Goal: Information Seeking & Learning: Learn about a topic

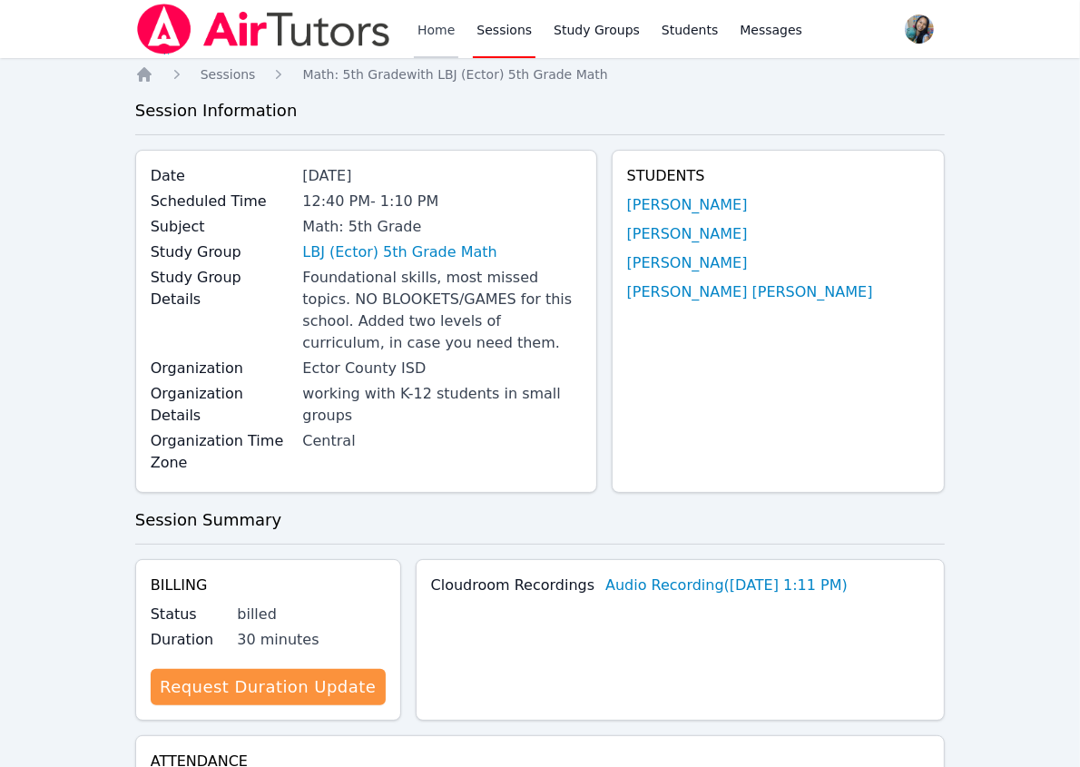
click at [433, 43] on link "Home" at bounding box center [436, 29] width 44 height 58
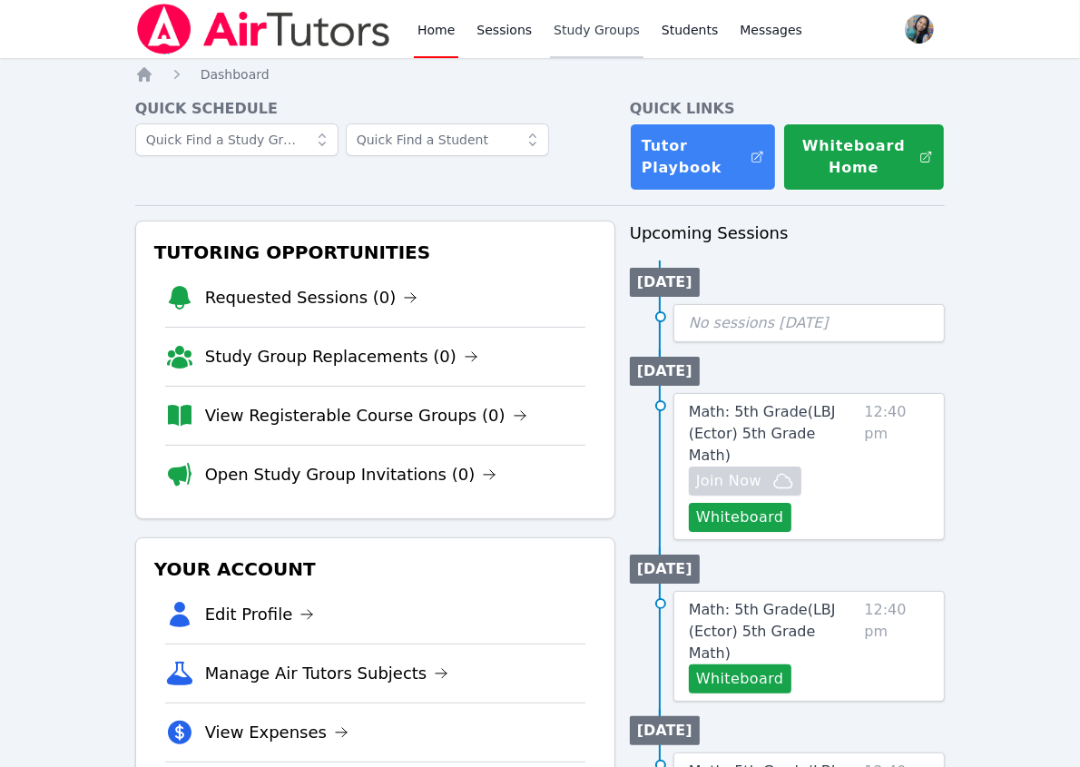
click at [594, 39] on link "Study Groups" at bounding box center [596, 29] width 93 height 58
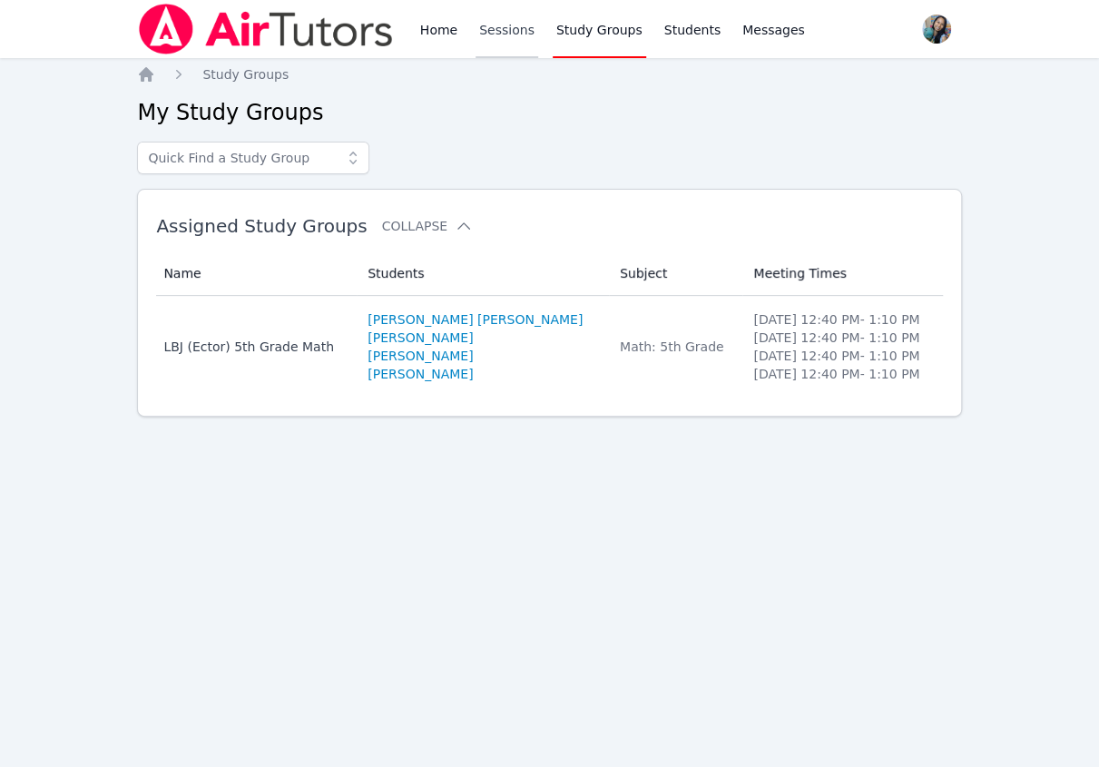
click at [507, 25] on link "Sessions" at bounding box center [507, 29] width 63 height 58
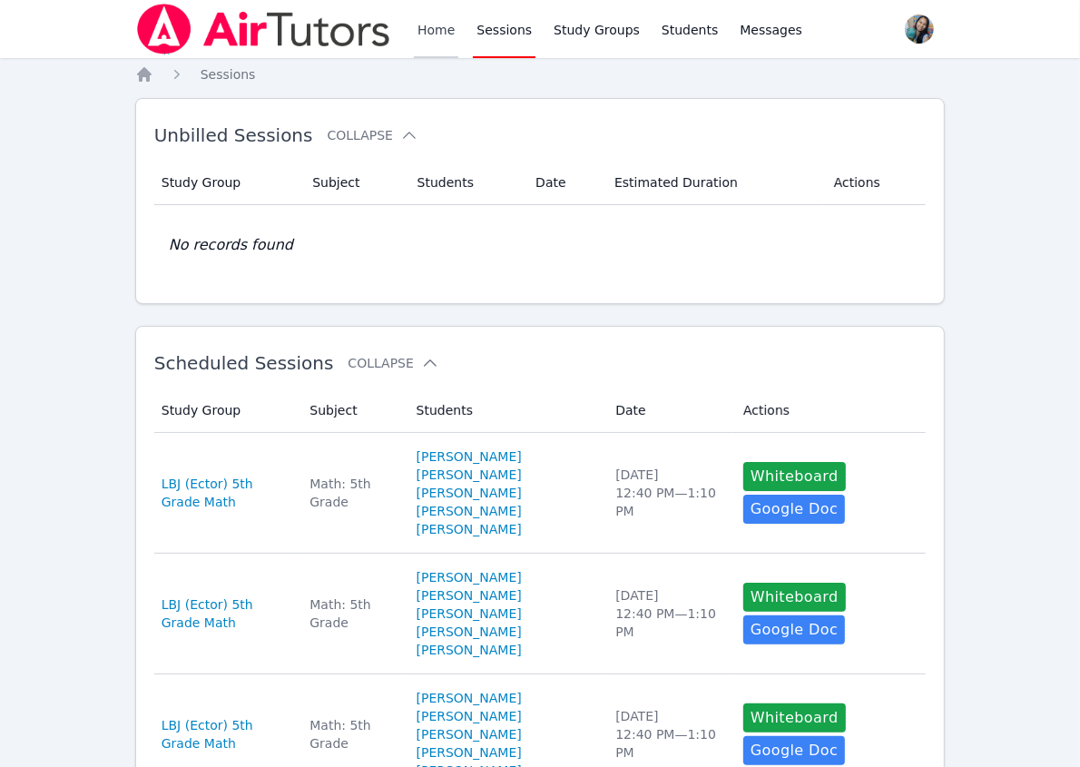
click at [437, 33] on link "Home" at bounding box center [436, 29] width 44 height 58
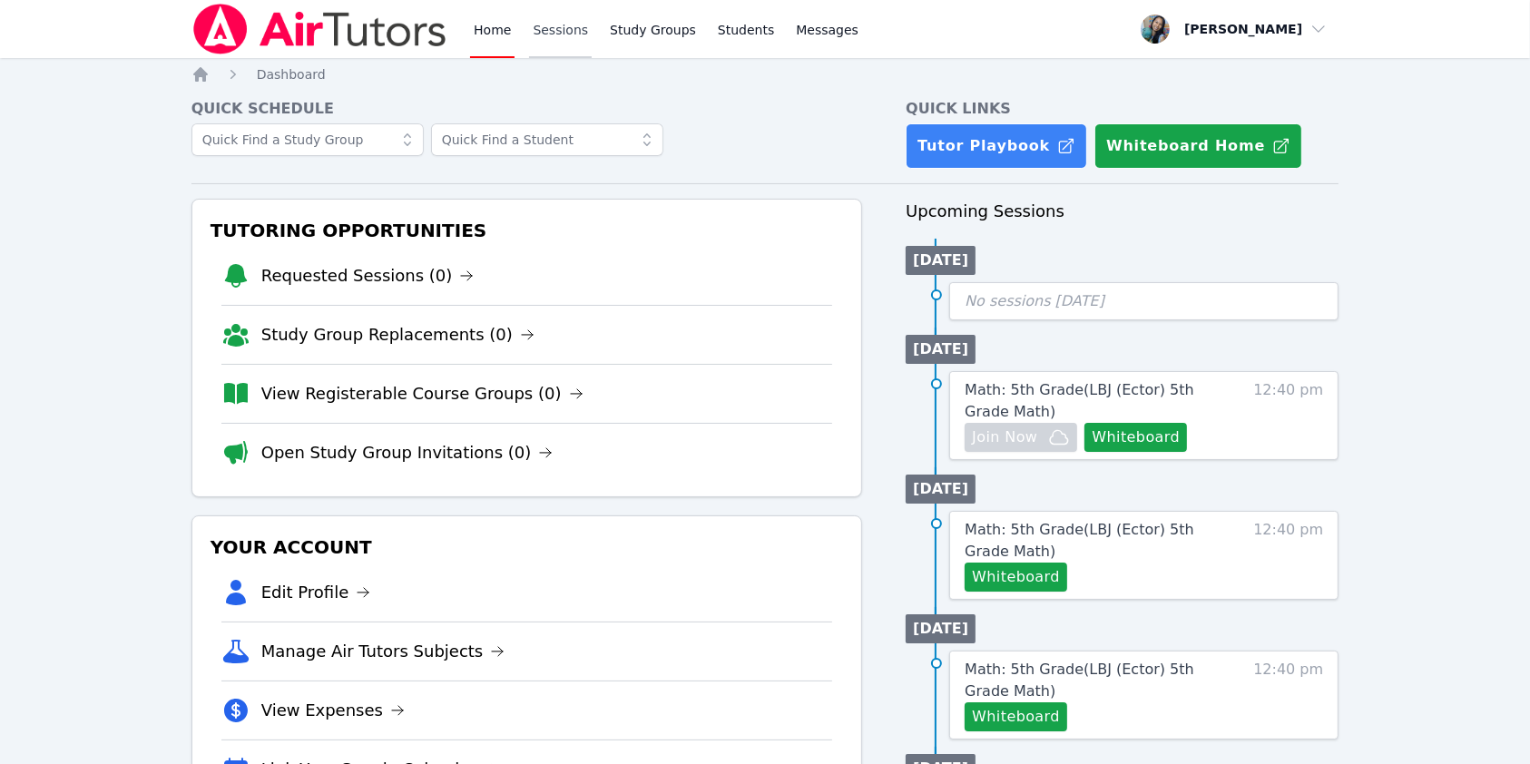
click at [562, 26] on link "Sessions" at bounding box center [560, 29] width 63 height 58
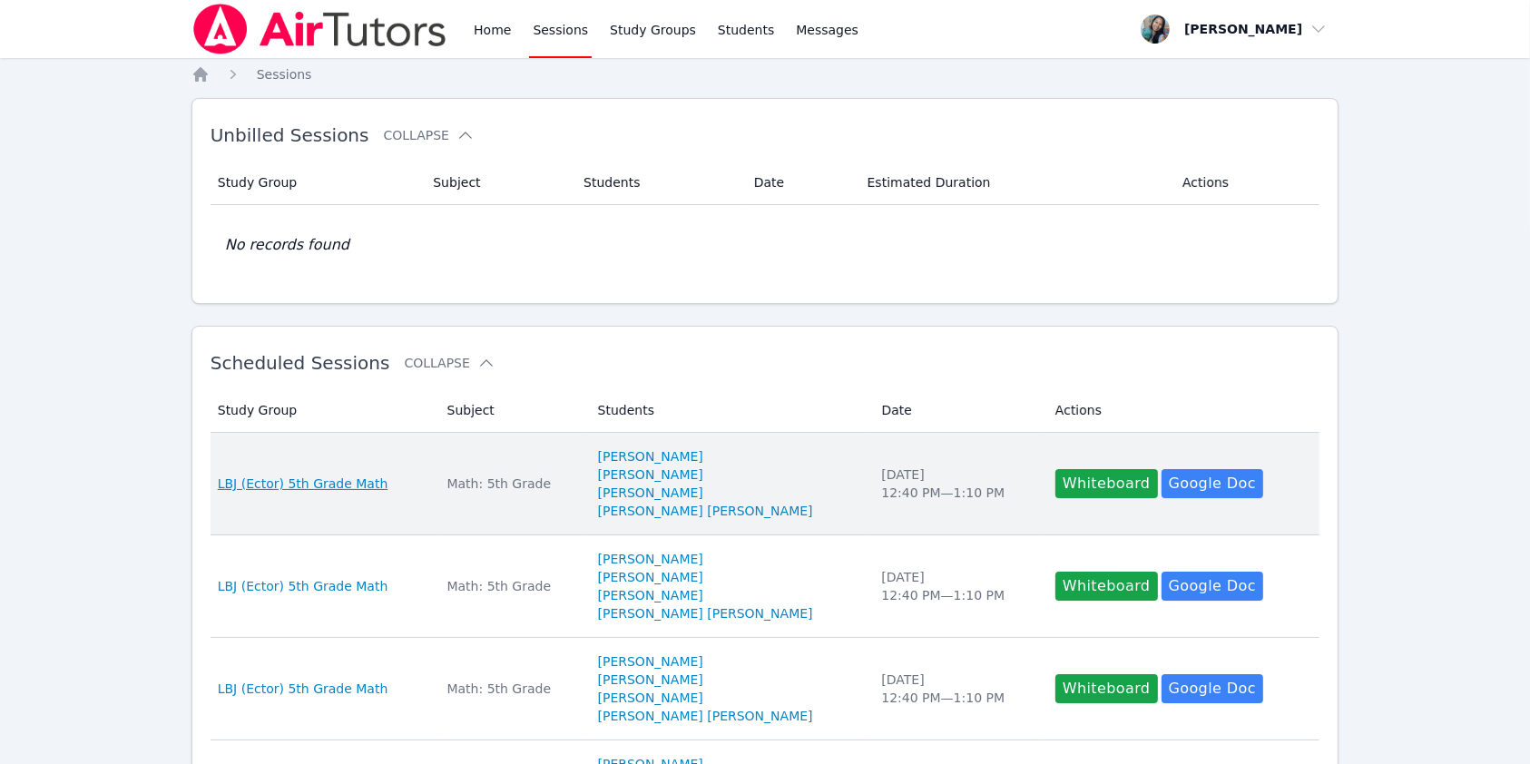
click at [337, 483] on span "LBJ (Ector) 5th Grade Math" at bounding box center [303, 484] width 171 height 18
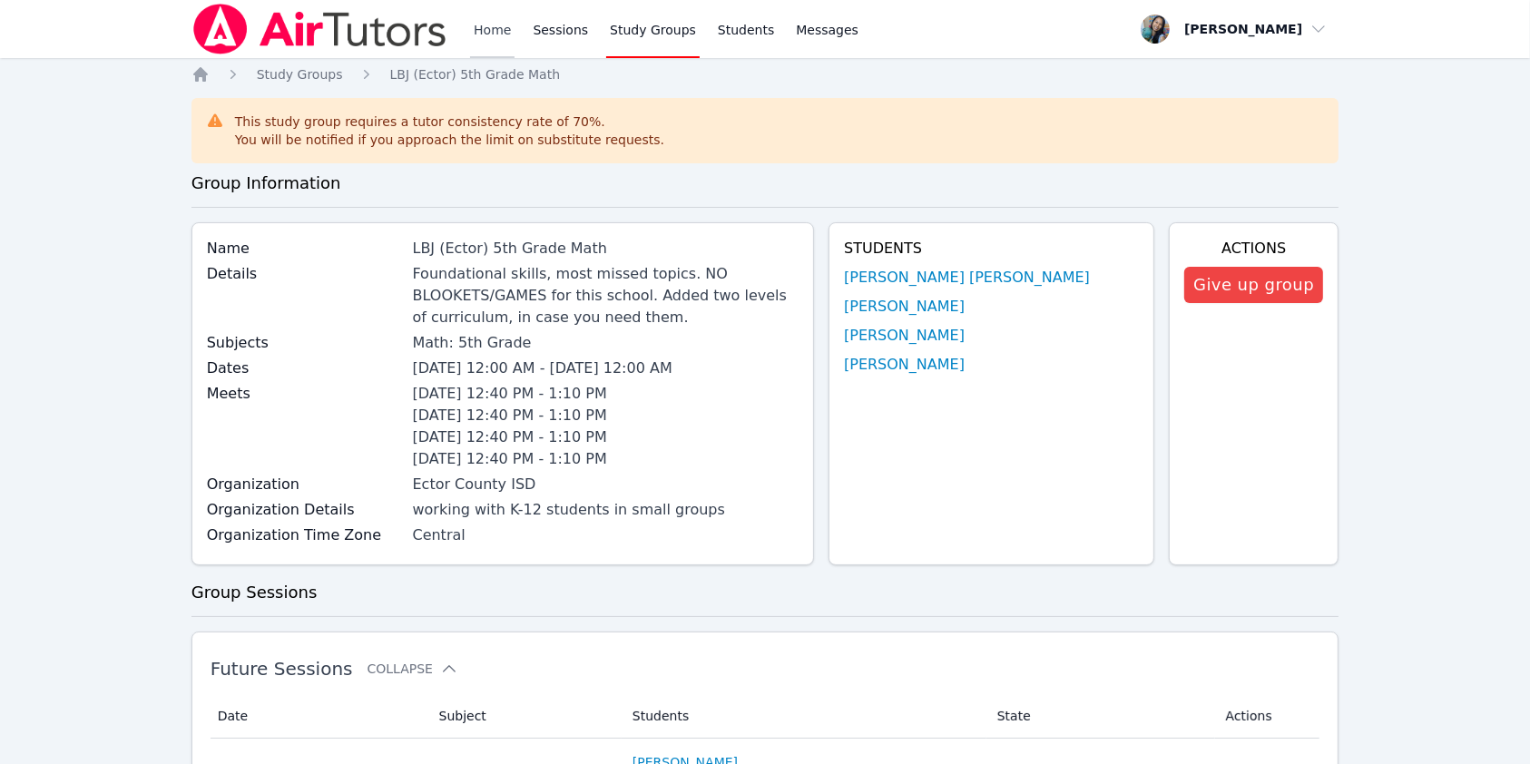
click at [484, 25] on link "Home" at bounding box center [492, 29] width 44 height 58
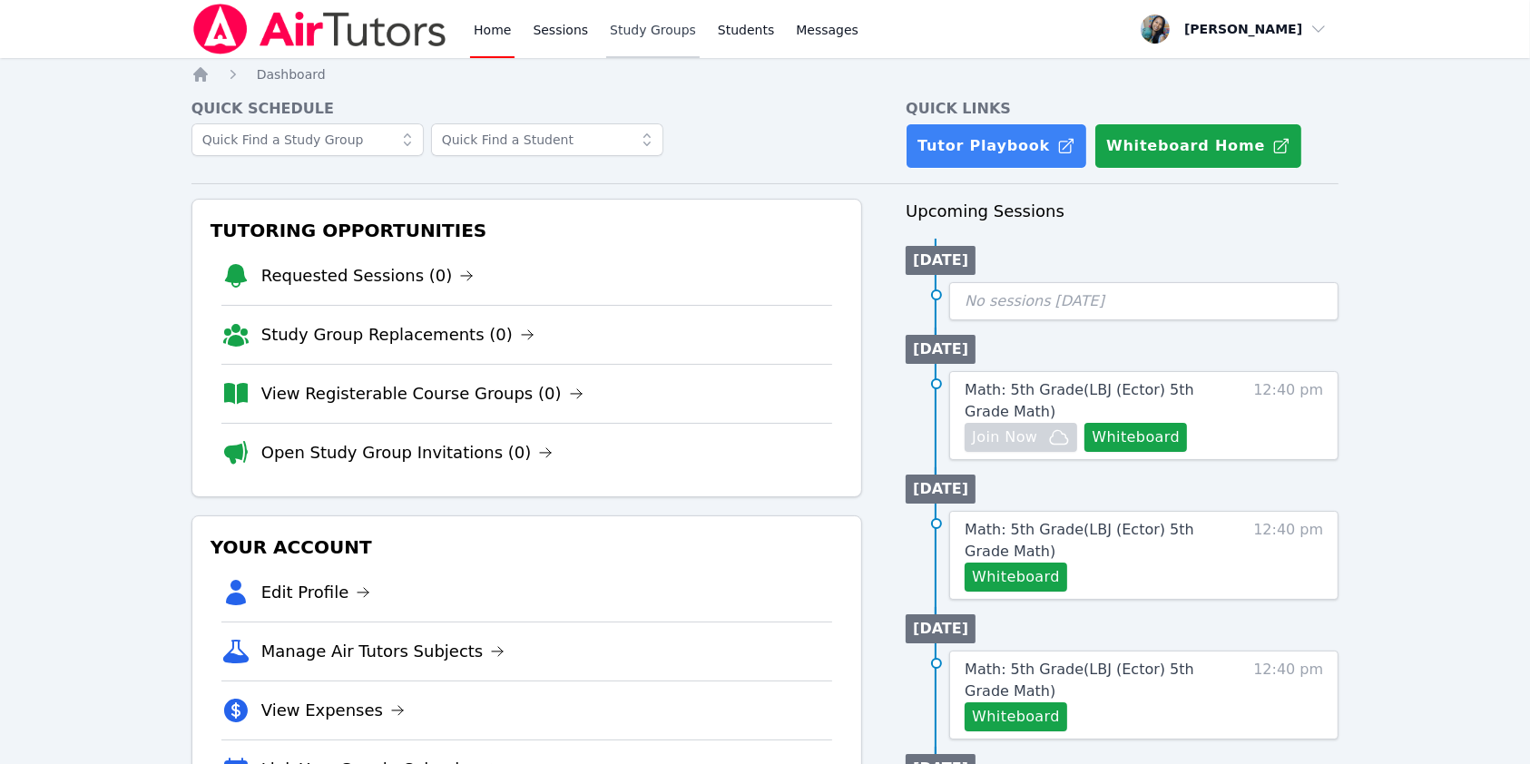
click at [642, 32] on link "Study Groups" at bounding box center [652, 29] width 93 height 58
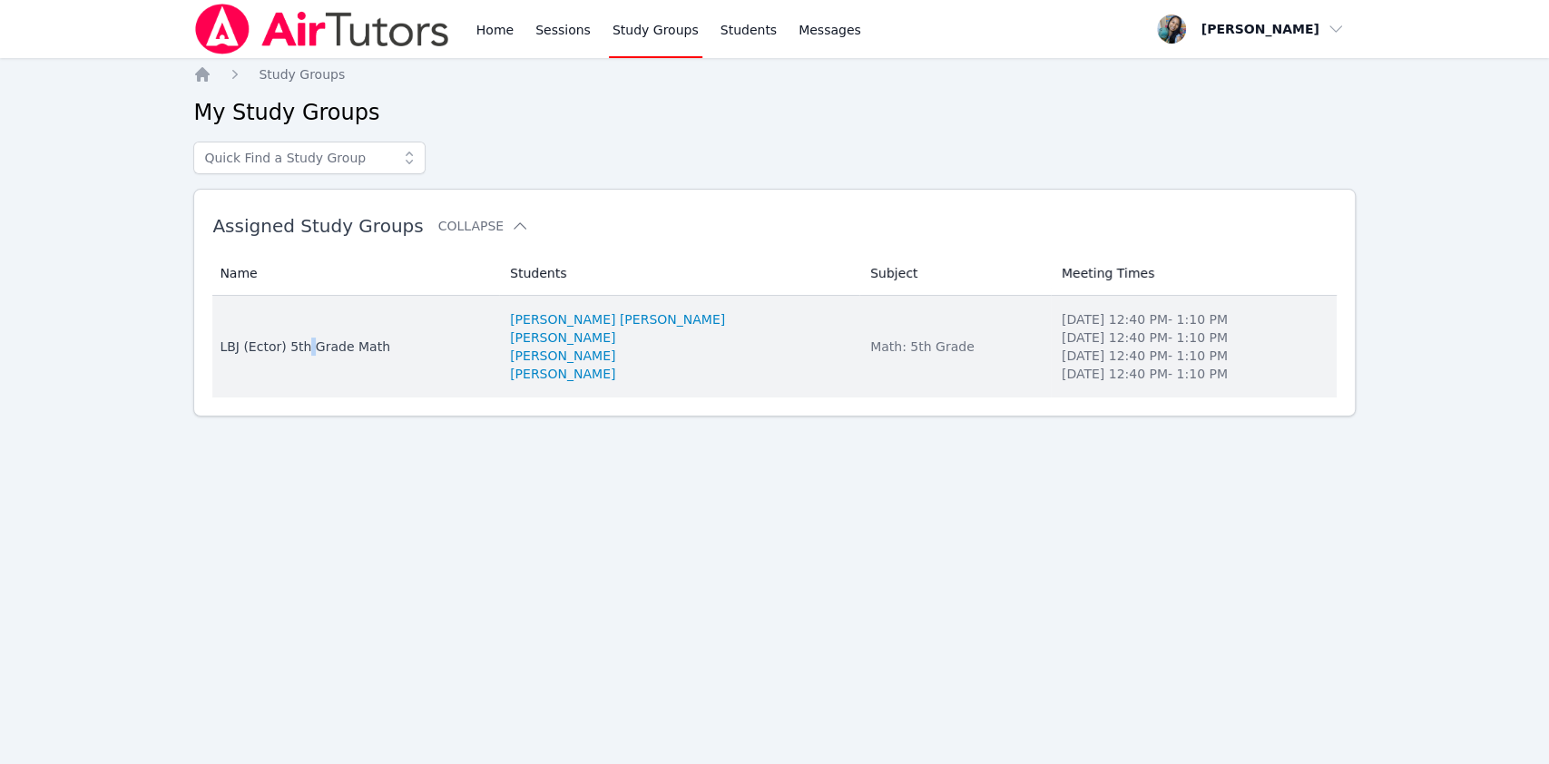
click at [305, 341] on div "LBJ (Ector) 5th Grade Math" at bounding box center [354, 347] width 269 height 18
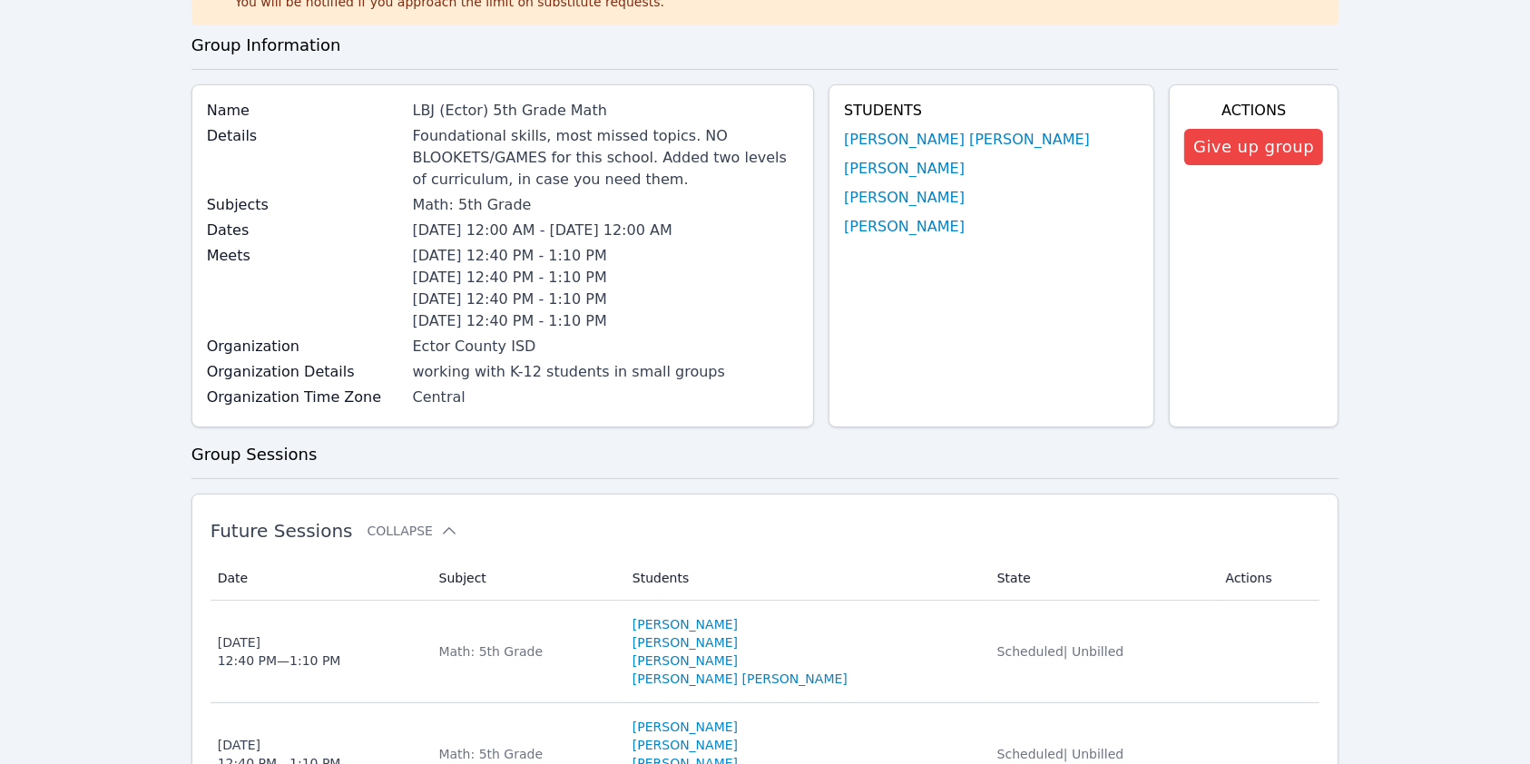
scroll to position [121, 0]
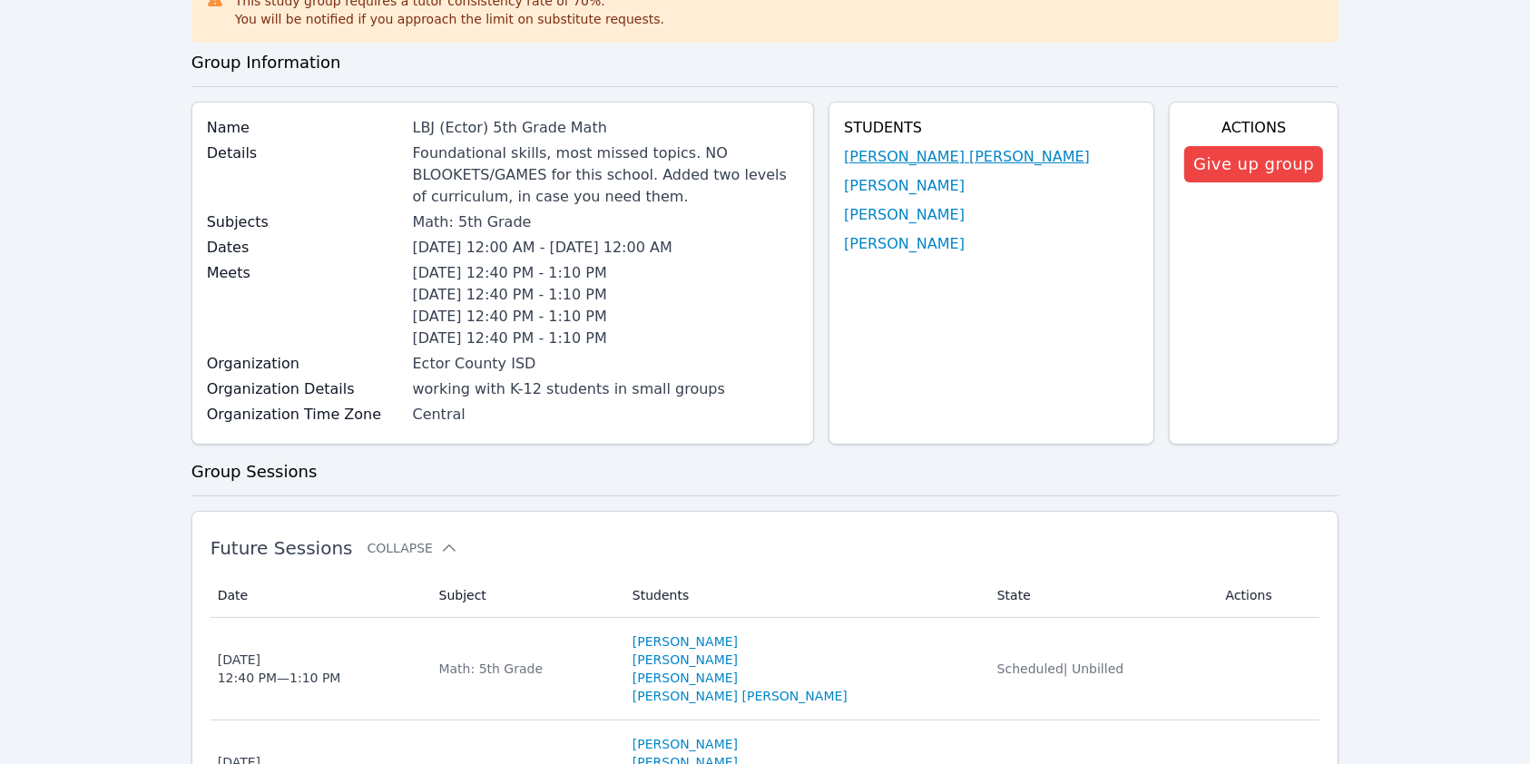
click at [937, 157] on link "[PERSON_NAME] [PERSON_NAME]" at bounding box center [967, 157] width 246 height 22
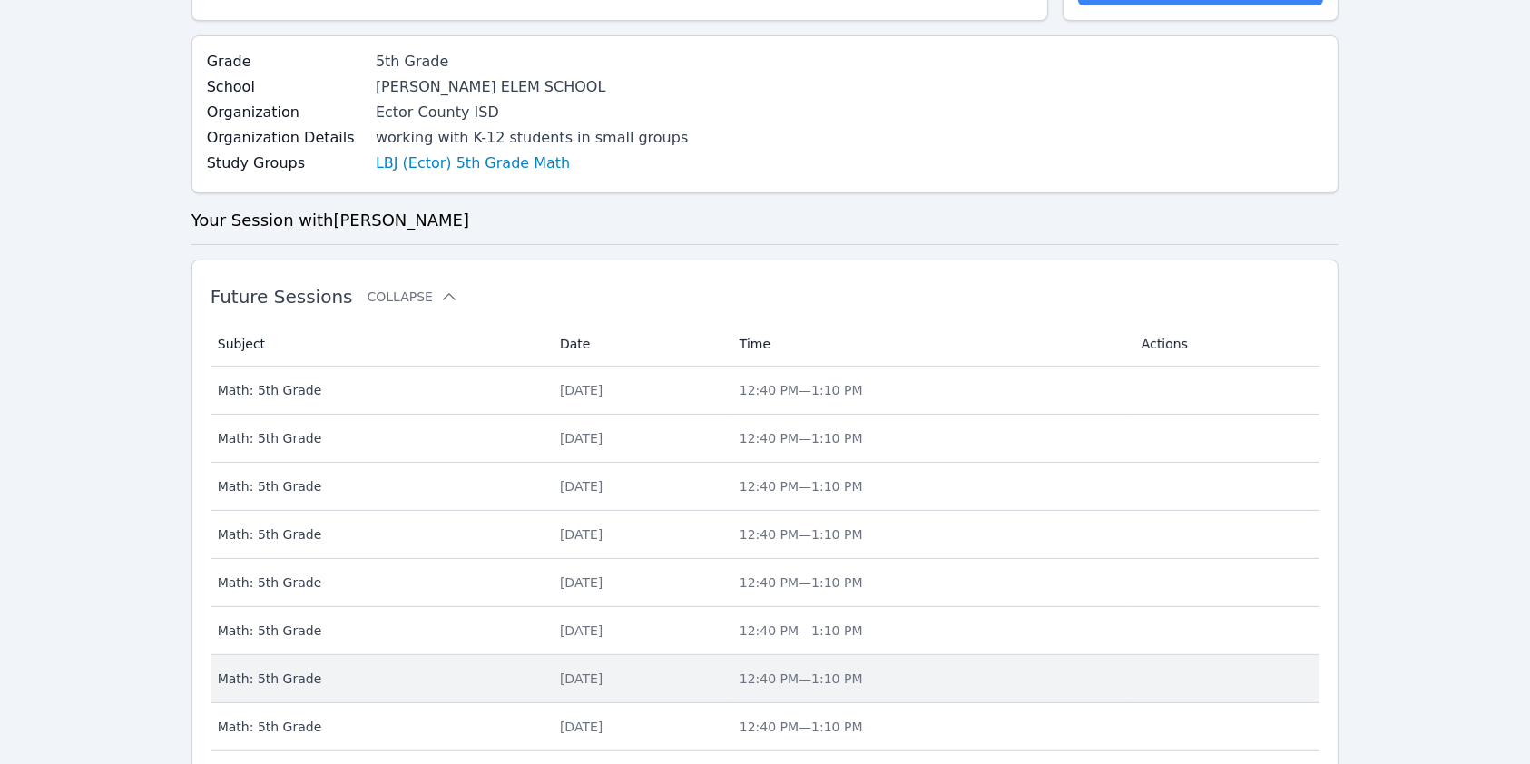
scroll to position [16, 0]
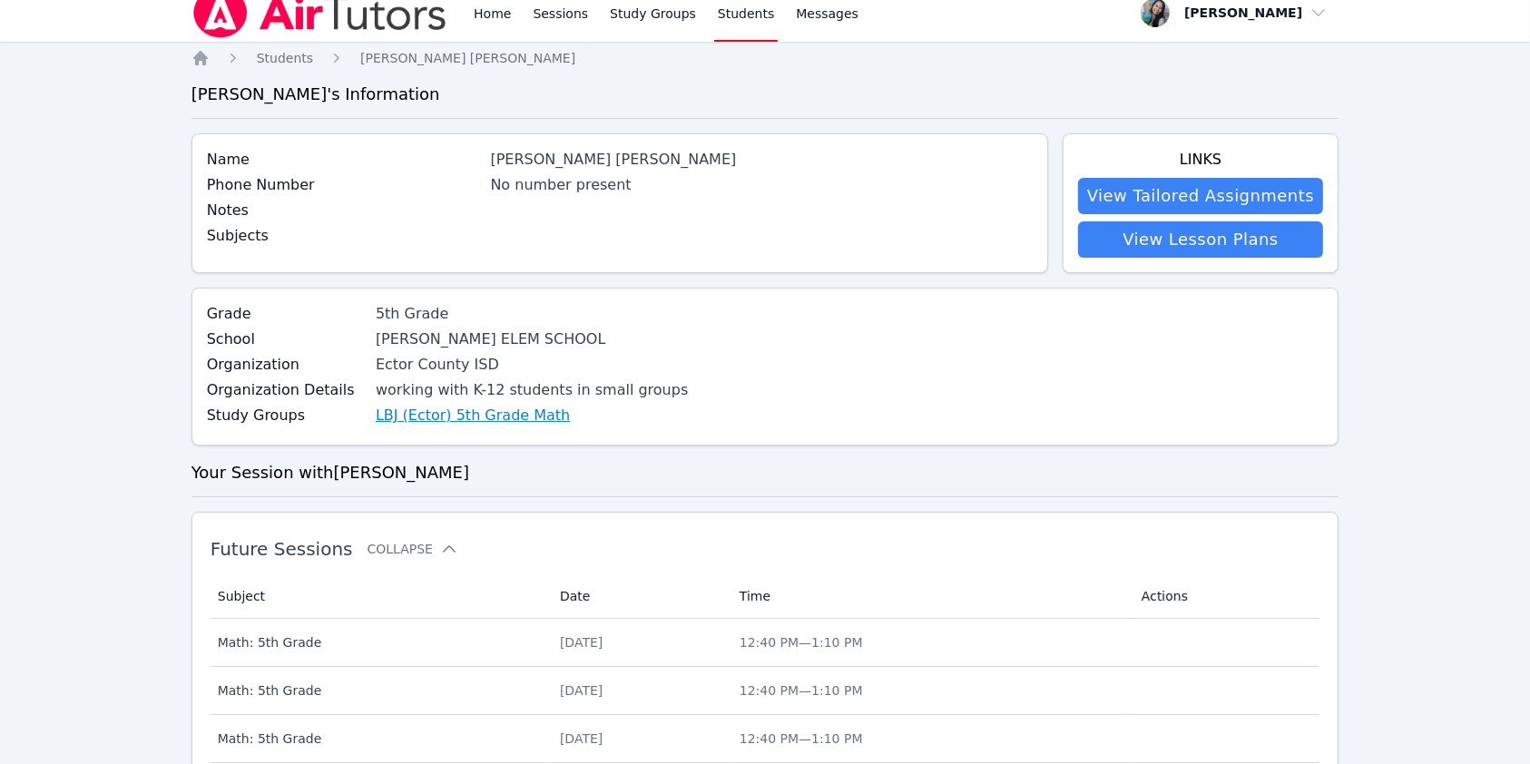
click at [479, 425] on link "LBJ (Ector) 5th Grade Math" at bounding box center [473, 416] width 194 height 22
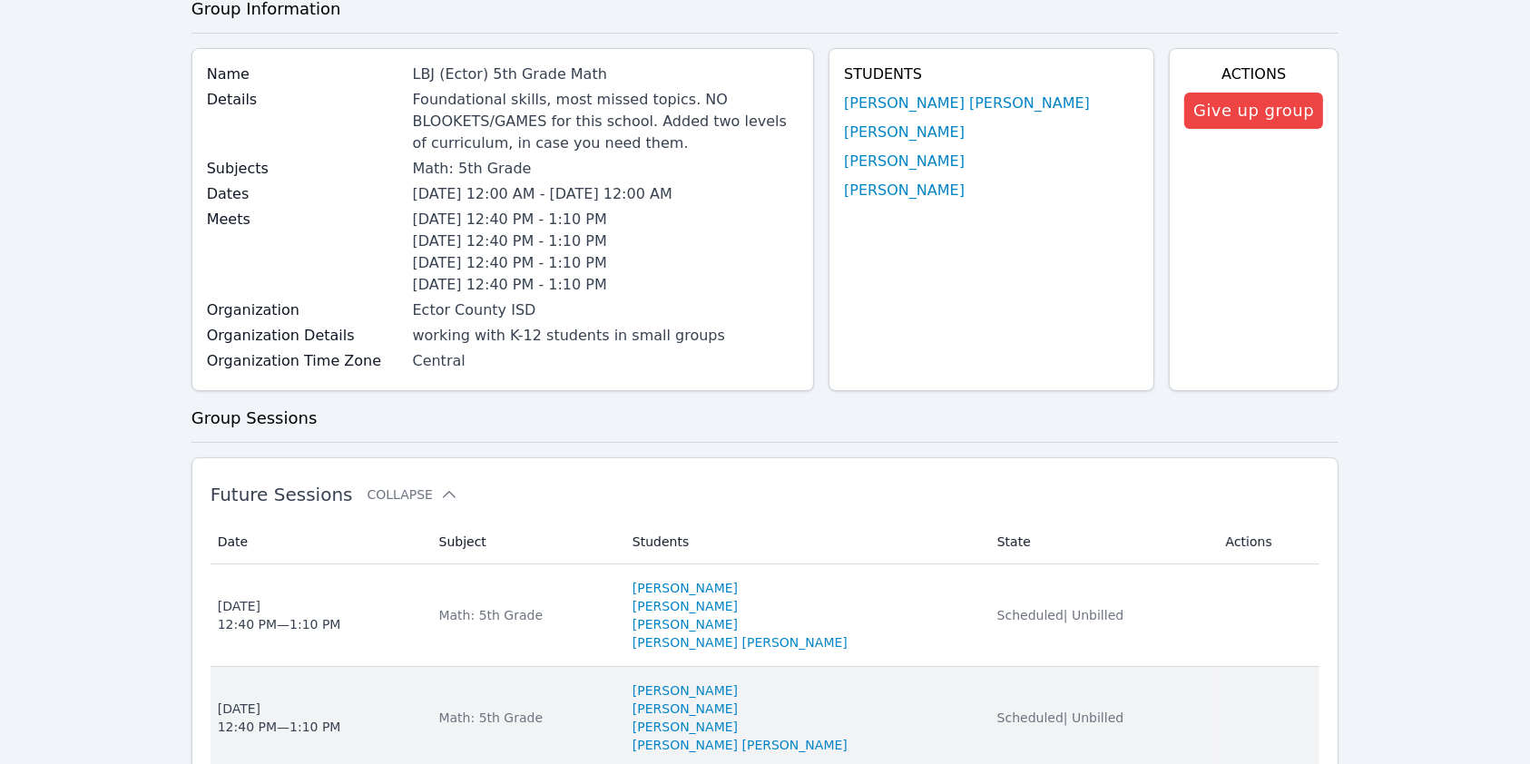
scroll to position [484, 0]
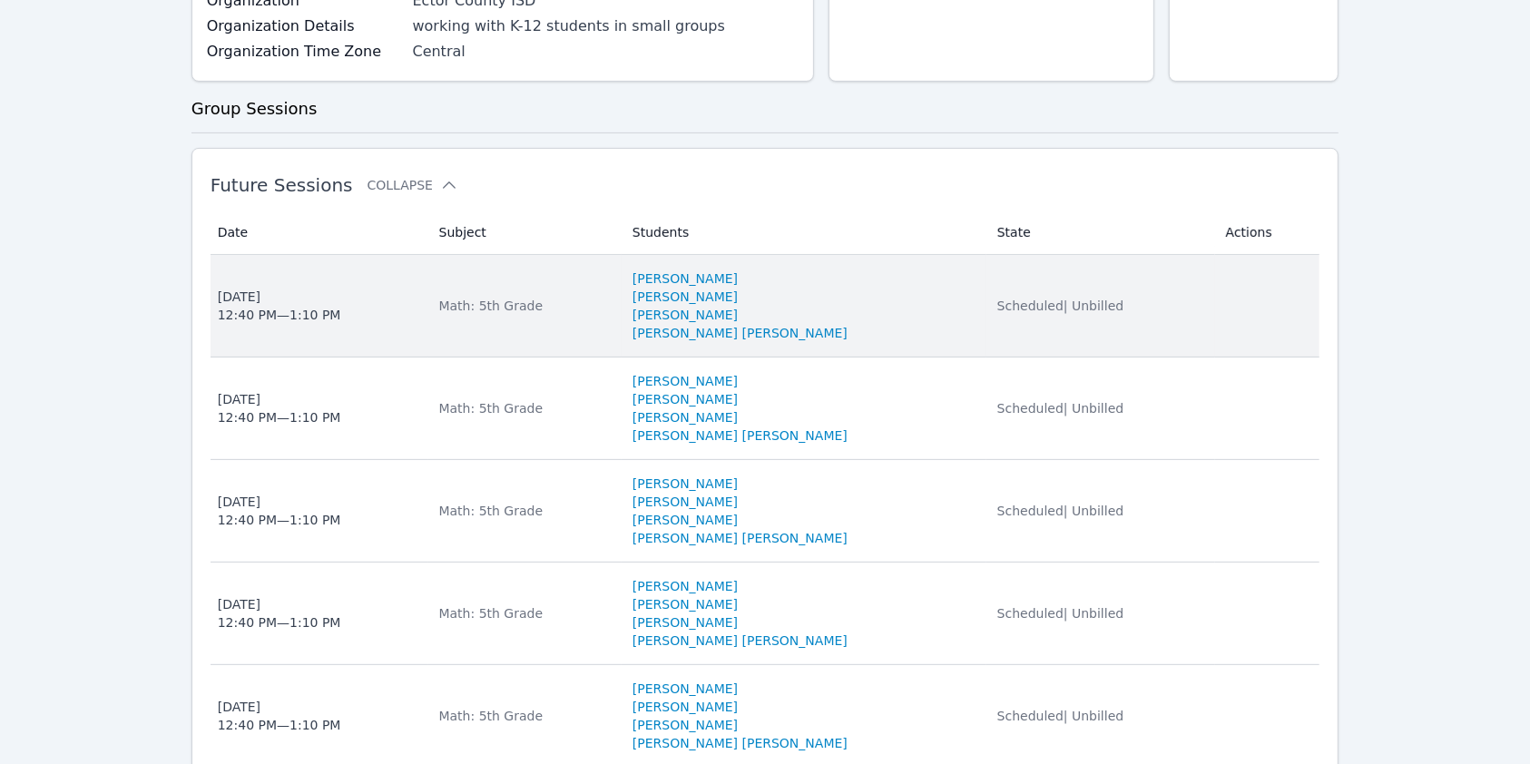
click at [302, 300] on div "Mon Apr 6 12:40 PM — 1:10 PM" at bounding box center [279, 306] width 123 height 36
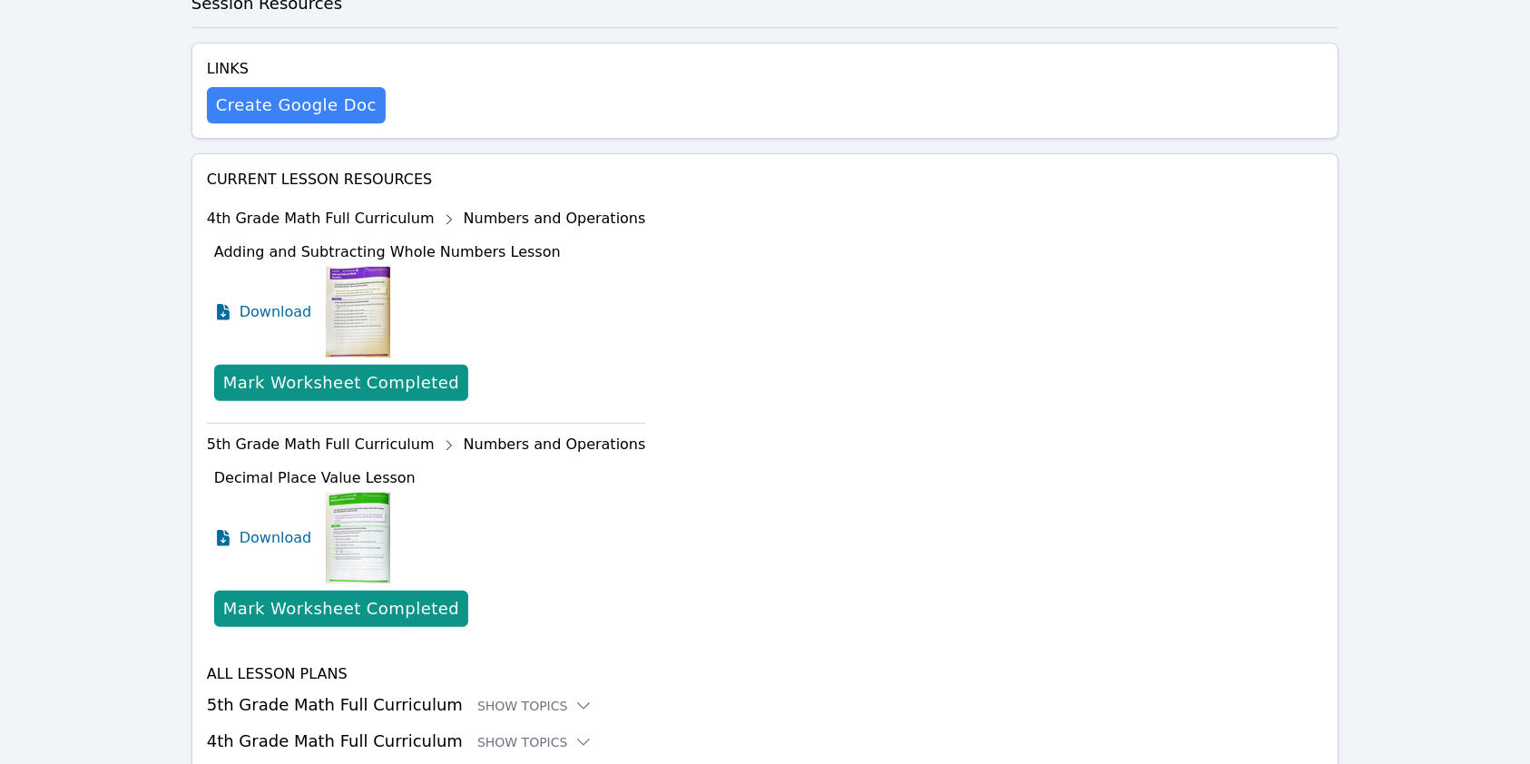
scroll to position [687, 0]
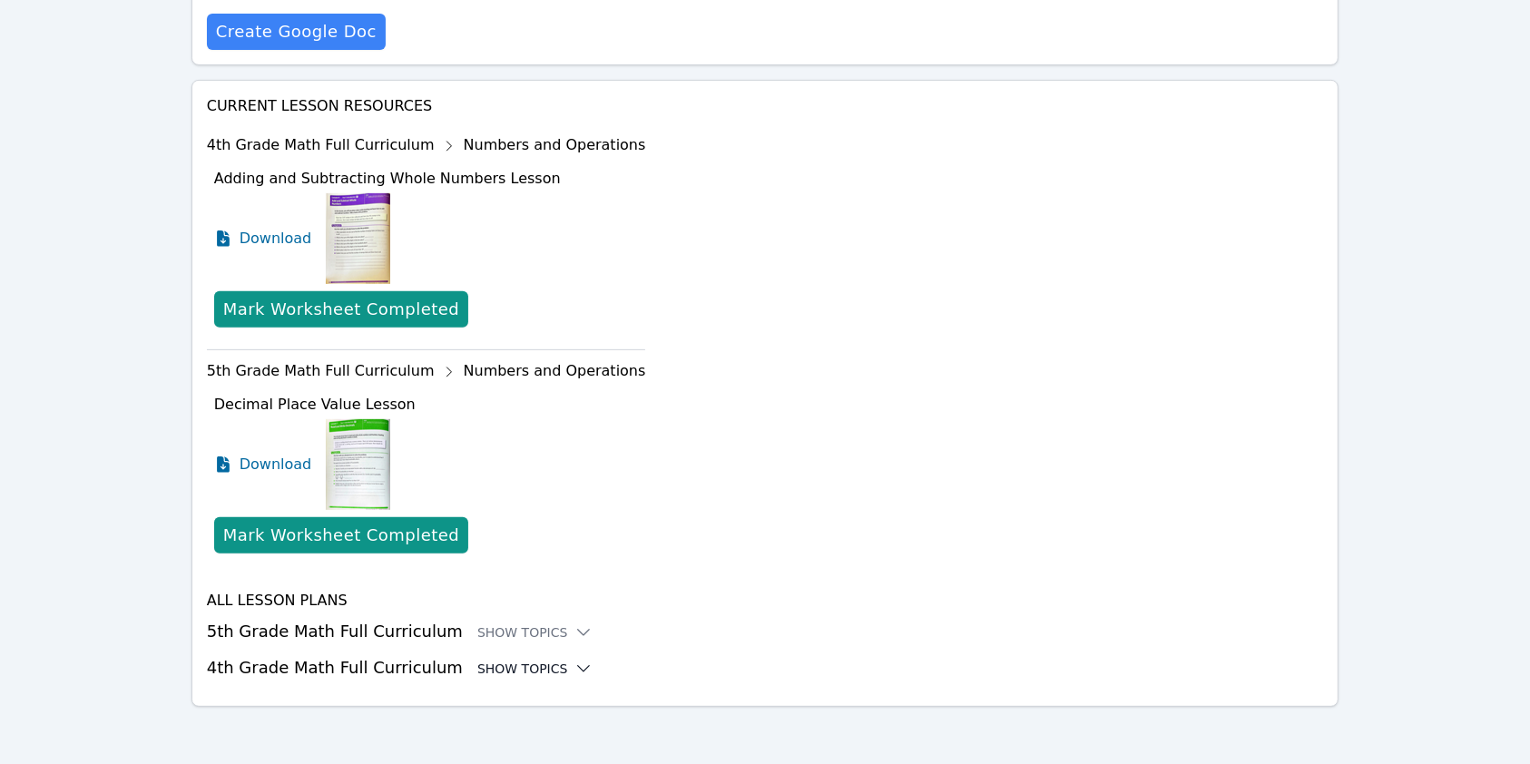
click at [489, 661] on div "Show Topics" at bounding box center [535, 669] width 116 height 18
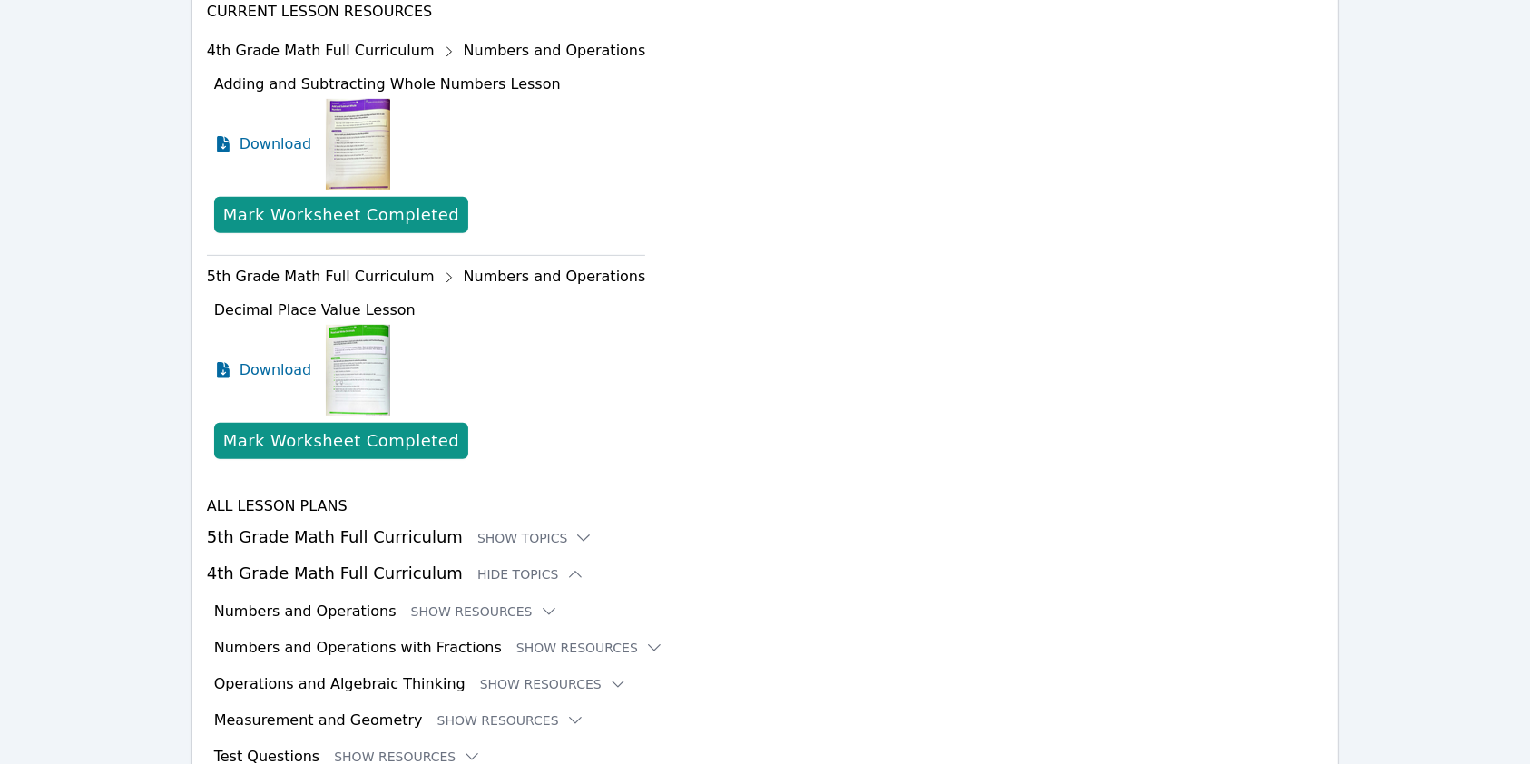
scroll to position [871, 0]
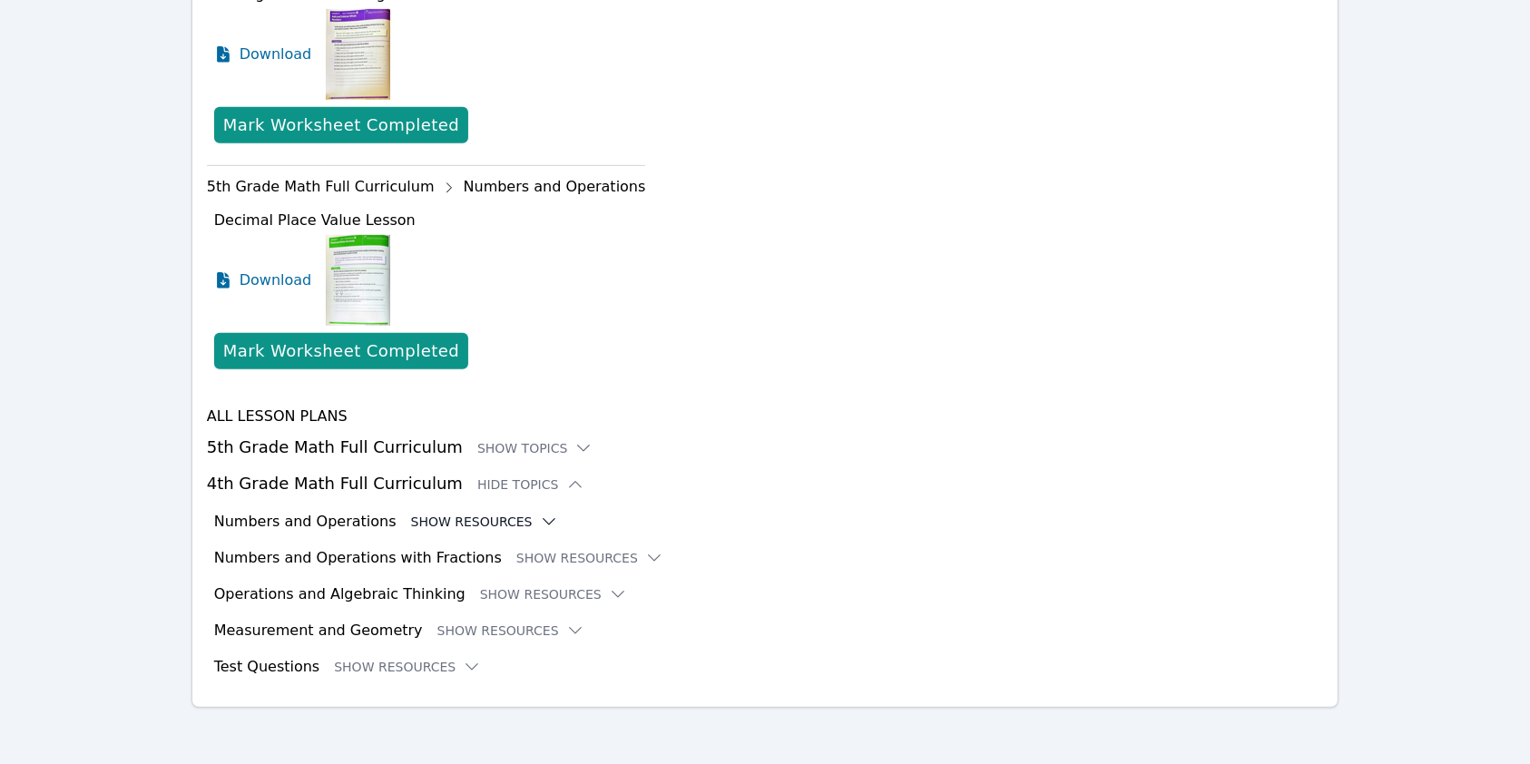
click at [472, 519] on button "Show Resources" at bounding box center [484, 522] width 147 height 18
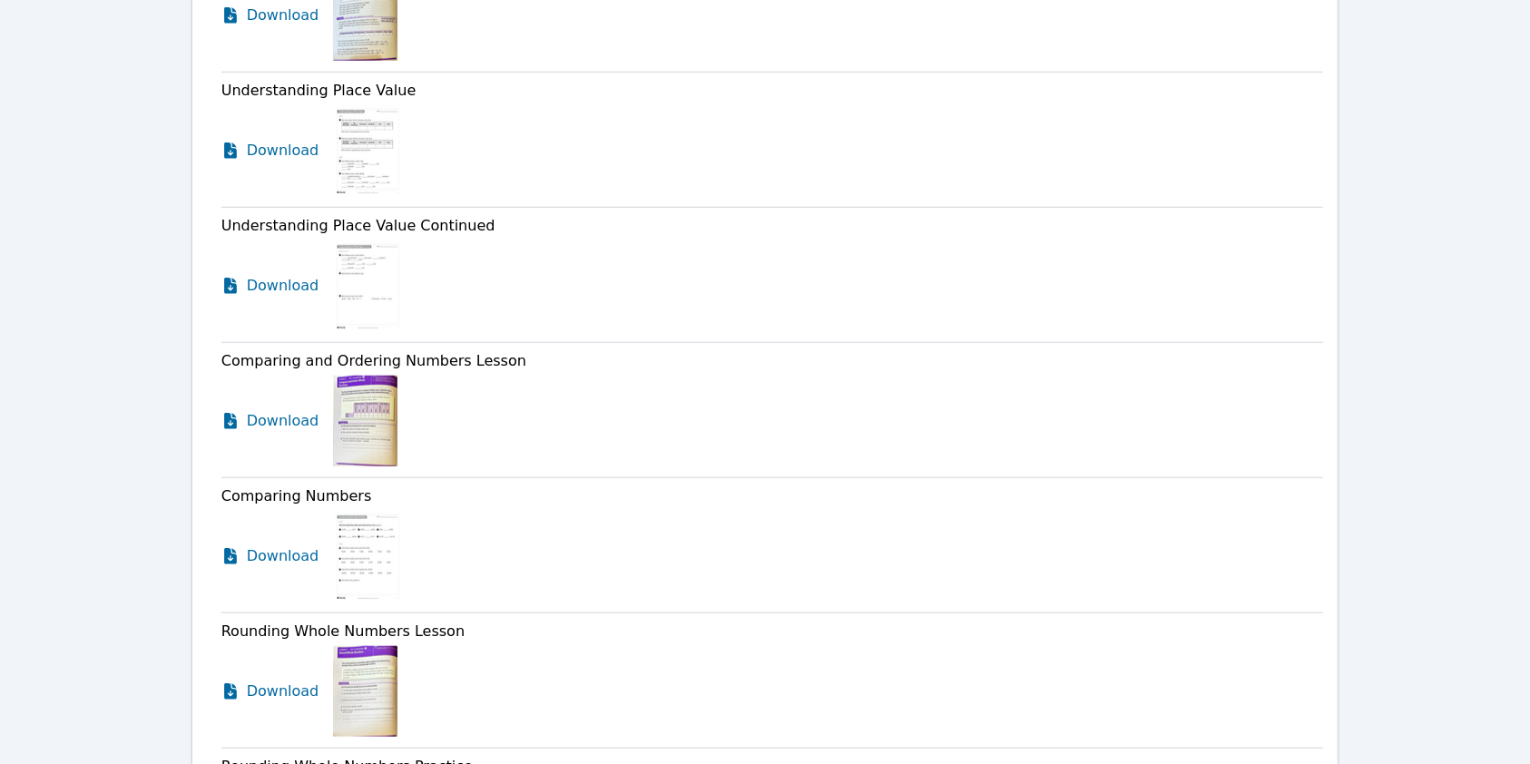
scroll to position [1239, 0]
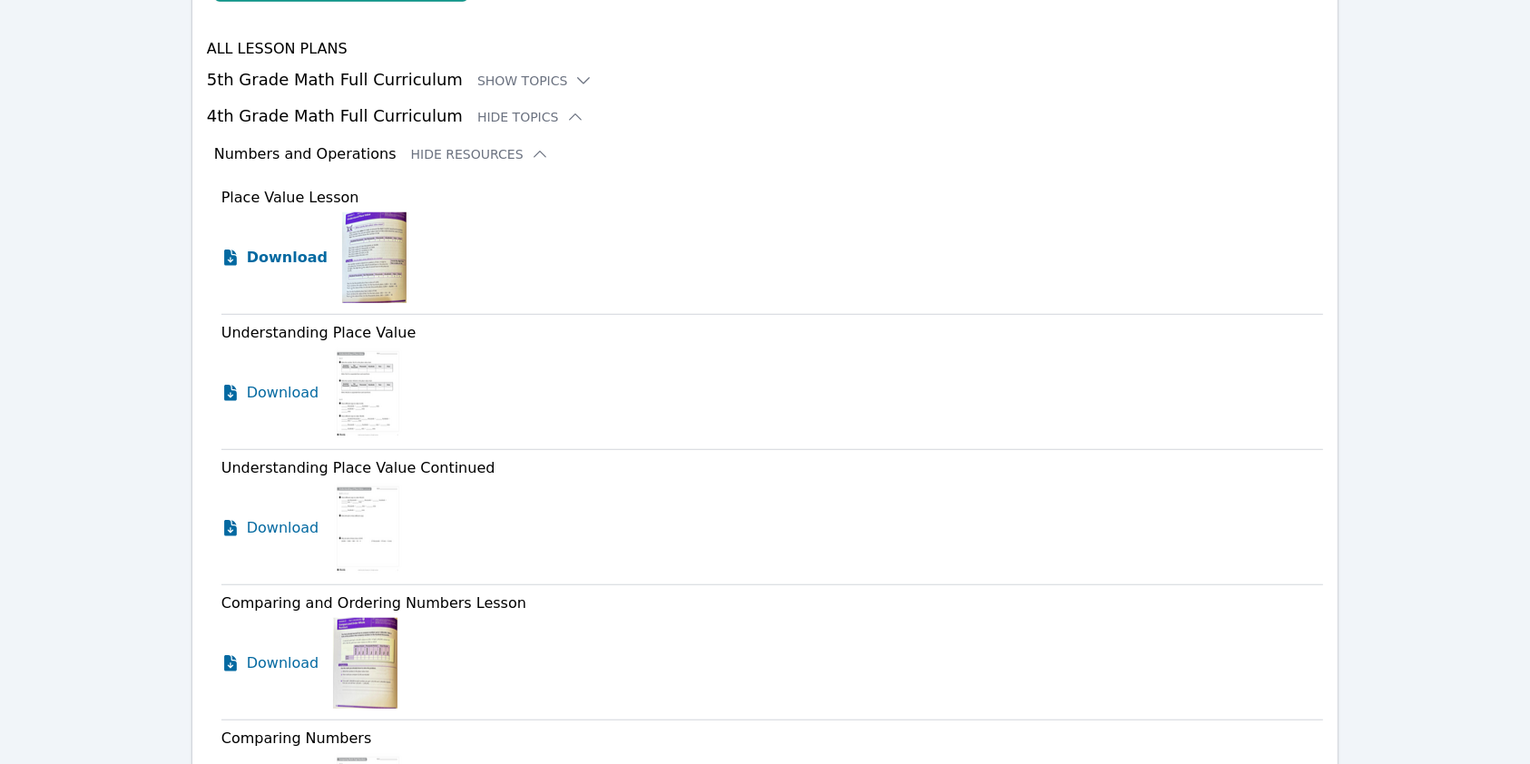
click at [276, 256] on span "Download" at bounding box center [287, 258] width 81 height 22
click at [276, 388] on span "Download" at bounding box center [287, 393] width 81 height 22
click at [247, 534] on span "Download" at bounding box center [287, 528] width 81 height 22
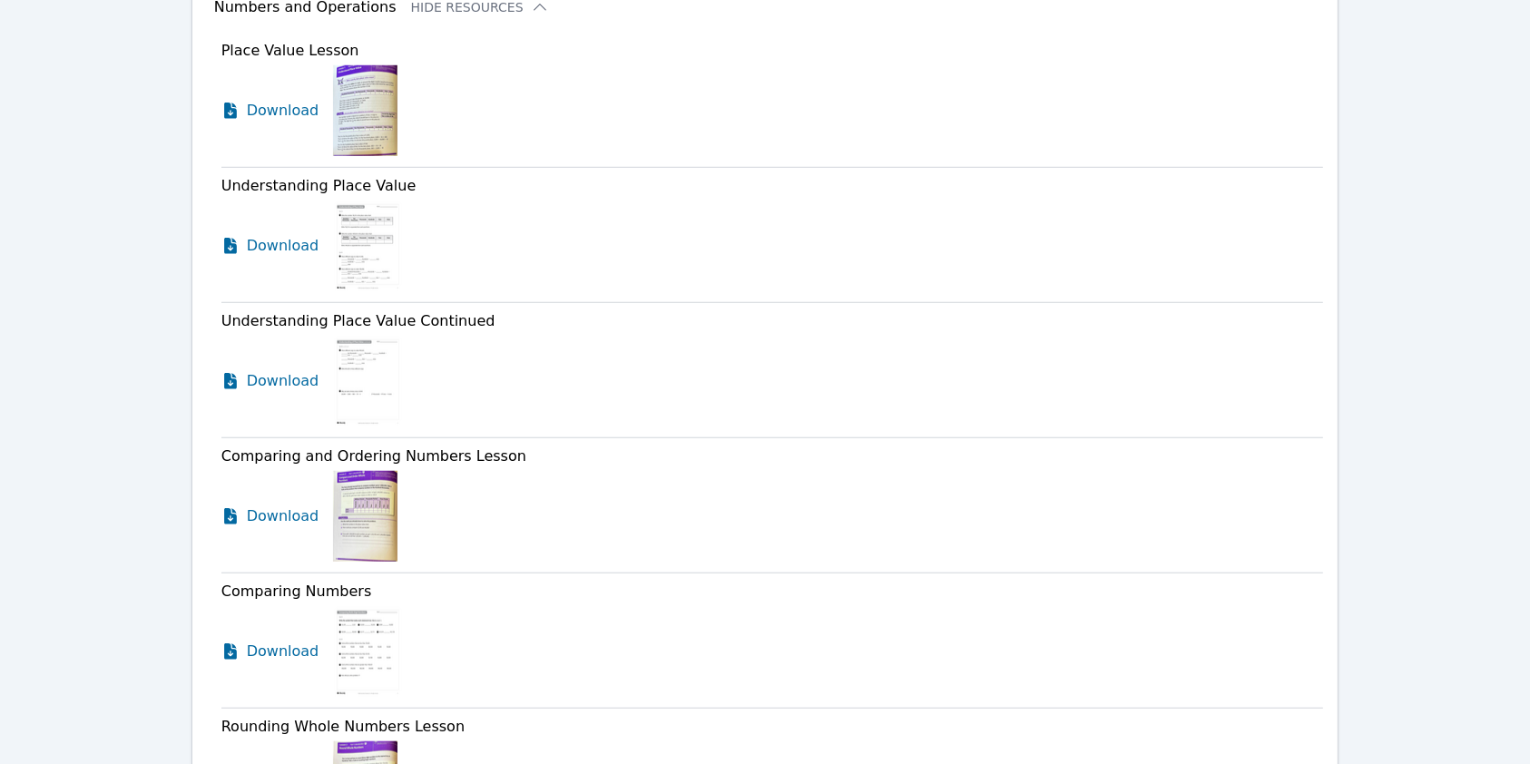
scroll to position [1602, 0]
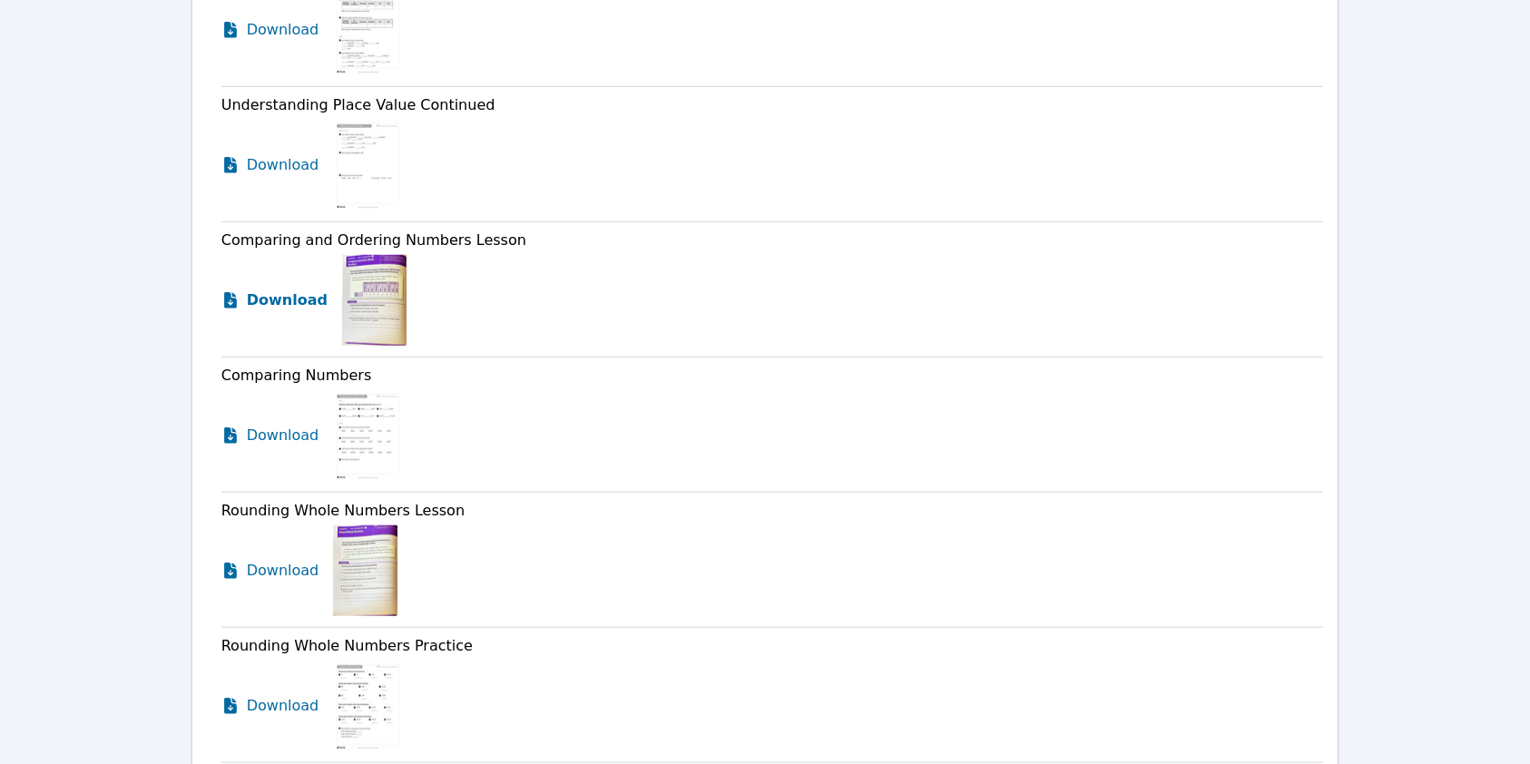
click at [282, 282] on link "Download" at bounding box center [274, 300] width 106 height 91
click at [293, 430] on span "Download" at bounding box center [287, 436] width 81 height 22
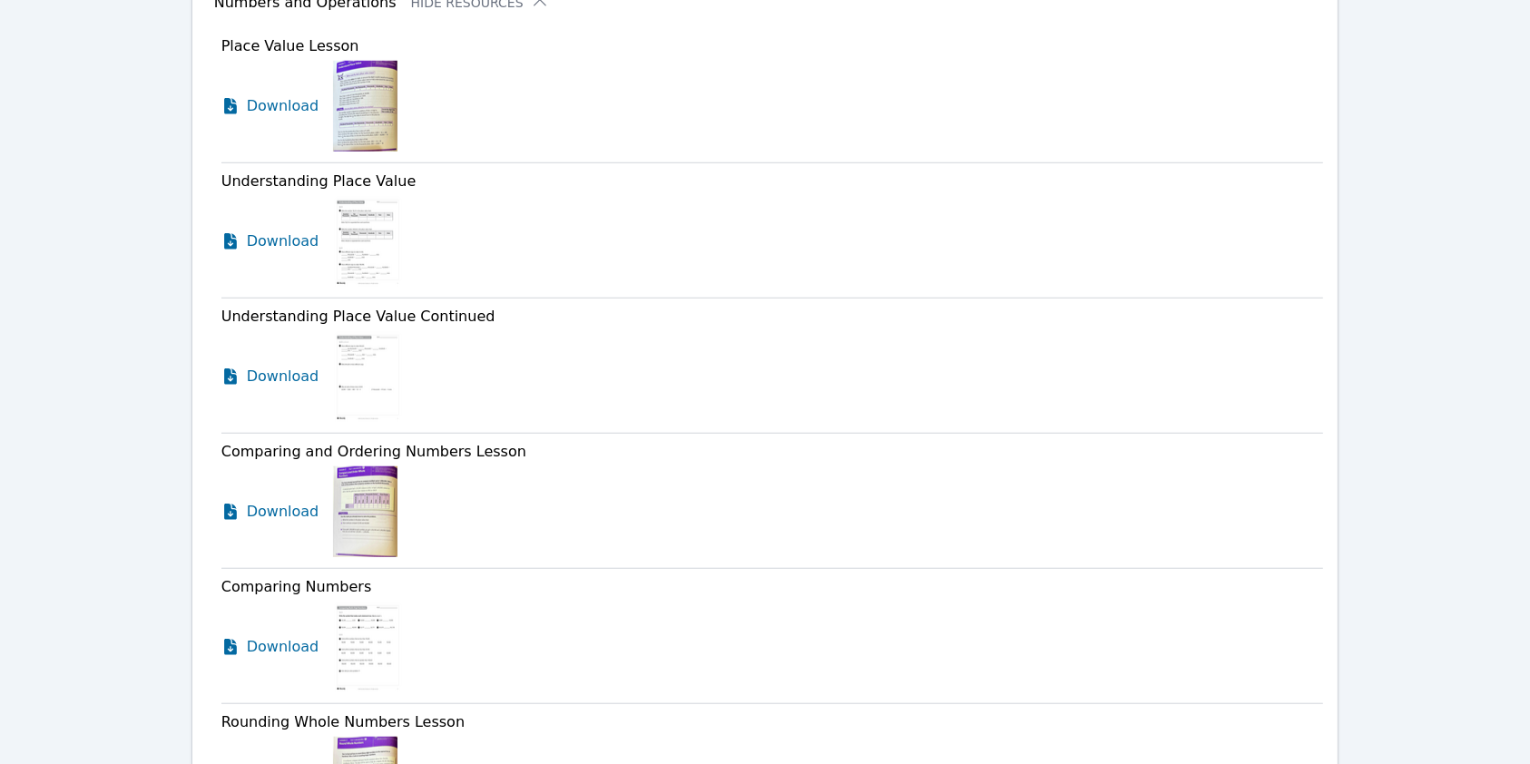
scroll to position [1359, 0]
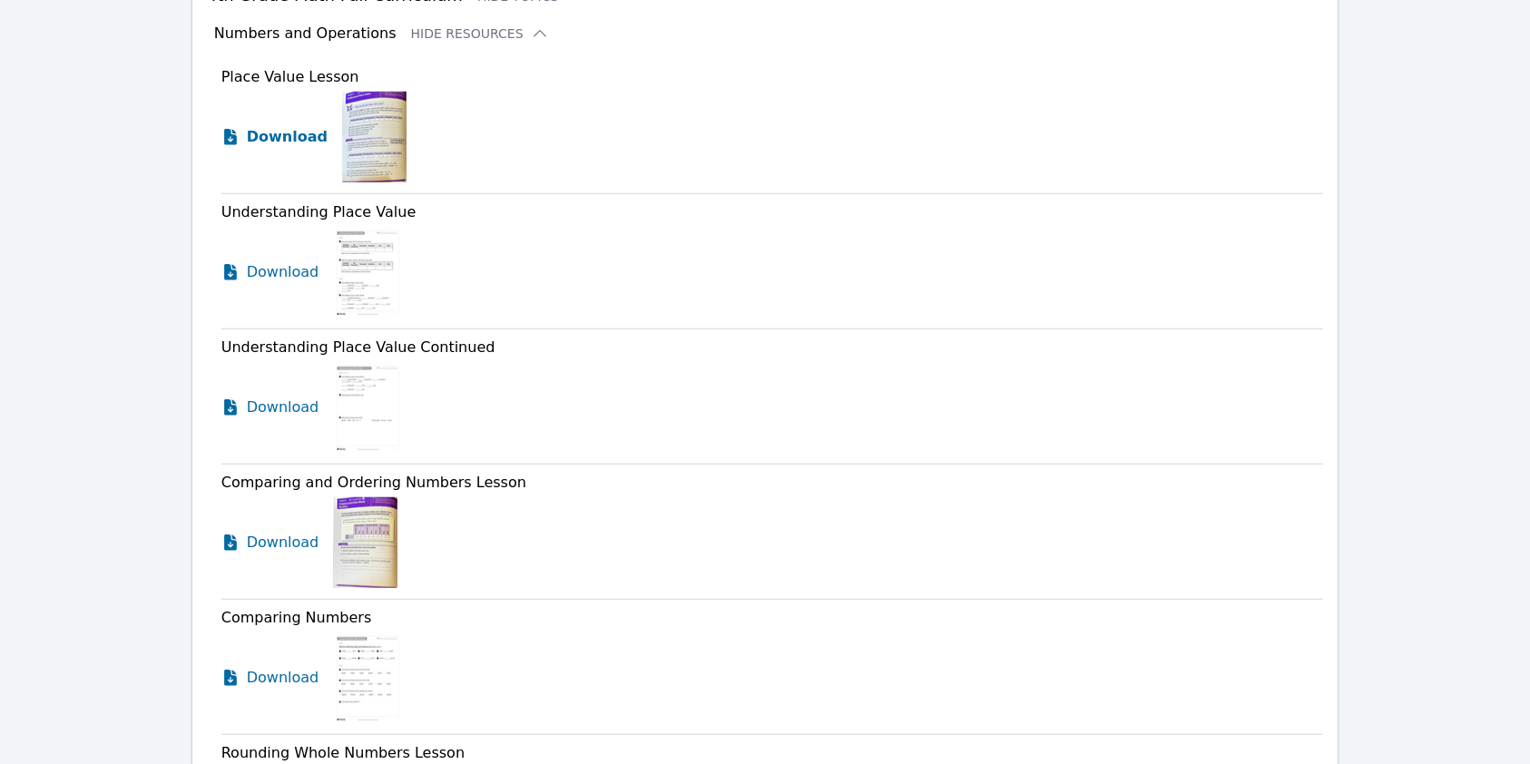
click at [285, 132] on span "Download" at bounding box center [287, 137] width 81 height 22
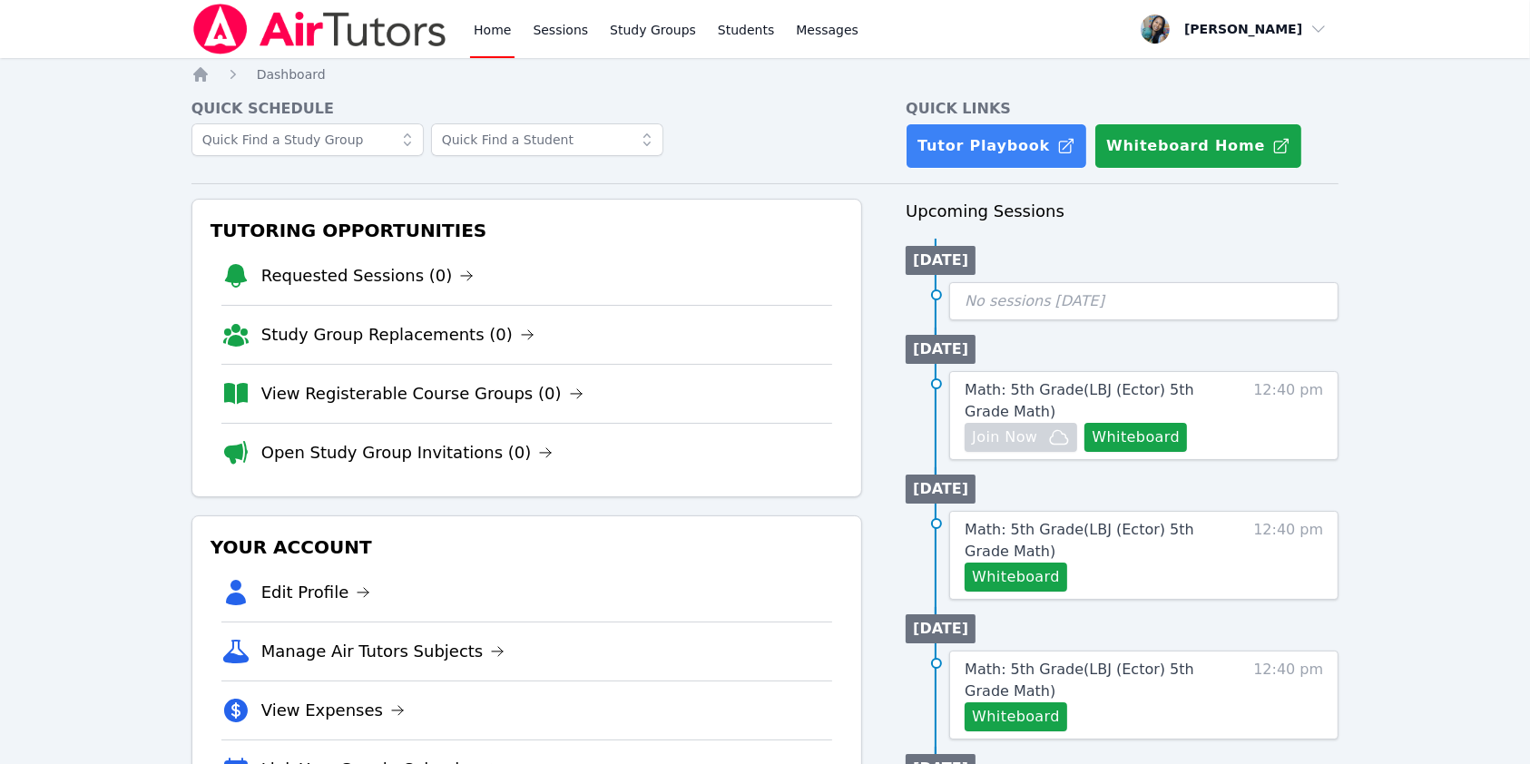
scroll to position [121, 0]
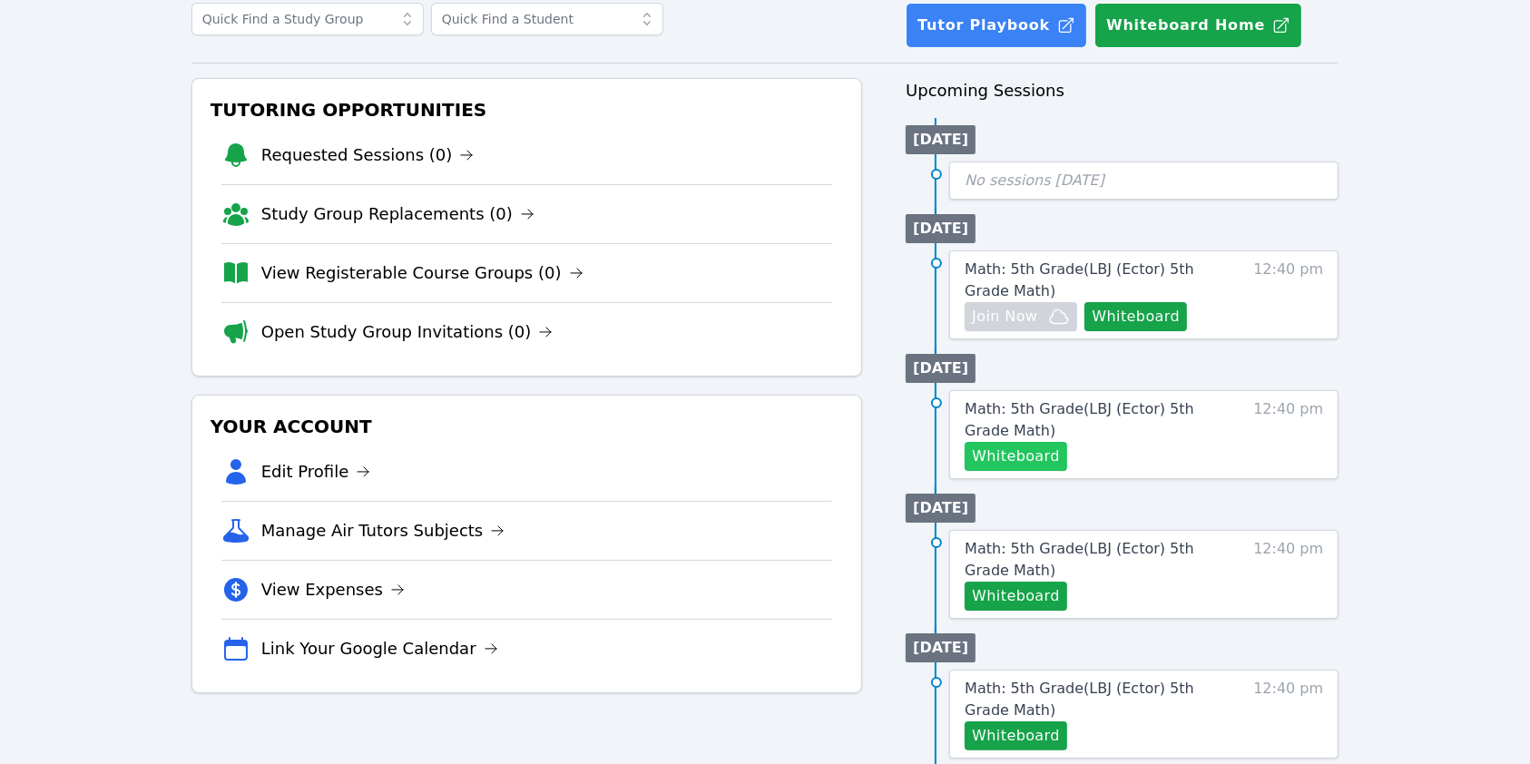
click at [1020, 450] on button "Whiteboard" at bounding box center [1016, 456] width 103 height 29
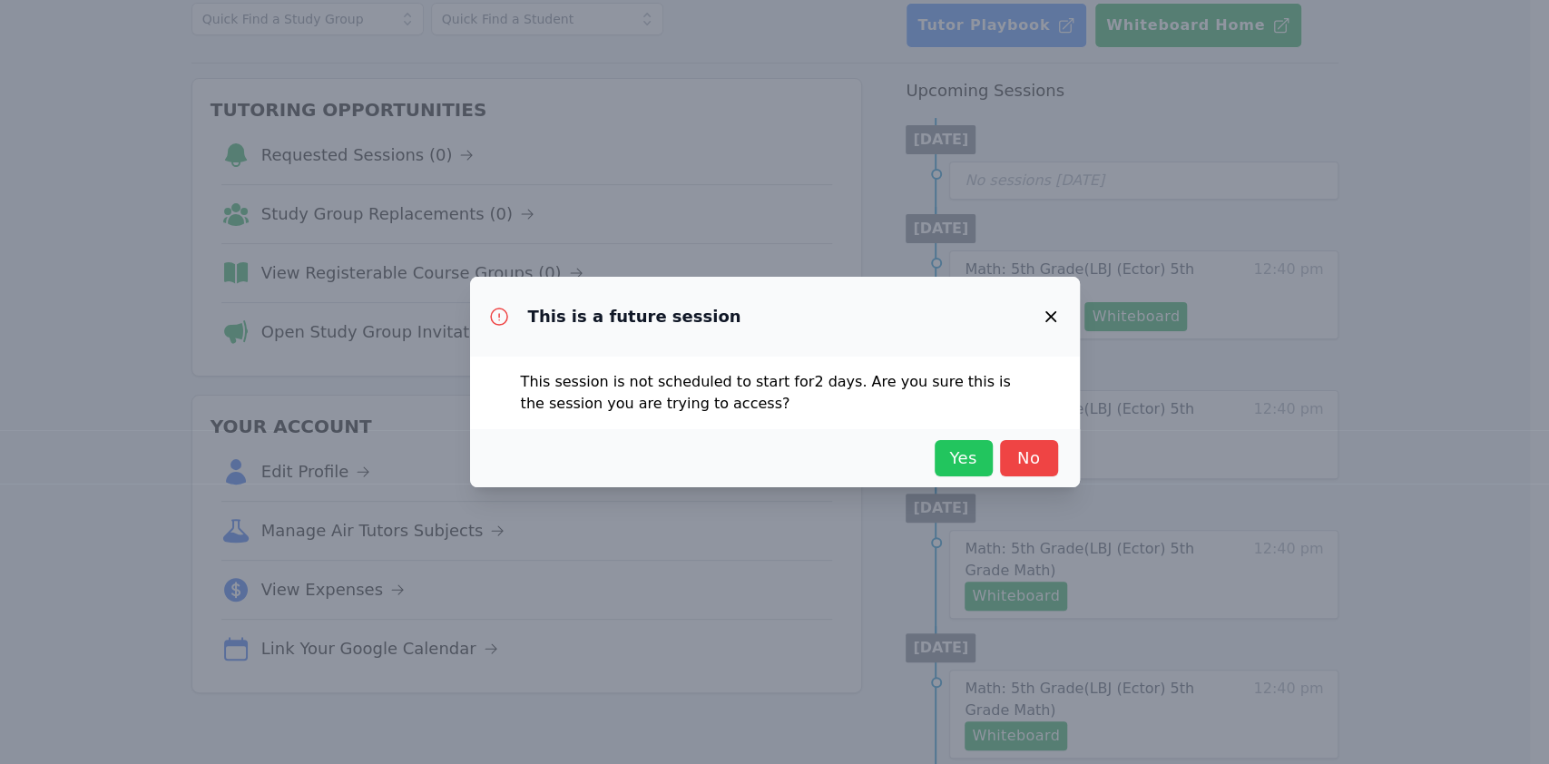
click at [966, 456] on span "Yes" at bounding box center [964, 458] width 40 height 25
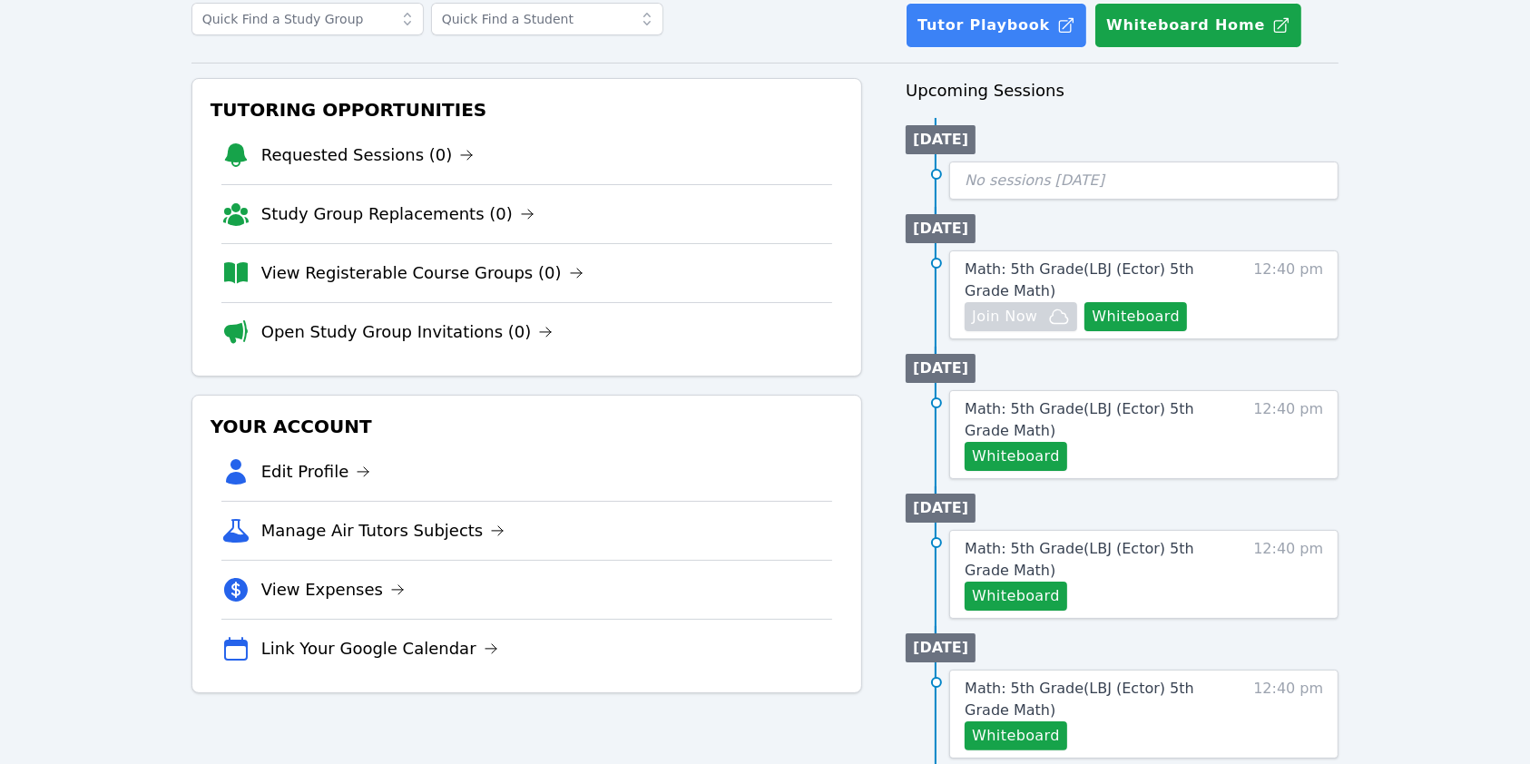
click at [725, 396] on div "Your Account Edit Profile Manage Air Tutors Subjects View Expenses Link Your Go…" at bounding box center [527, 544] width 672 height 299
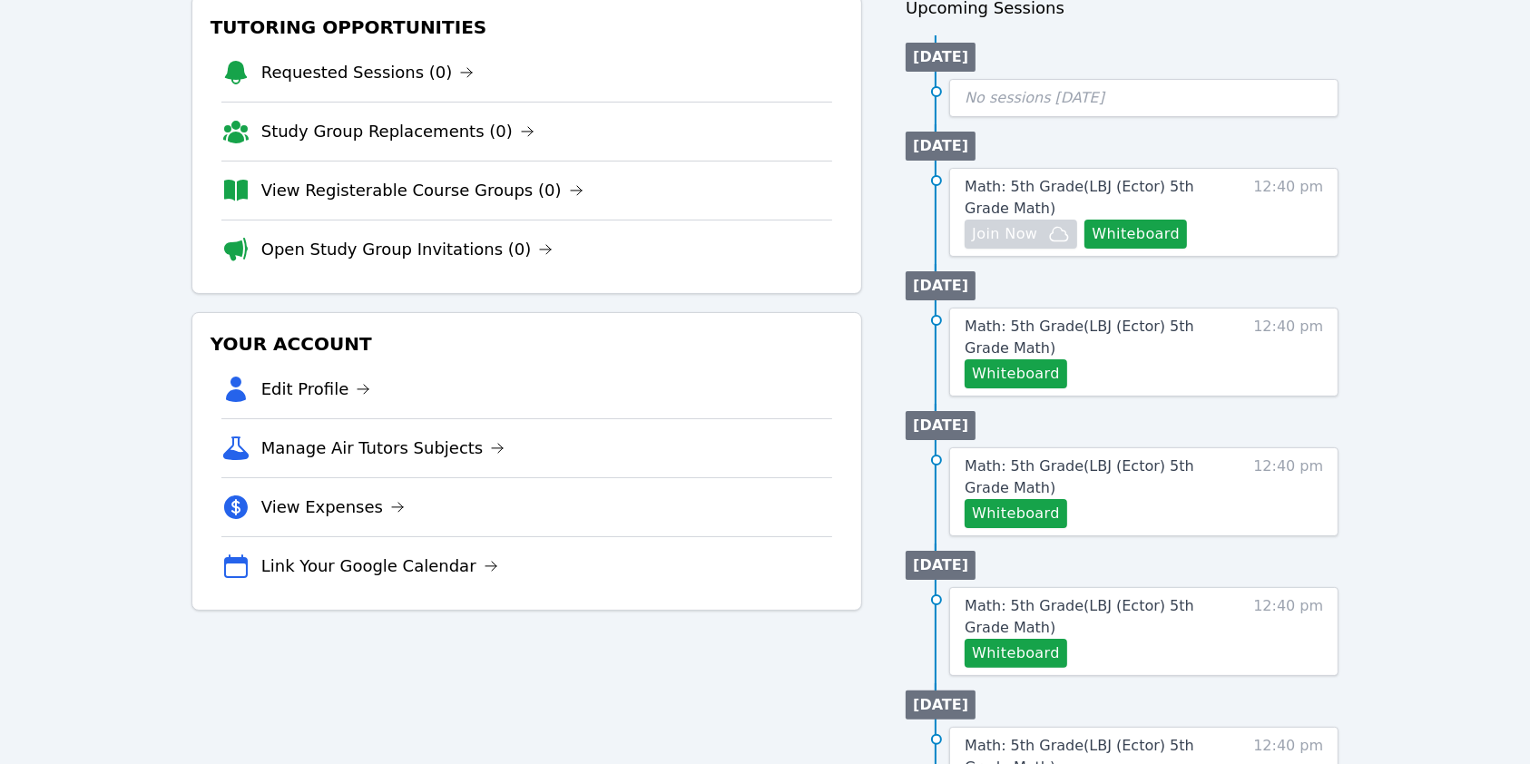
scroll to position [241, 0]
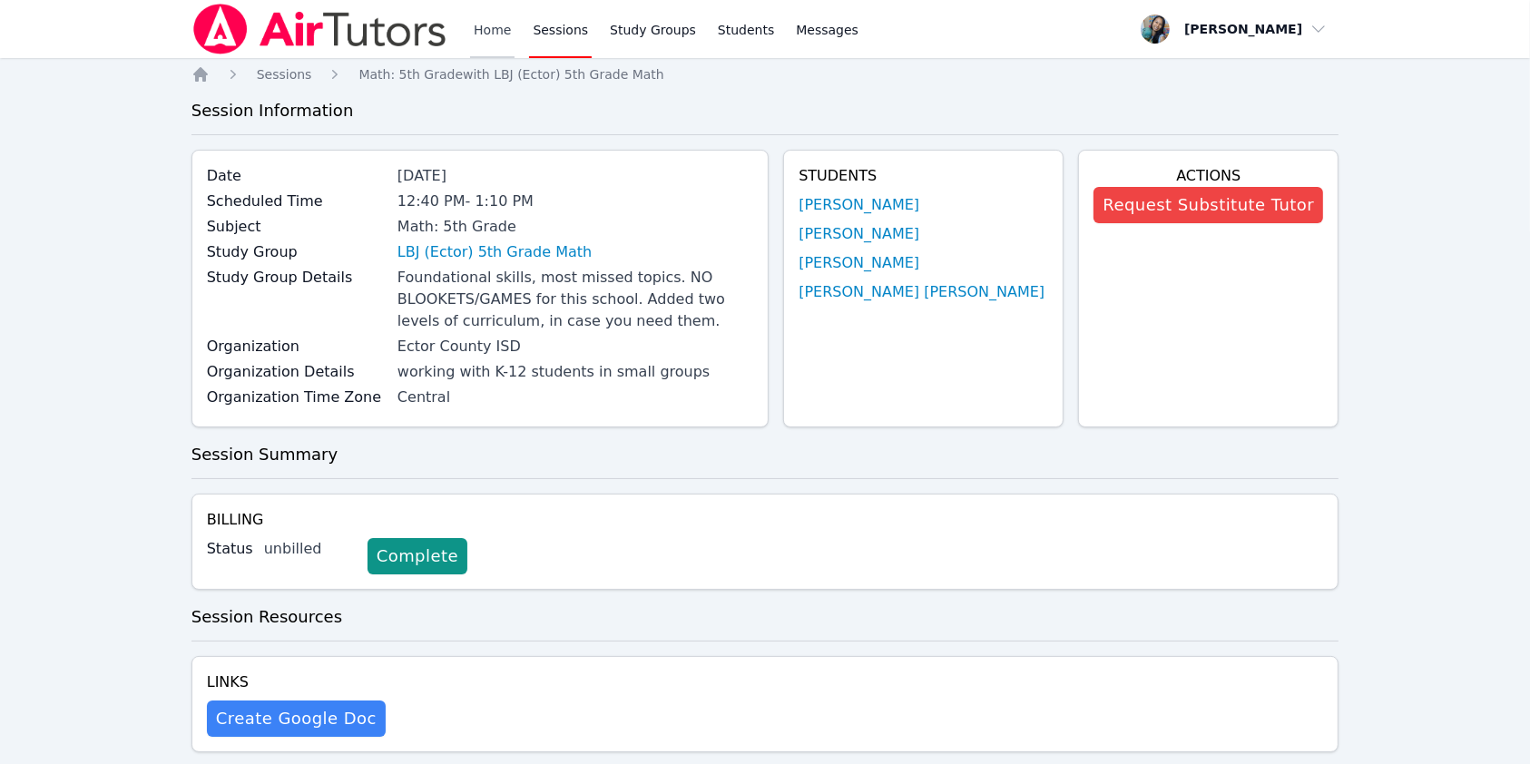
click at [472, 28] on link "Home" at bounding box center [492, 29] width 44 height 58
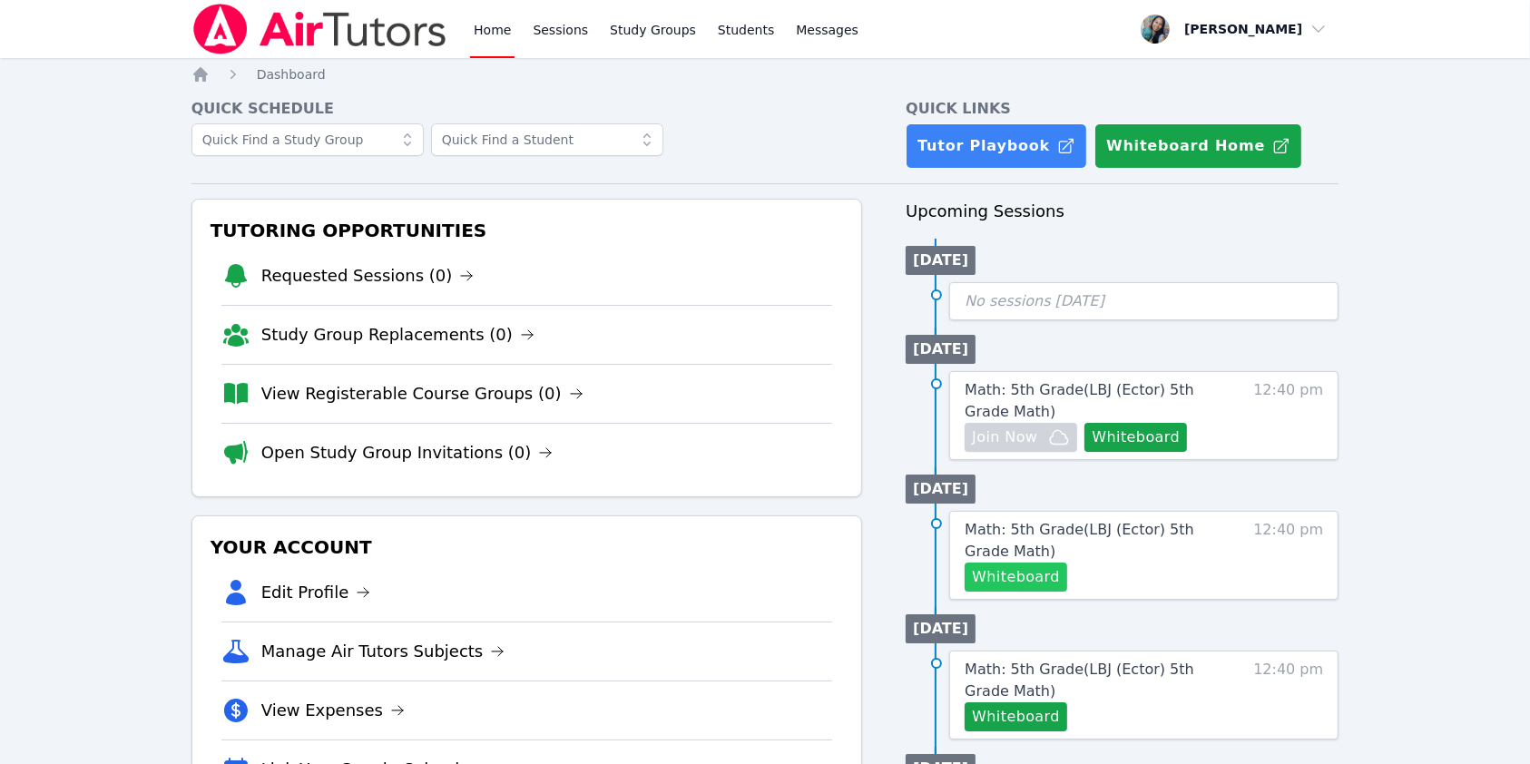
click at [999, 573] on button "Whiteboard" at bounding box center [1016, 577] width 103 height 29
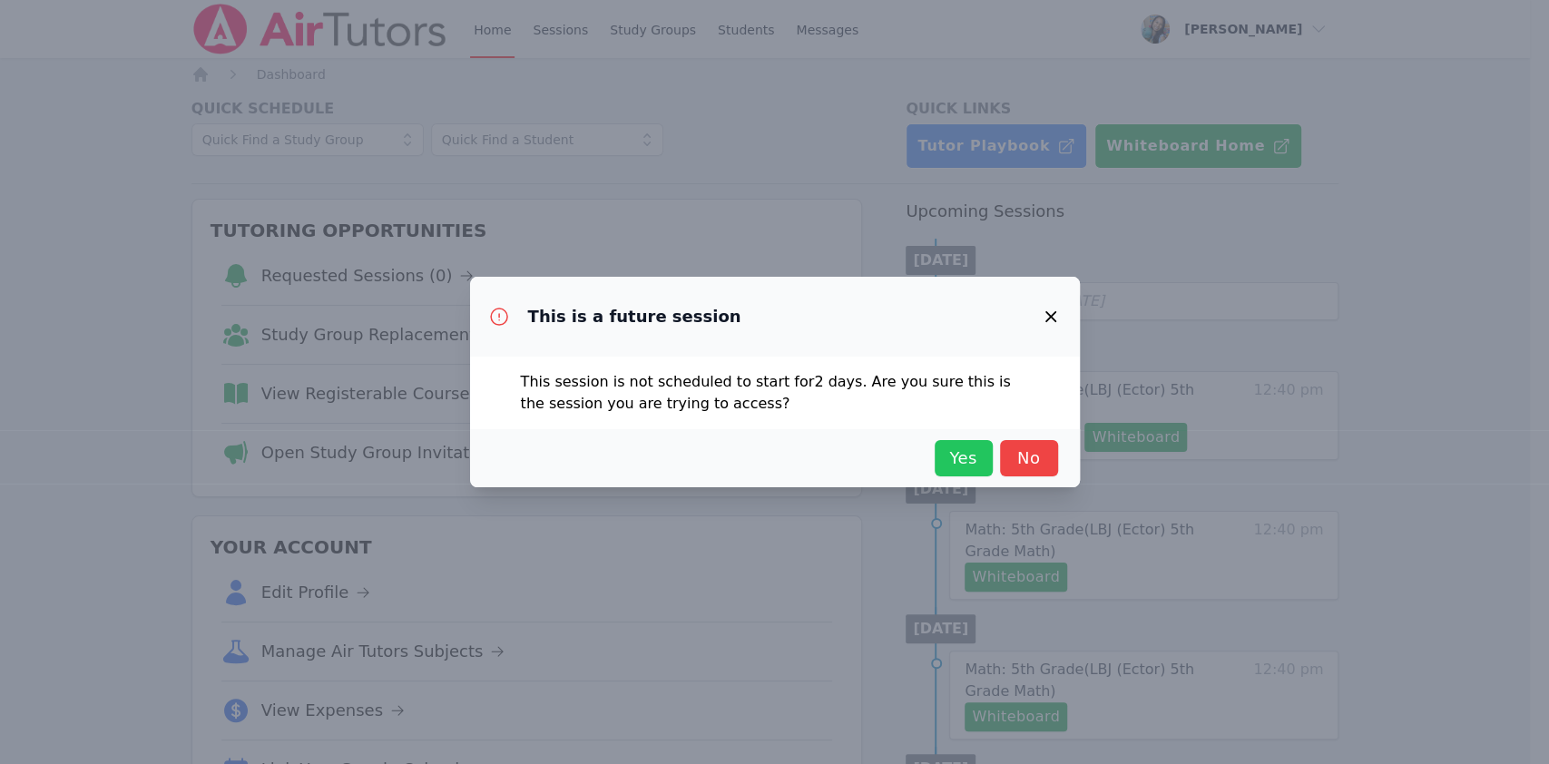
click at [965, 454] on span "Yes" at bounding box center [964, 458] width 40 height 25
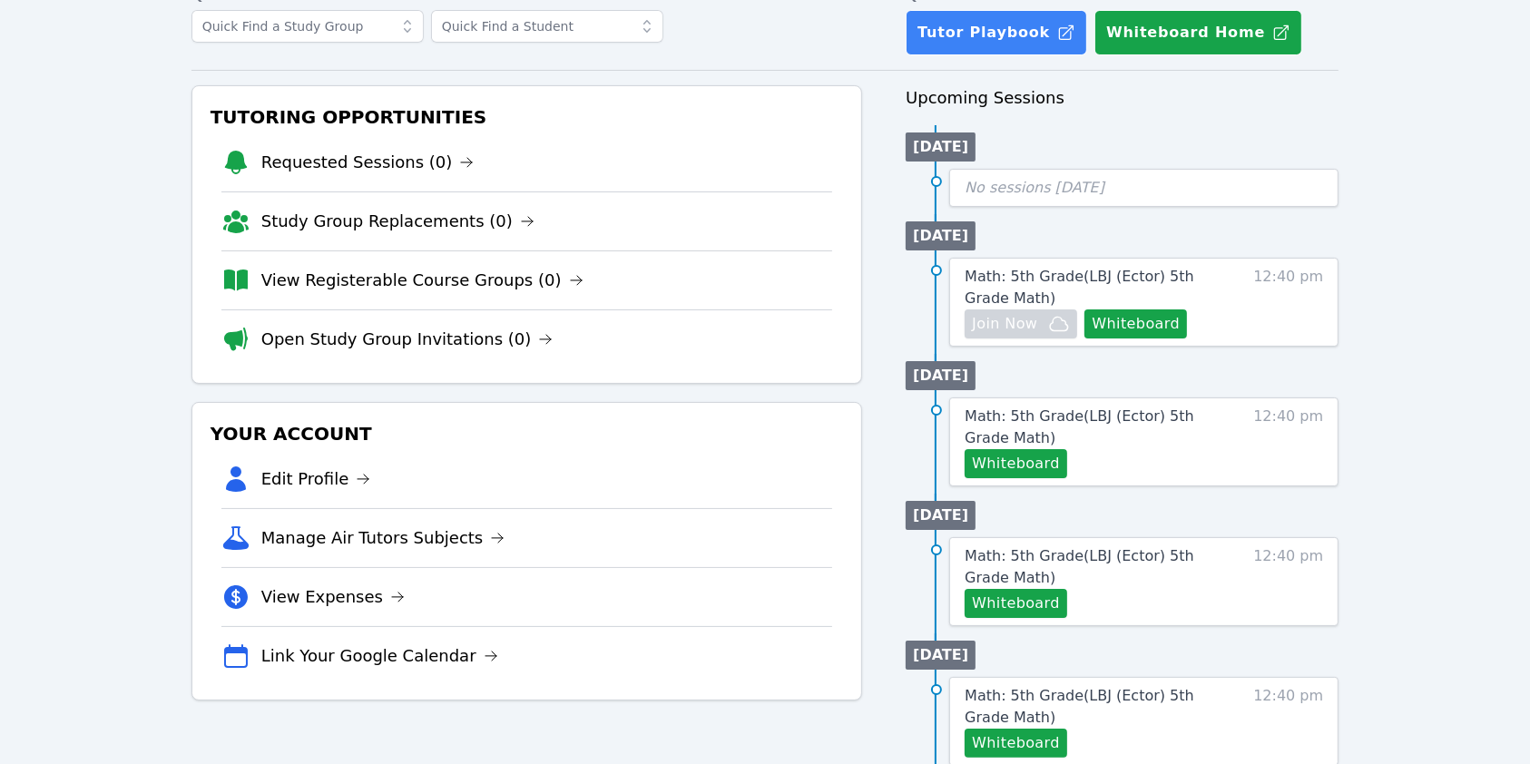
scroll to position [241, 0]
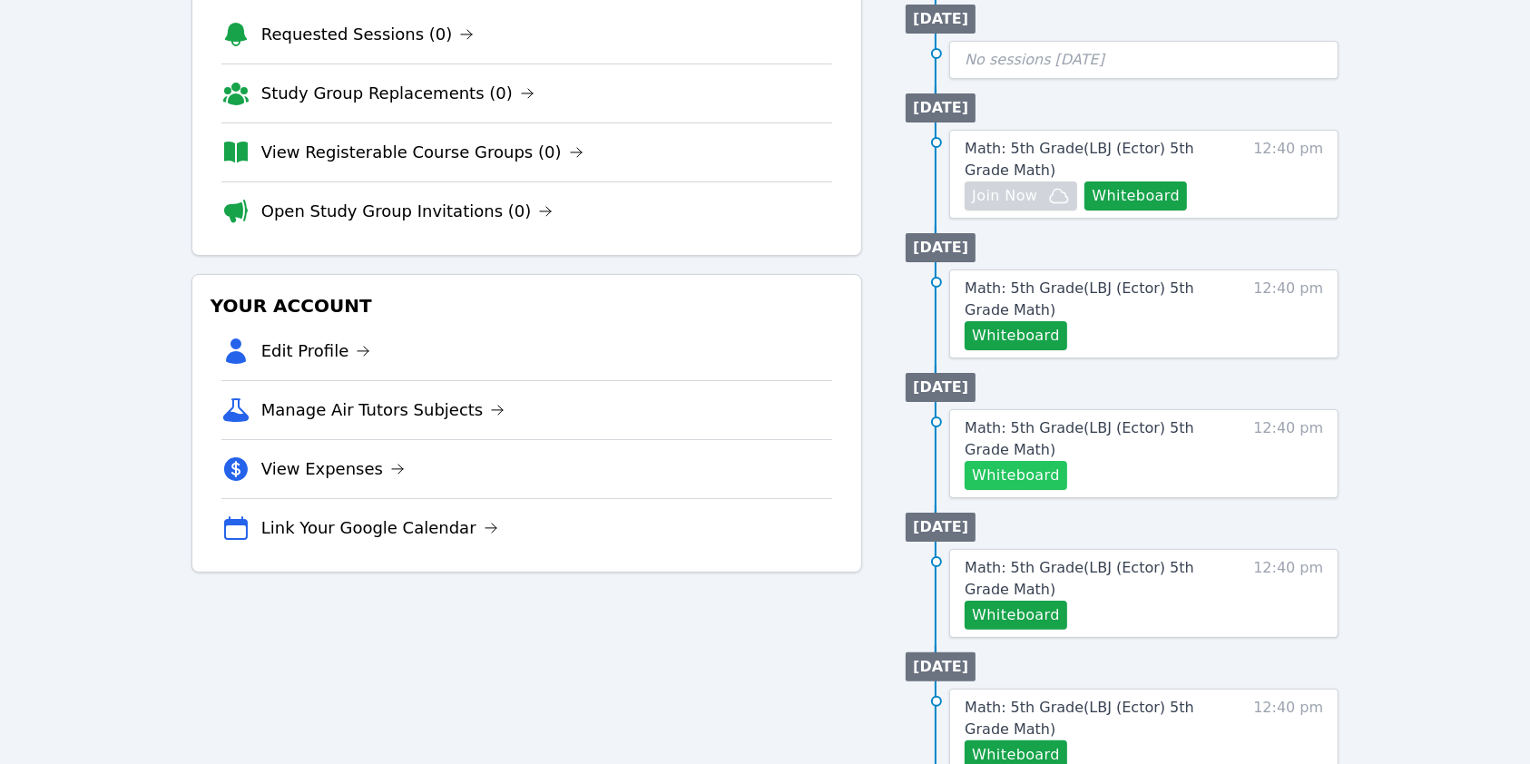
click at [1035, 468] on button "Whiteboard" at bounding box center [1016, 475] width 103 height 29
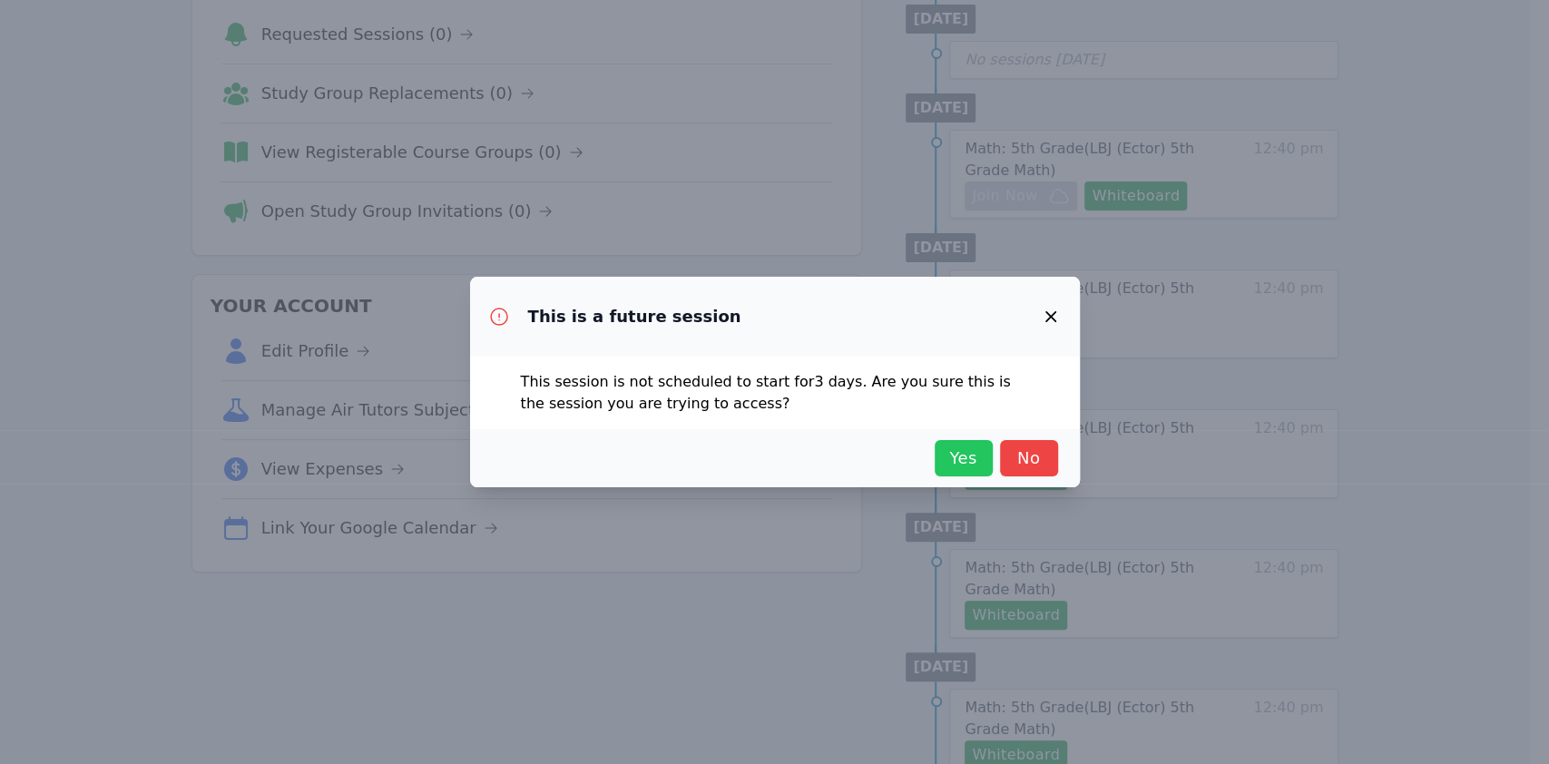
click at [938, 461] on button "Yes" at bounding box center [964, 458] width 58 height 36
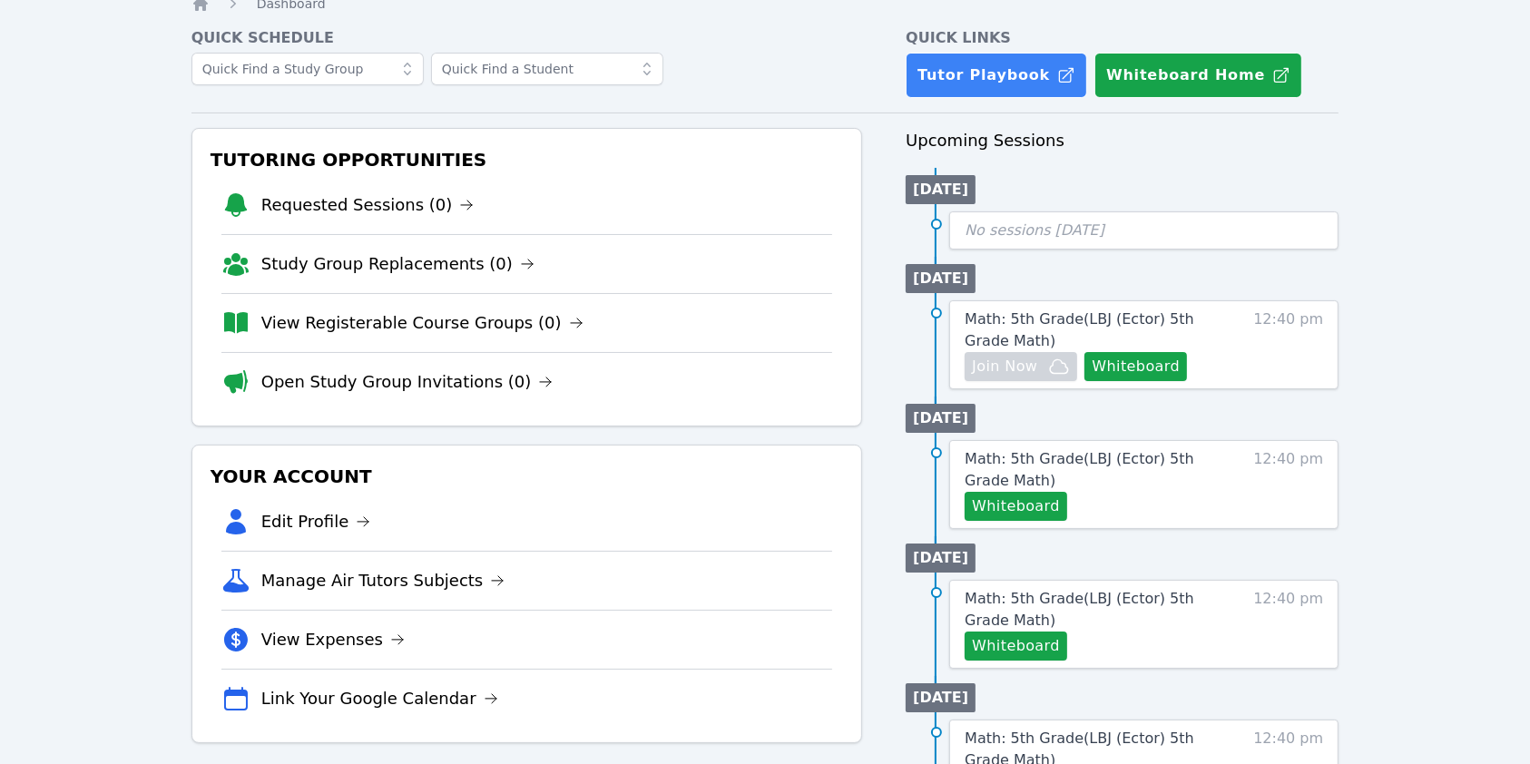
scroll to position [0, 0]
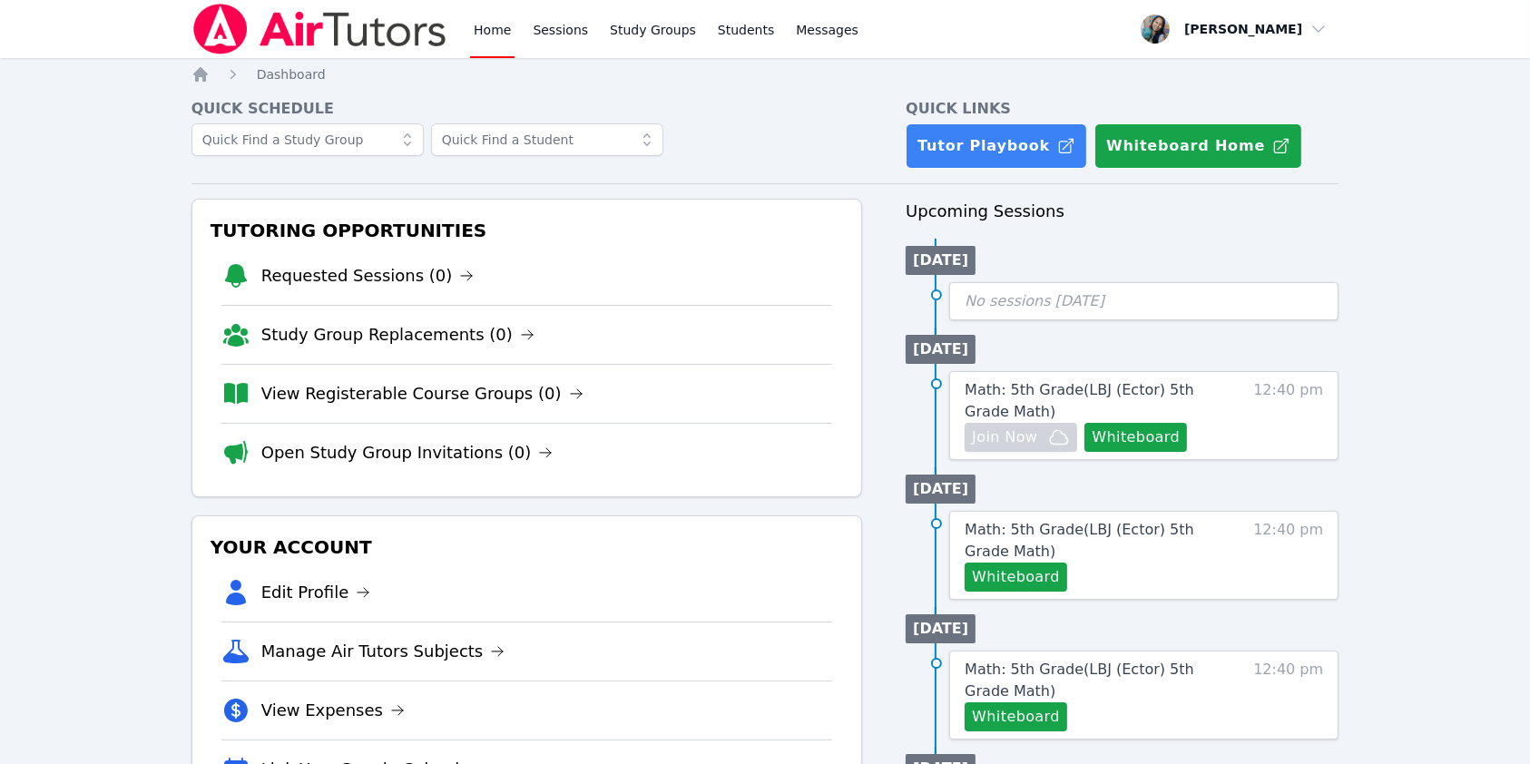
click at [478, 30] on link "Home" at bounding box center [492, 29] width 44 height 58
click at [243, 36] on img at bounding box center [319, 29] width 257 height 51
click at [317, 35] on img at bounding box center [319, 29] width 257 height 51
click at [549, 33] on link "Sessions" at bounding box center [560, 29] width 63 height 58
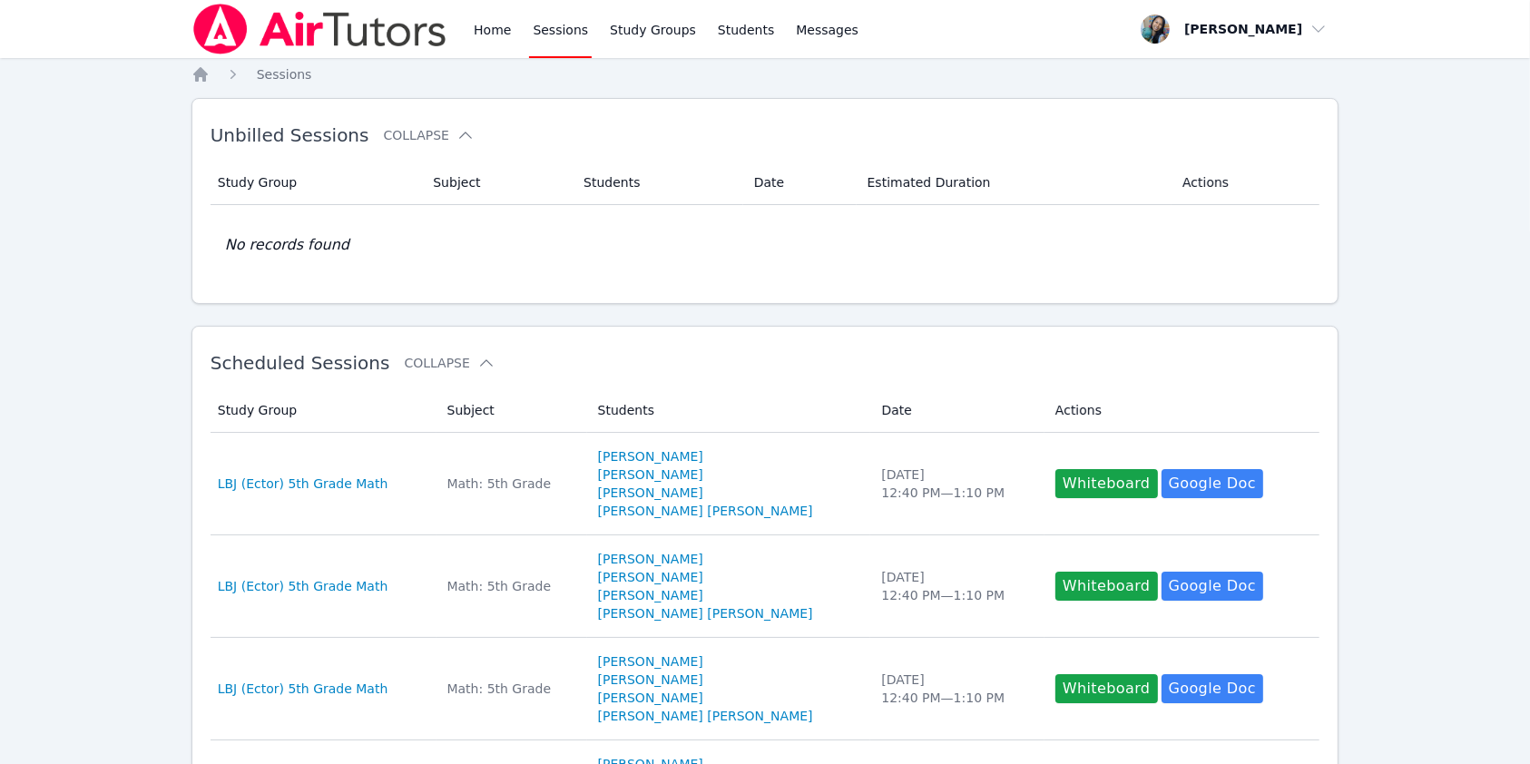
click at [341, 30] on img at bounding box center [319, 29] width 257 height 51
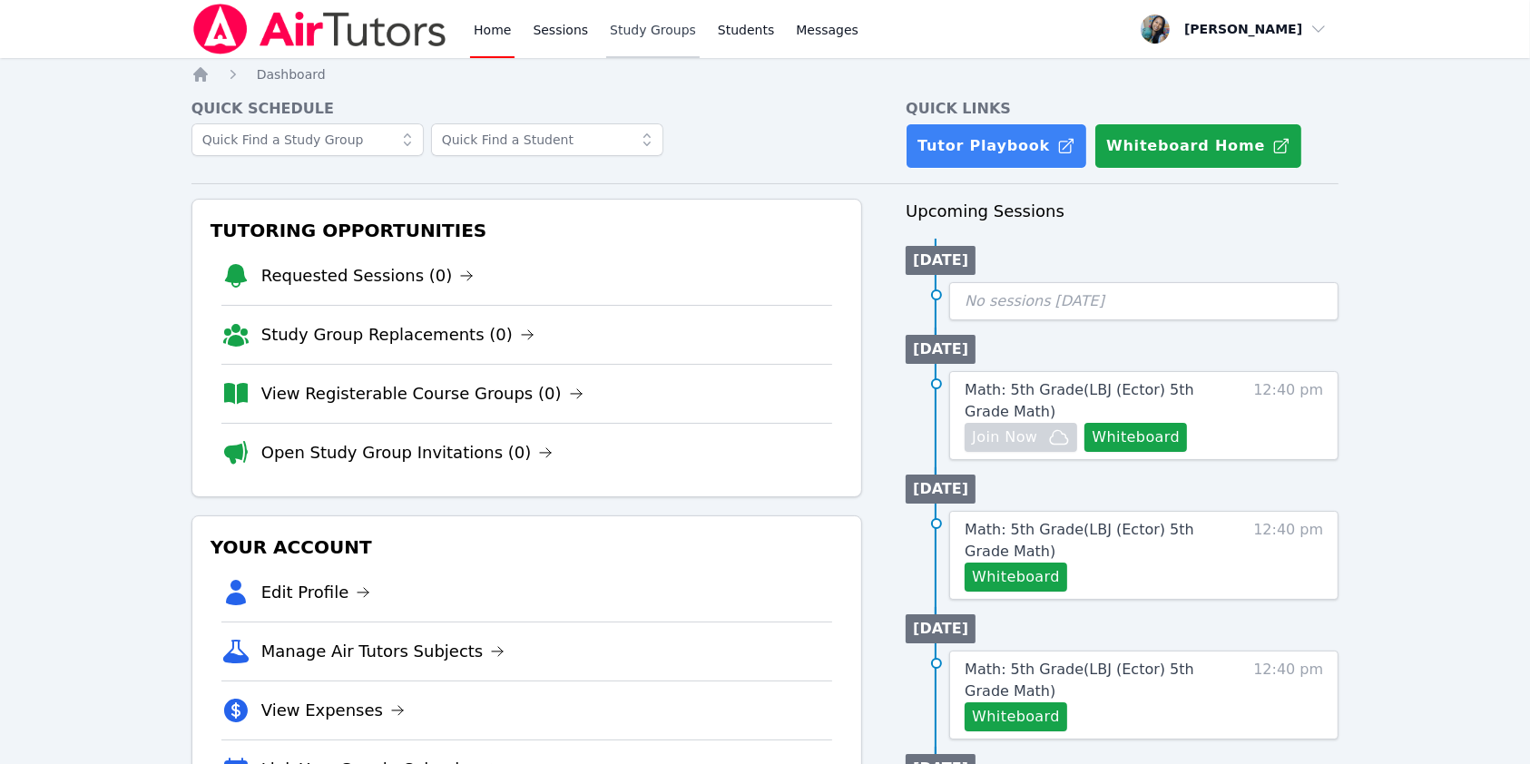
click at [624, 34] on link "Study Groups" at bounding box center [652, 29] width 93 height 58
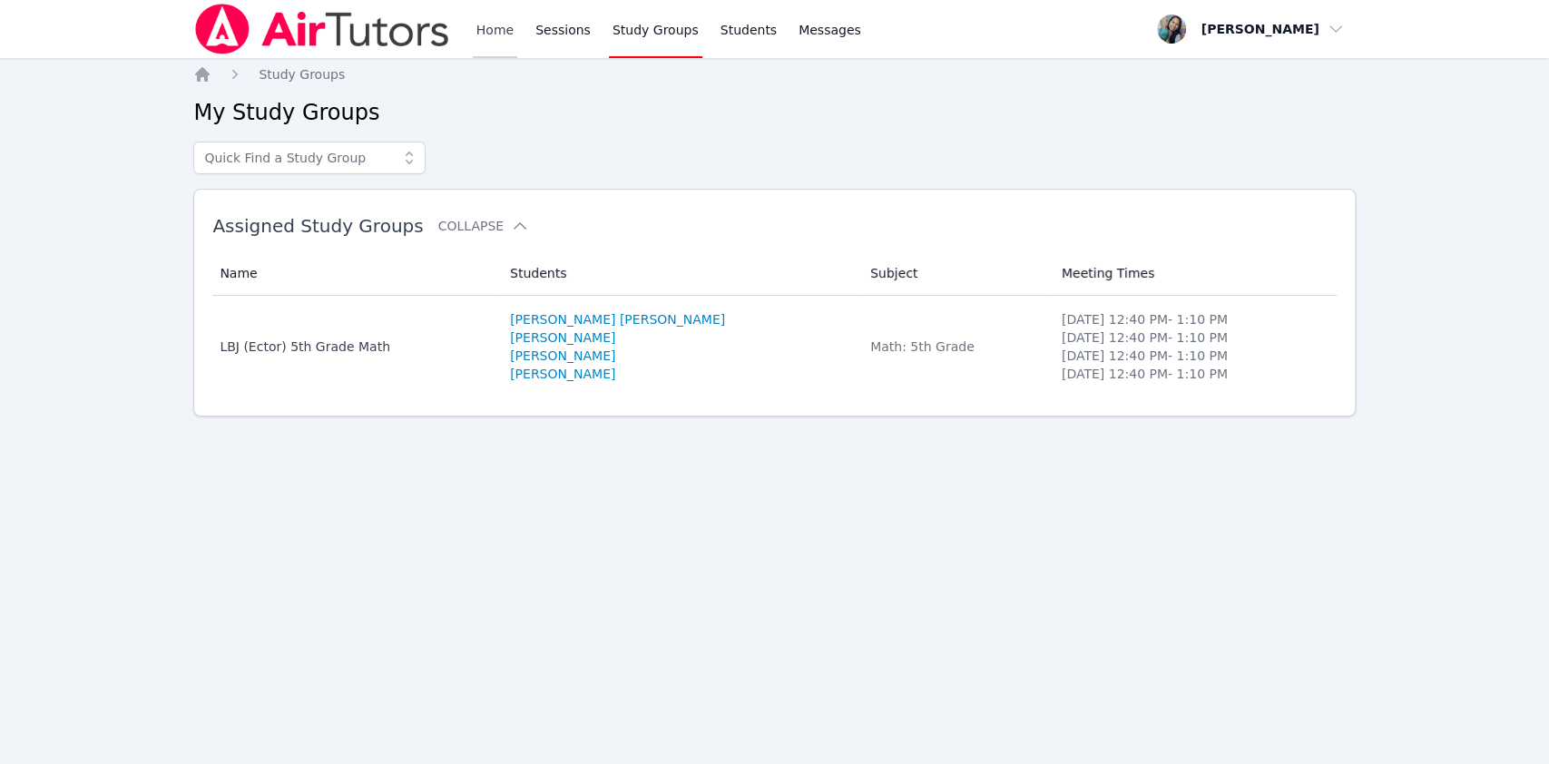
click at [497, 28] on link "Home" at bounding box center [495, 29] width 44 height 58
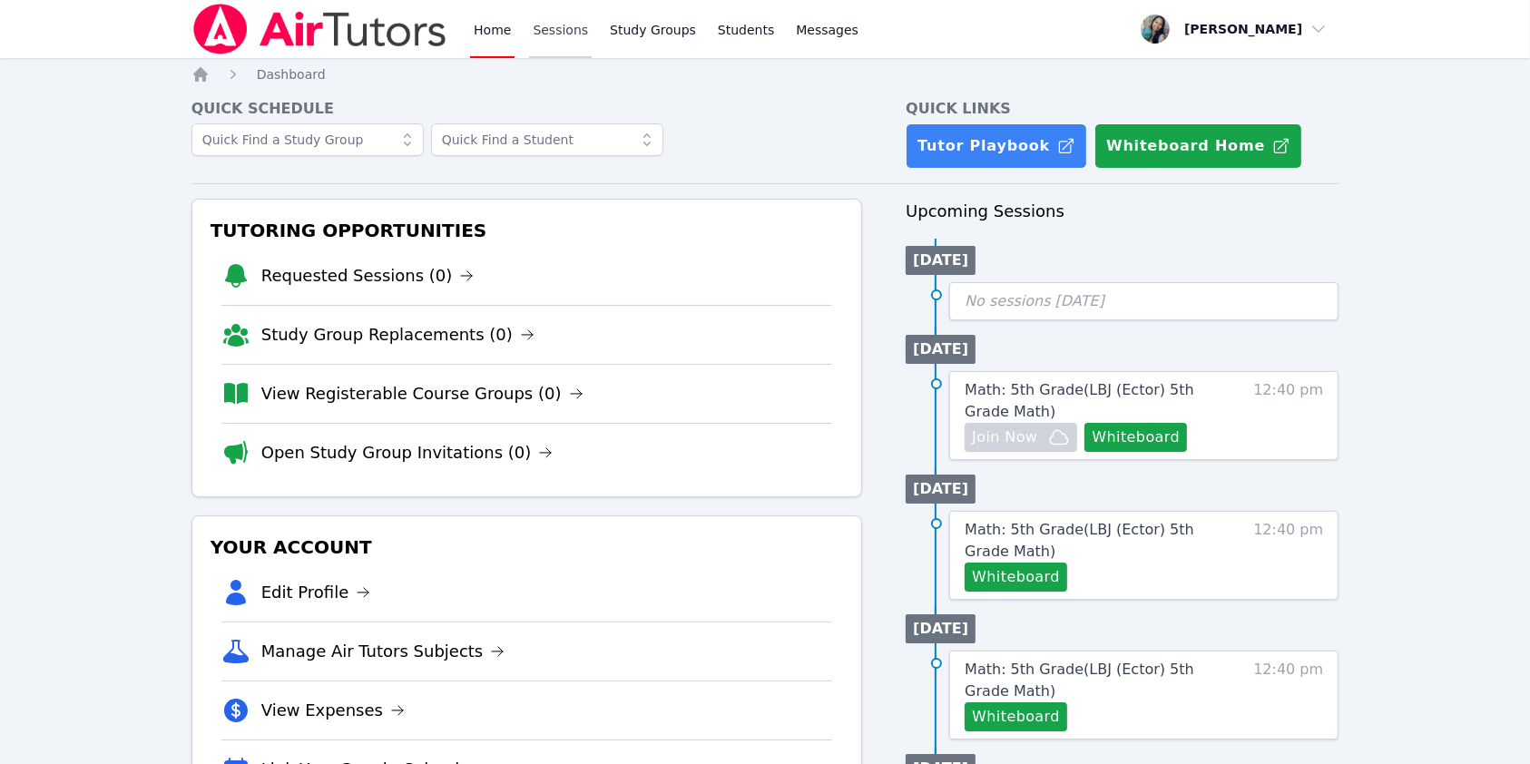
click at [563, 21] on link "Sessions" at bounding box center [560, 29] width 63 height 58
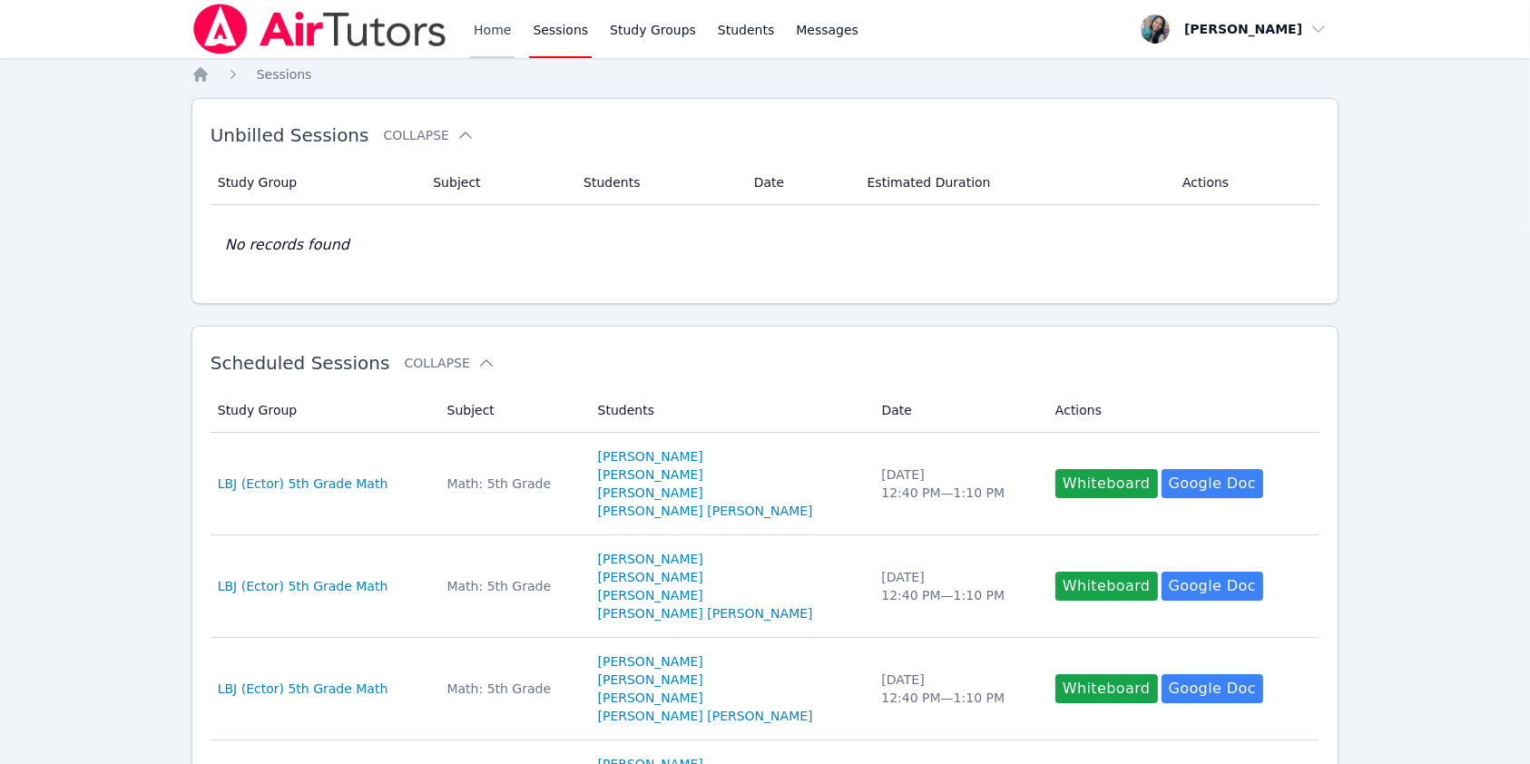
click at [494, 26] on link "Home" at bounding box center [492, 29] width 44 height 58
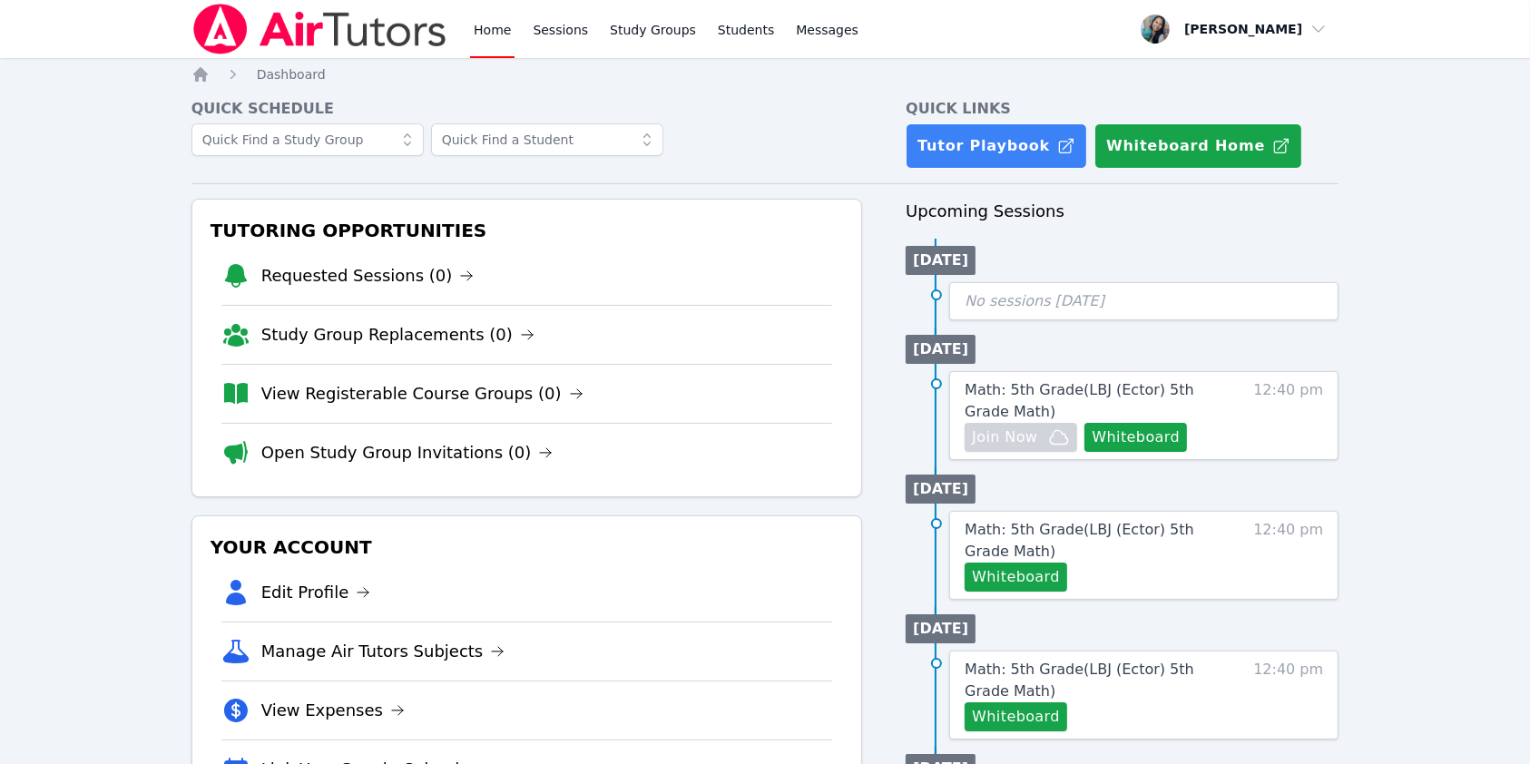
scroll to position [241, 0]
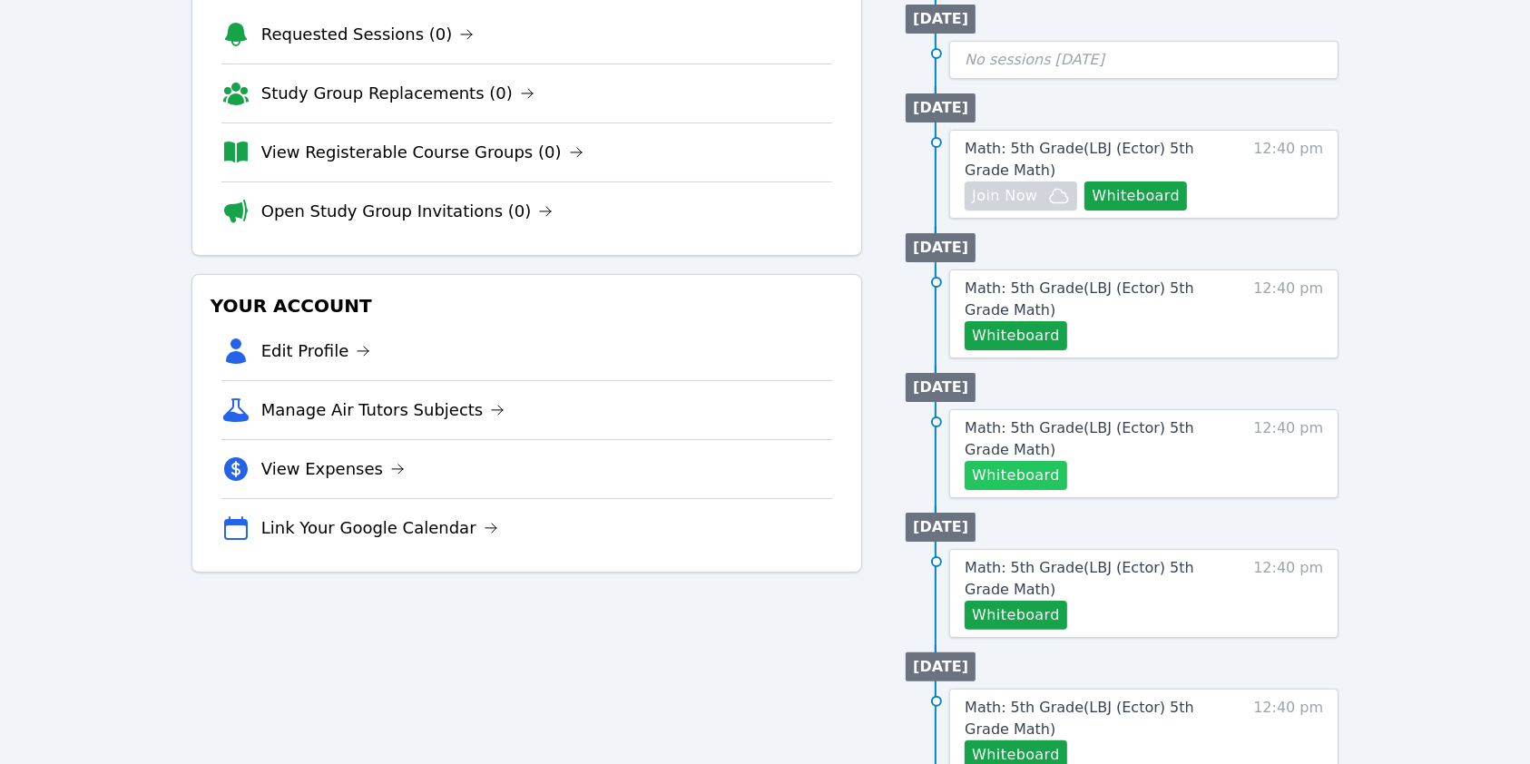
click at [1024, 468] on button "Whiteboard" at bounding box center [1016, 475] width 103 height 29
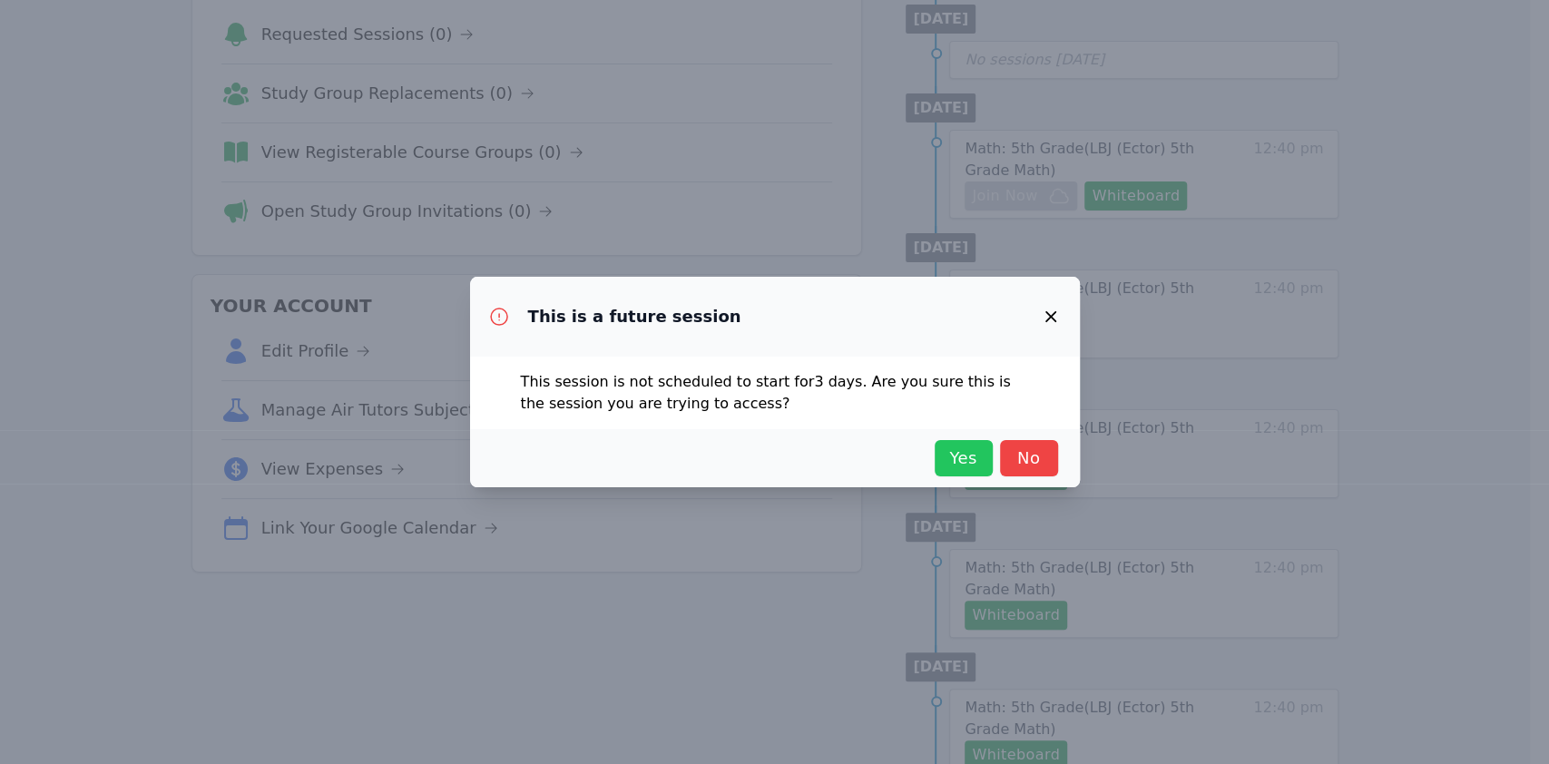
click at [956, 446] on span "Yes" at bounding box center [964, 458] width 40 height 25
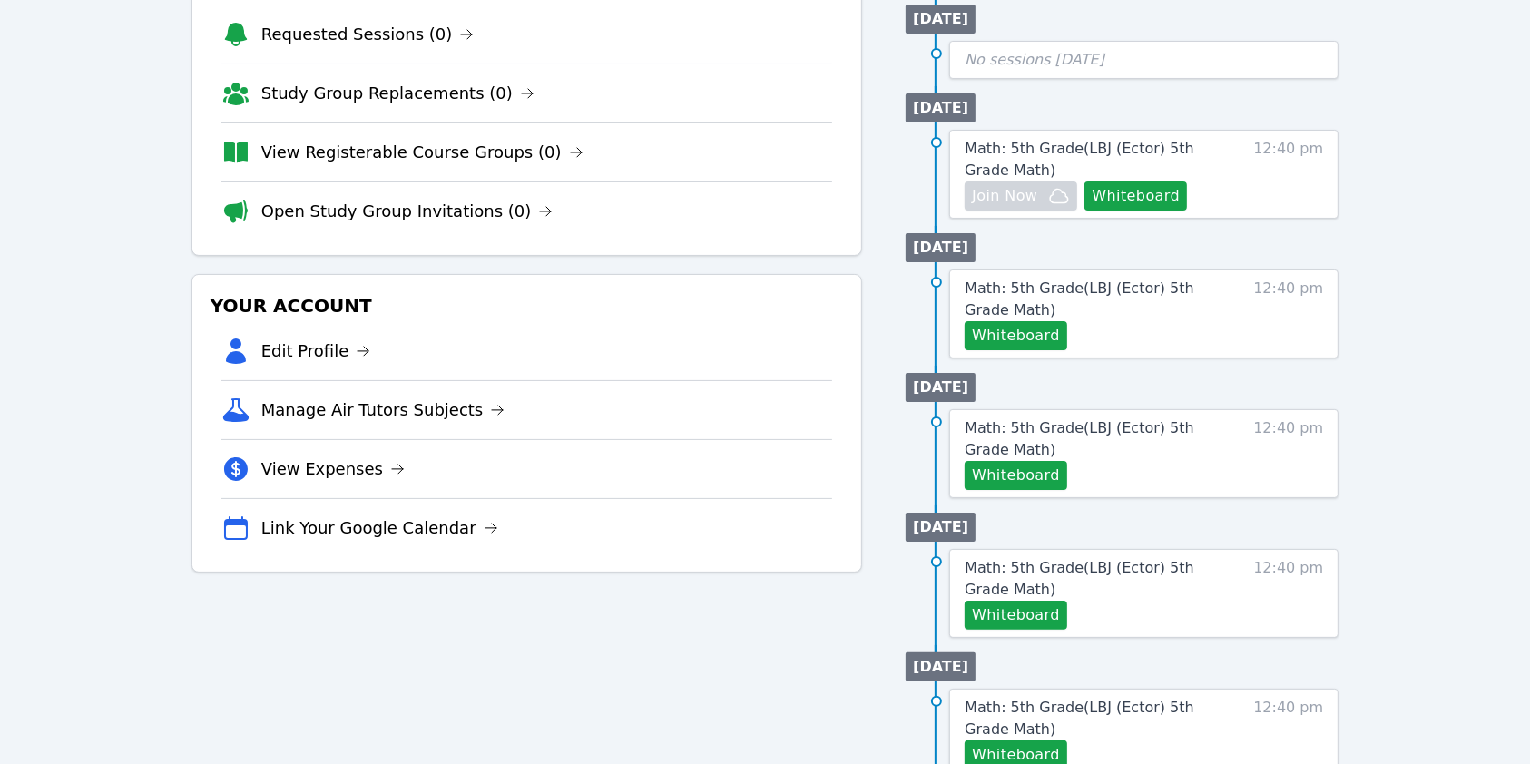
scroll to position [484, 0]
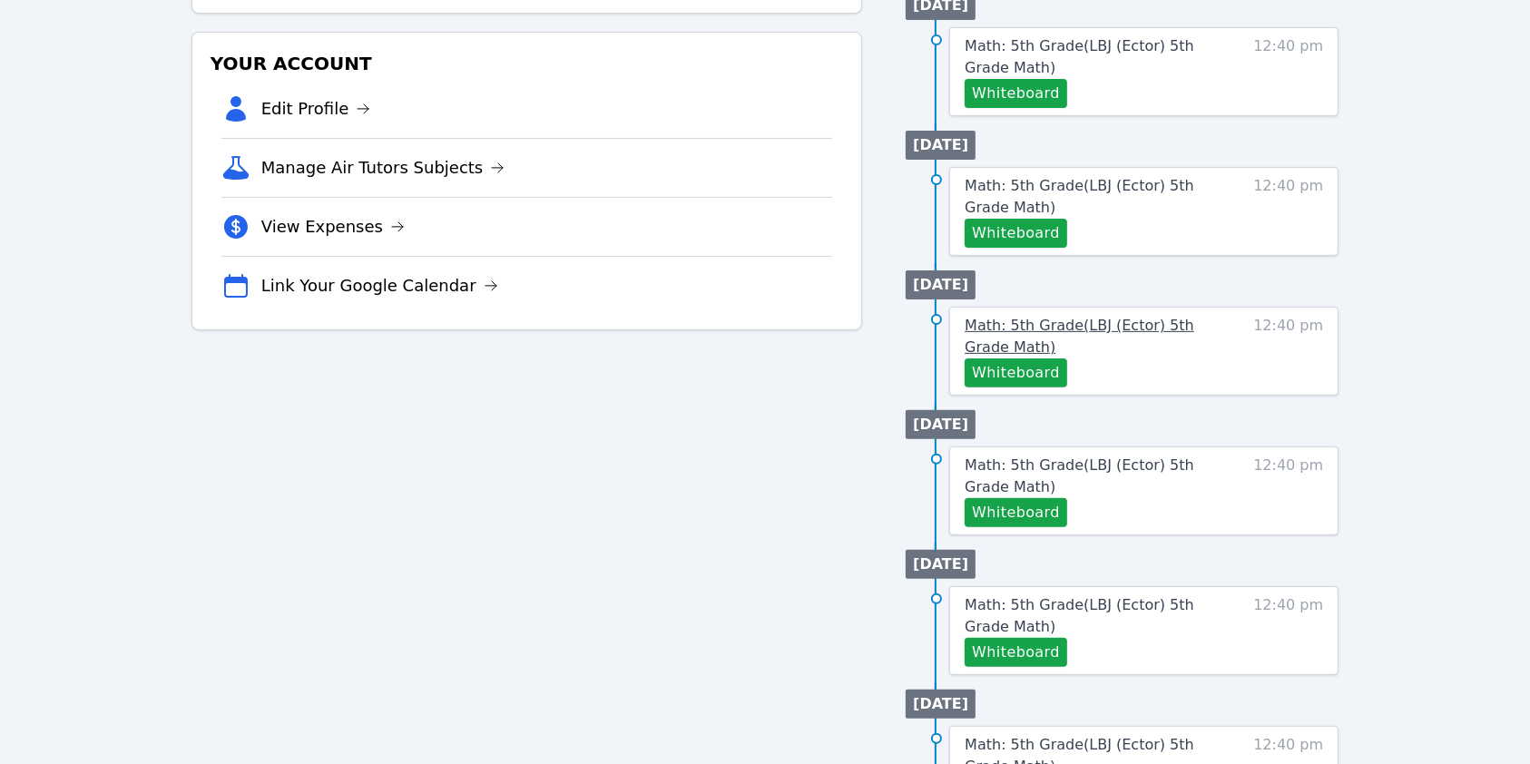
click at [1040, 355] on link "Math: 5th Grade ( LBJ (Ector) 5th Grade Math )" at bounding box center [1099, 337] width 269 height 44
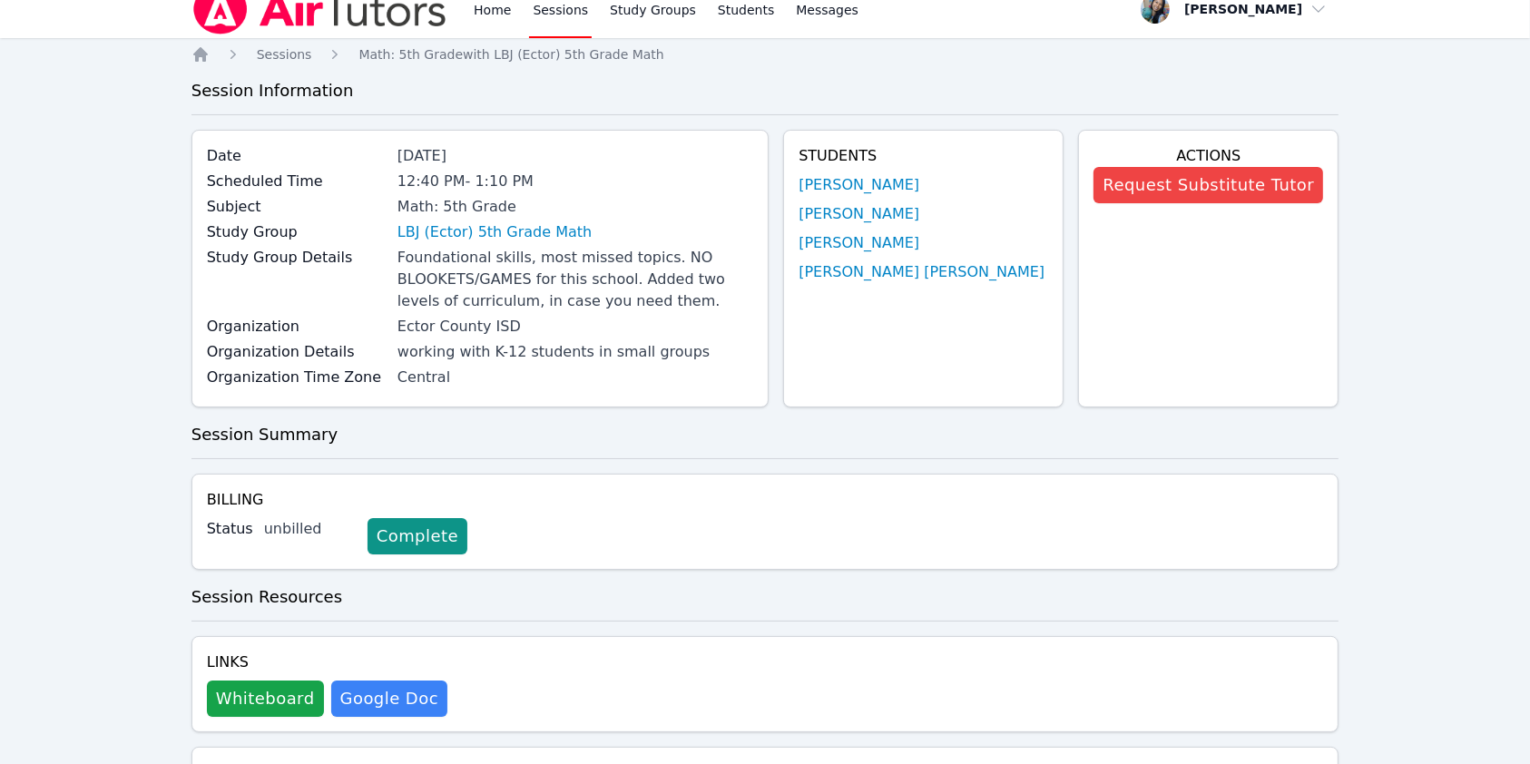
scroll to position [363, 0]
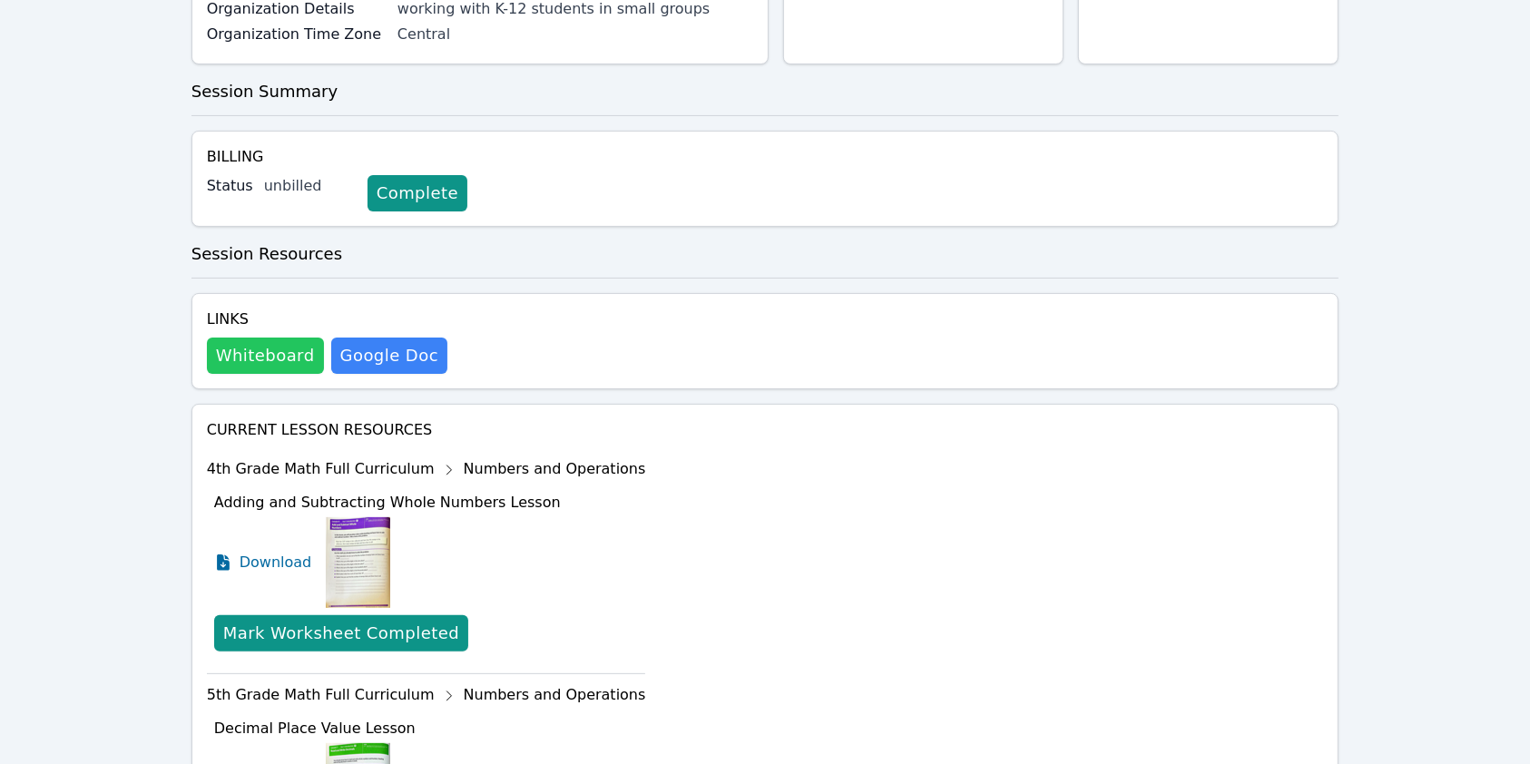
click at [278, 339] on button "Whiteboard" at bounding box center [265, 356] width 117 height 36
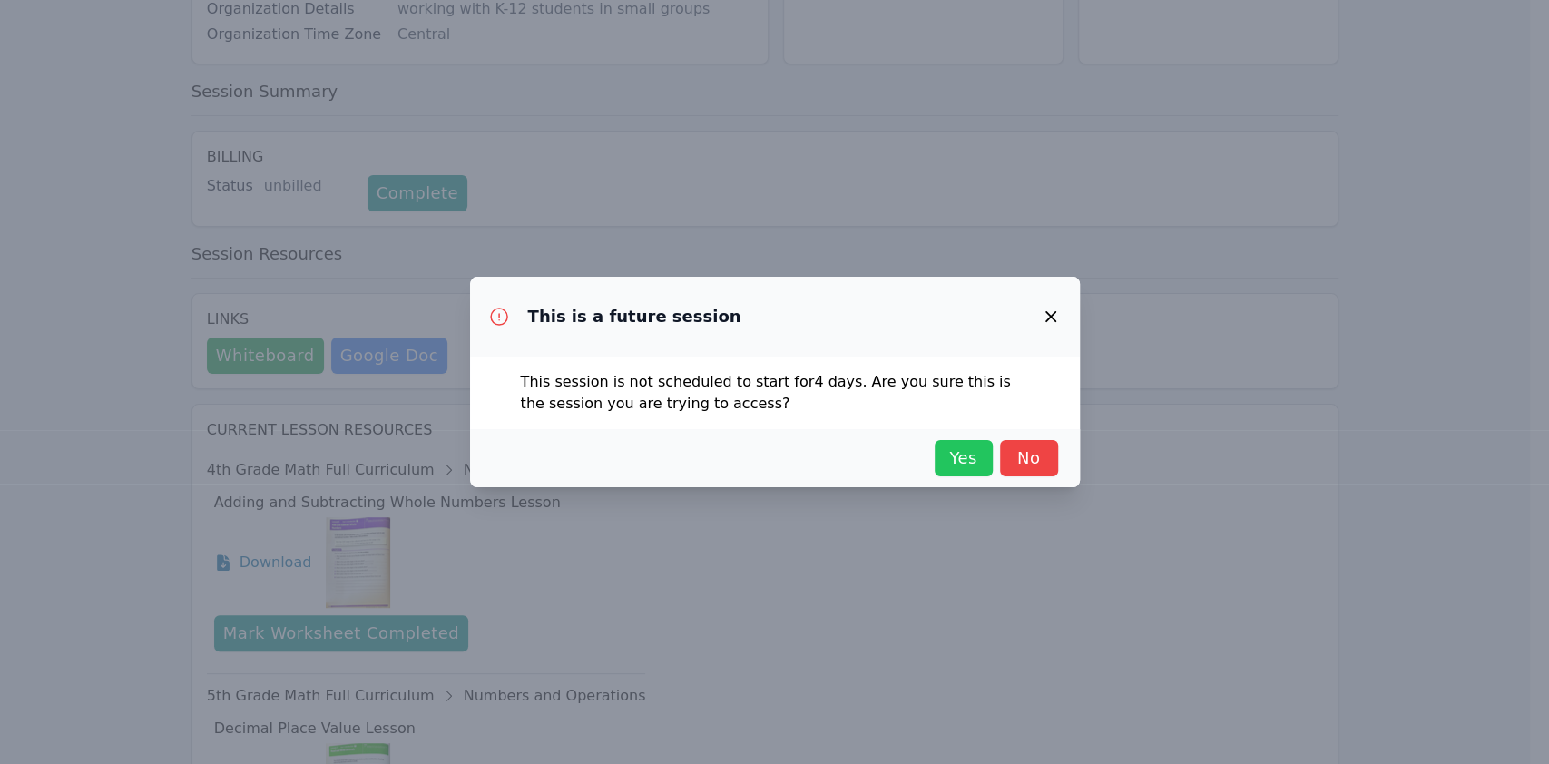
click at [952, 464] on span "Yes" at bounding box center [964, 458] width 40 height 25
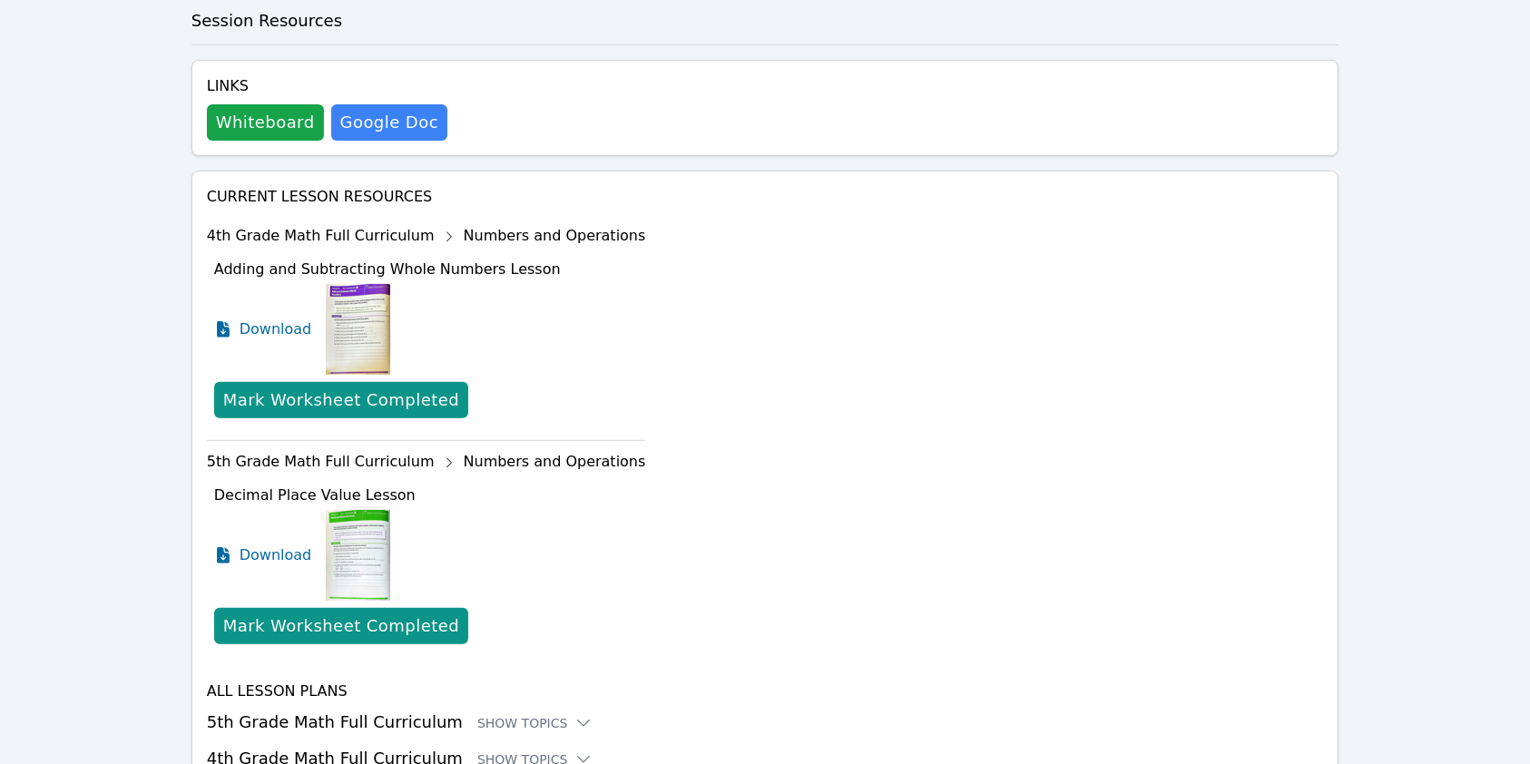
scroll to position [687, 0]
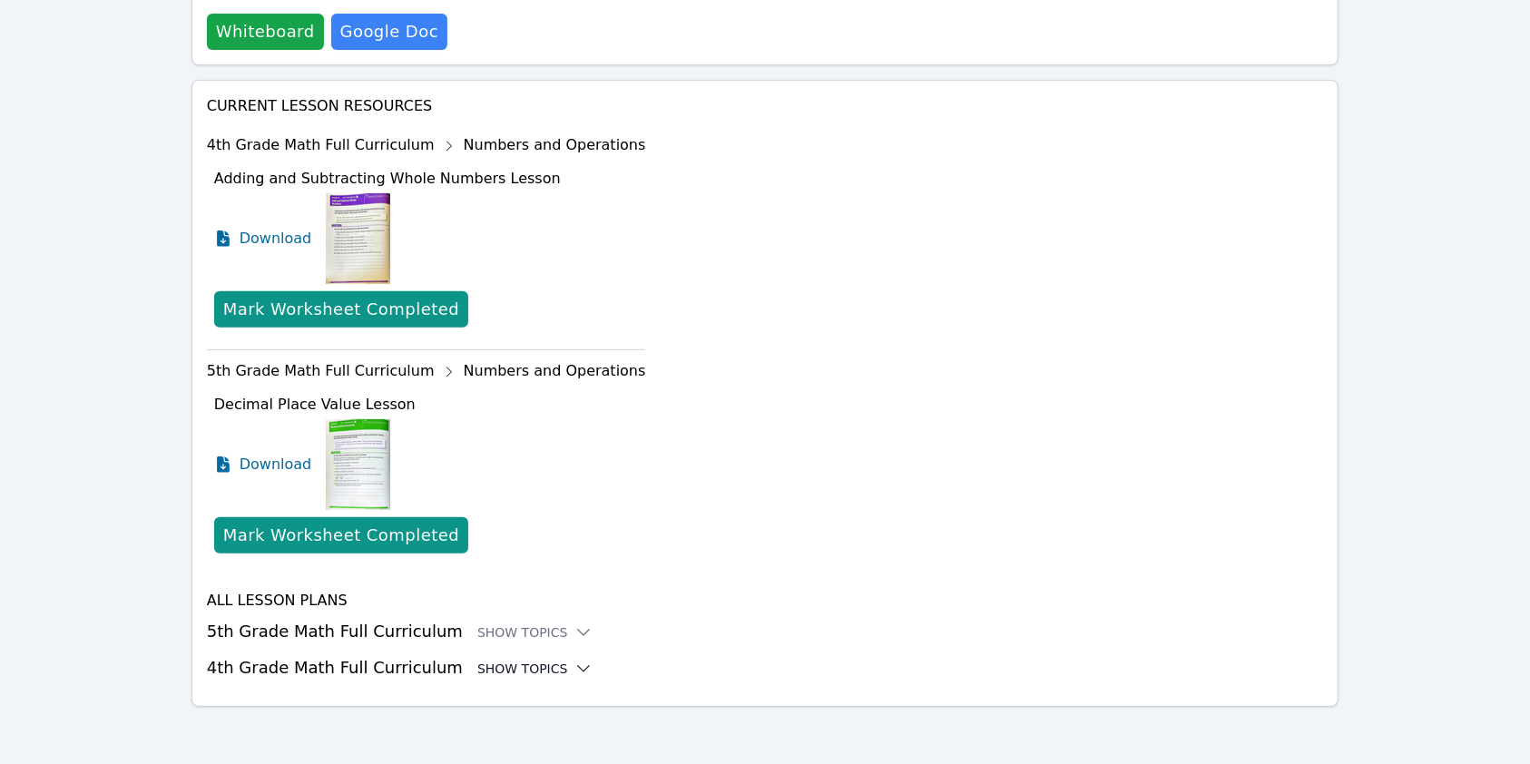
click at [513, 672] on div "Show Topics" at bounding box center [535, 669] width 116 height 18
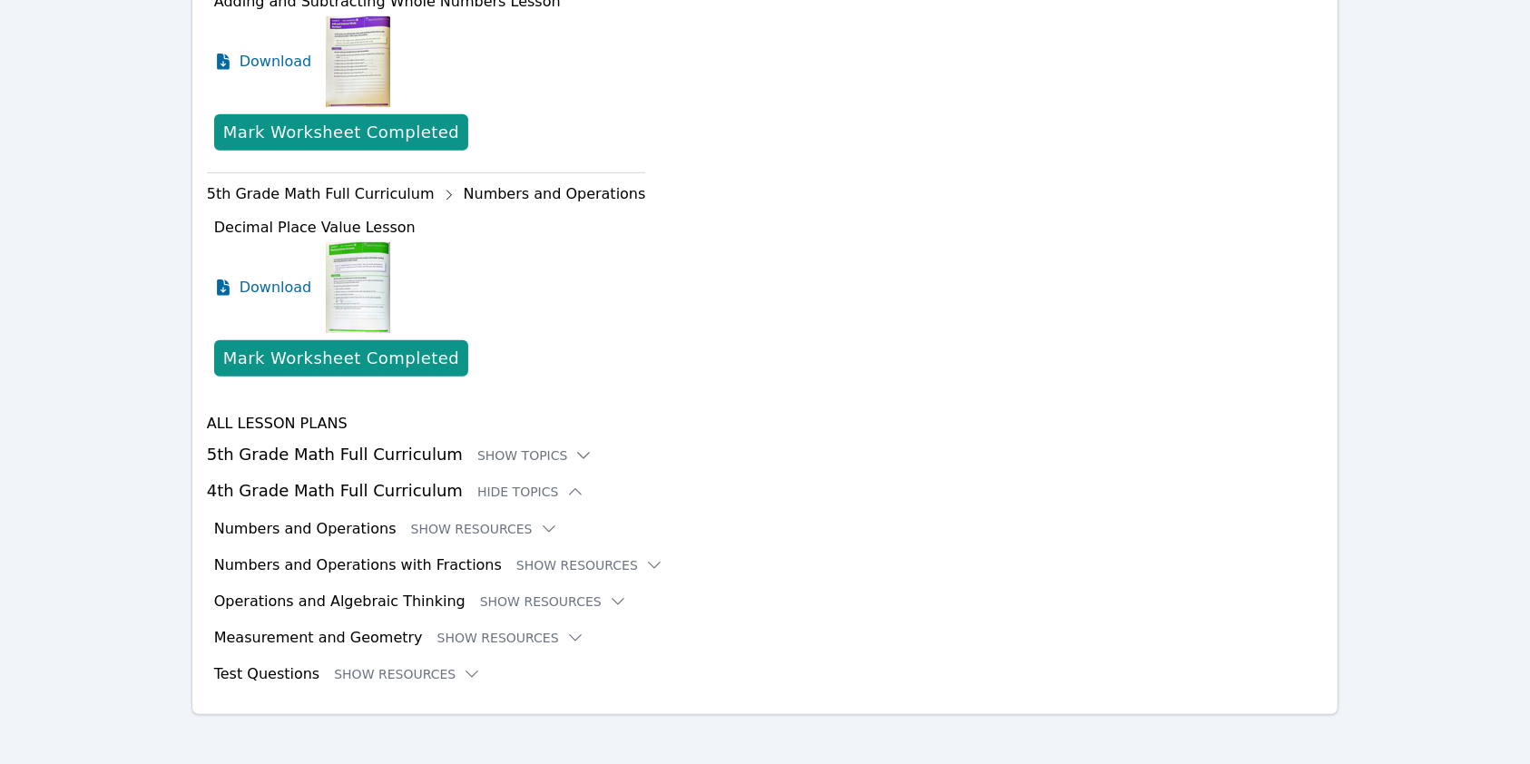
scroll to position [871, 0]
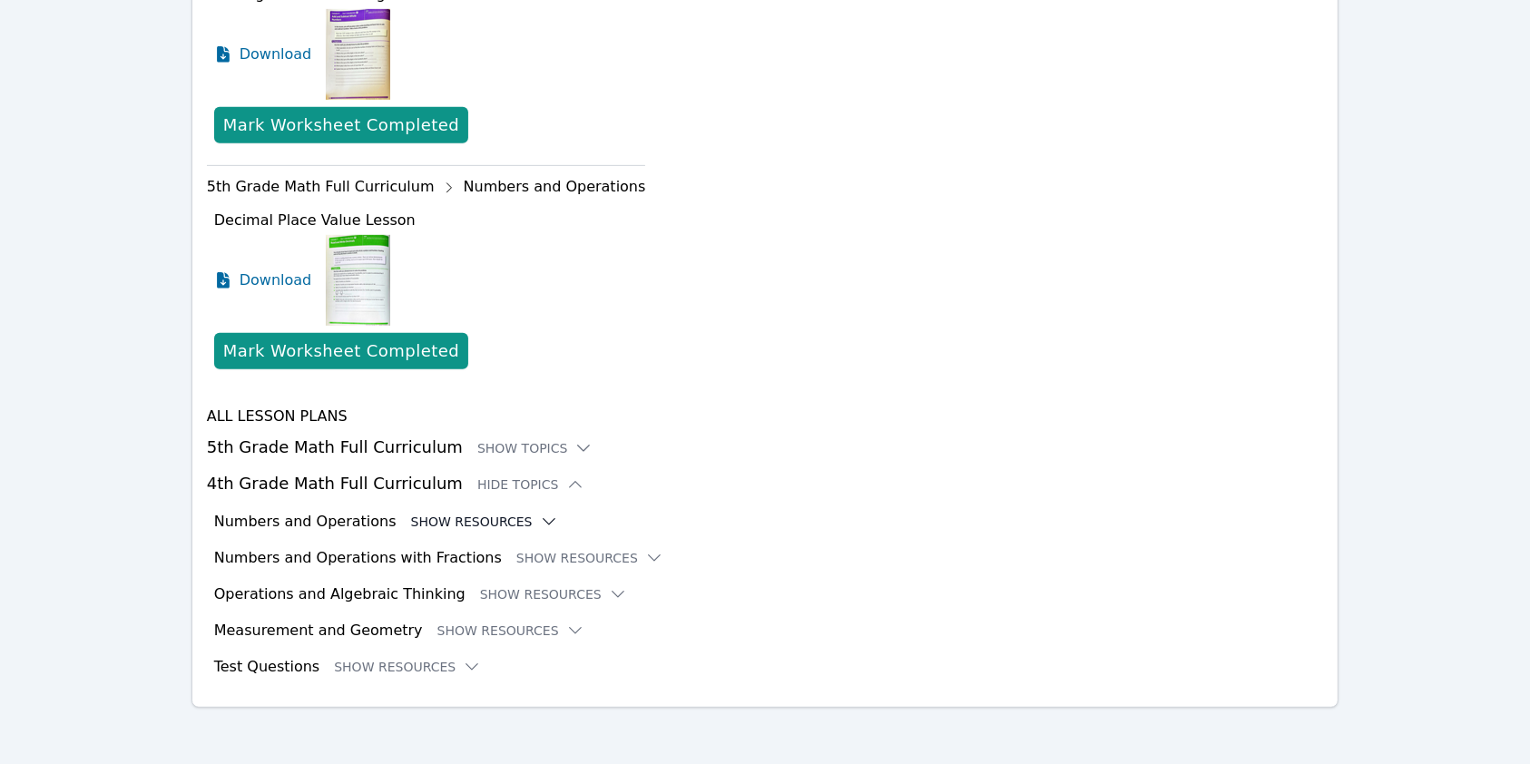
click at [476, 524] on button "Show Resources" at bounding box center [484, 522] width 147 height 18
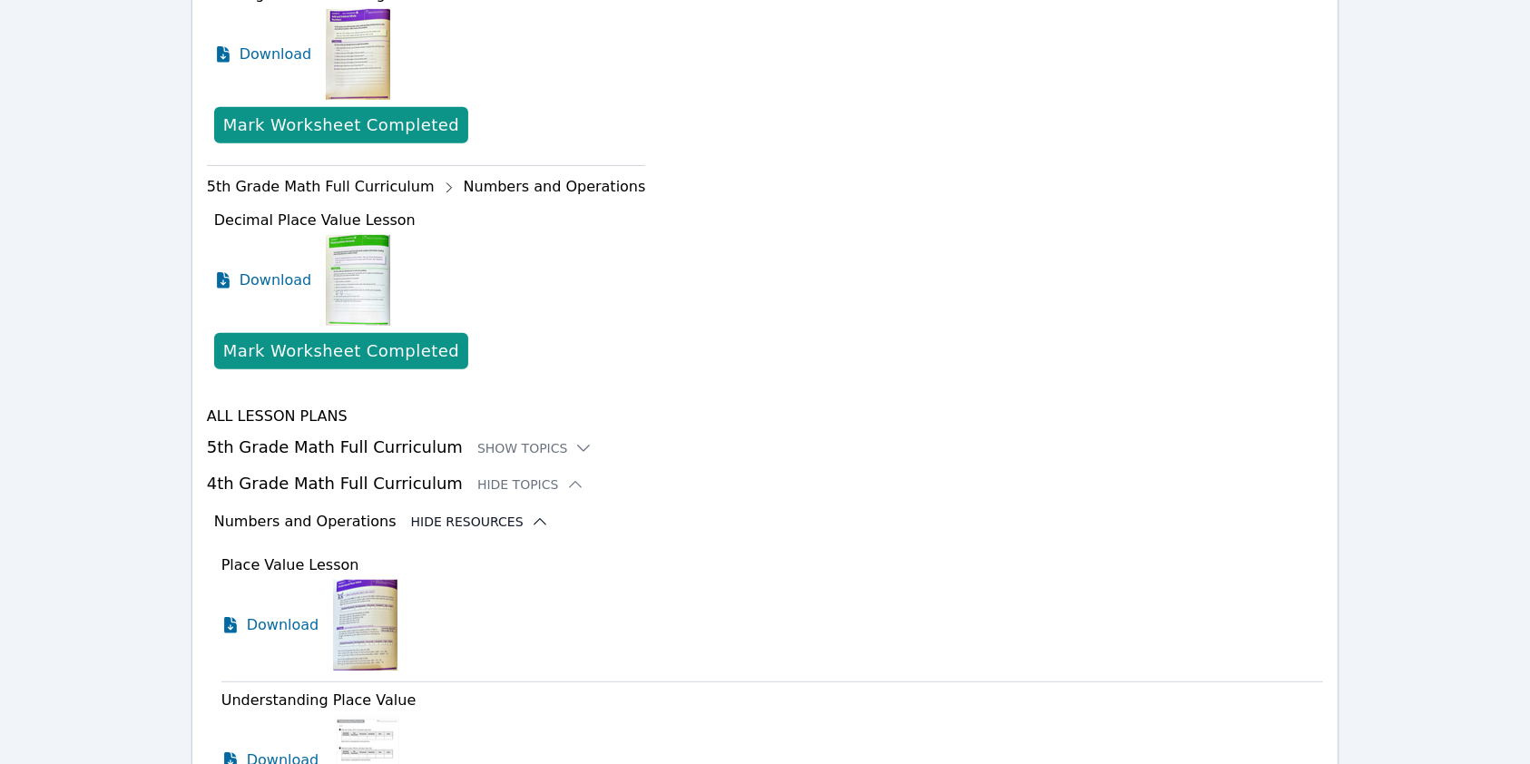
click at [450, 513] on button "Hide Resources" at bounding box center [480, 522] width 138 height 18
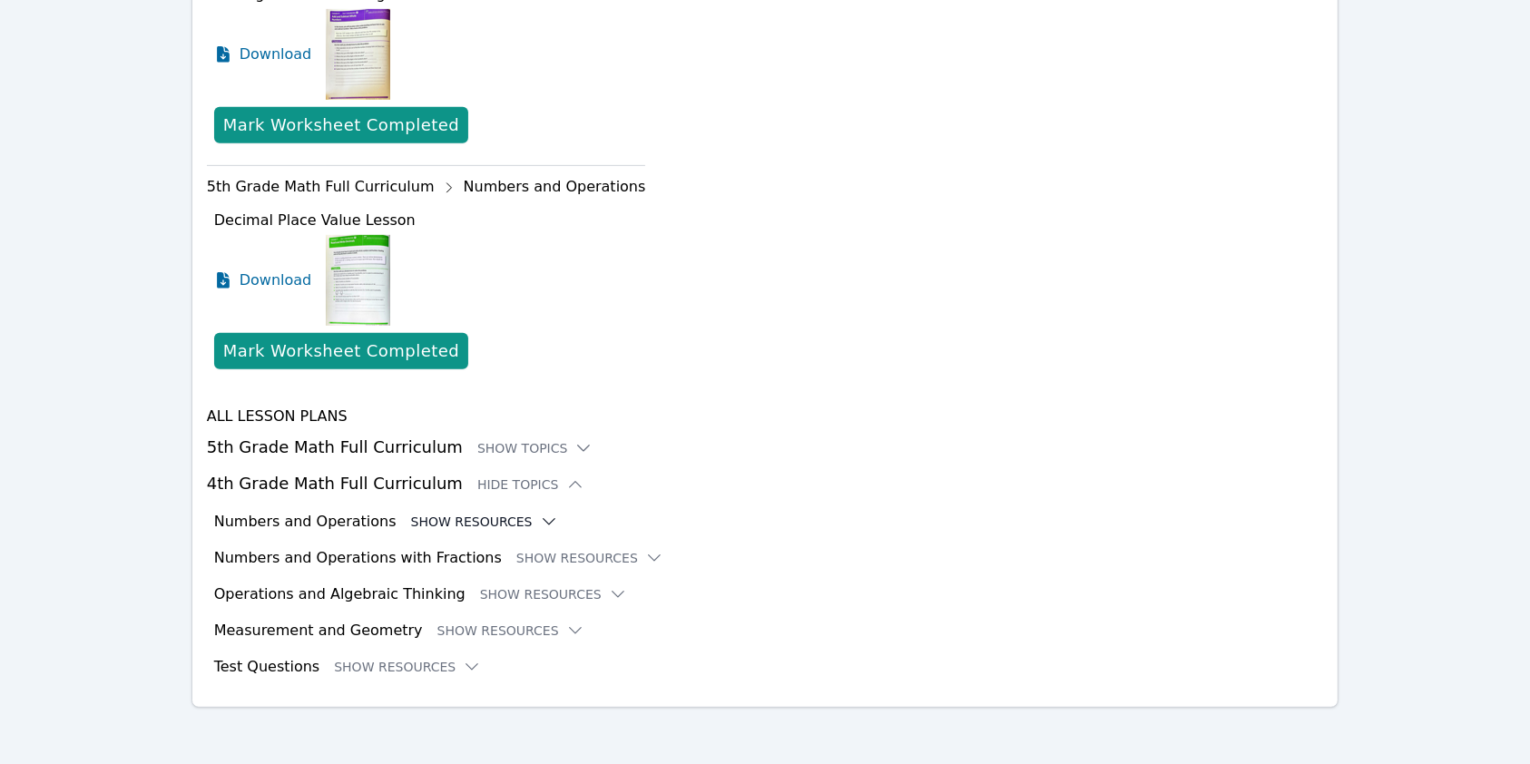
click at [486, 521] on button "Show Resources" at bounding box center [484, 522] width 147 height 18
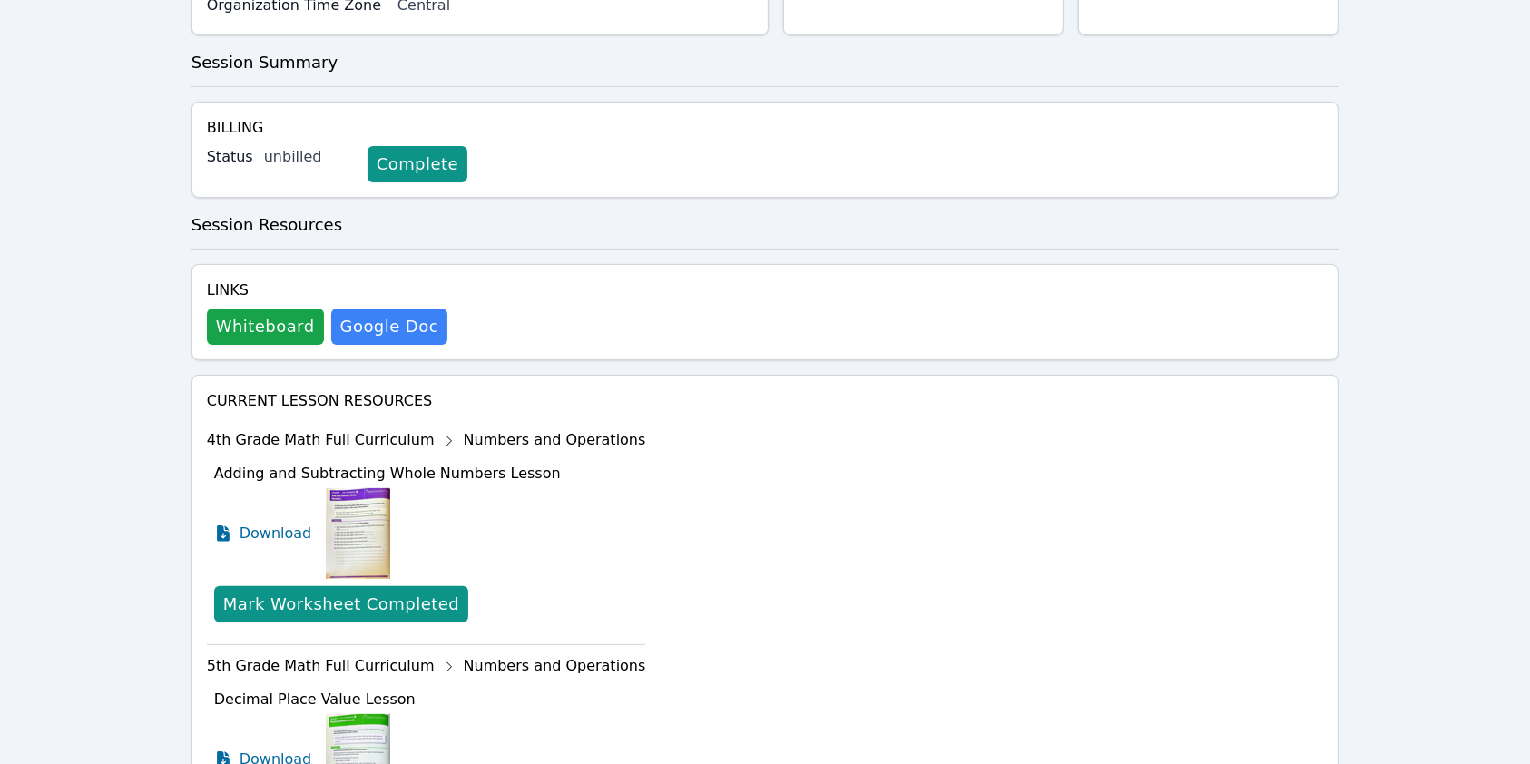
scroll to position [996, 0]
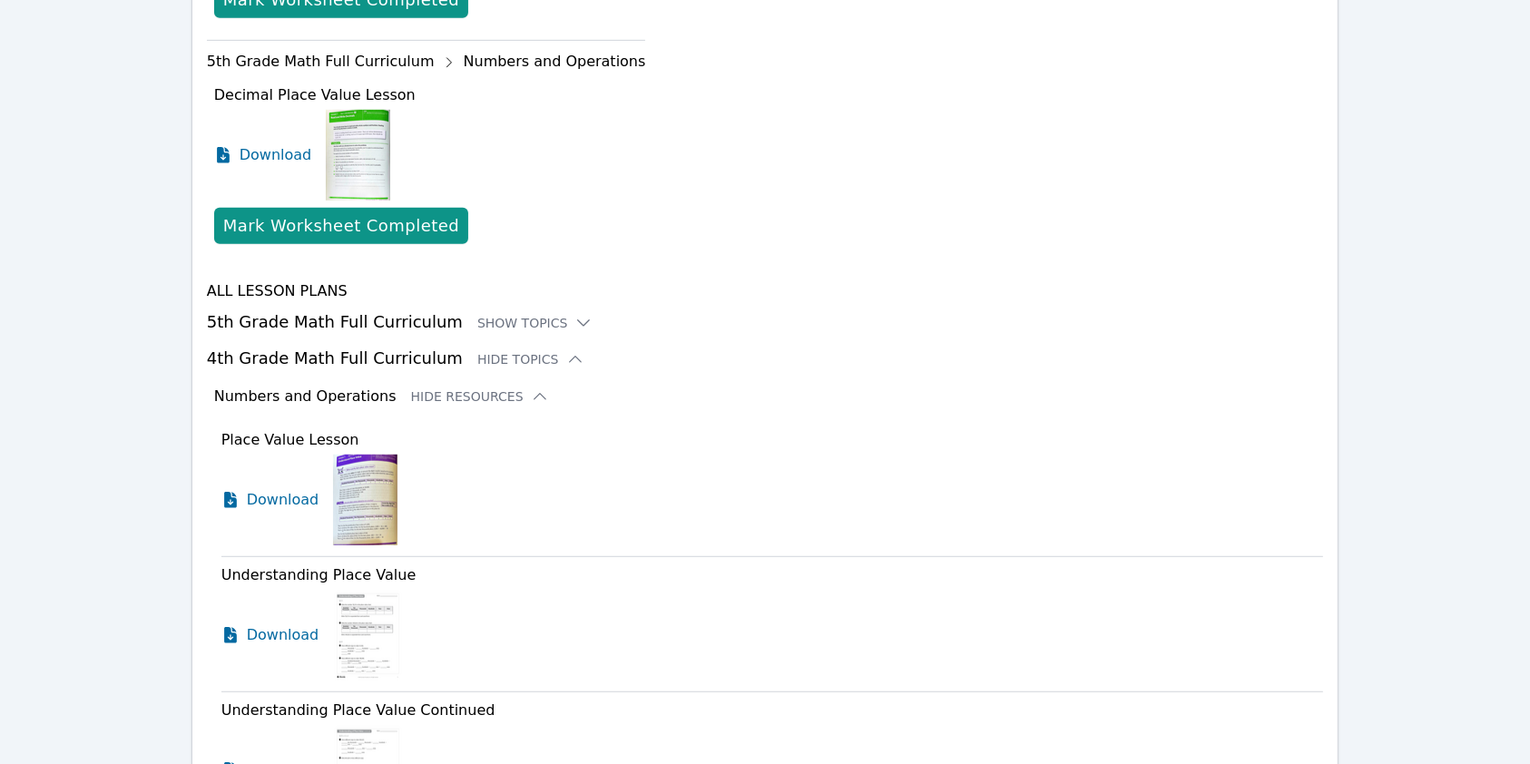
click at [493, 310] on h3 "5th Grade Math Full Curriculum Show Topics" at bounding box center [765, 321] width 1117 height 25
click at [497, 330] on div "Show Topics" at bounding box center [535, 323] width 116 height 18
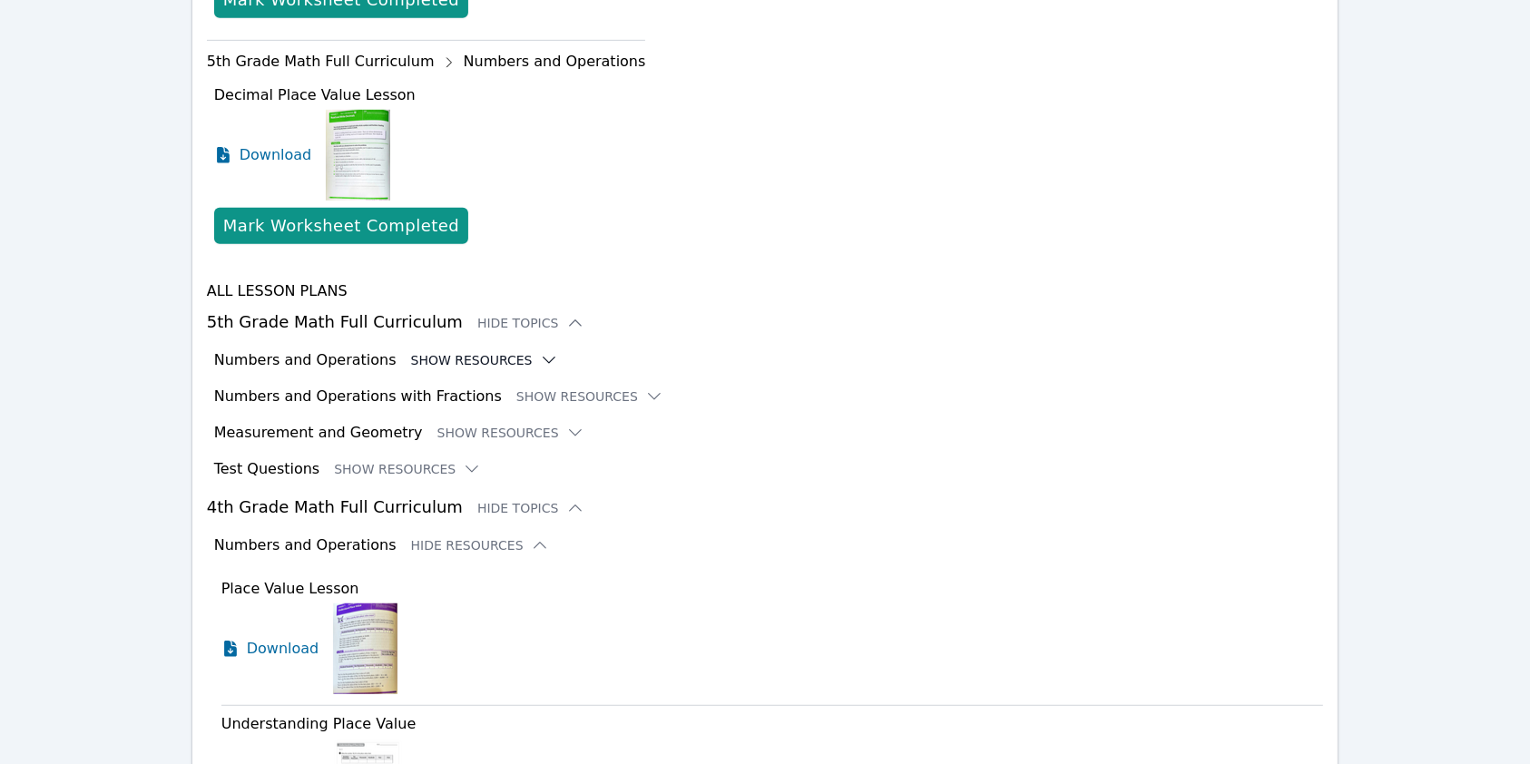
click at [451, 359] on button "Show Resources" at bounding box center [484, 360] width 147 height 18
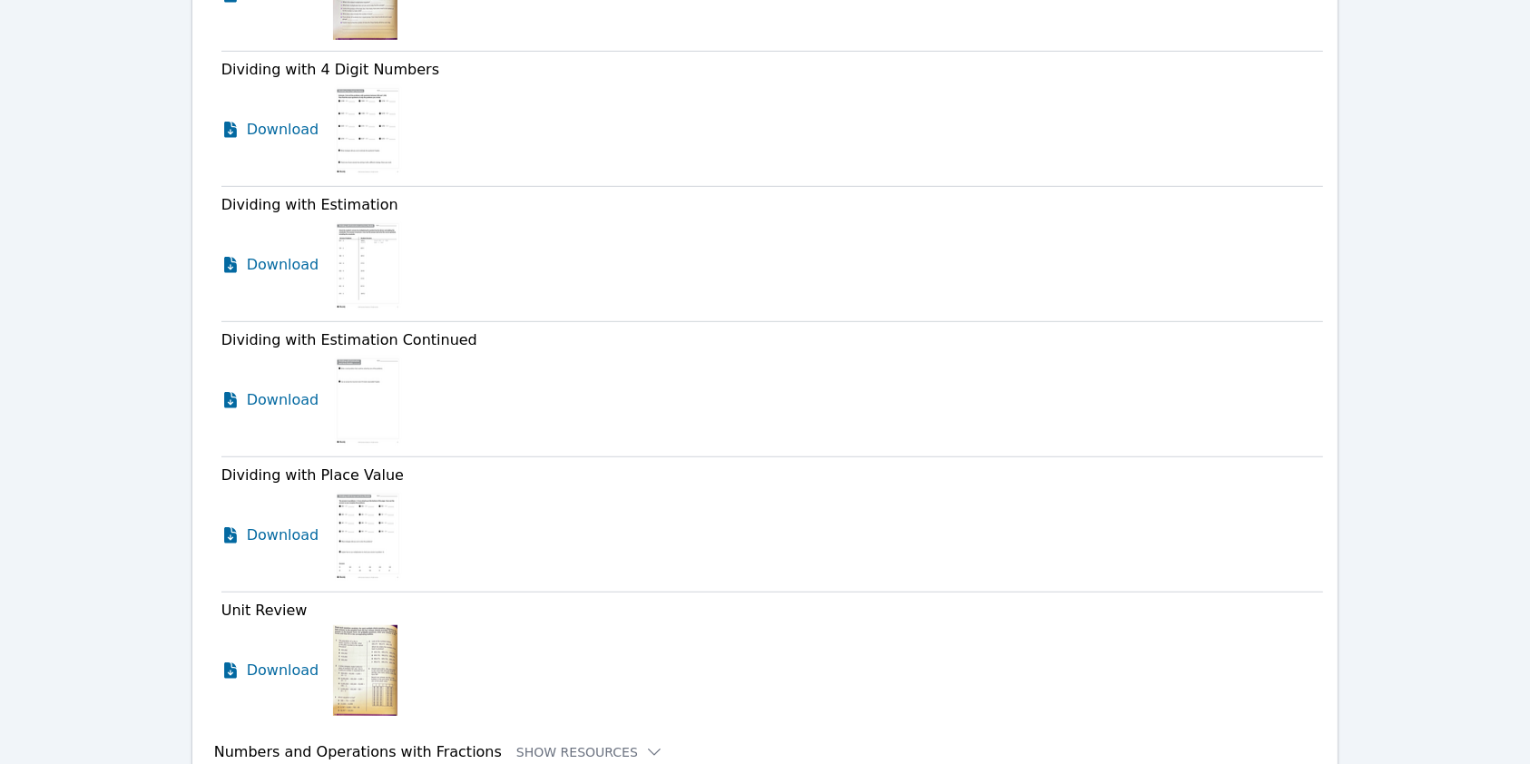
scroll to position [8074, 0]
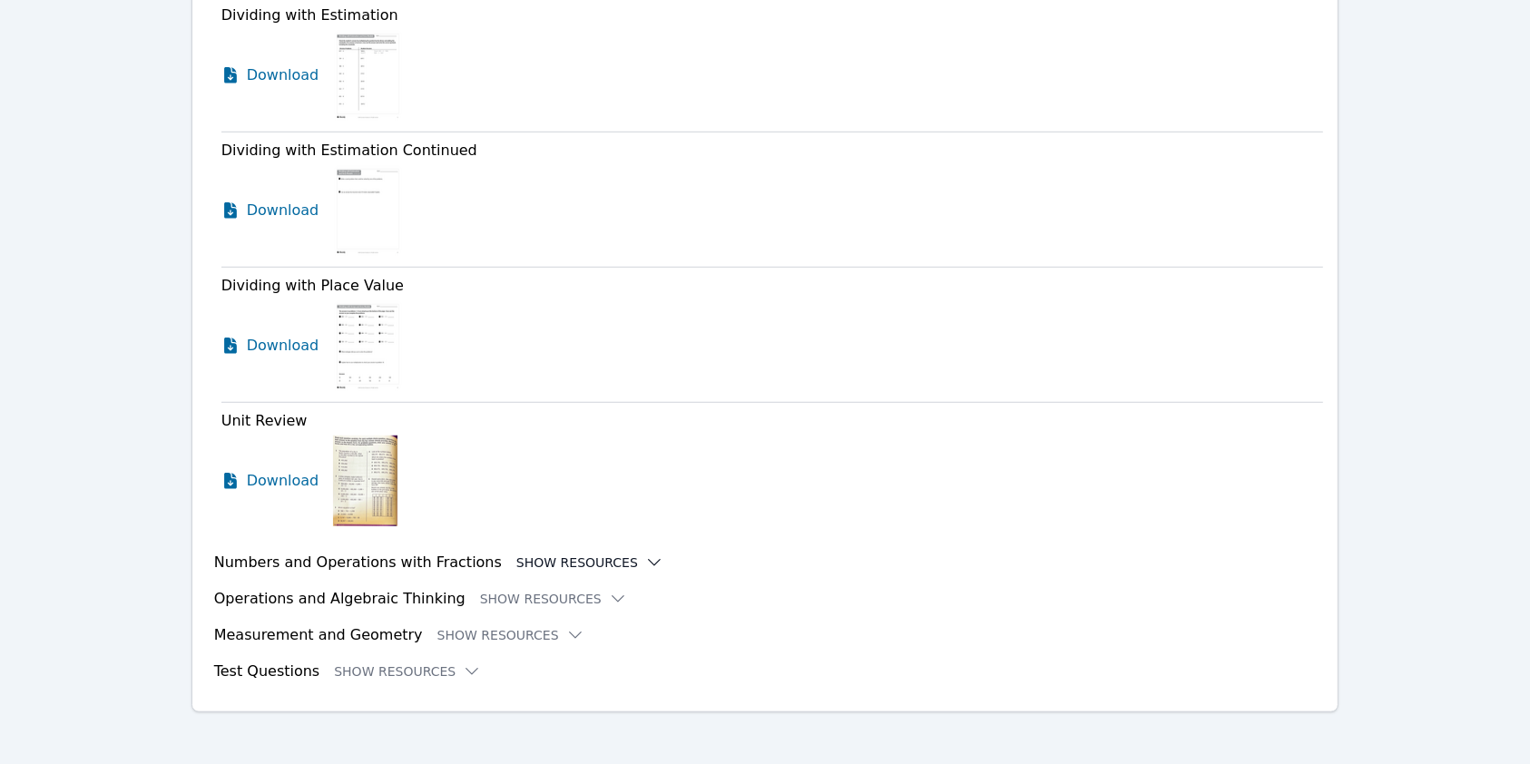
click at [582, 554] on button "Show Resources" at bounding box center [589, 563] width 147 height 18
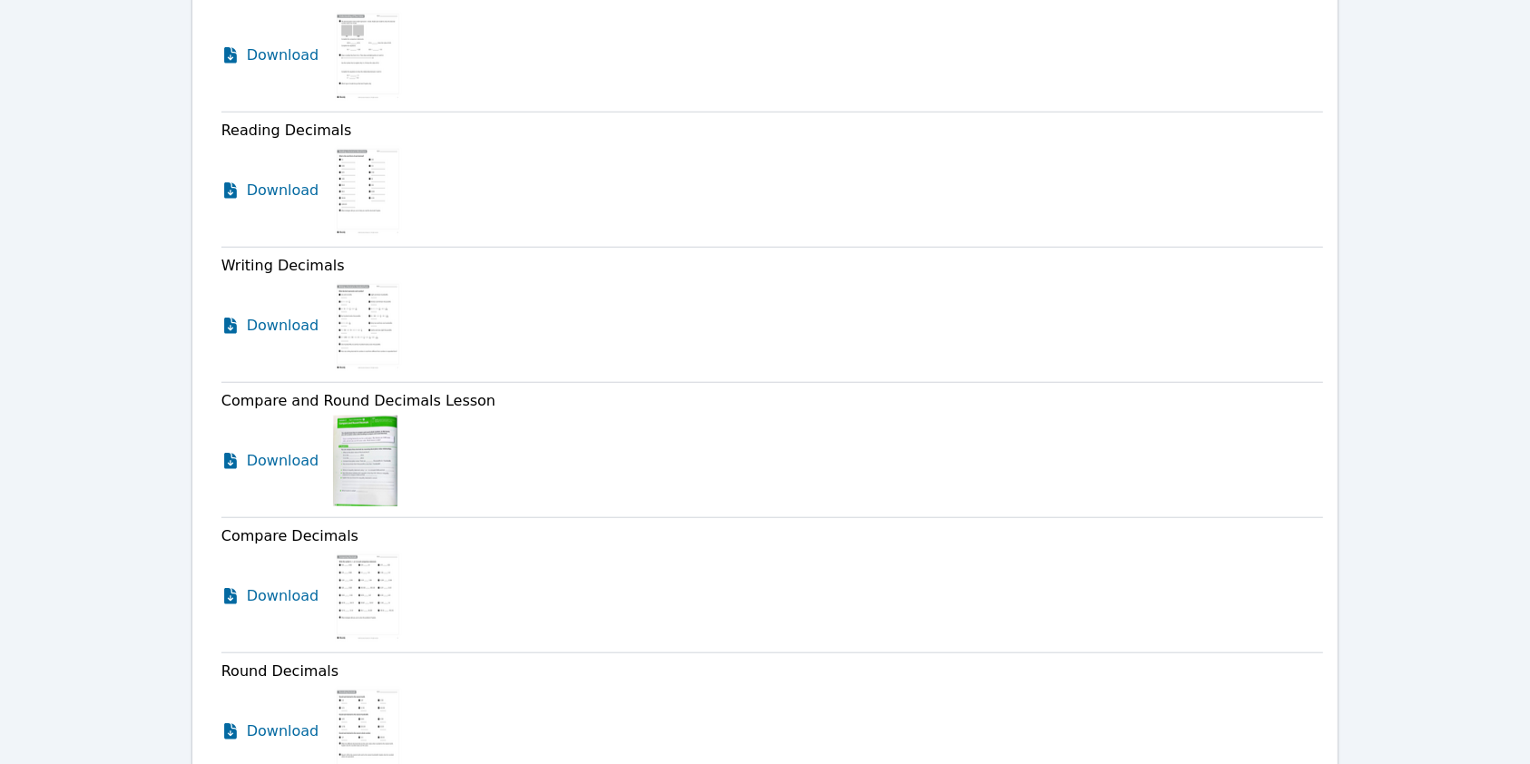
scroll to position [814, 0]
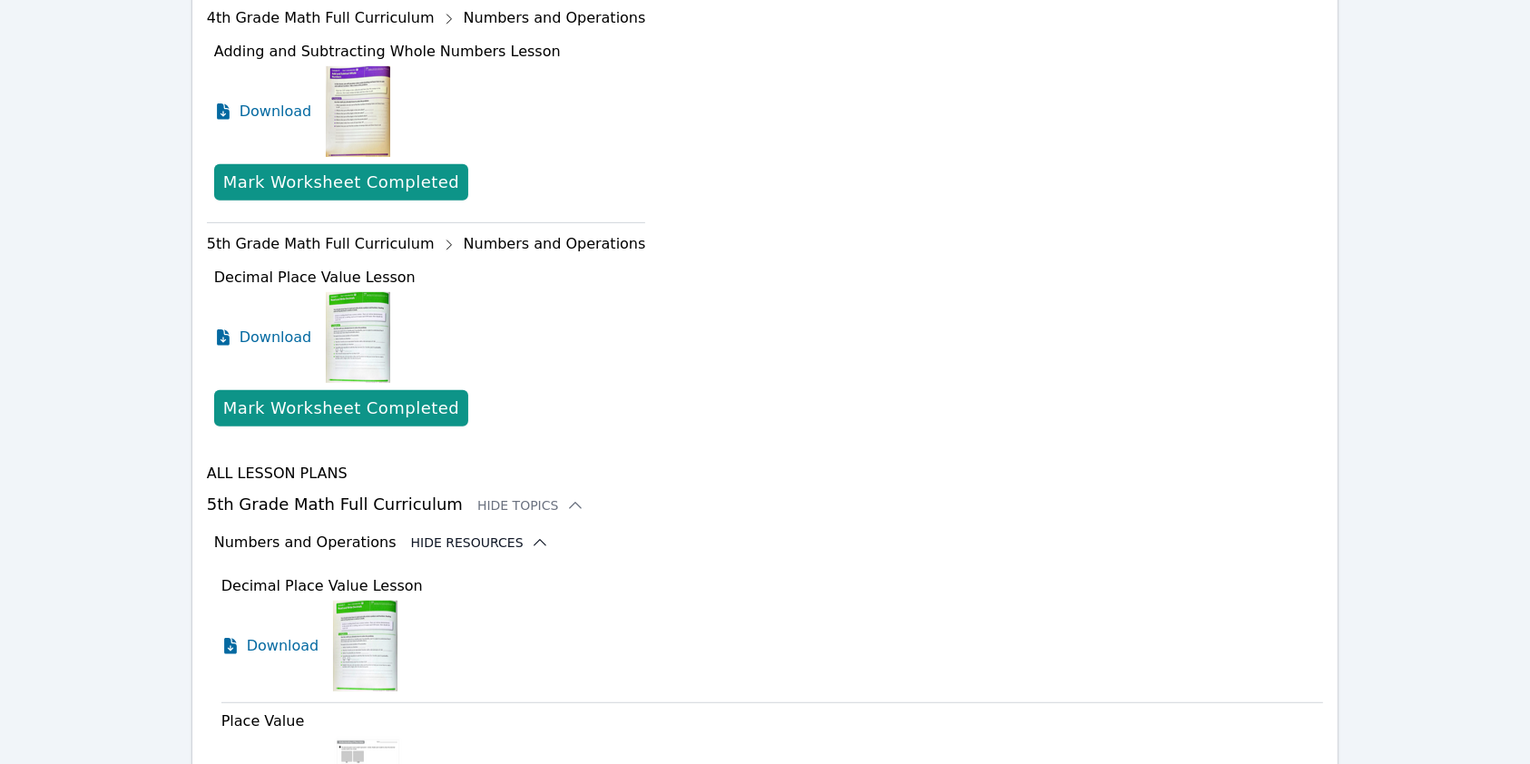
click at [488, 535] on button "Hide Resources" at bounding box center [480, 543] width 138 height 18
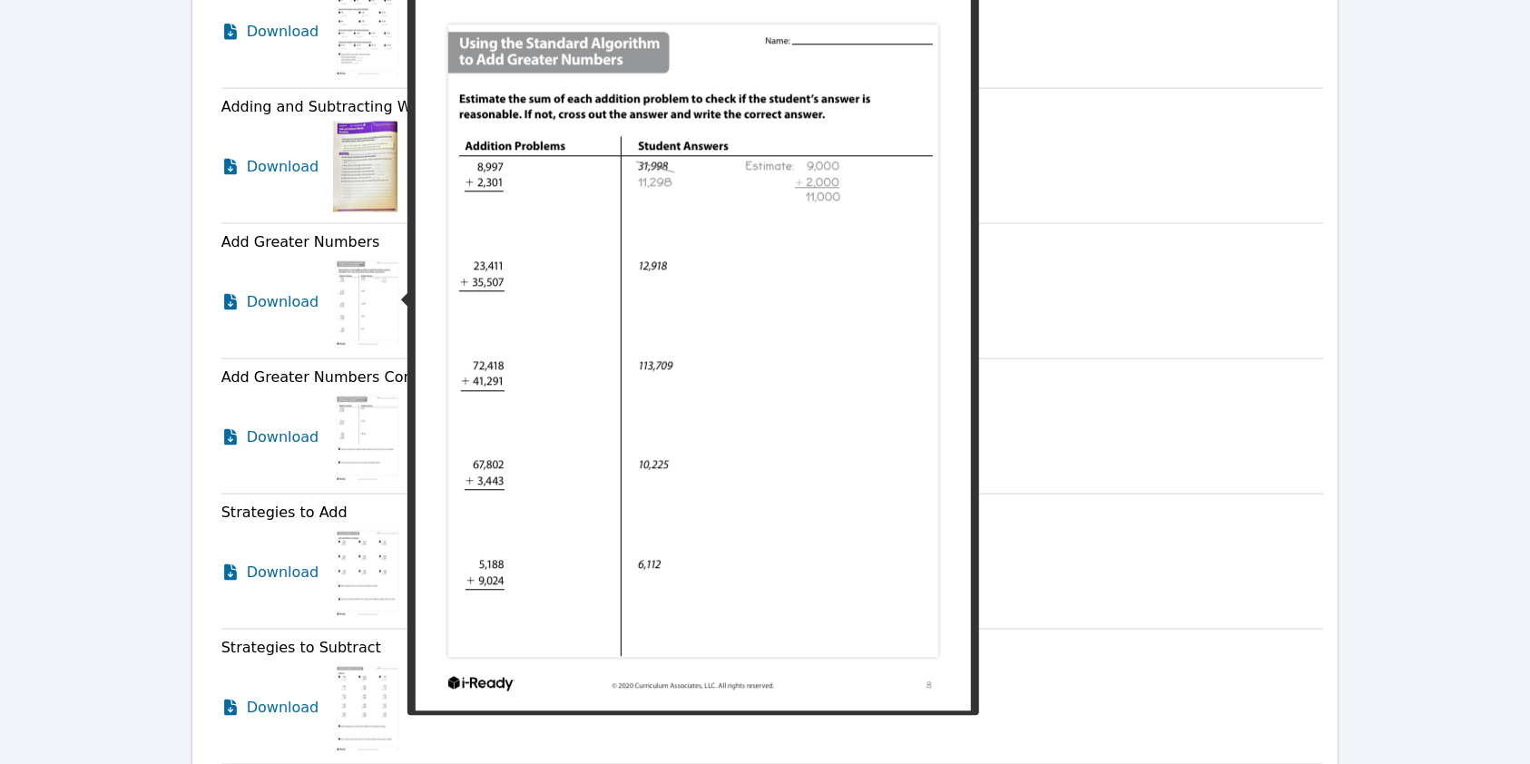
scroll to position [2388, 0]
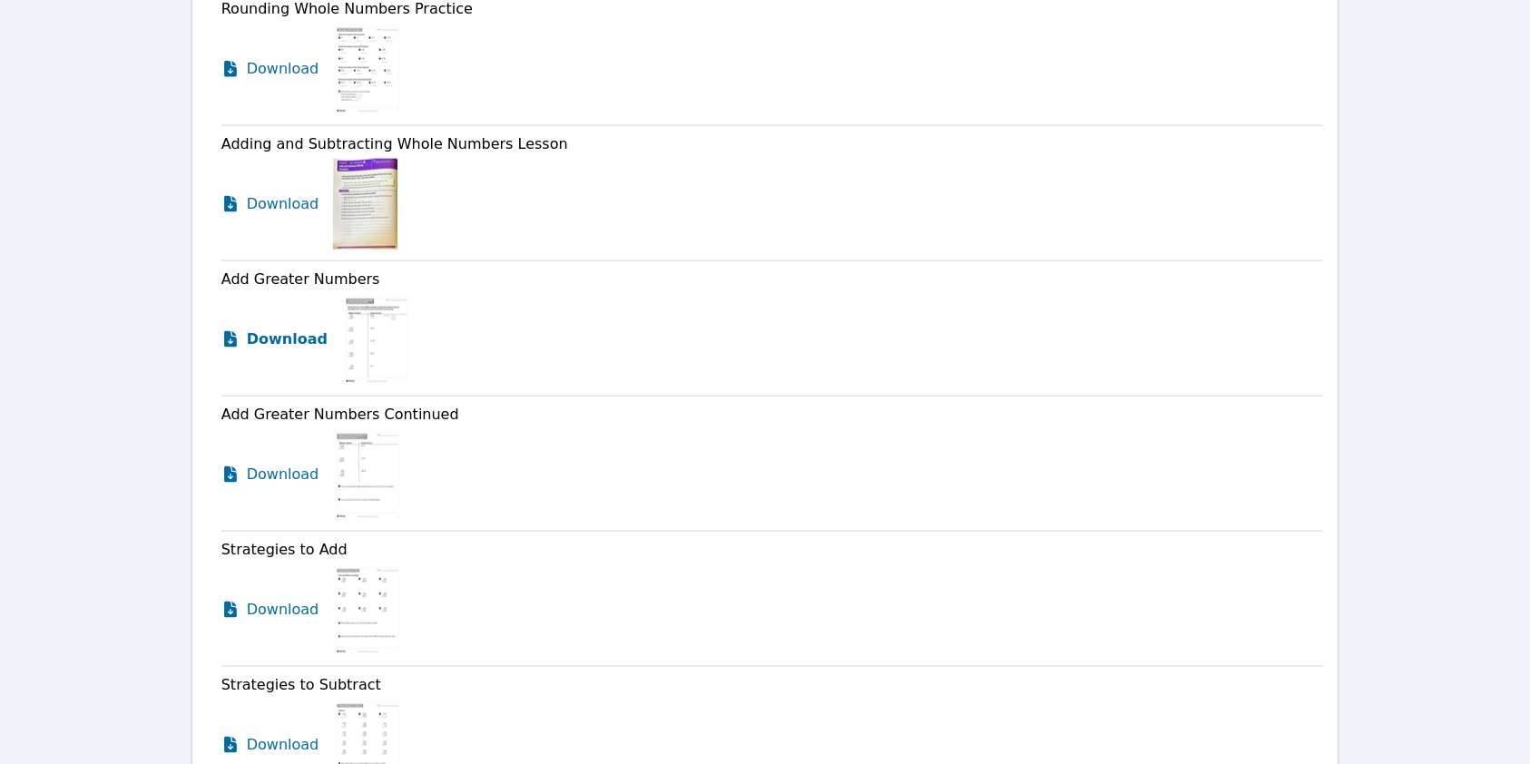
click at [282, 341] on span "Download" at bounding box center [287, 340] width 81 height 22
click at [293, 464] on span "Download" at bounding box center [287, 475] width 81 height 22
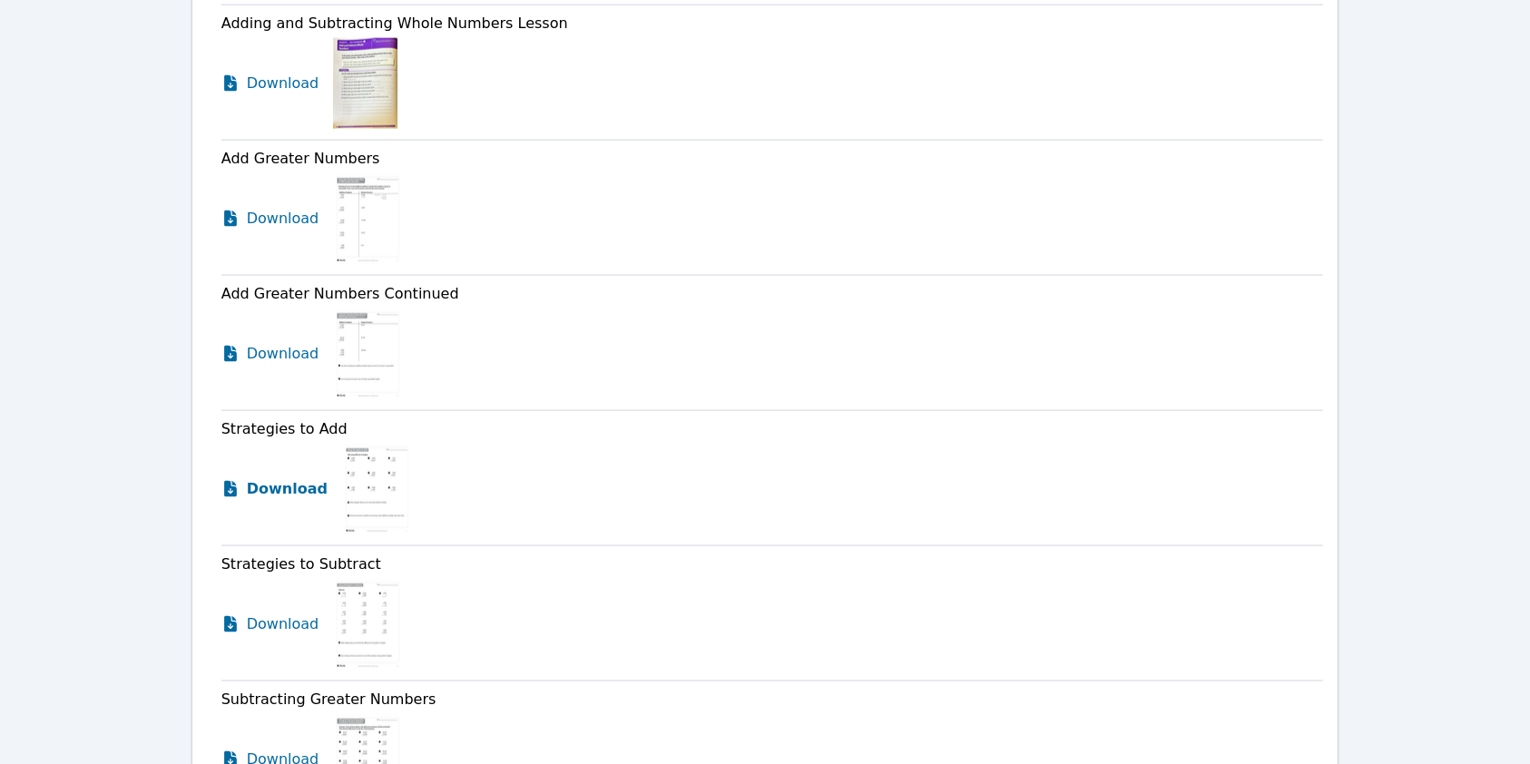
click at [297, 485] on span "Download" at bounding box center [287, 489] width 81 height 22
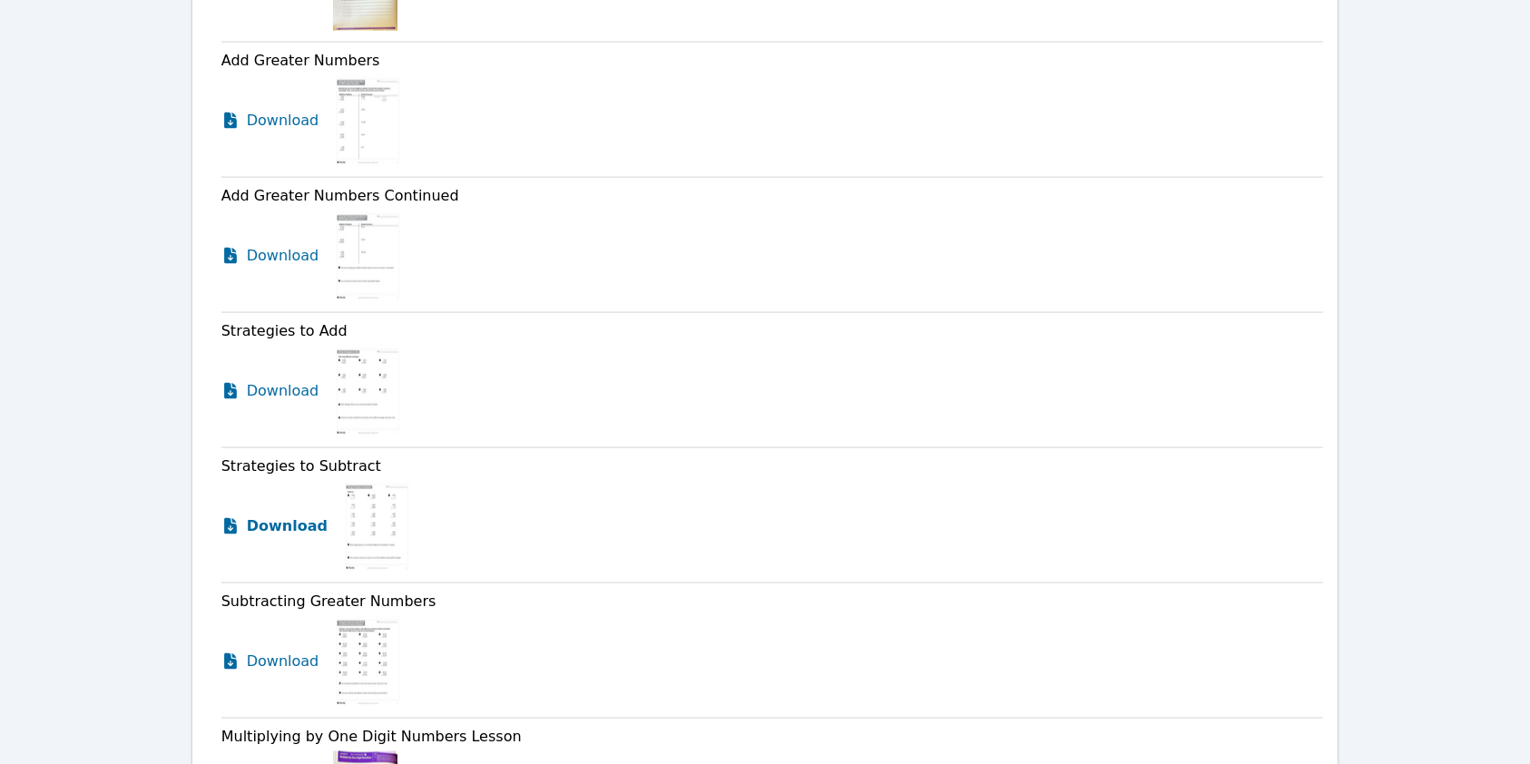
scroll to position [2629, 0]
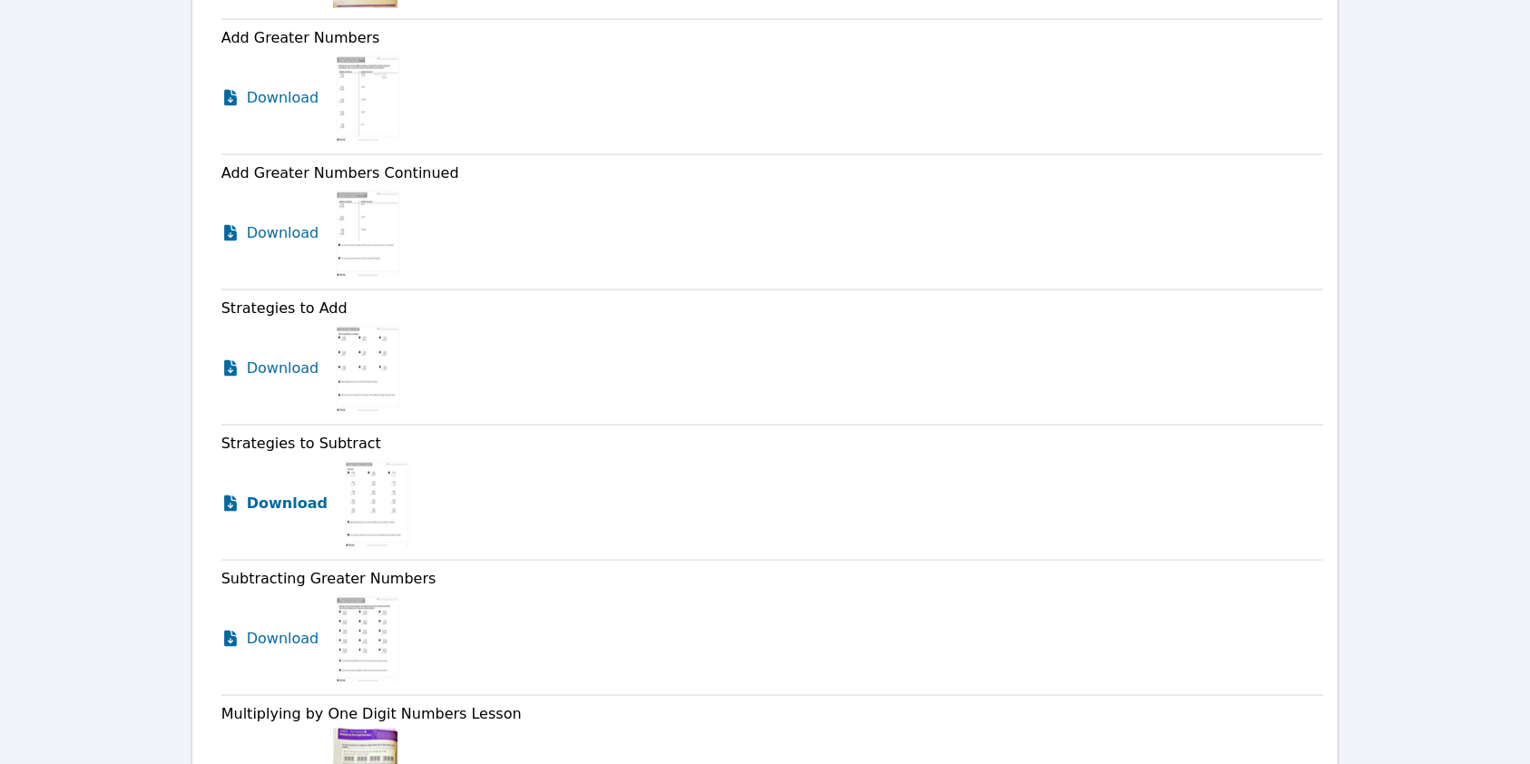
click at [275, 488] on link "Download" at bounding box center [274, 503] width 106 height 91
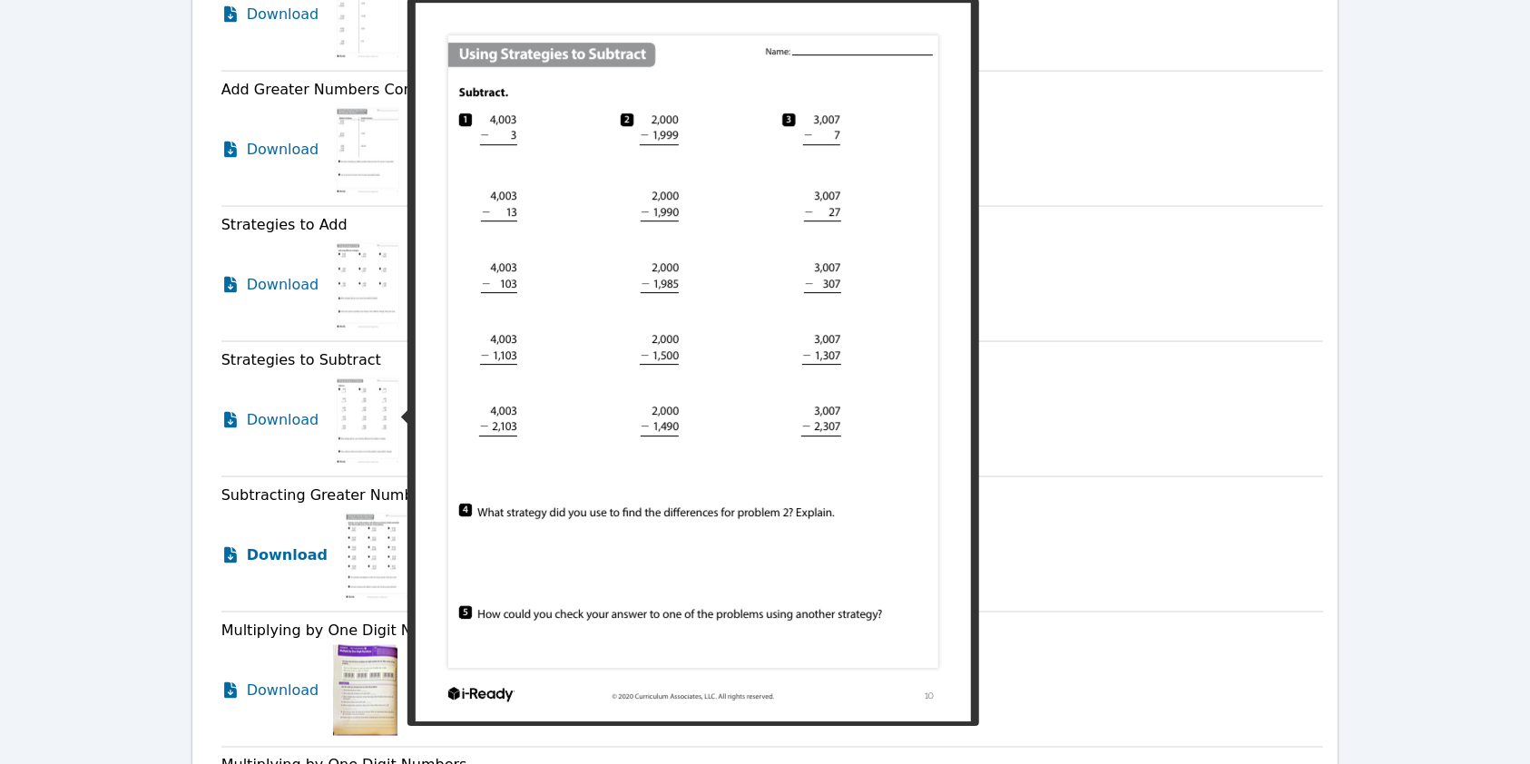
scroll to position [2751, 0]
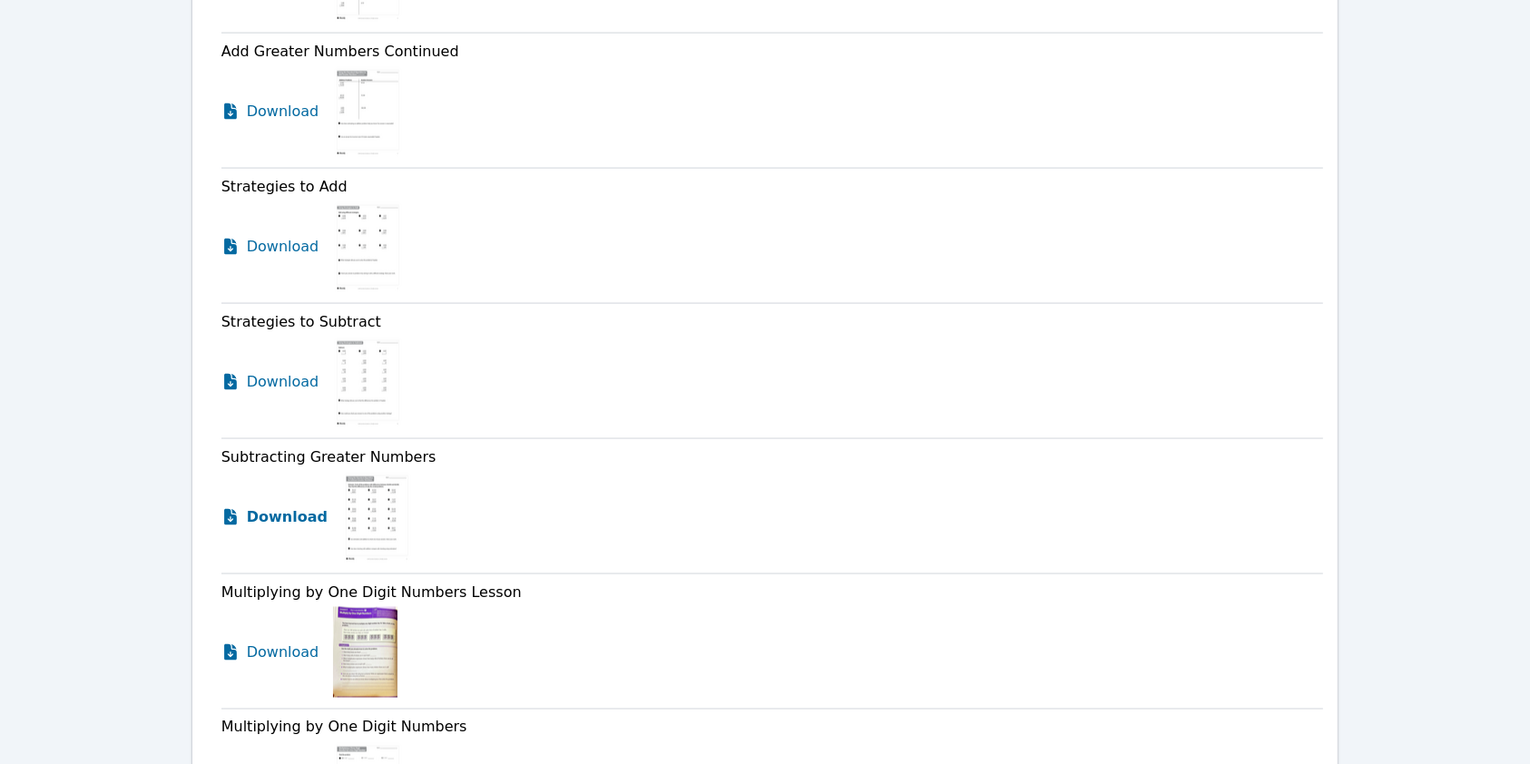
click at [291, 512] on span "Download" at bounding box center [287, 517] width 81 height 22
click at [760, 123] on div "Download" at bounding box center [772, 111] width 1103 height 91
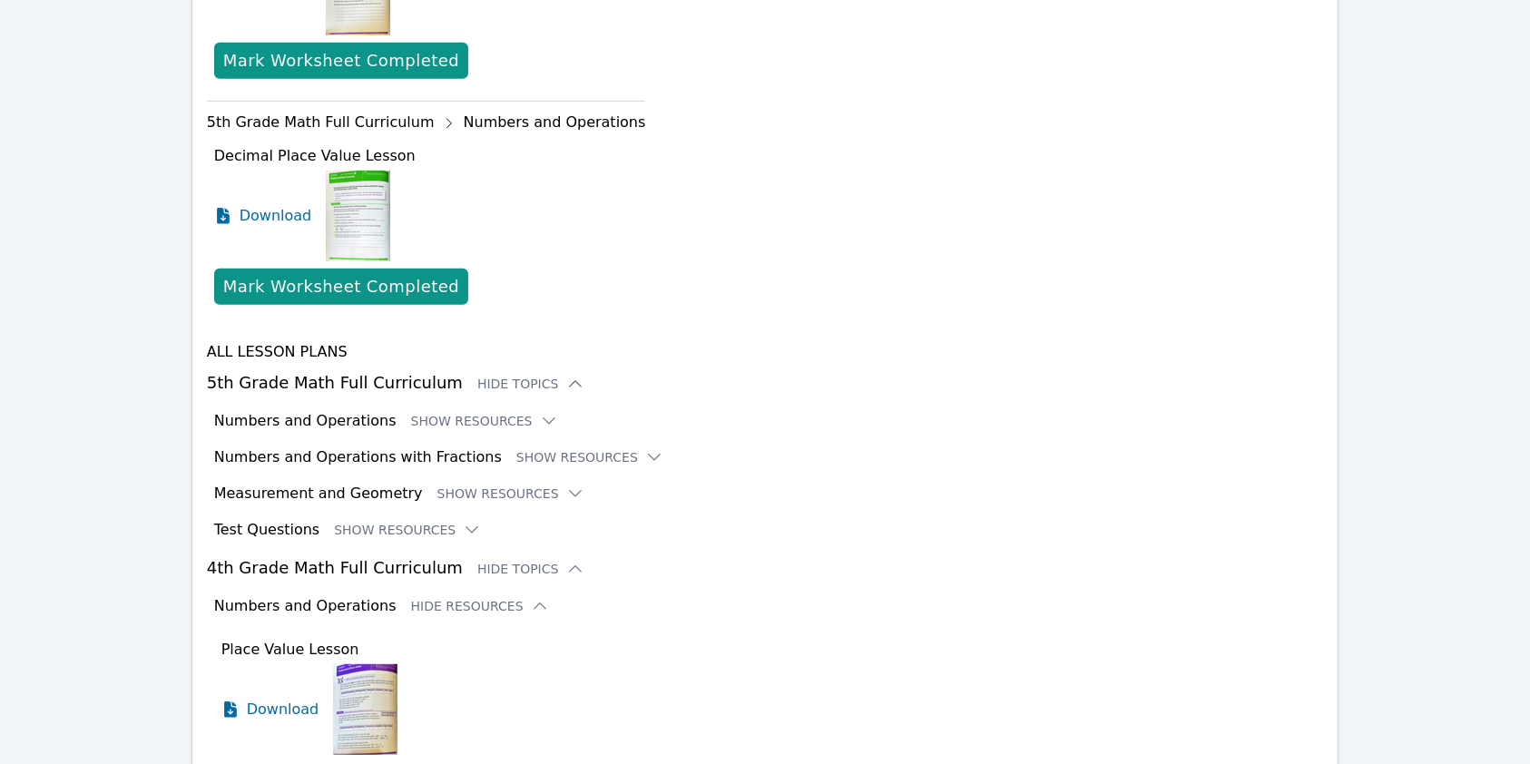
scroll to position [0, 0]
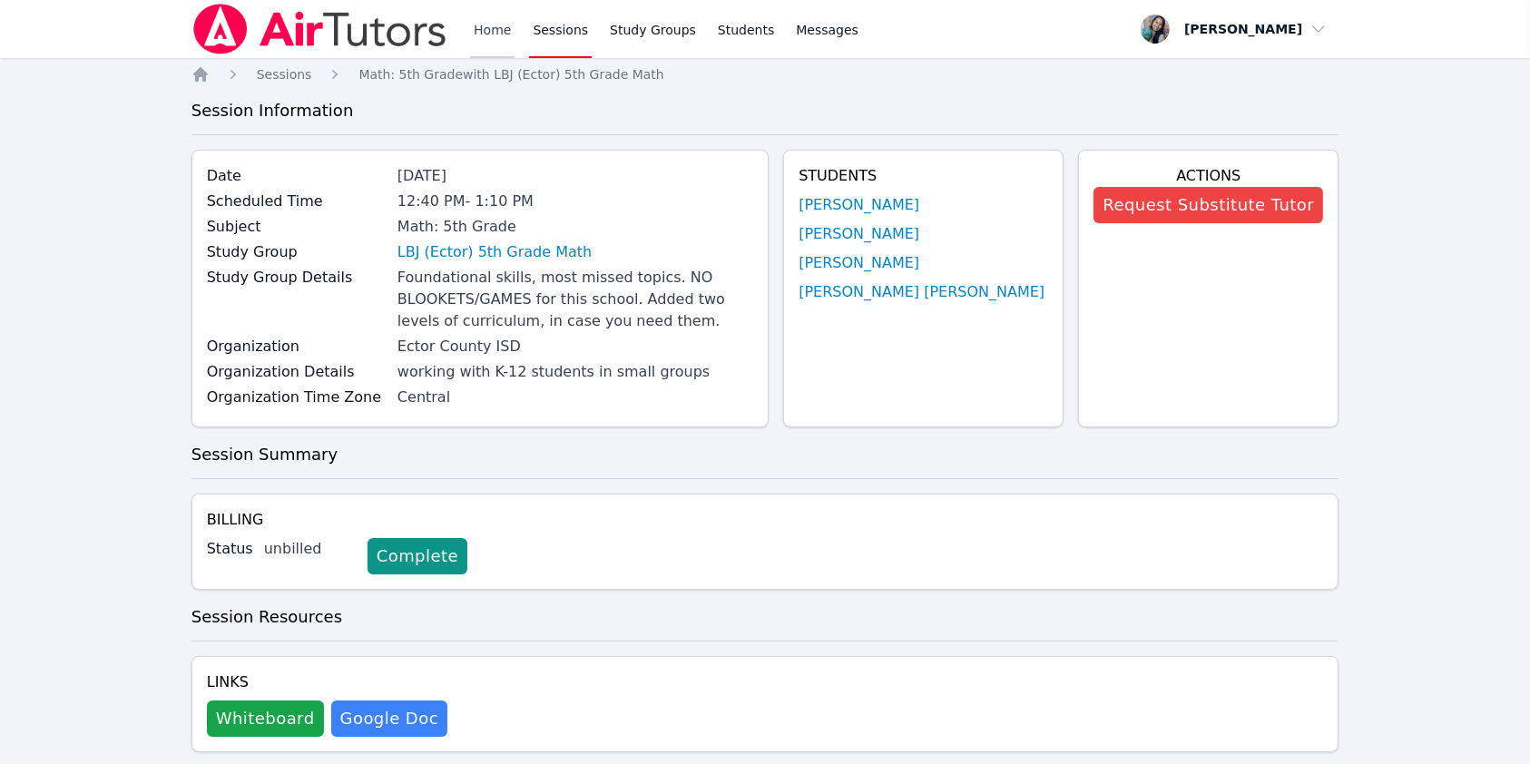
click at [472, 25] on link "Home" at bounding box center [492, 29] width 44 height 58
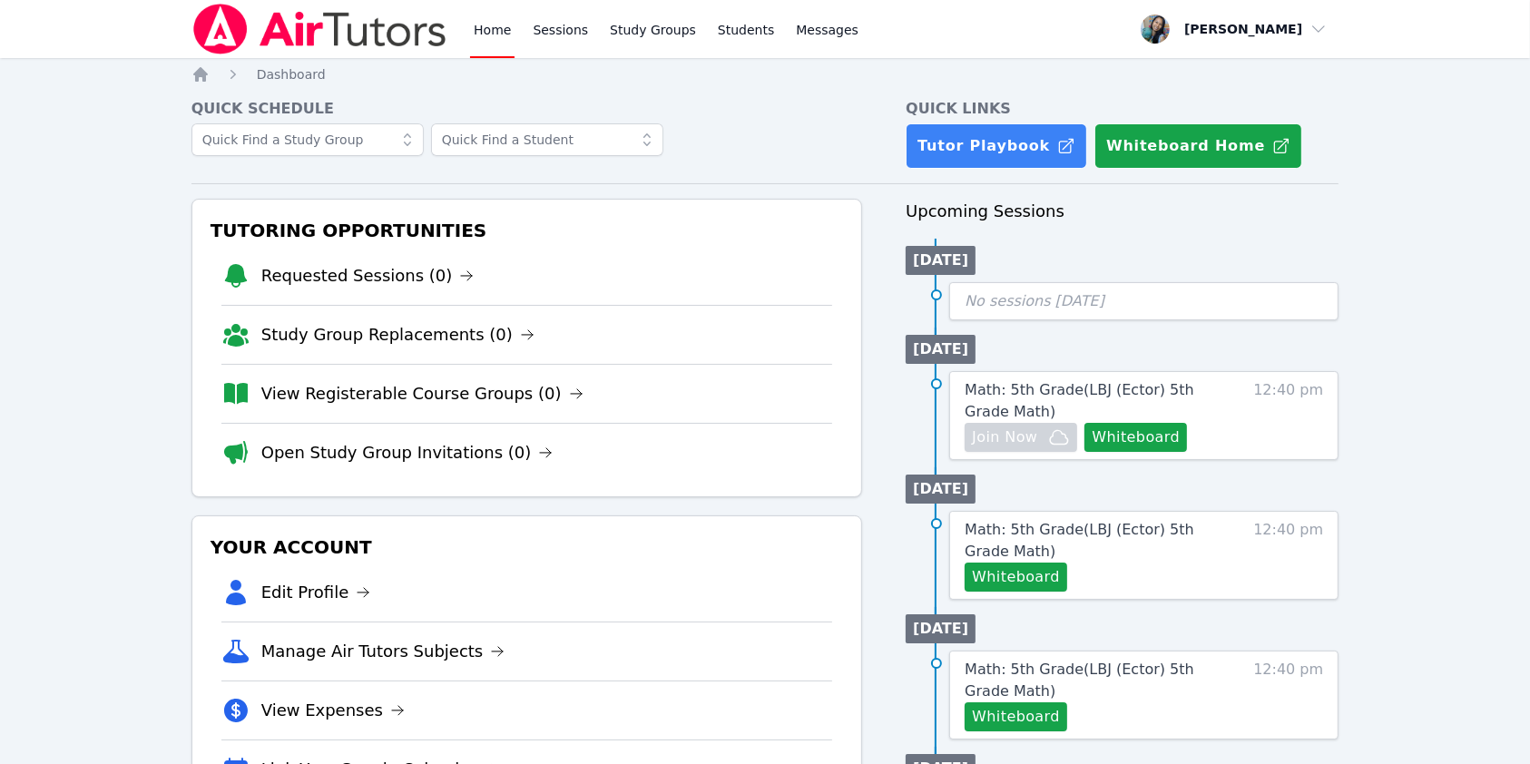
click at [347, 290] on li "Requested Sessions (0)" at bounding box center [527, 276] width 612 height 58
click at [478, 35] on link "Home" at bounding box center [492, 29] width 44 height 58
click at [1299, 29] on span "button" at bounding box center [1234, 29] width 198 height 40
click at [729, 160] on div at bounding box center [527, 145] width 672 height 44
click at [526, 149] on input "text" at bounding box center [547, 139] width 232 height 33
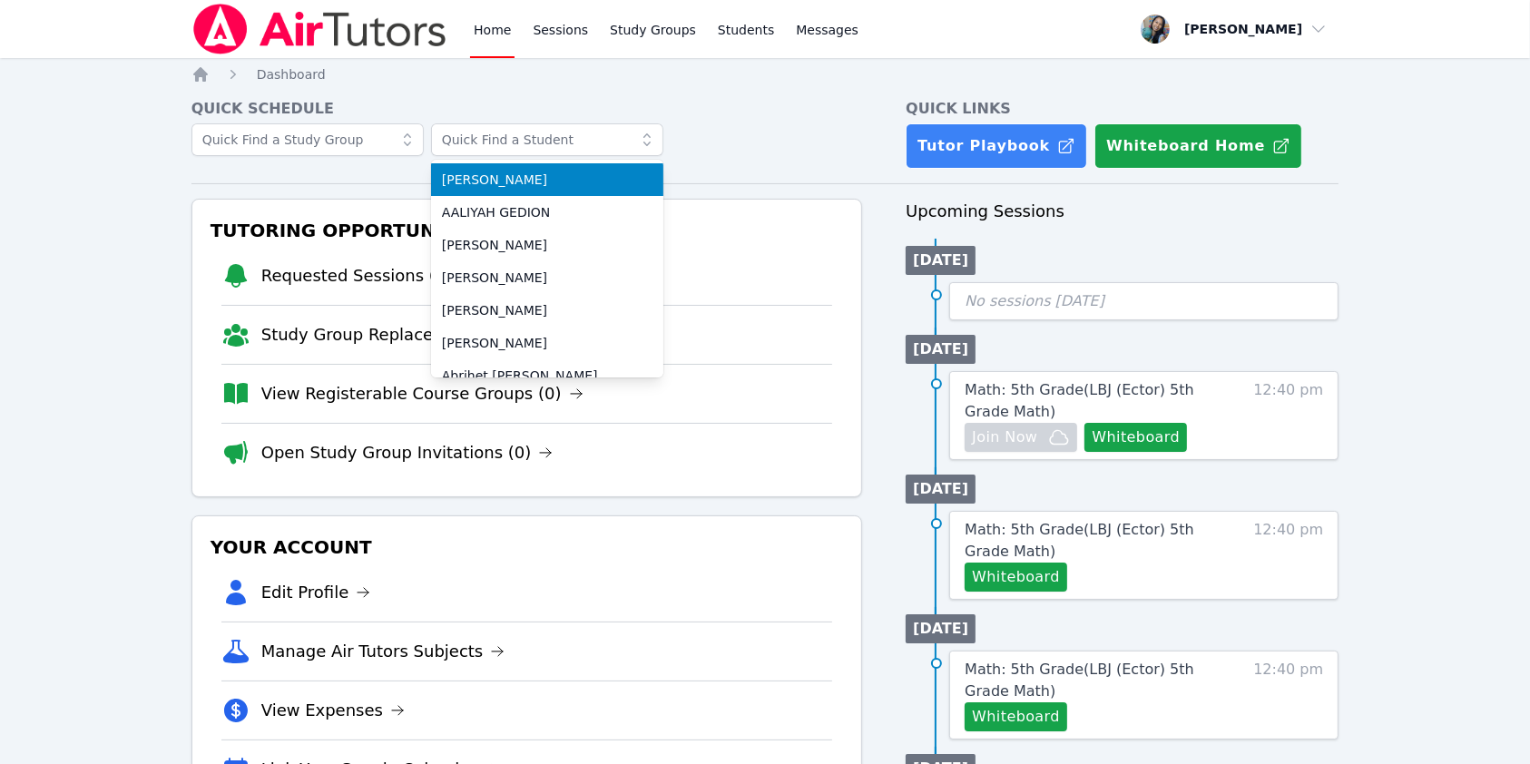
click at [289, 122] on div "Quick Schedule Aaliyah Trevino AALIYAH GEDION Abiel Colin Abigail Sanchez ABIGA…" at bounding box center [527, 133] width 672 height 71
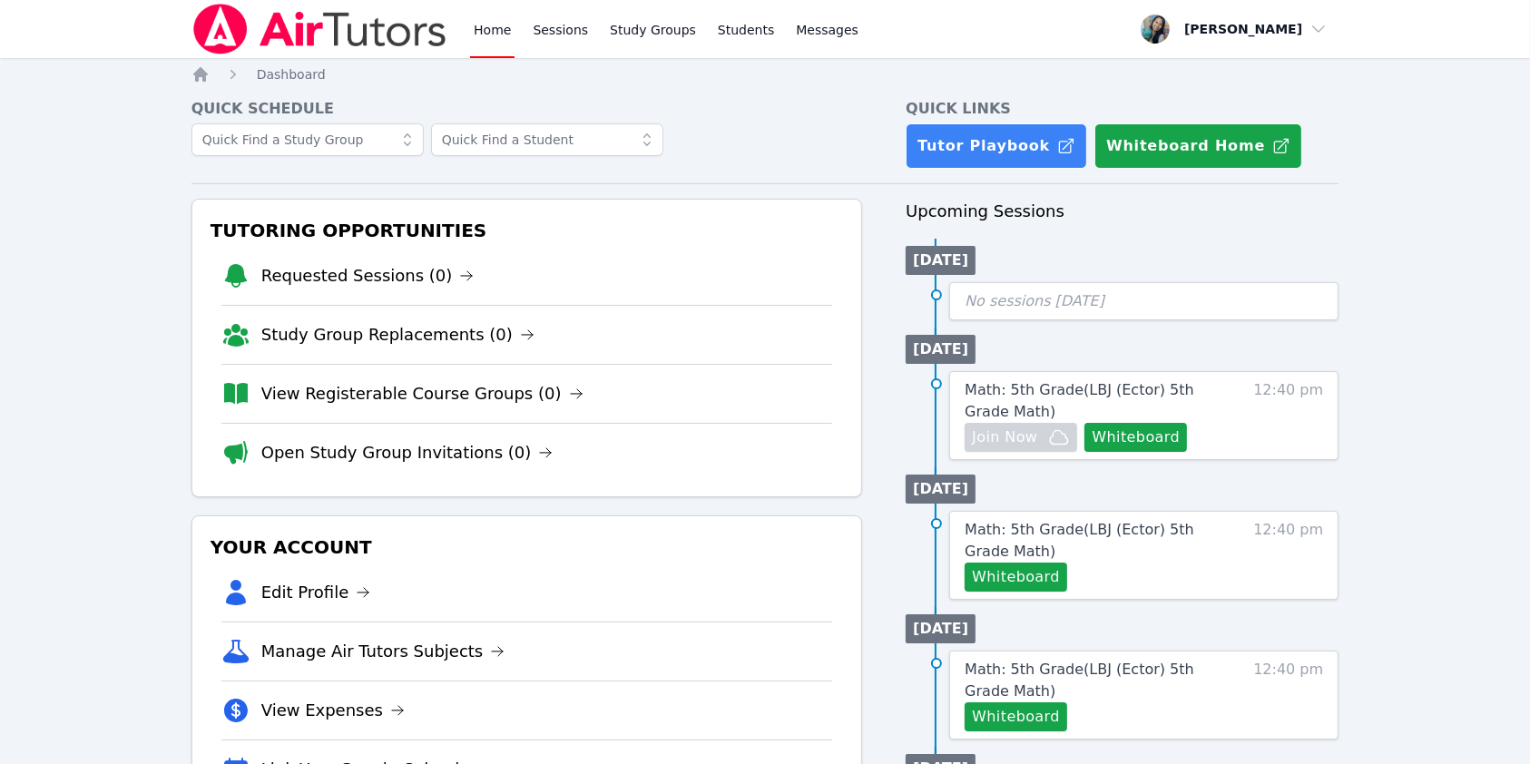
click at [482, 28] on link "Home" at bounding box center [492, 29] width 44 height 58
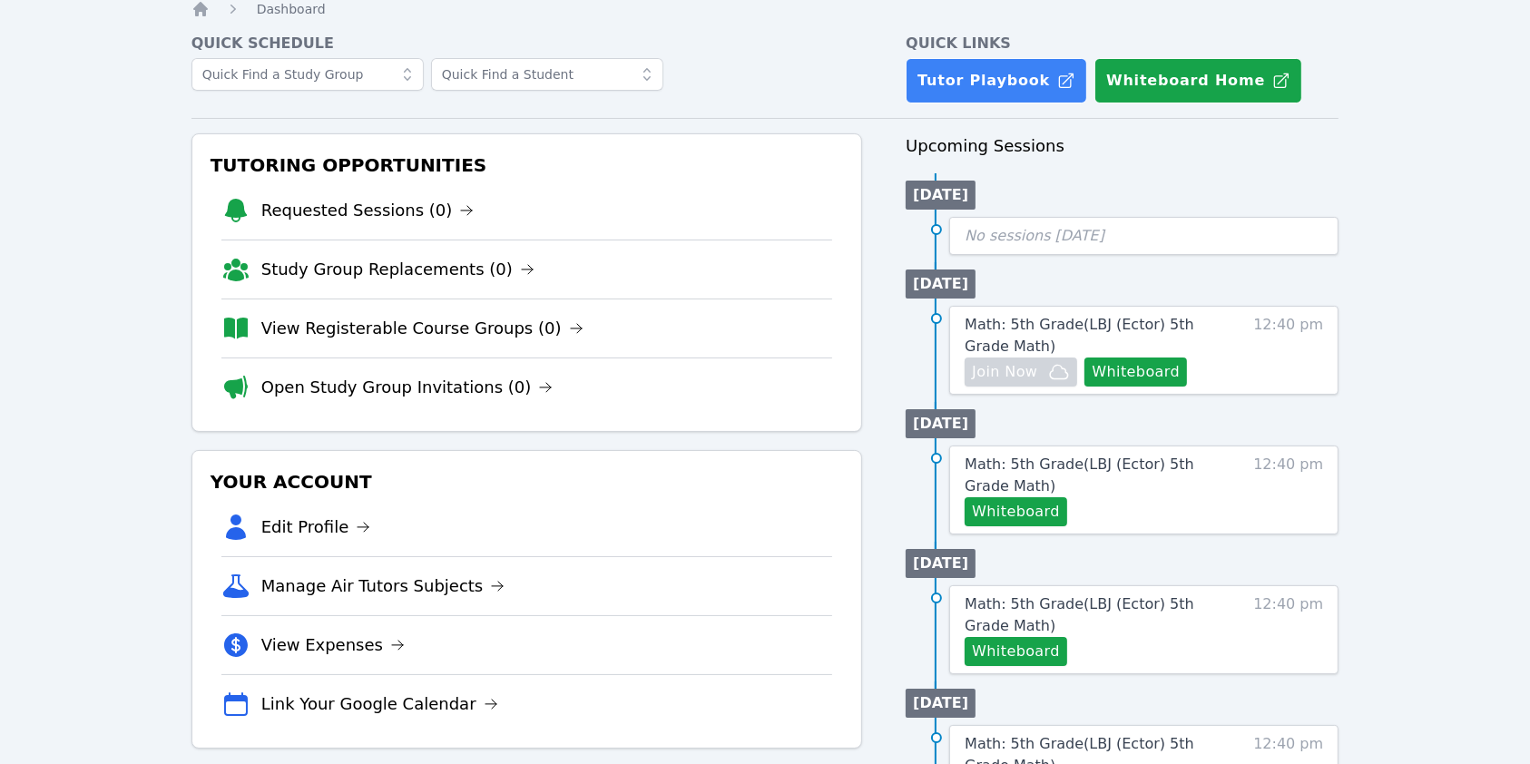
scroll to position [241, 0]
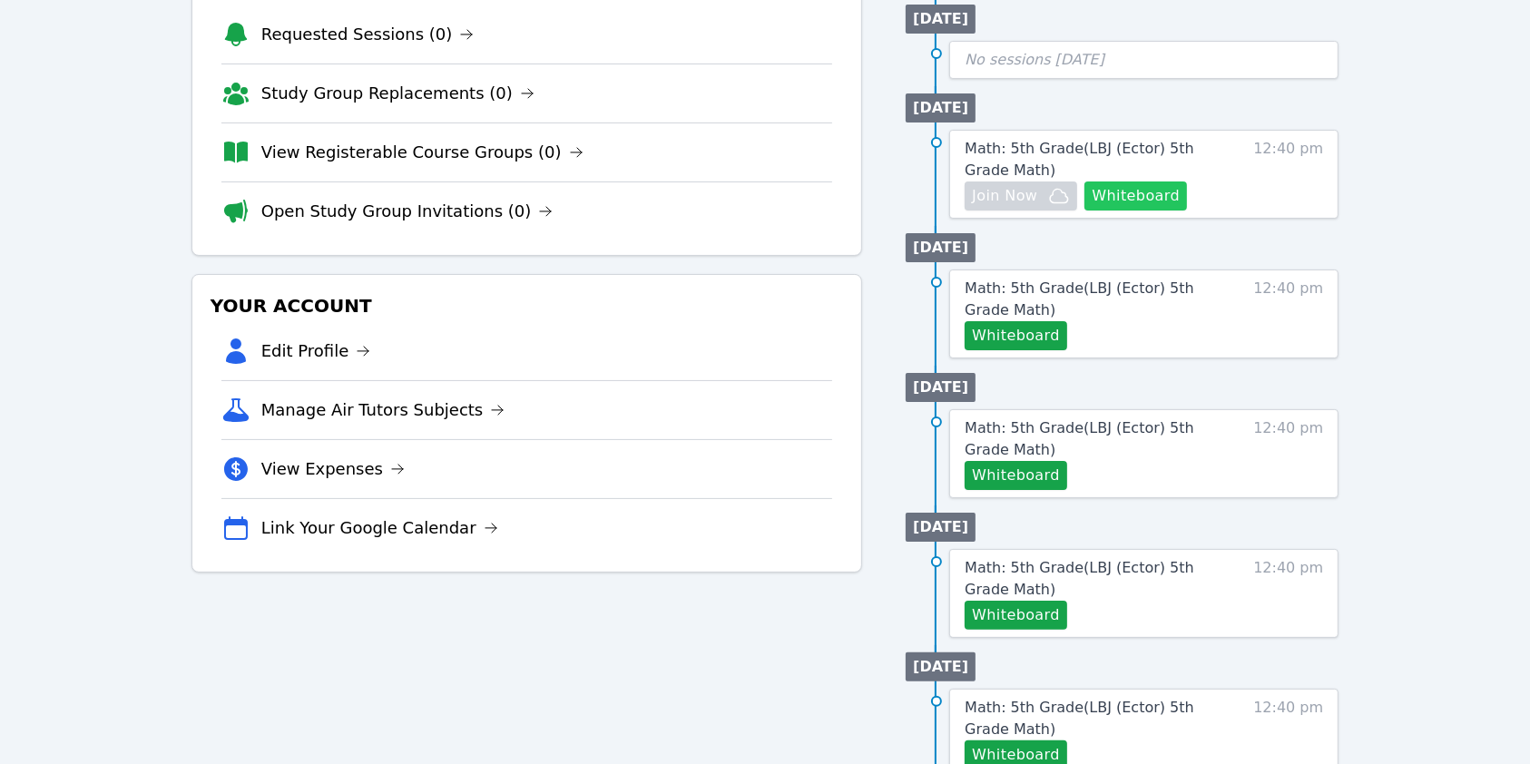
click at [1147, 198] on button "Whiteboard" at bounding box center [1135, 196] width 103 height 29
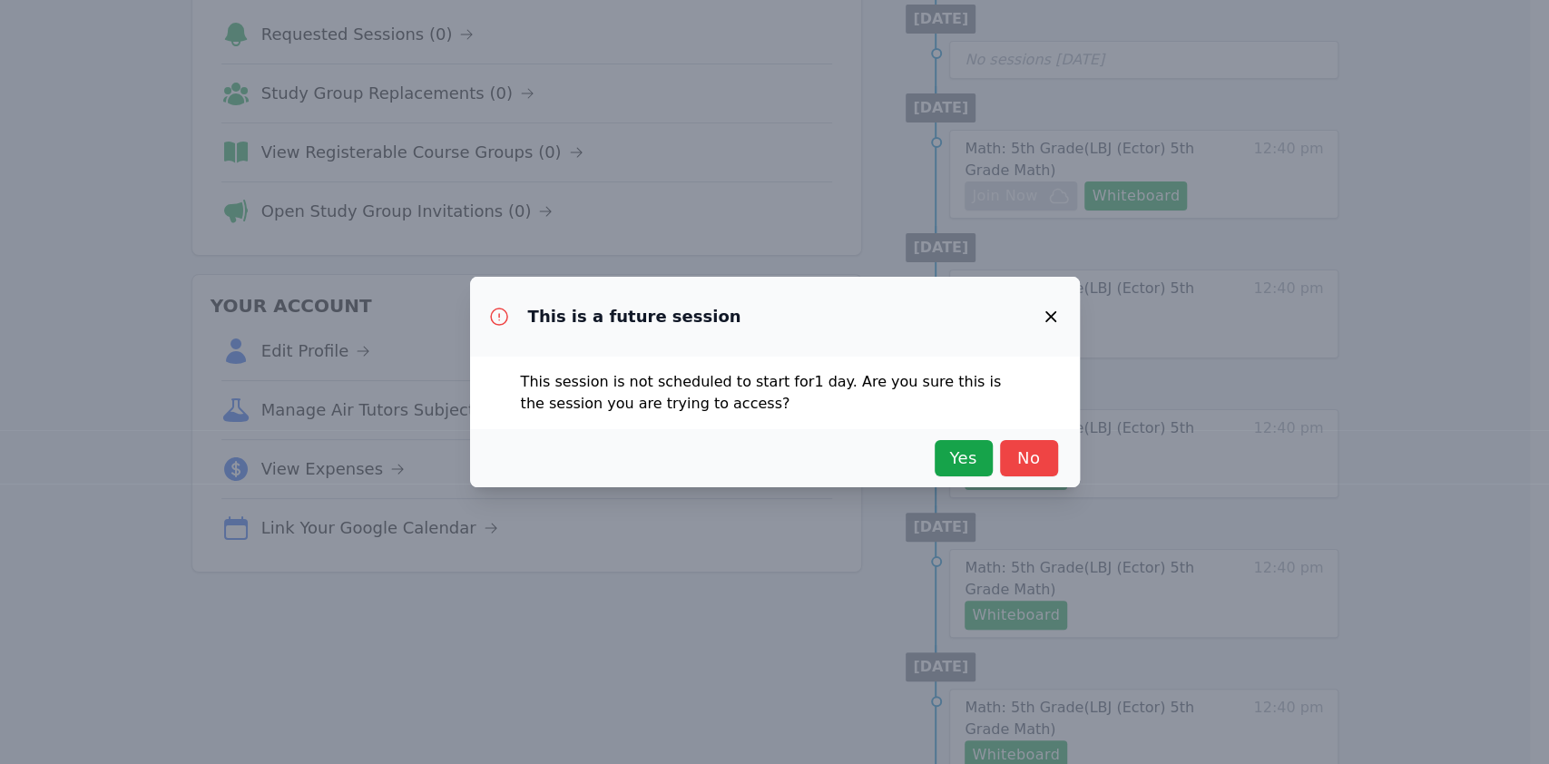
click at [1059, 315] on icon "button" at bounding box center [1051, 317] width 22 height 22
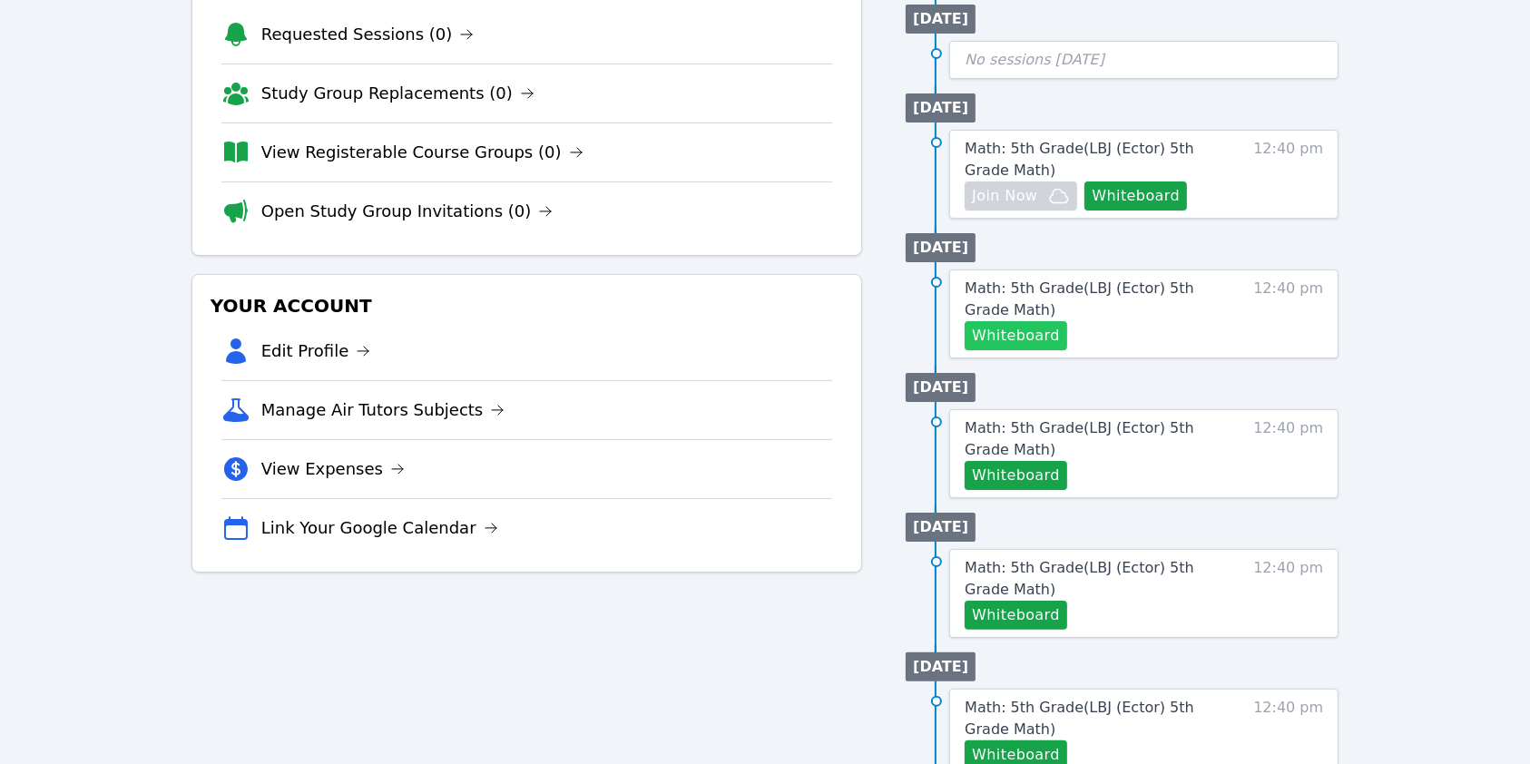
click at [1011, 334] on button "Whiteboard" at bounding box center [1016, 335] width 103 height 29
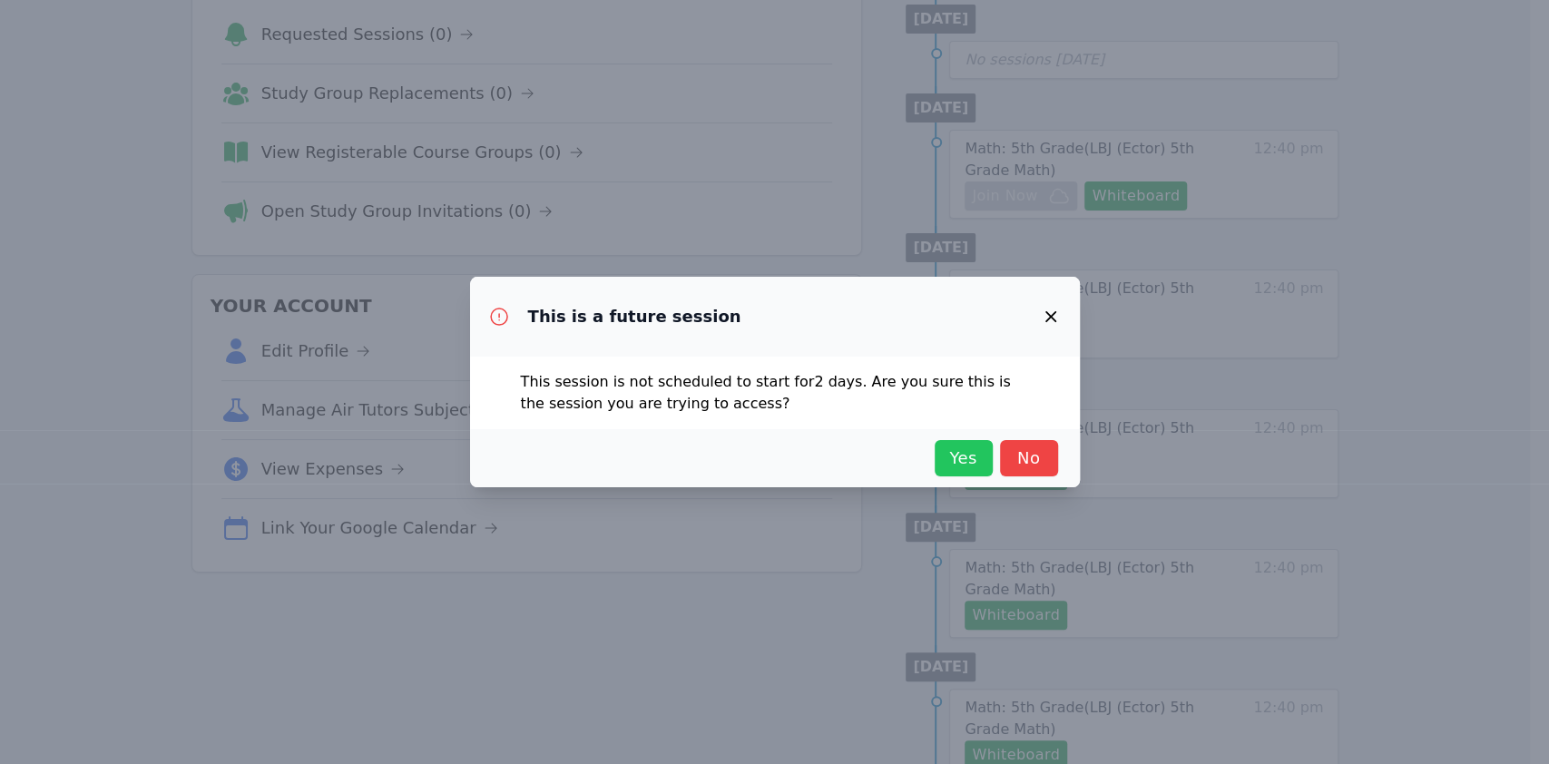
click at [951, 463] on span "Yes" at bounding box center [964, 458] width 40 height 25
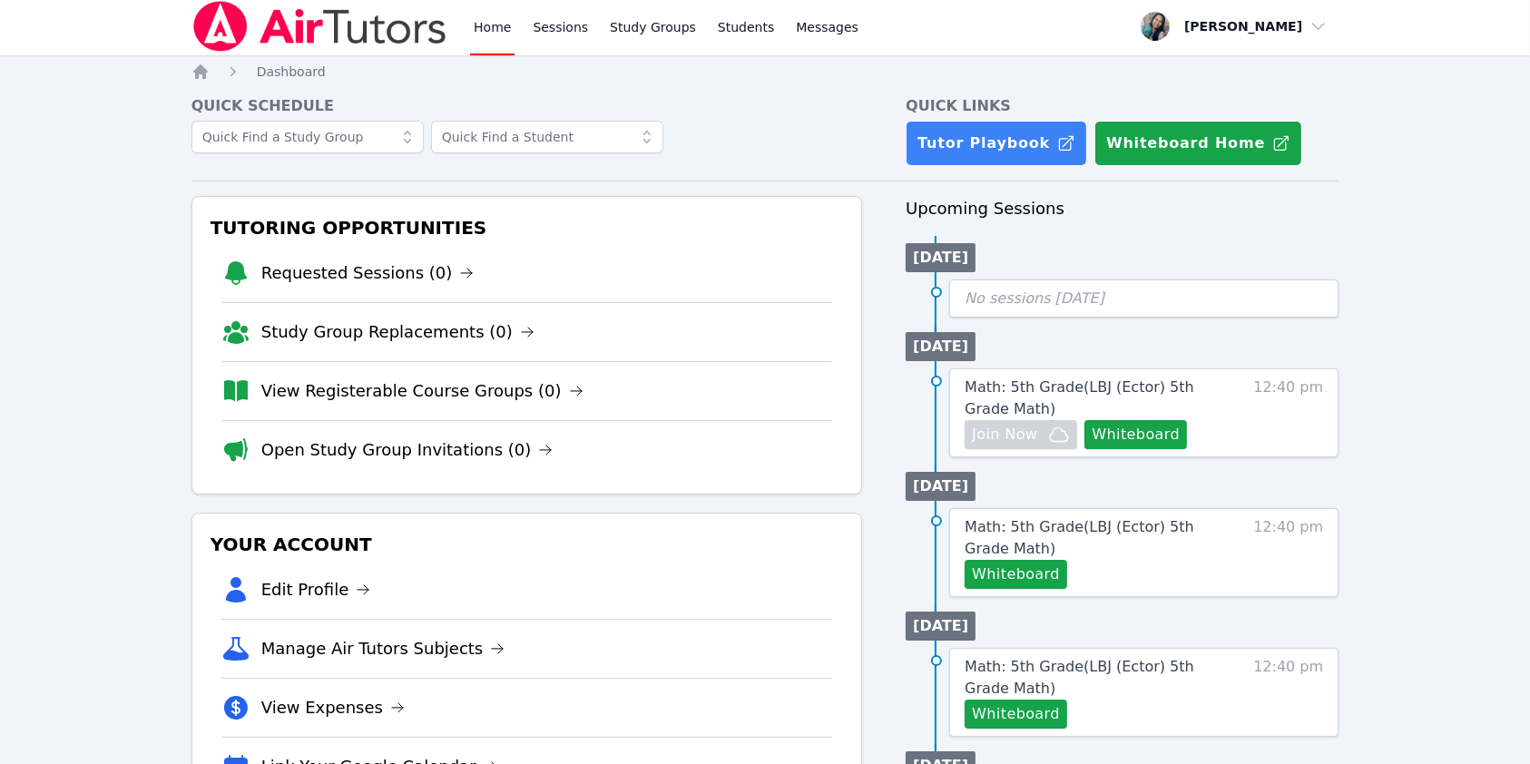
scroll to position [0, 0]
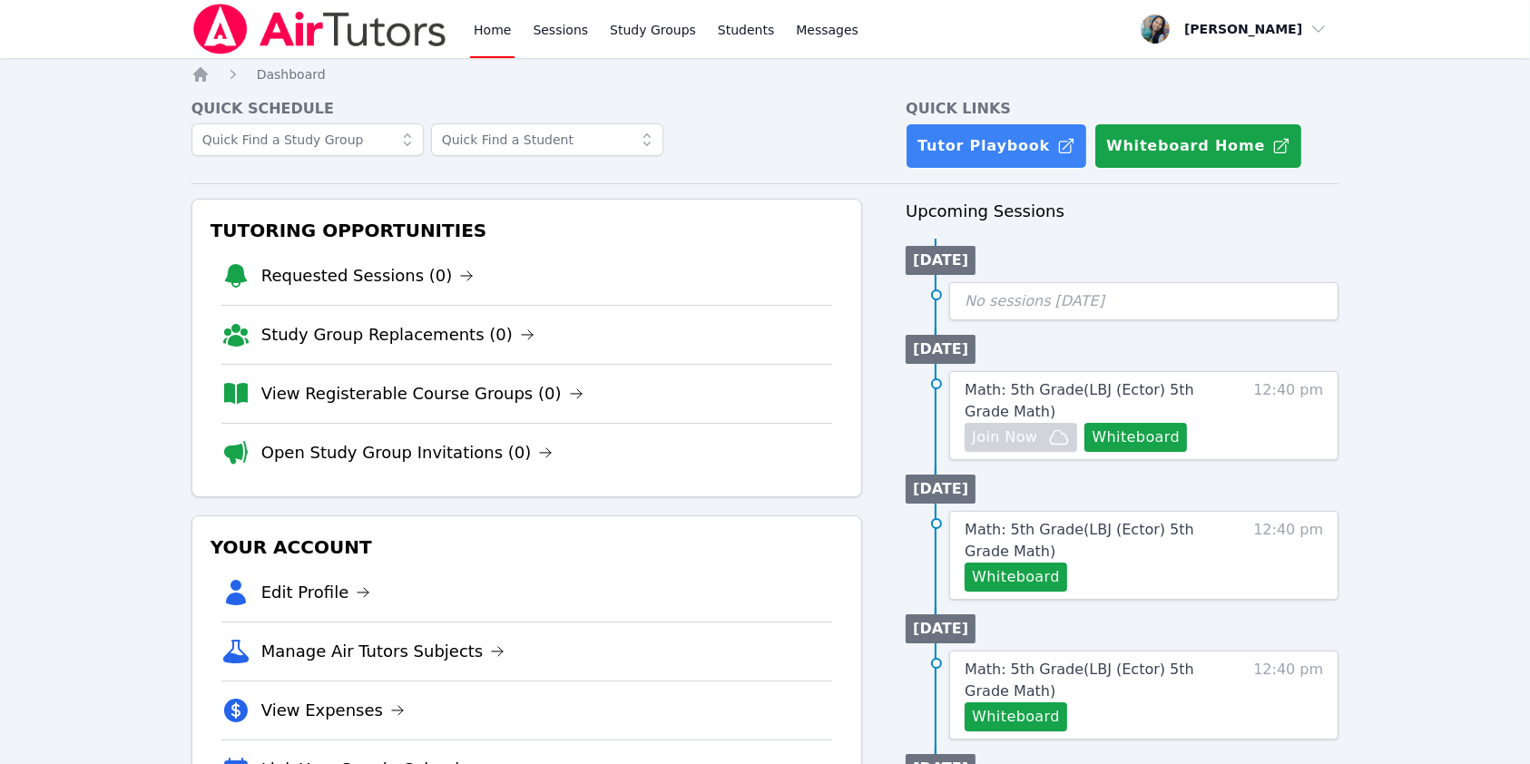
click at [480, 25] on link "Home" at bounding box center [492, 29] width 44 height 58
click at [563, 30] on link "Sessions" at bounding box center [560, 29] width 63 height 58
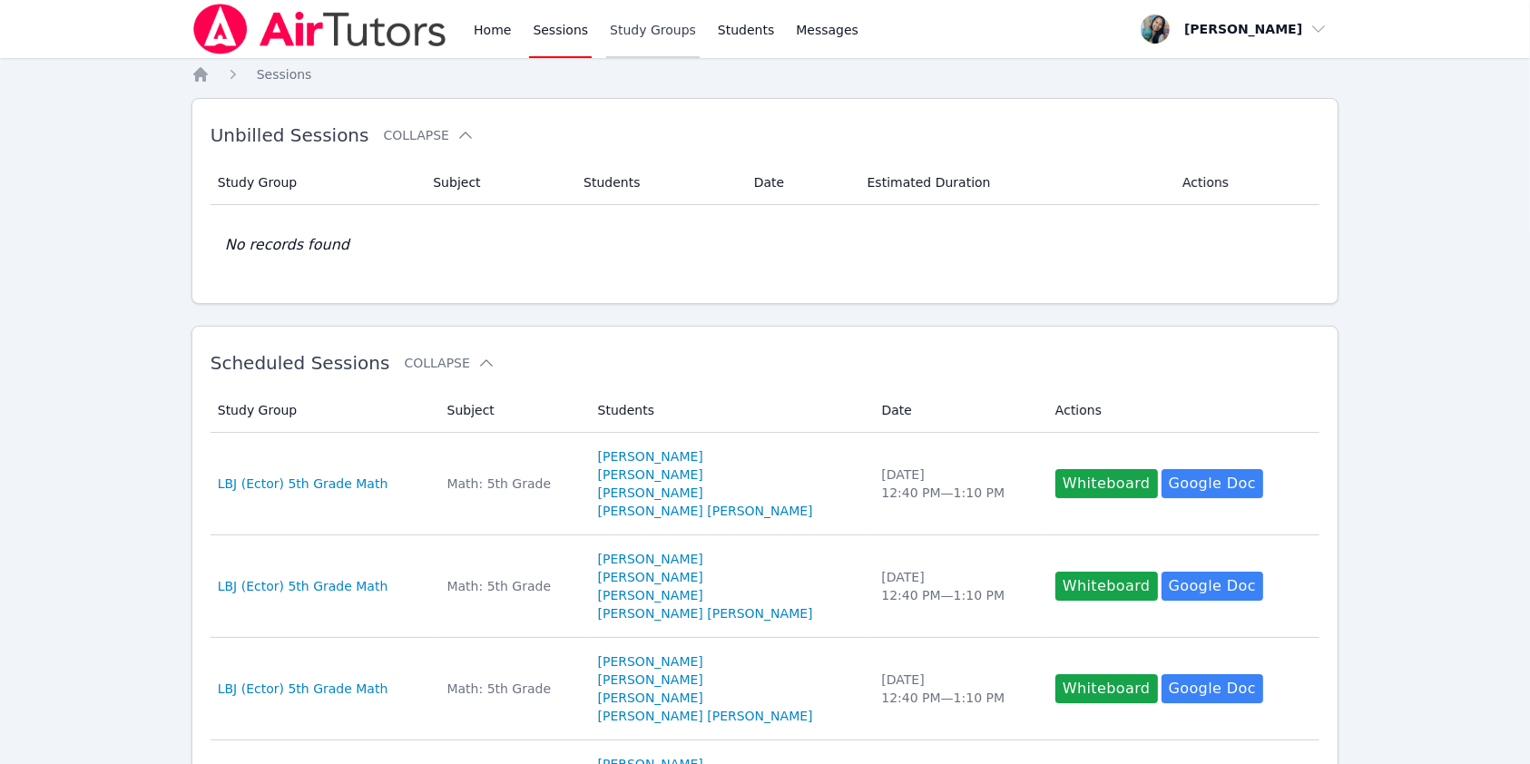
click at [625, 25] on link "Study Groups" at bounding box center [652, 29] width 93 height 58
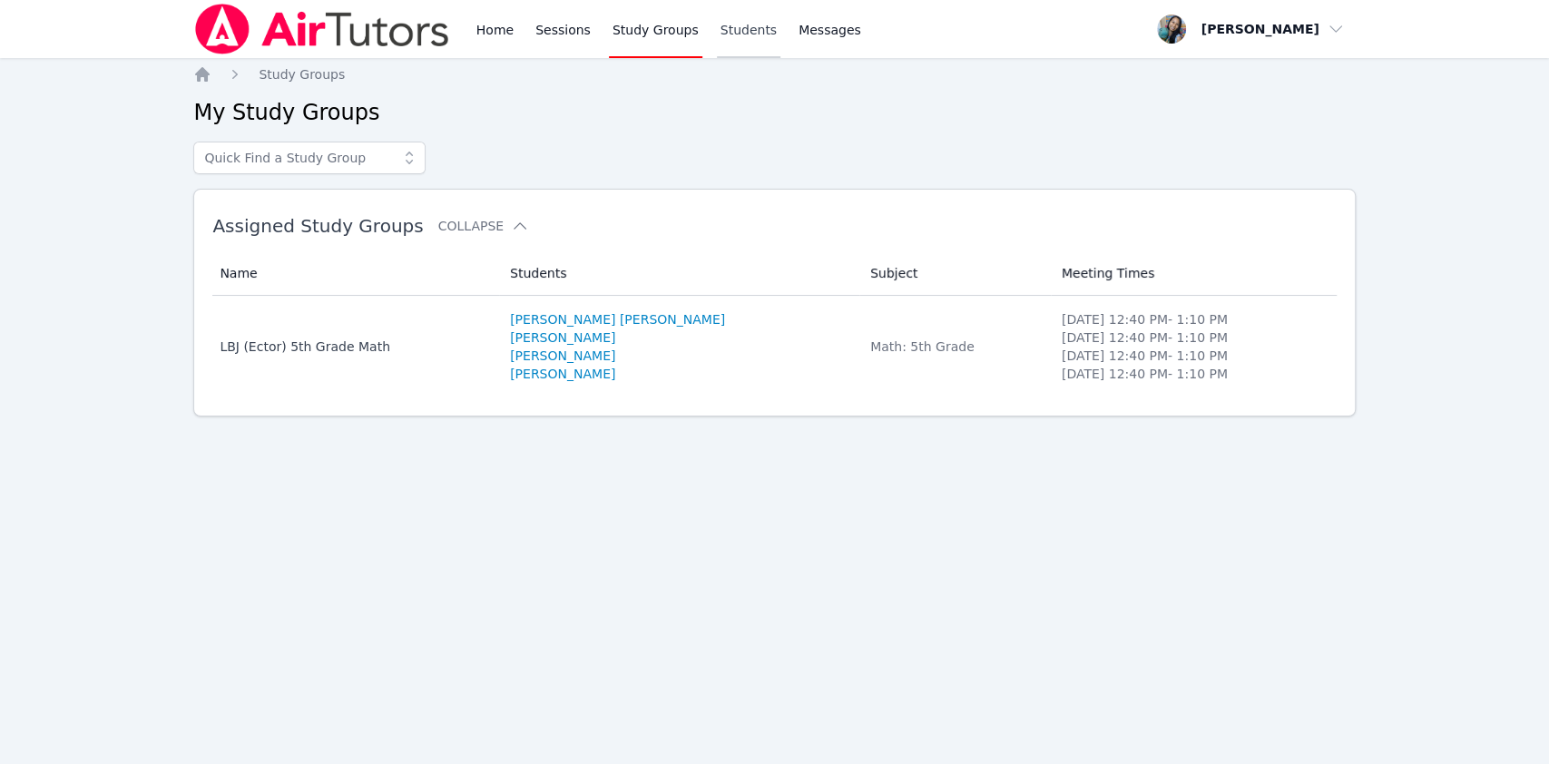
click at [753, 34] on link "Students" at bounding box center [749, 29] width 64 height 58
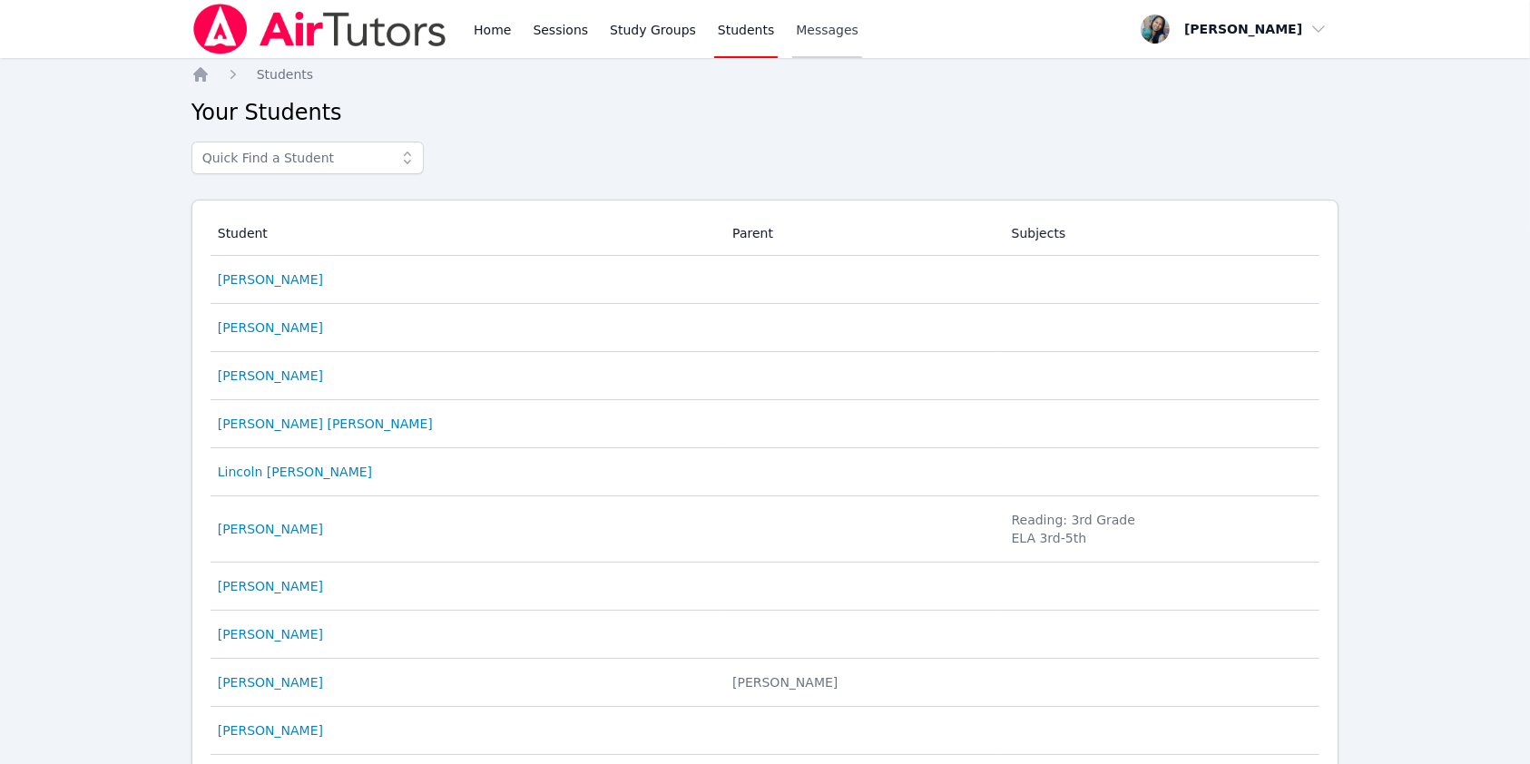
click at [811, 39] on link "Messages" at bounding box center [827, 29] width 70 height 58
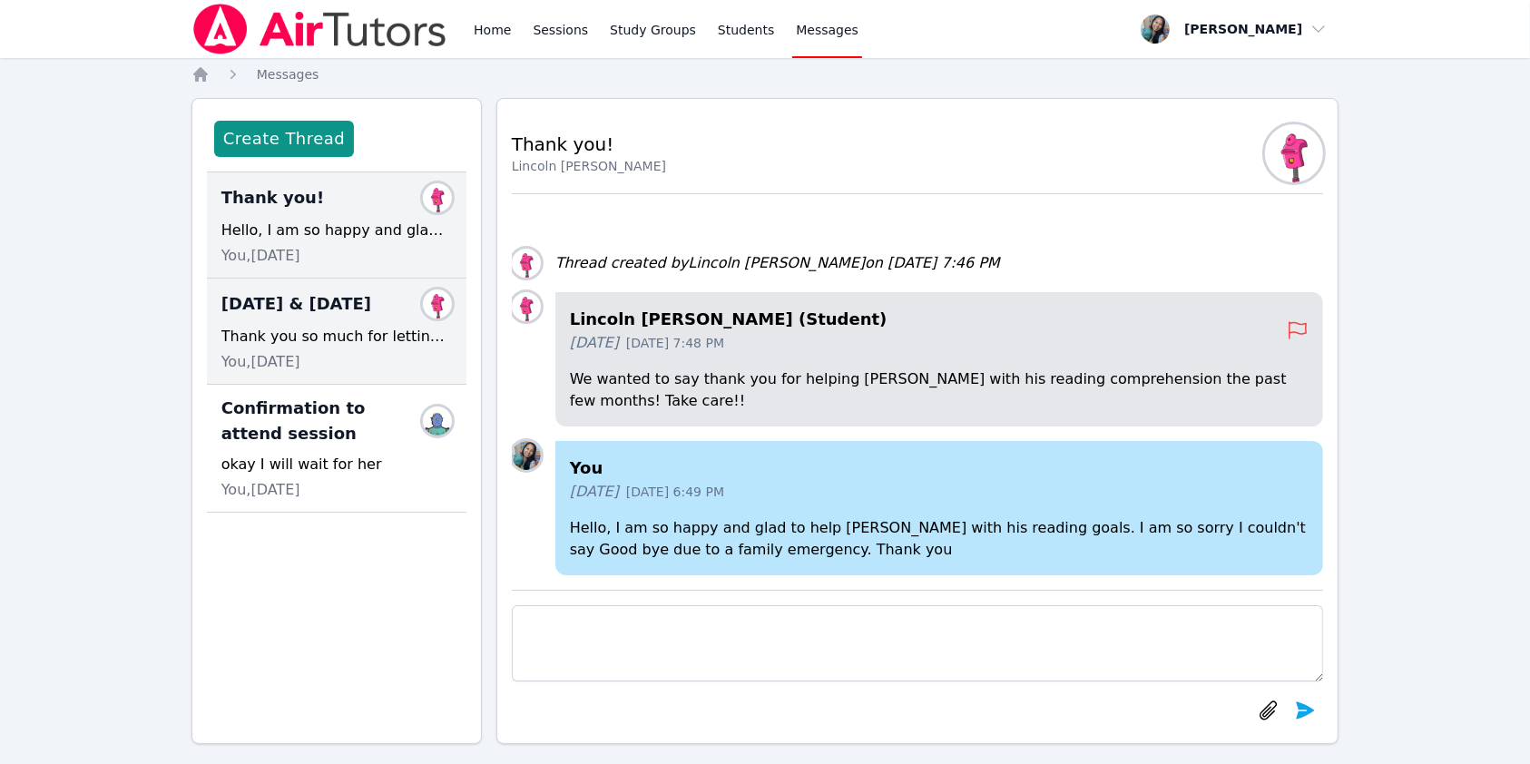
click at [317, 314] on span "[DATE] & [DATE]" at bounding box center [296, 303] width 150 height 25
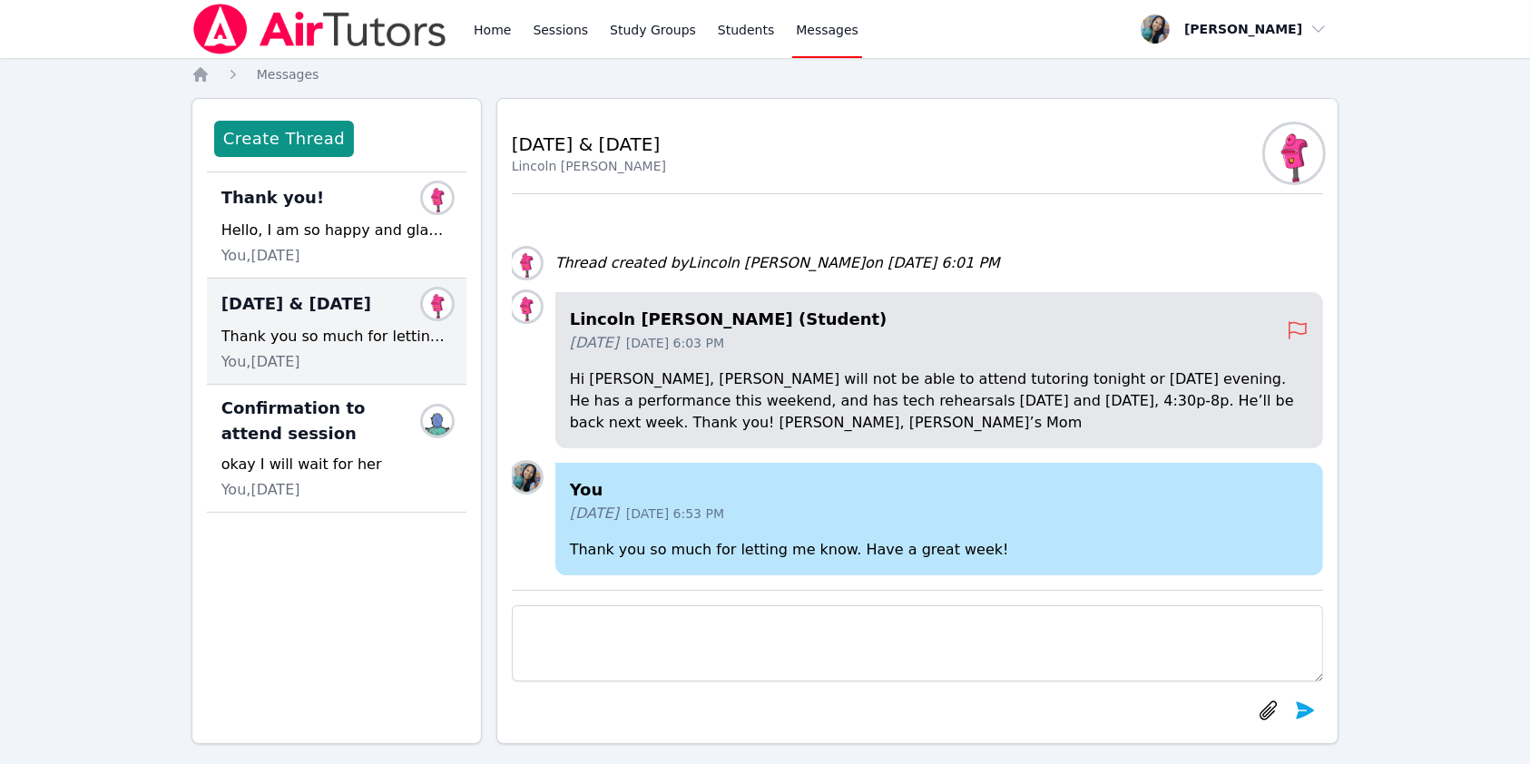
click at [466, 28] on div "Home Sessions Study Groups Students Messages" at bounding box center [526, 29] width 671 height 58
click at [479, 29] on link "Home" at bounding box center [492, 29] width 44 height 58
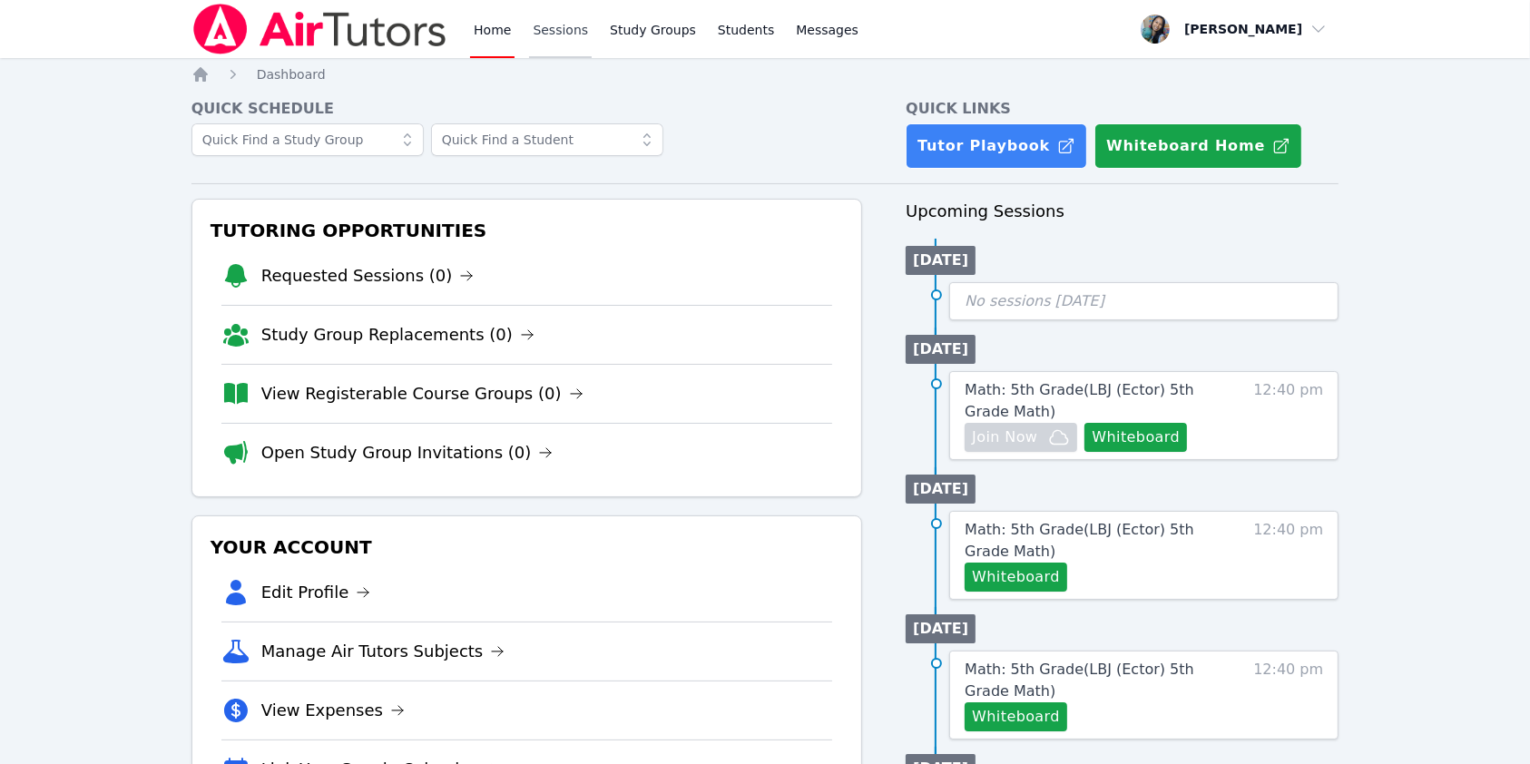
click at [558, 32] on link "Sessions" at bounding box center [560, 29] width 63 height 58
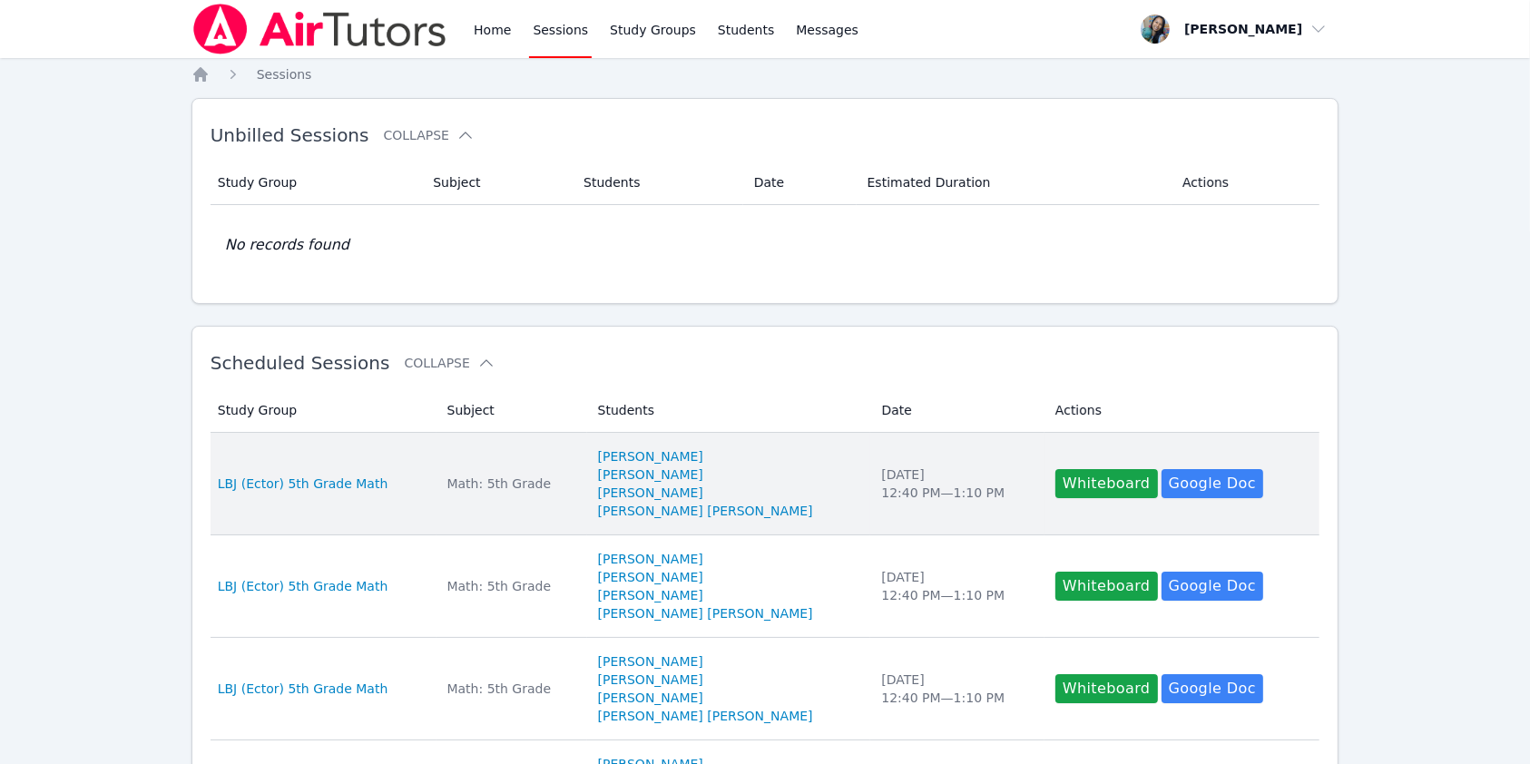
click at [319, 468] on td "Study Group LBJ (Ector) 5th Grade Math" at bounding box center [324, 484] width 226 height 103
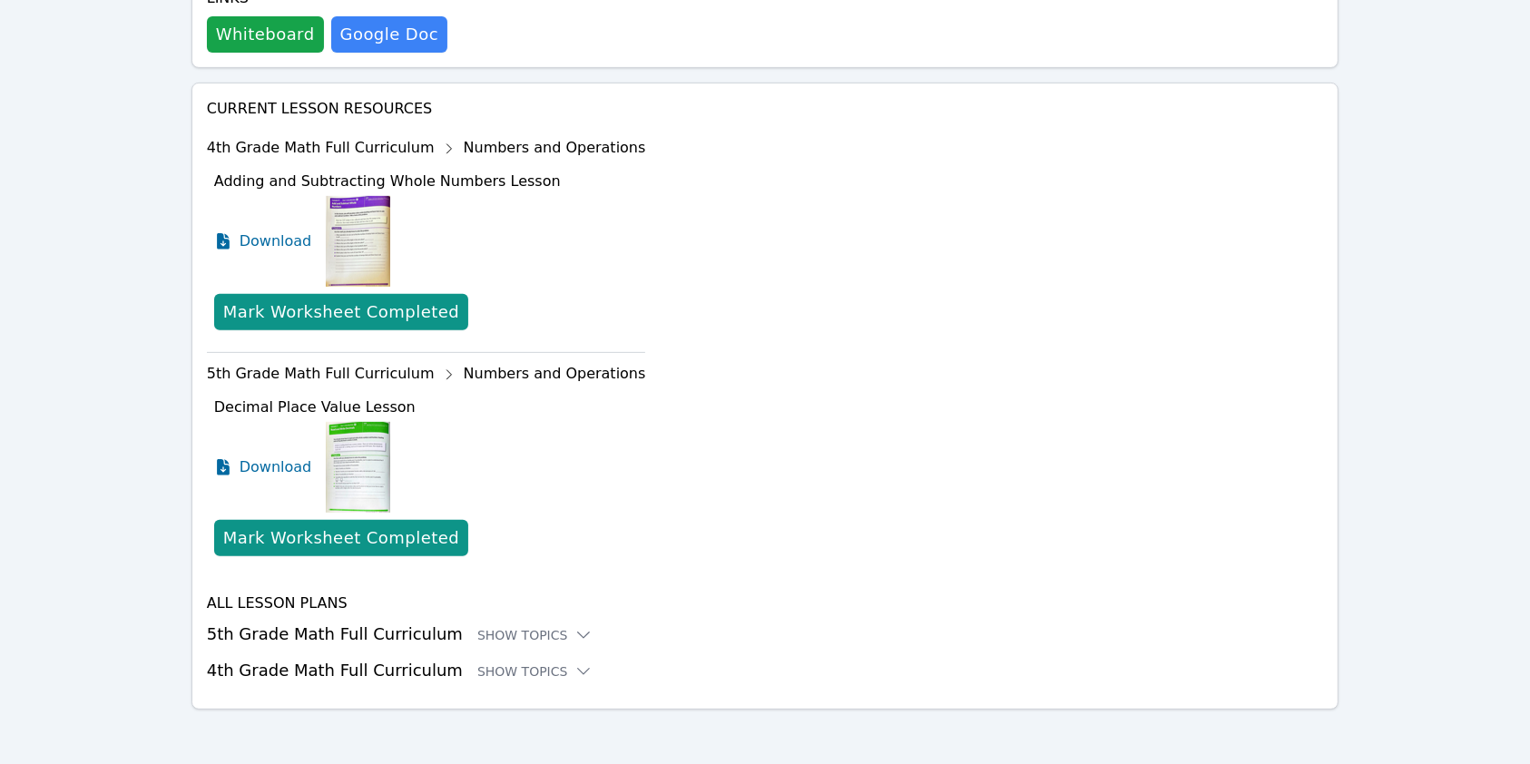
scroll to position [687, 0]
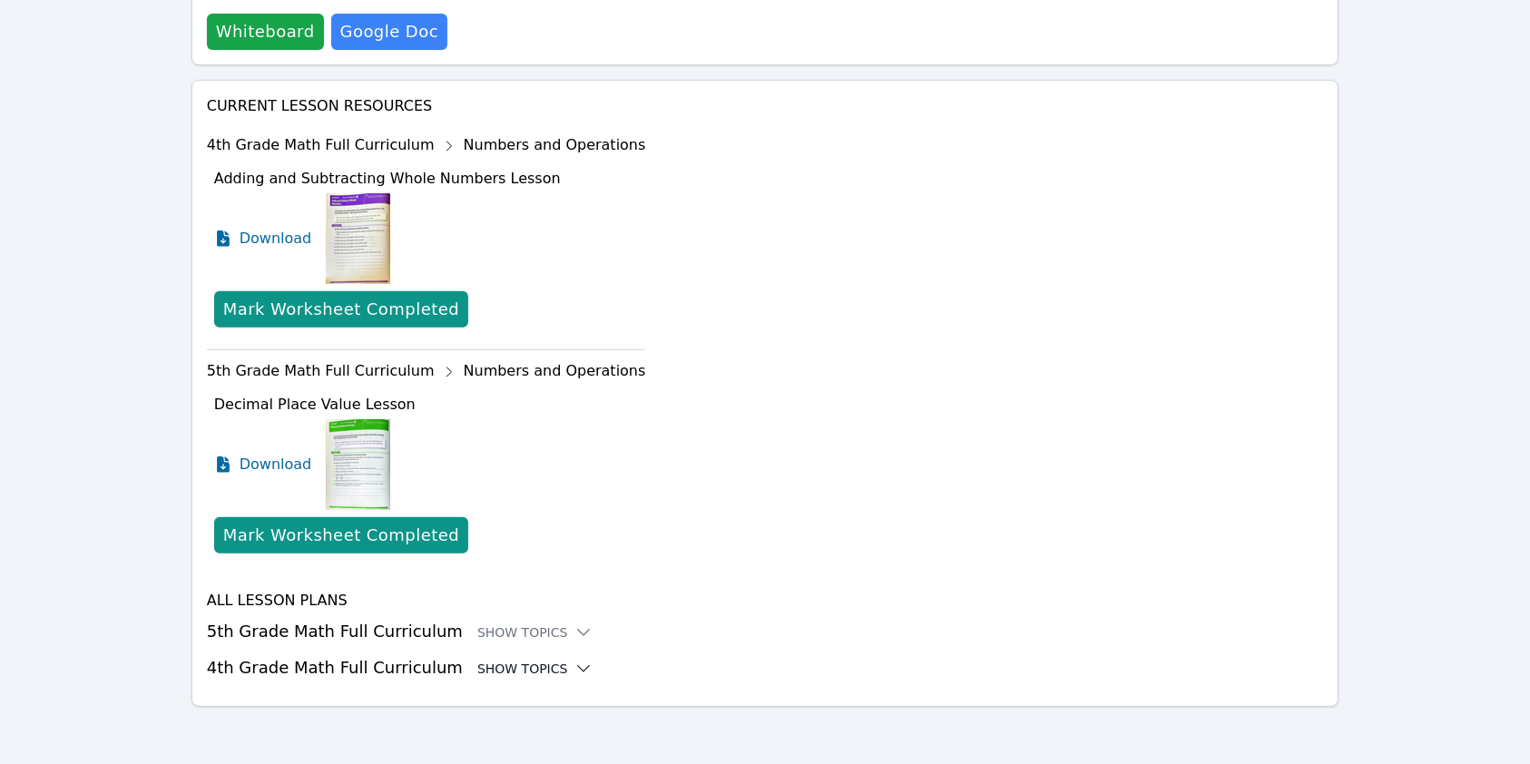
click at [504, 670] on div "Show Topics" at bounding box center [535, 669] width 116 height 18
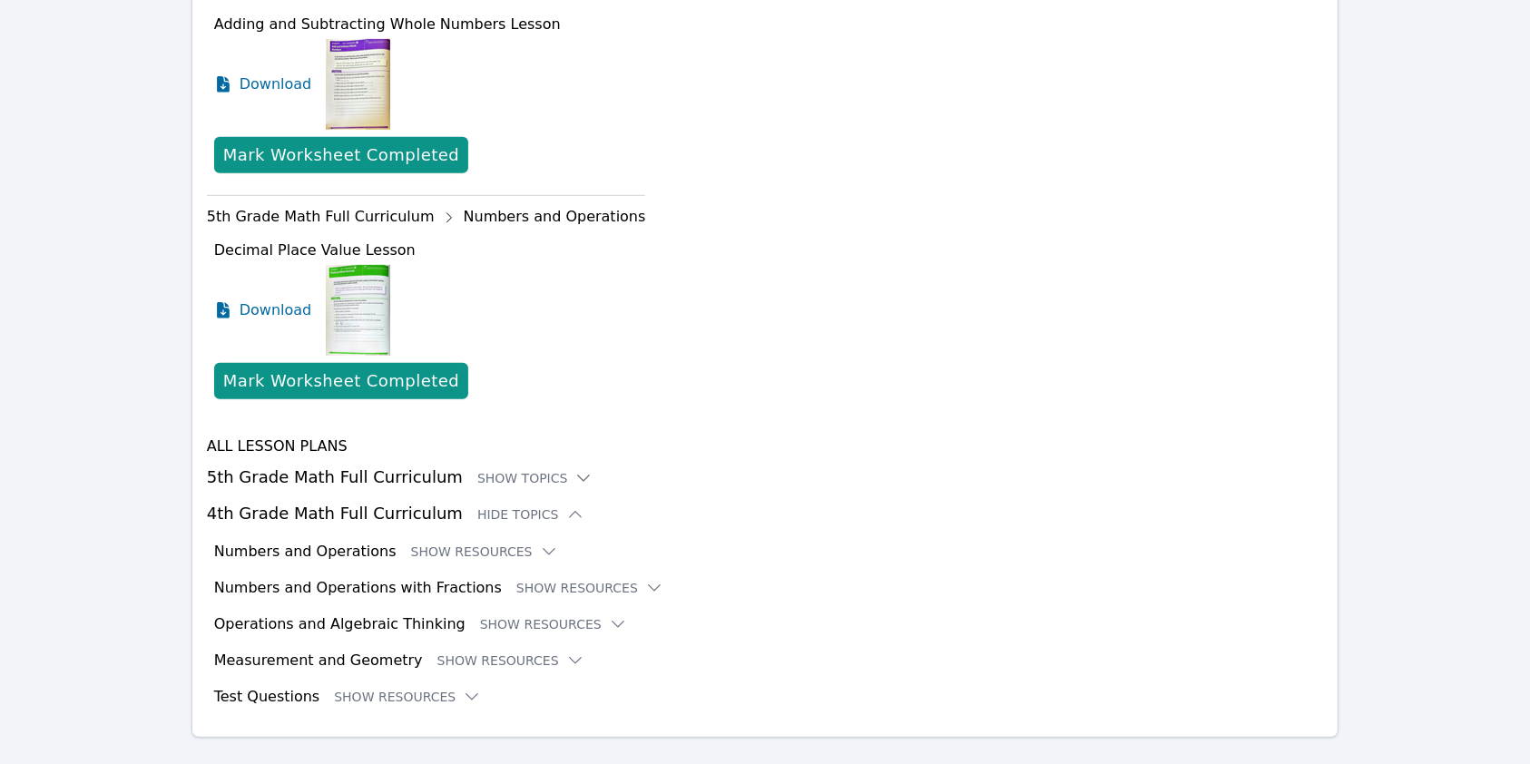
scroll to position [871, 0]
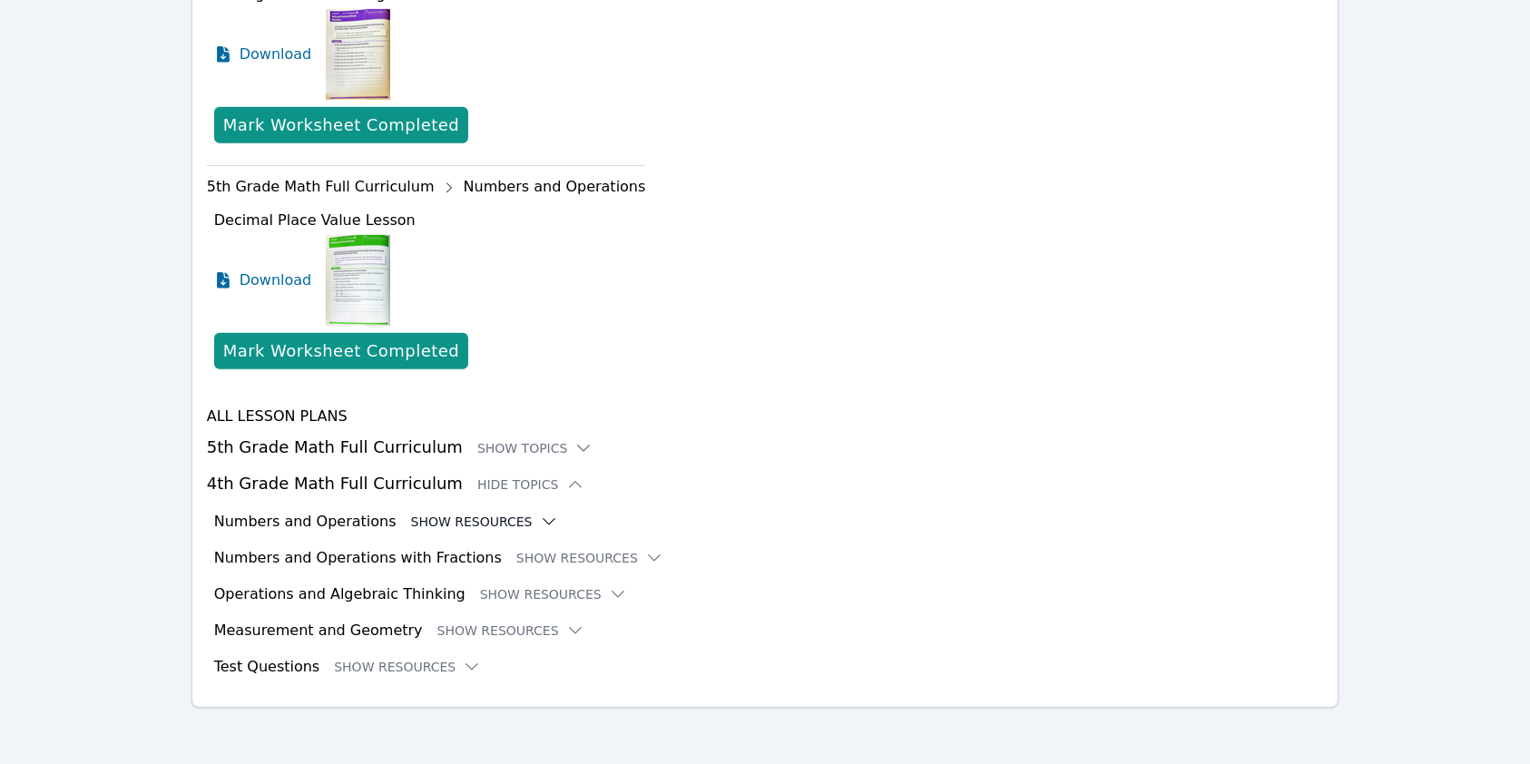
click at [449, 519] on button "Show Resources" at bounding box center [484, 522] width 147 height 18
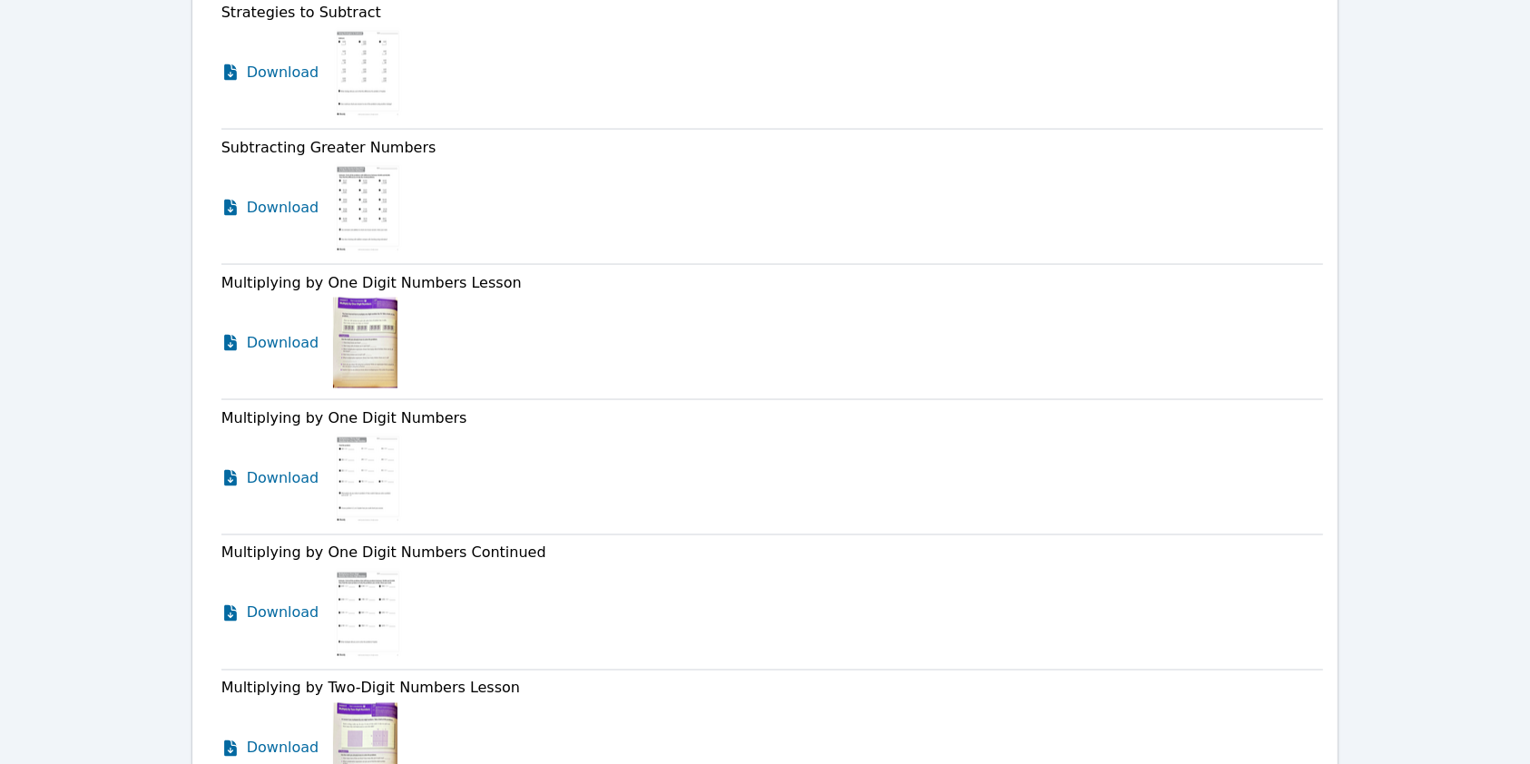
scroll to position [2929, 0]
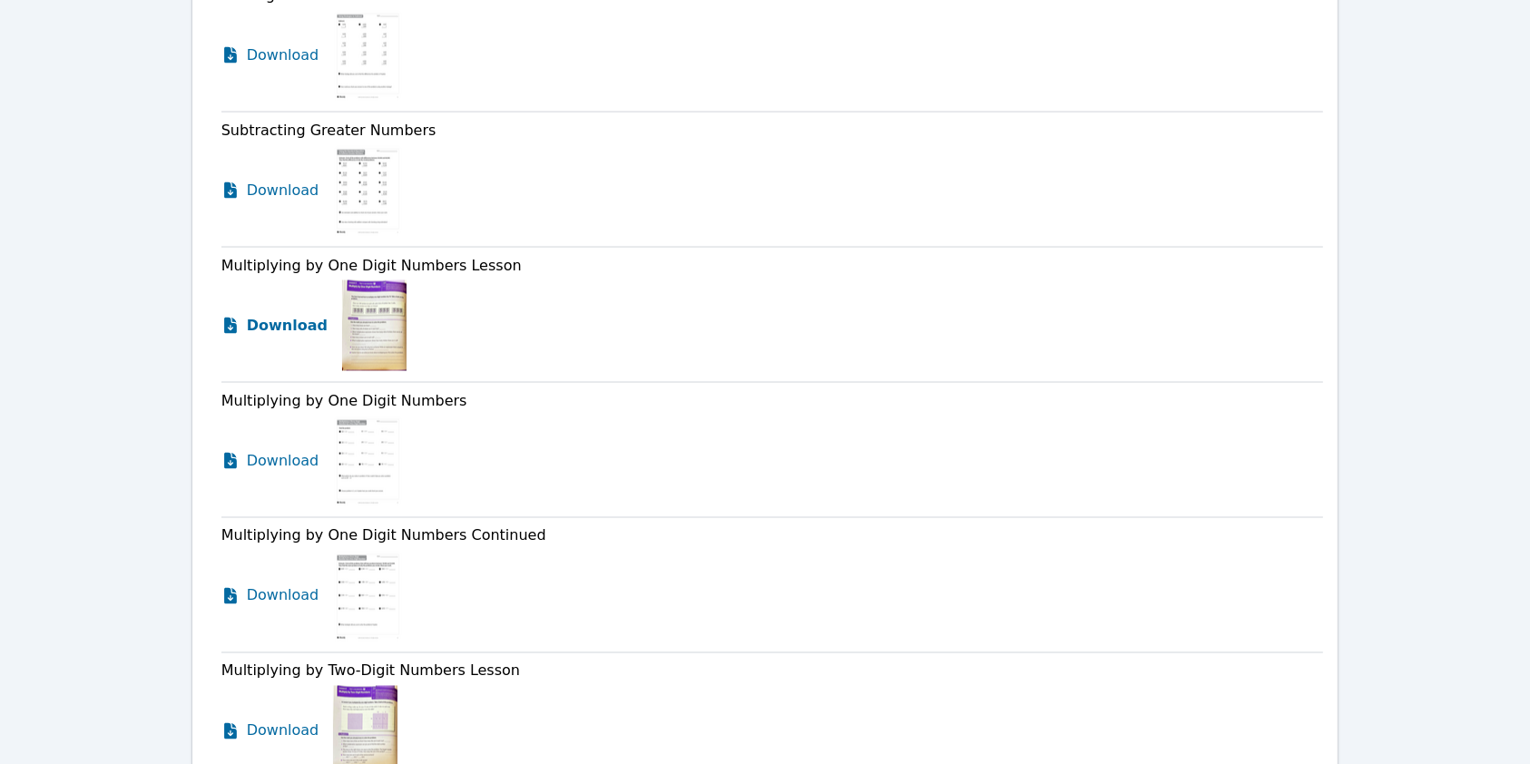
click at [289, 330] on span "Download" at bounding box center [287, 326] width 81 height 22
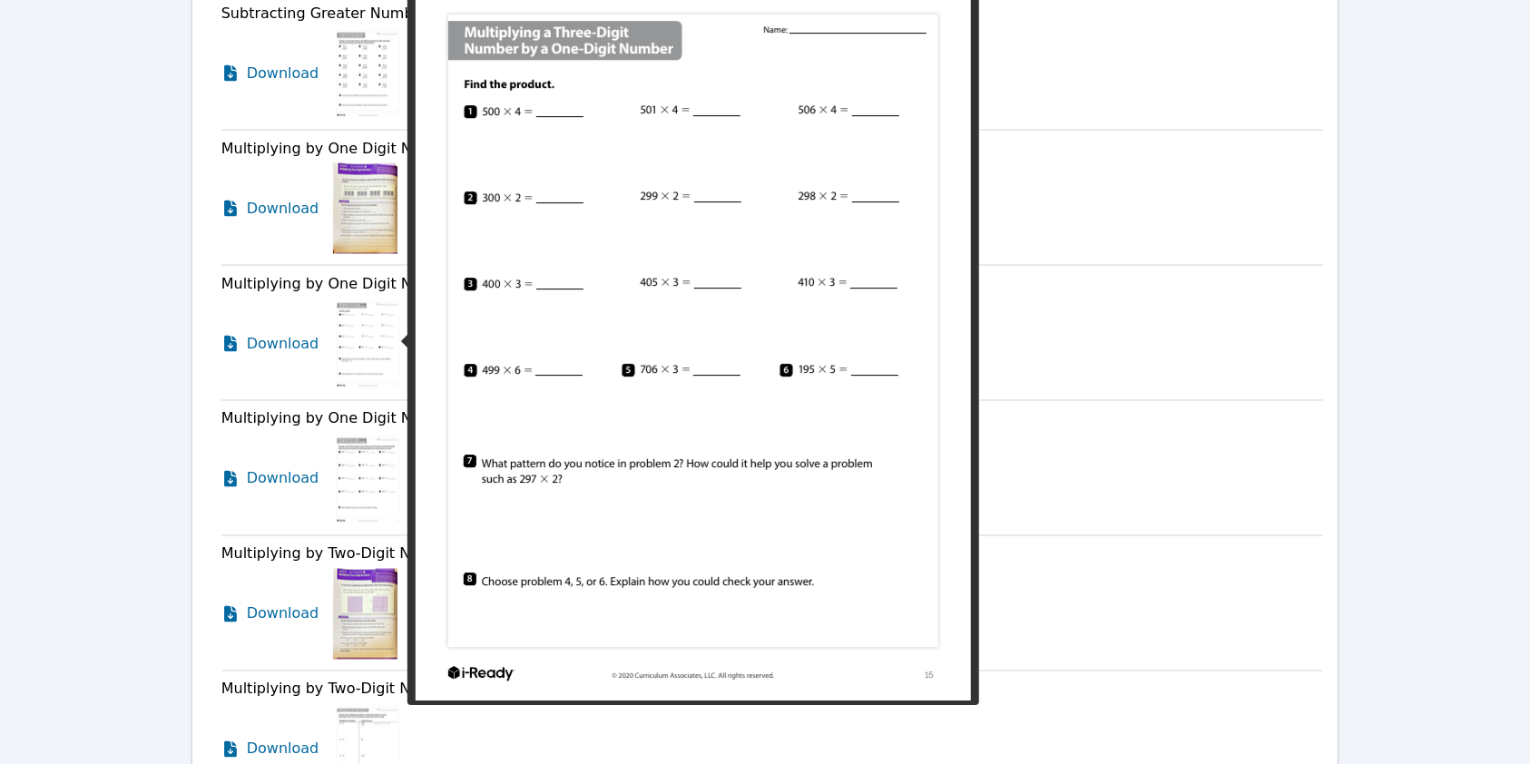
scroll to position [3049, 0]
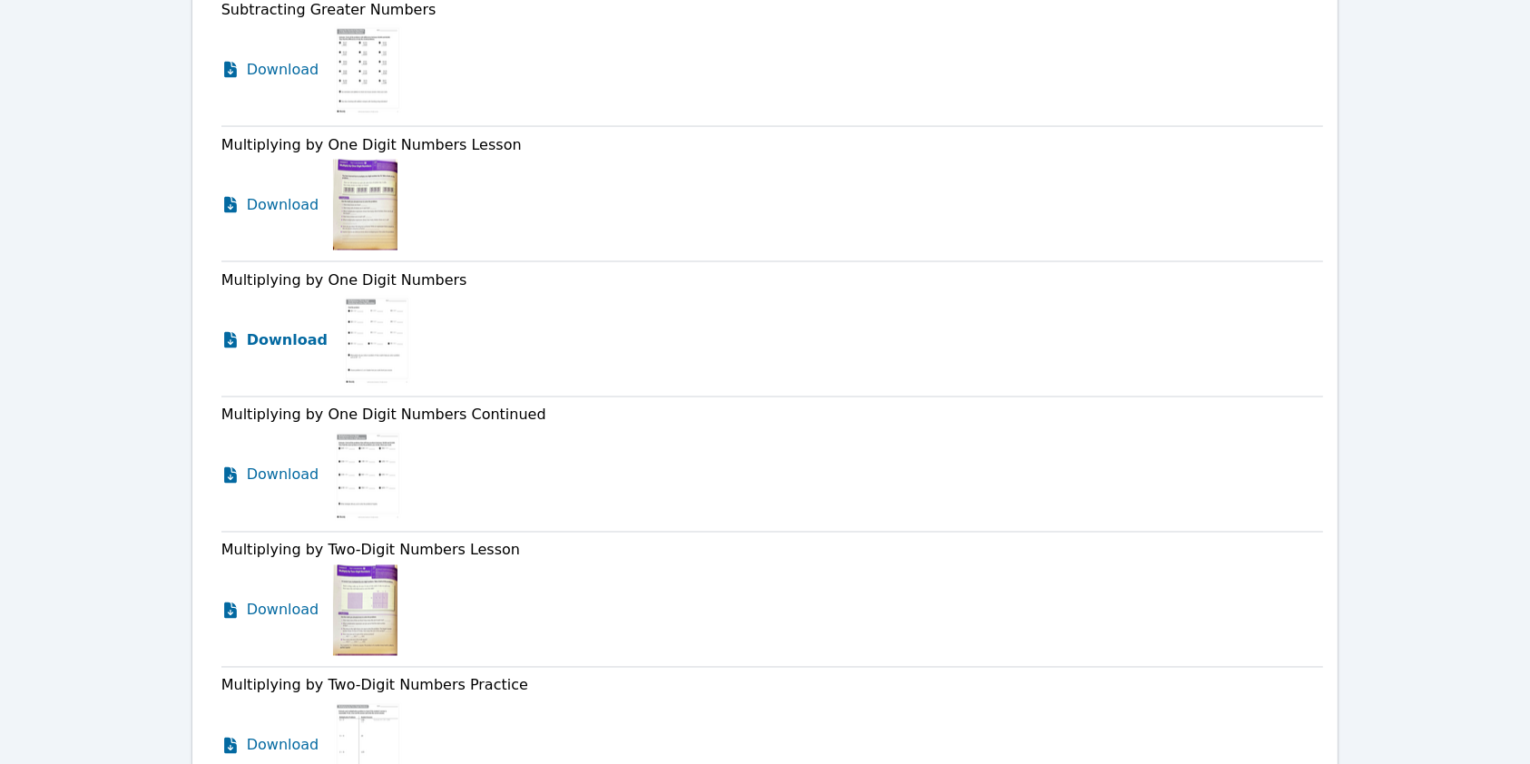
click at [276, 338] on span "Download" at bounding box center [287, 340] width 81 height 22
click at [289, 472] on span "Download" at bounding box center [287, 476] width 81 height 22
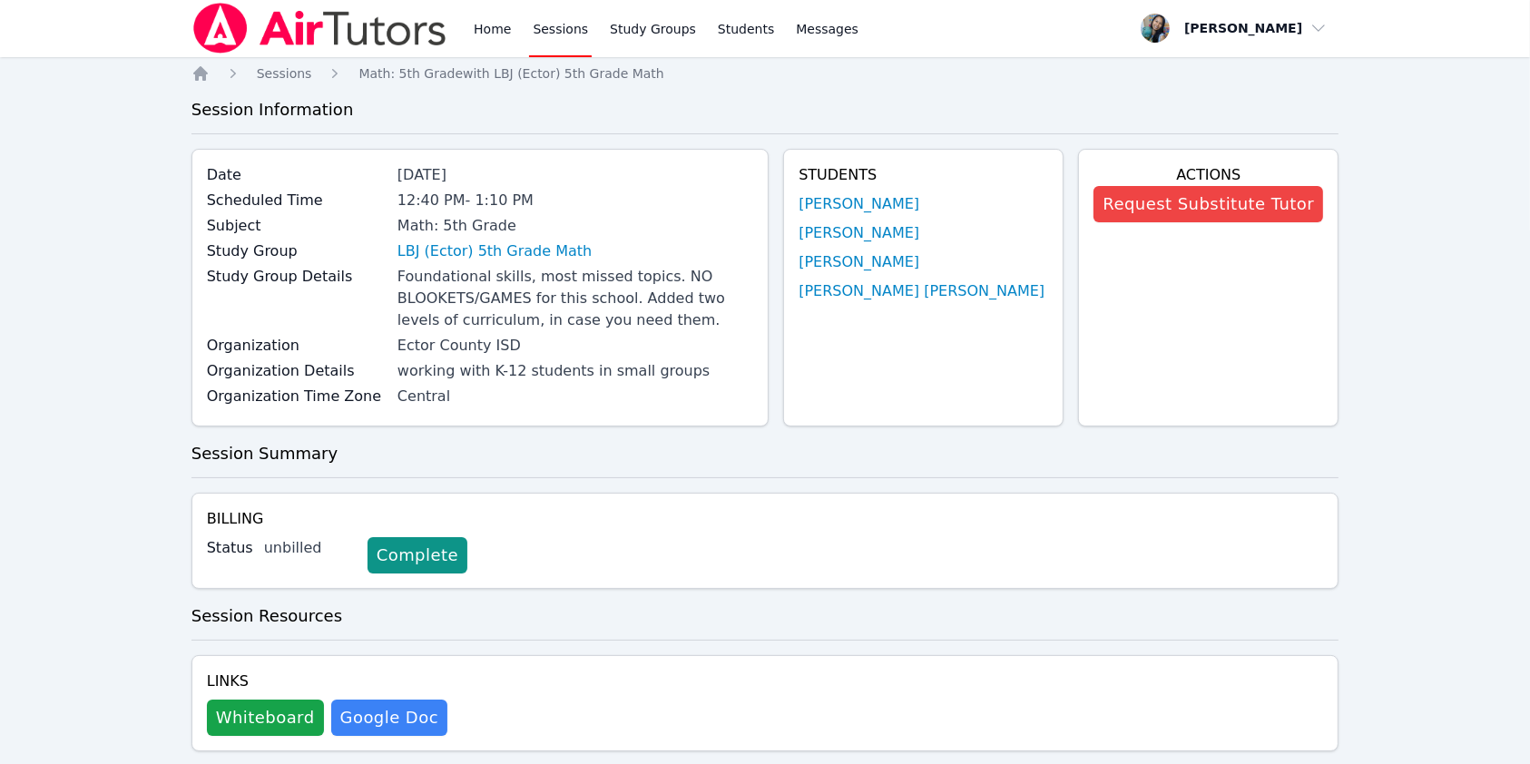
scroll to position [0, 0]
click at [916, 213] on link "[PERSON_NAME]" at bounding box center [859, 205] width 121 height 22
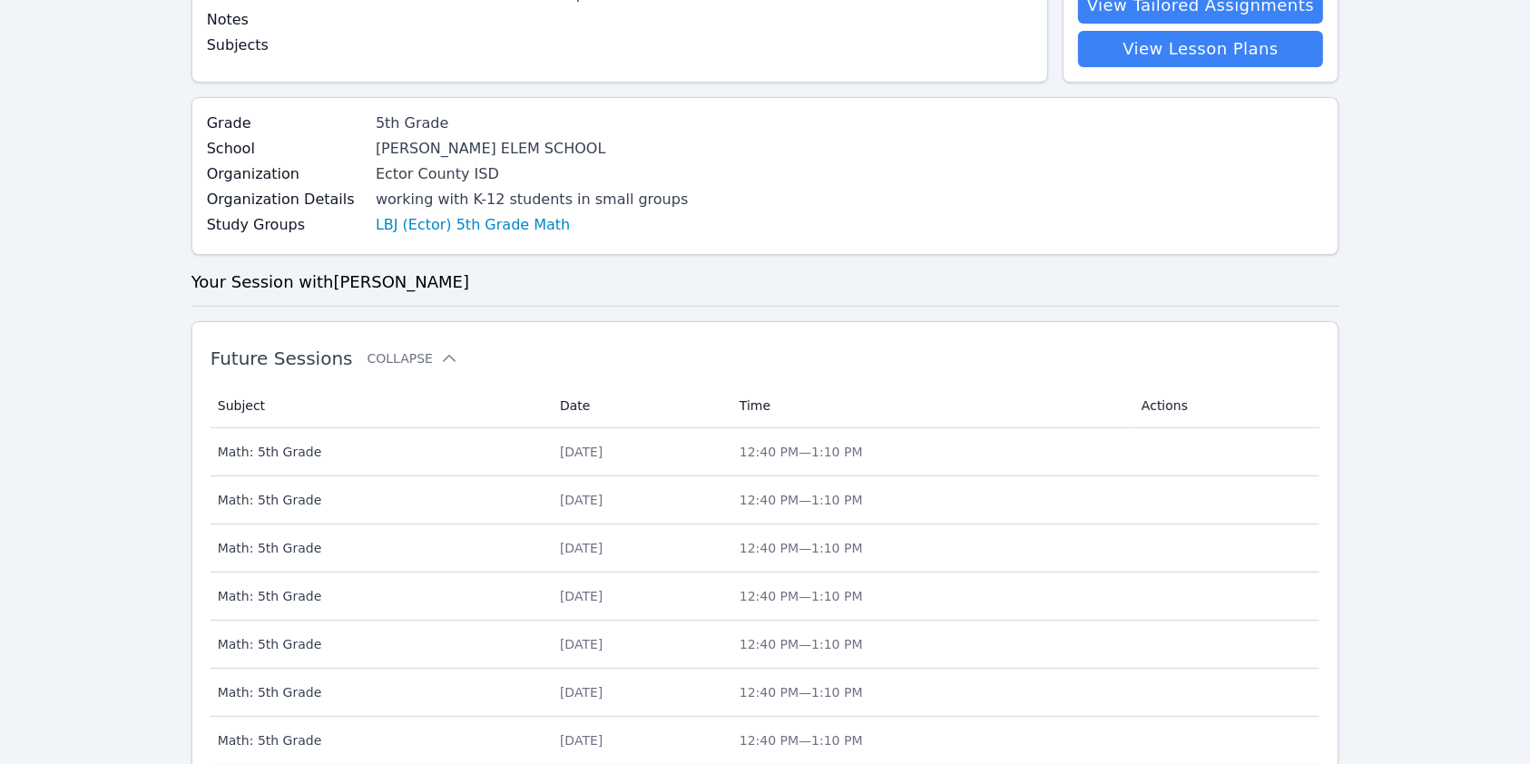
scroll to position [241, 0]
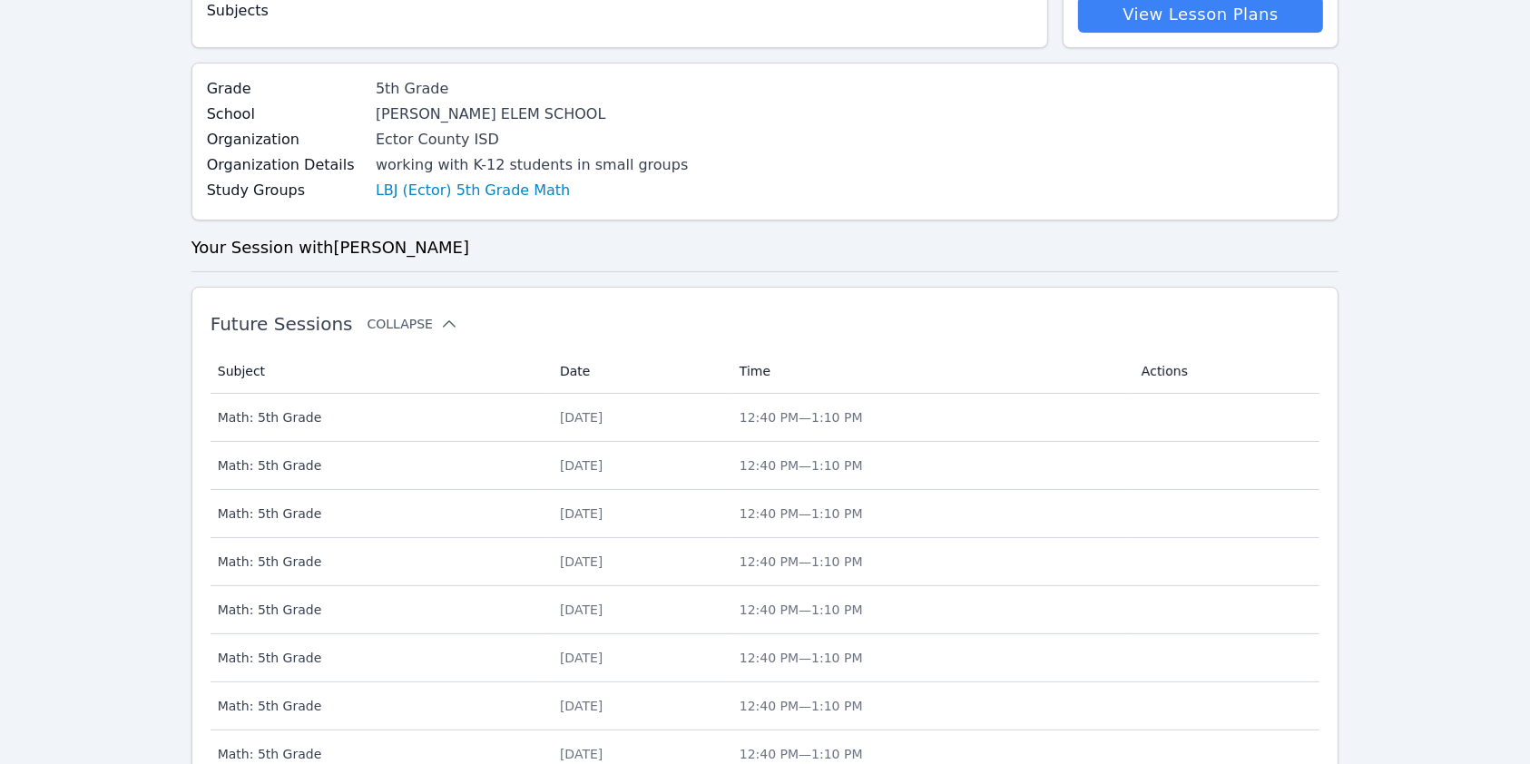
click at [440, 323] on icon at bounding box center [449, 324] width 18 height 18
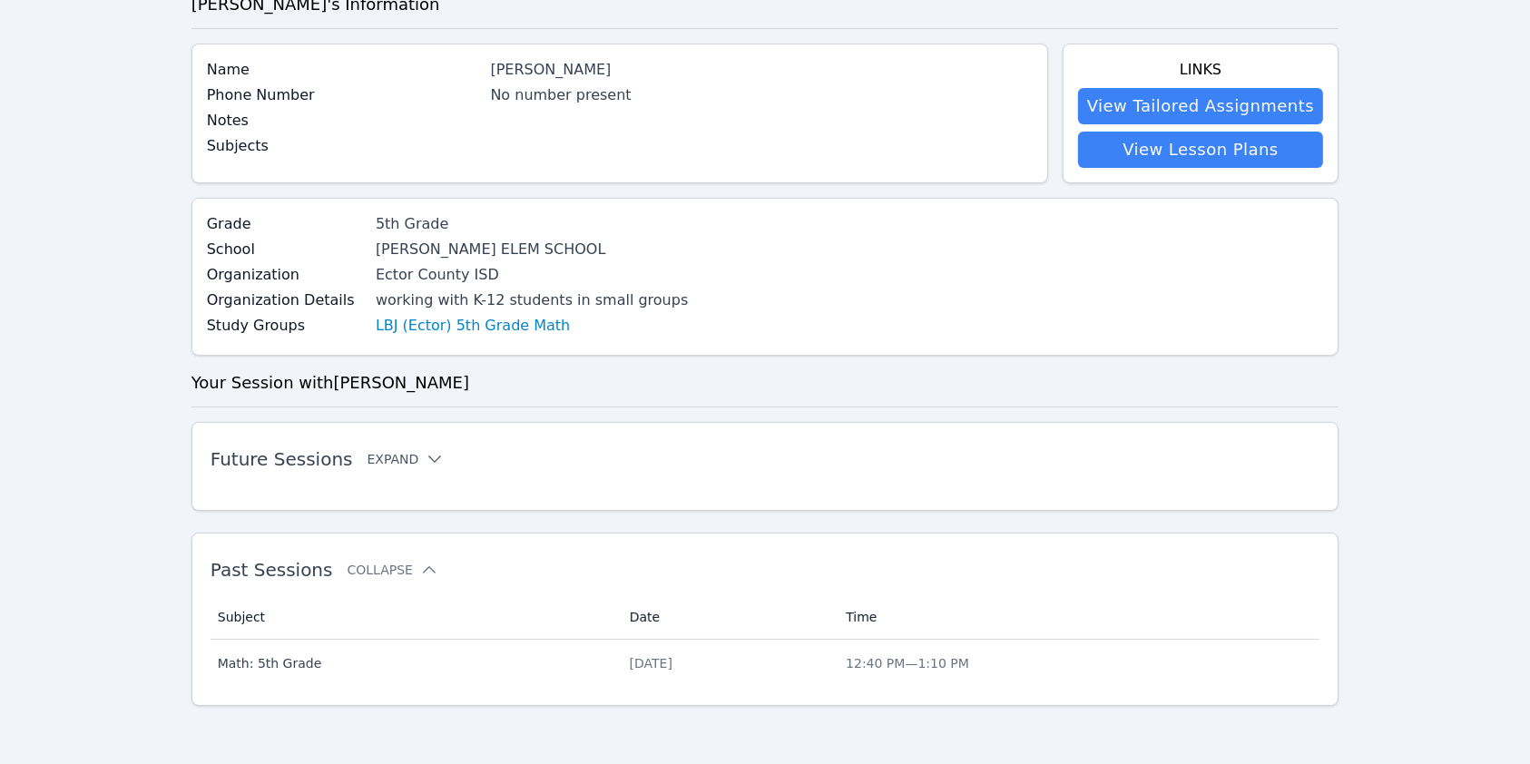
scroll to position [105, 0]
click at [377, 570] on button "Collapse" at bounding box center [393, 571] width 91 height 18
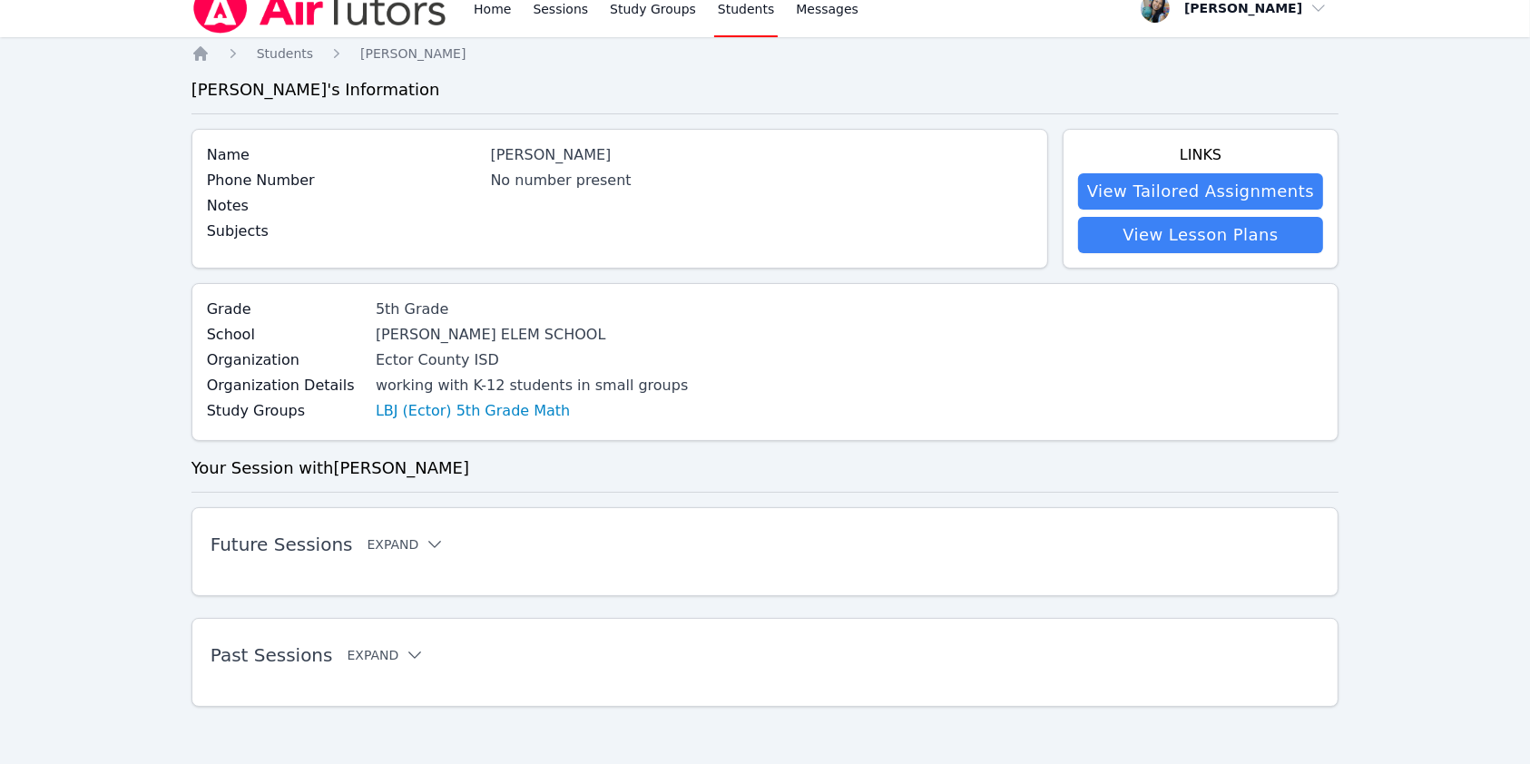
click at [381, 657] on button "Expand" at bounding box center [386, 655] width 77 height 18
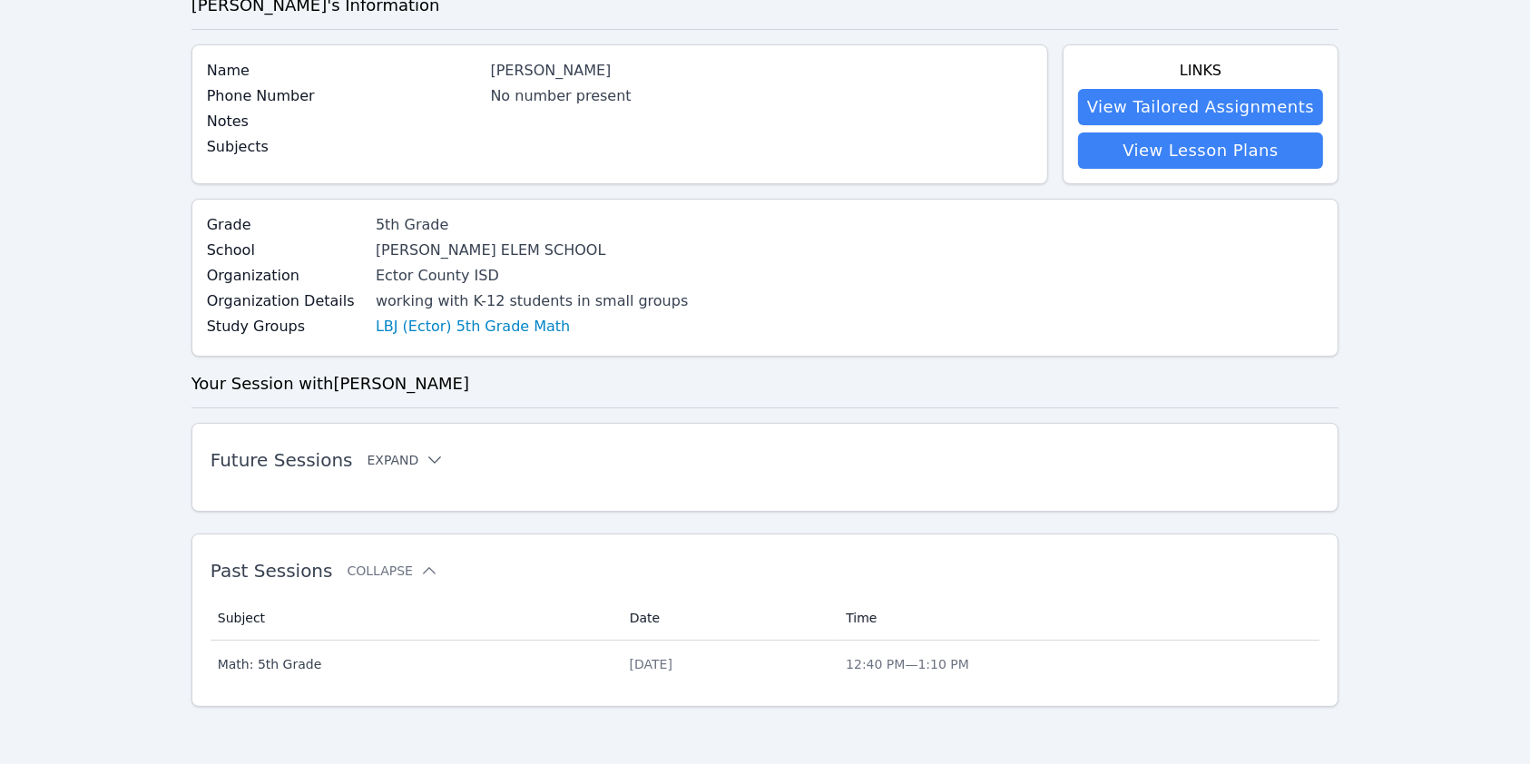
click at [381, 460] on button "Expand" at bounding box center [406, 460] width 77 height 18
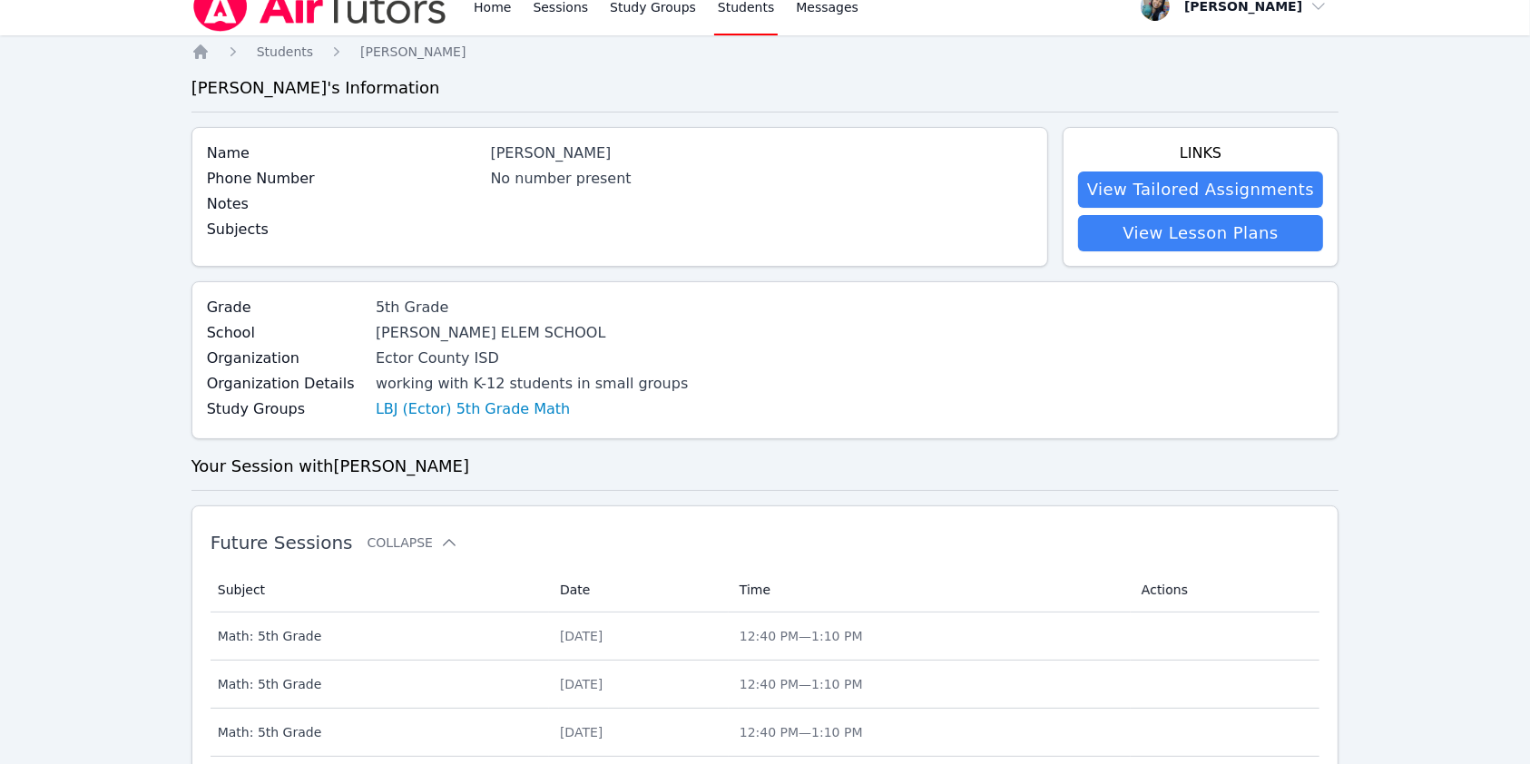
scroll to position [0, 0]
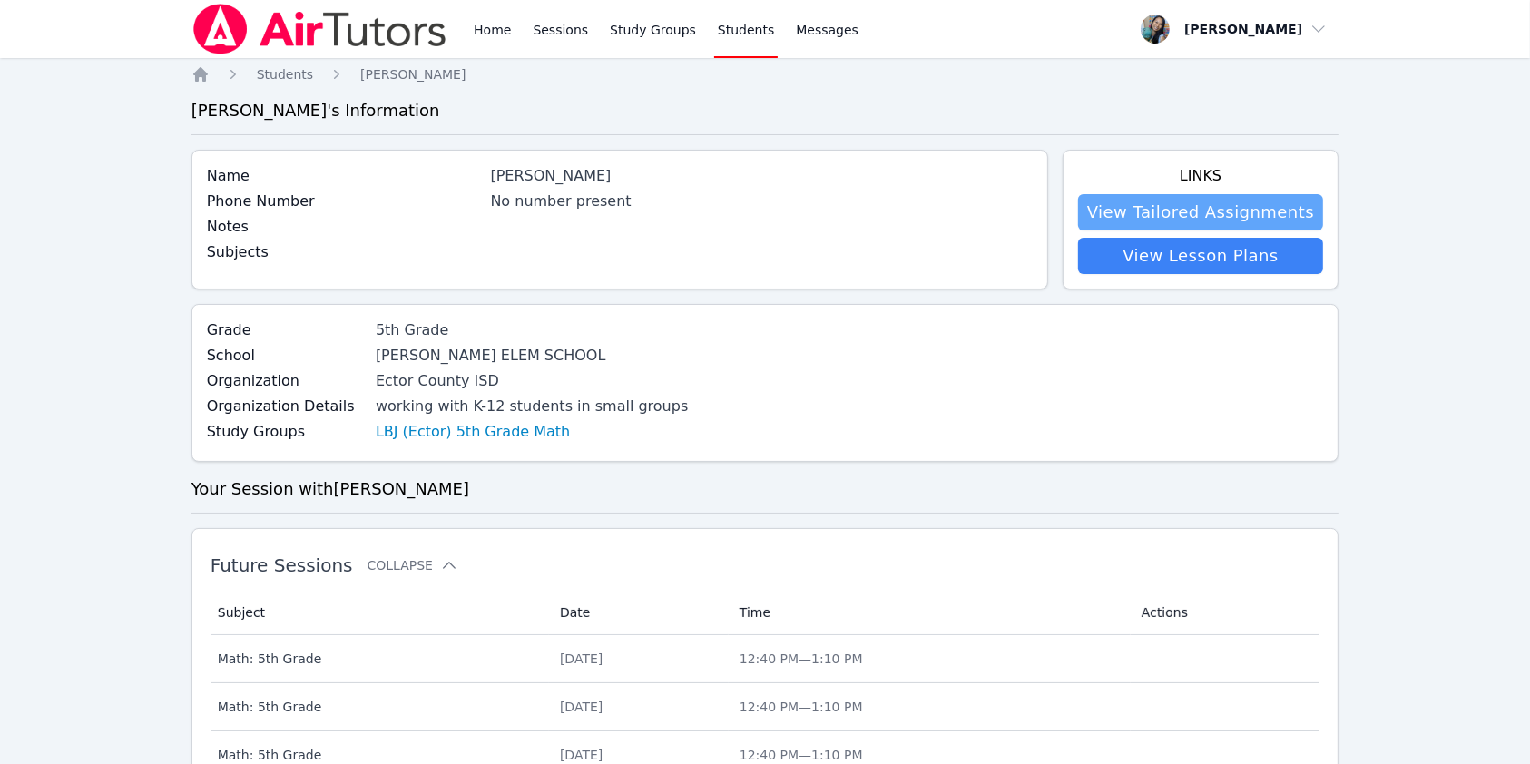
click at [1161, 214] on link "View Tailored Assignments" at bounding box center [1200, 212] width 245 height 36
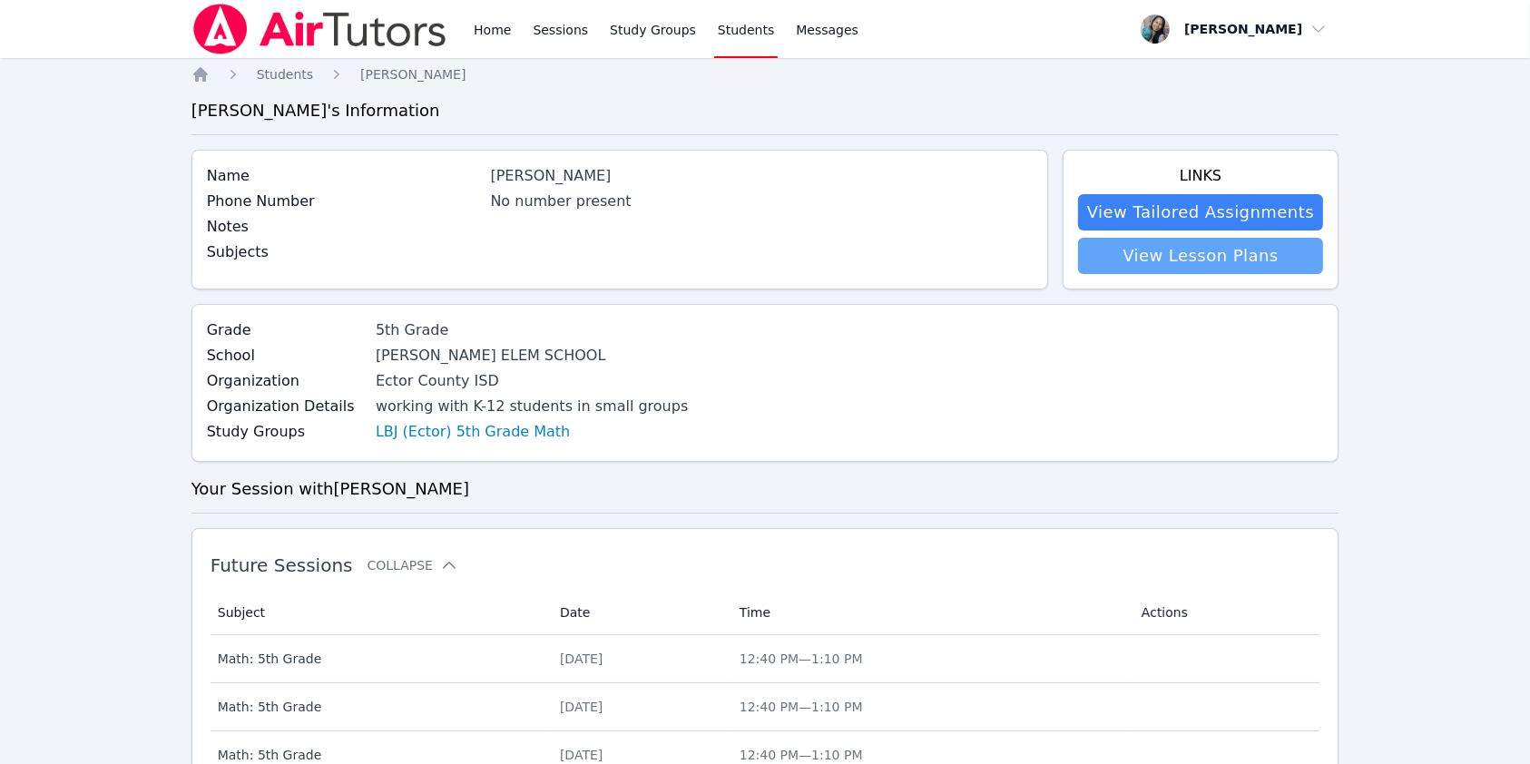
click at [1221, 251] on link "View Lesson Plans" at bounding box center [1200, 256] width 245 height 36
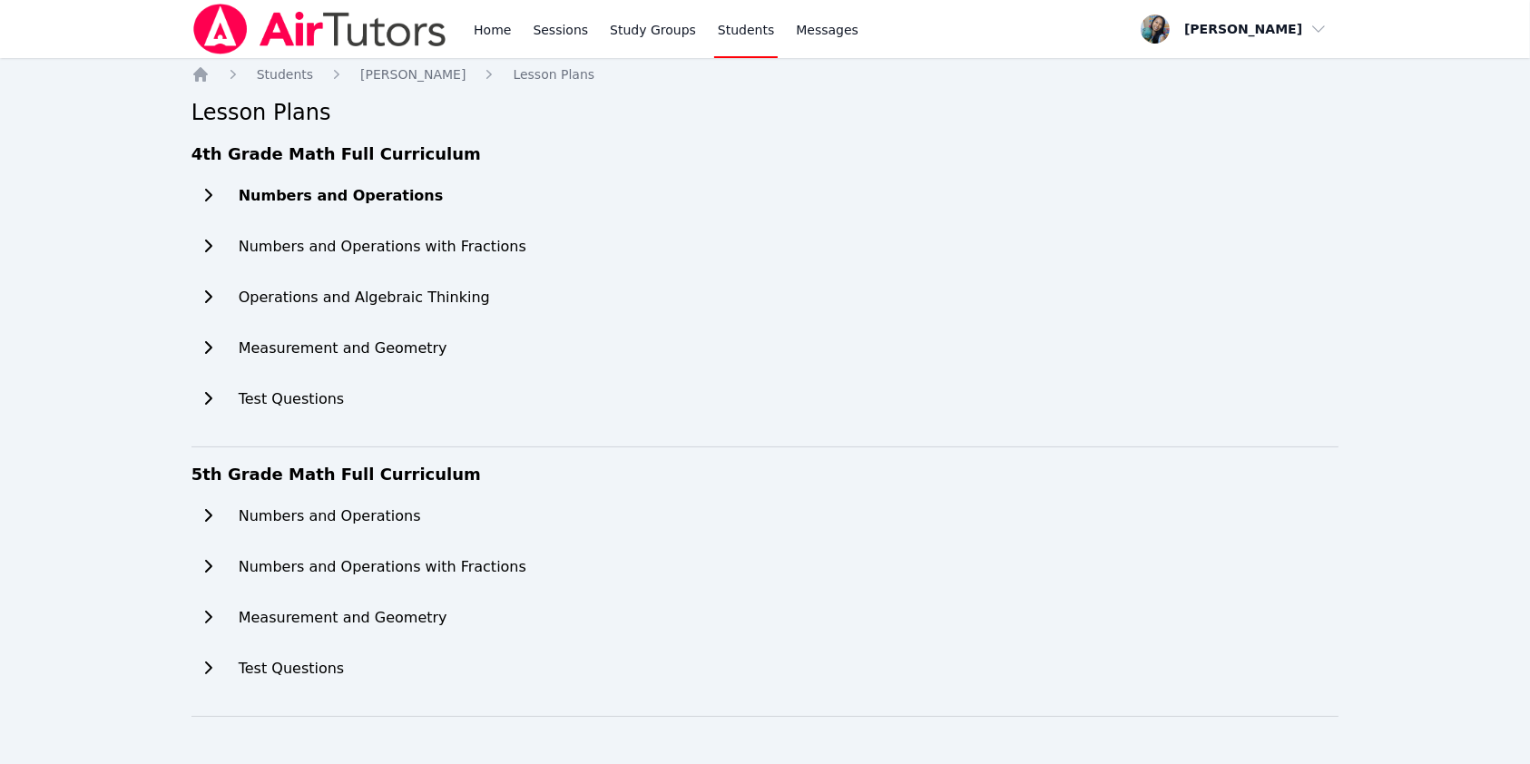
click at [329, 196] on h2 "Numbers and Operations" at bounding box center [341, 196] width 205 height 22
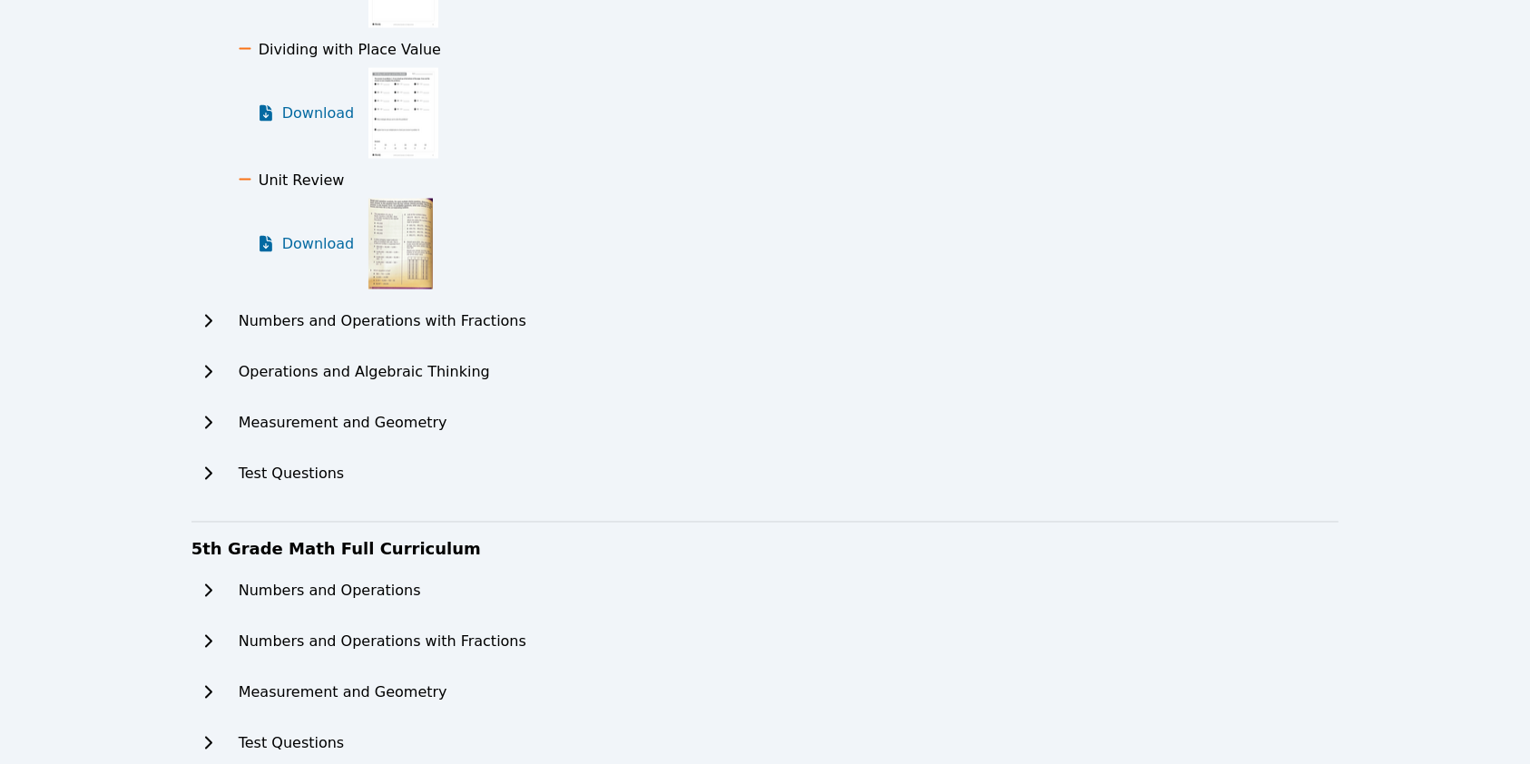
scroll to position [3271, 0]
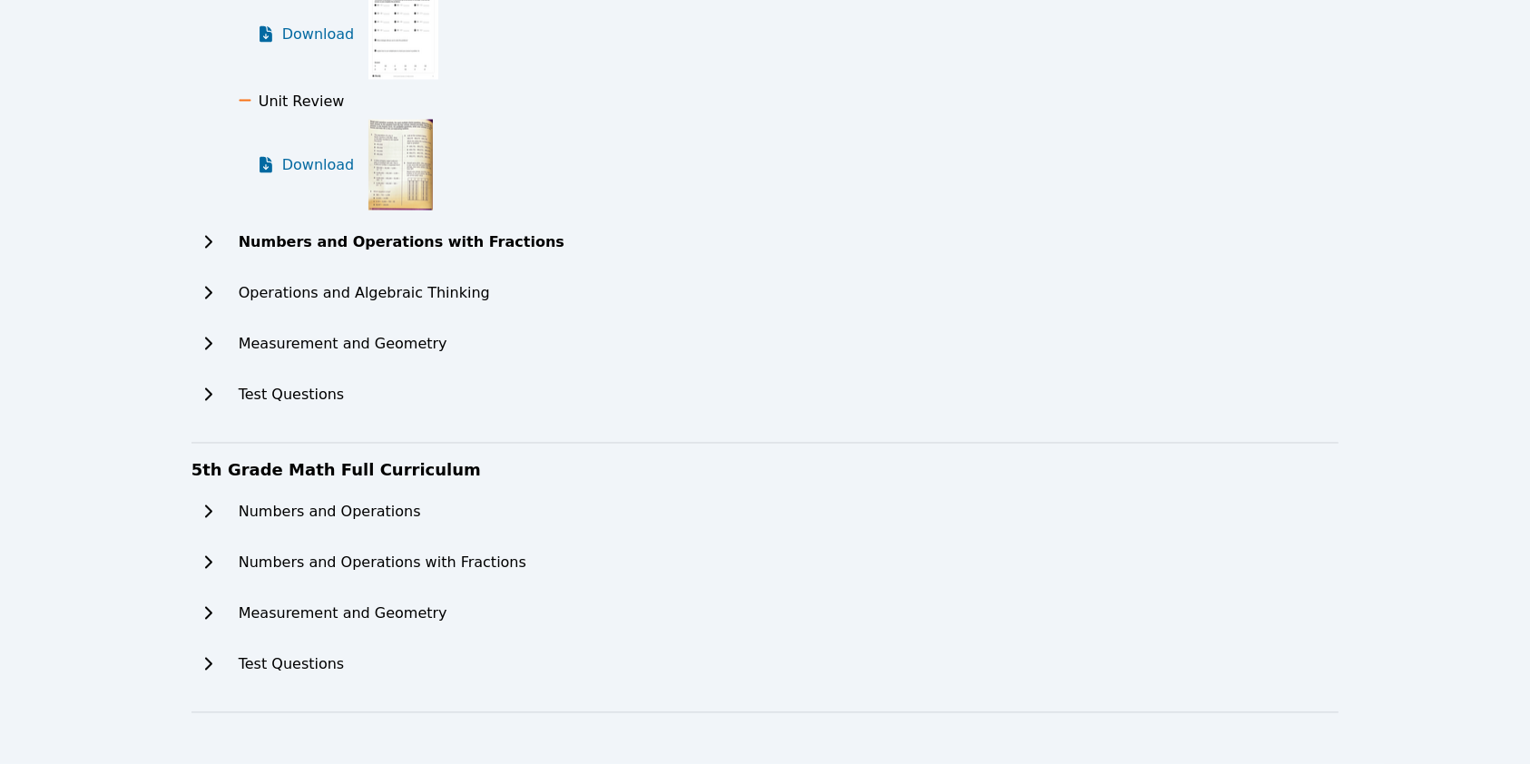
click at [373, 236] on h2 "Numbers and Operations with Fractions" at bounding box center [402, 243] width 326 height 22
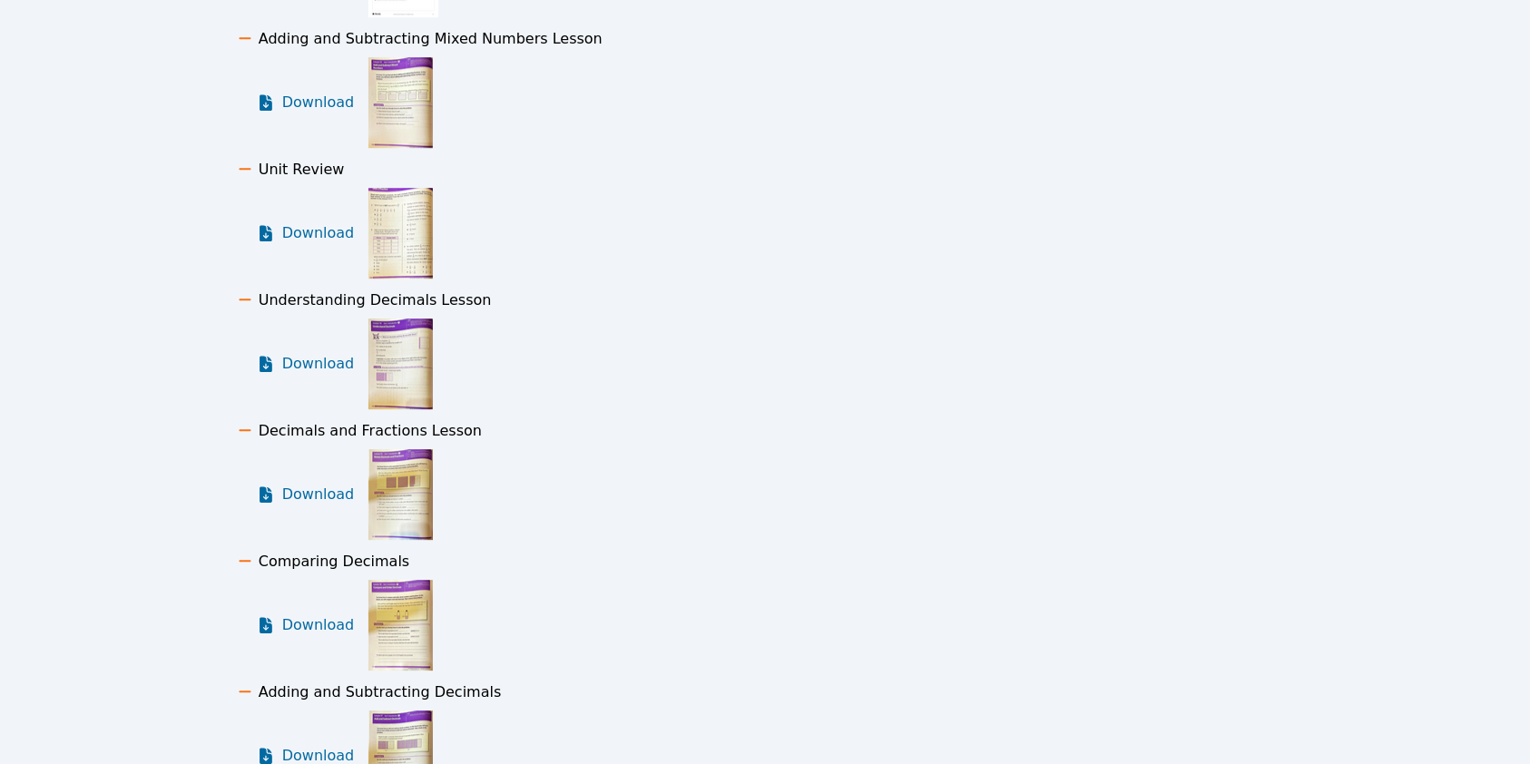
scroll to position [5884, 0]
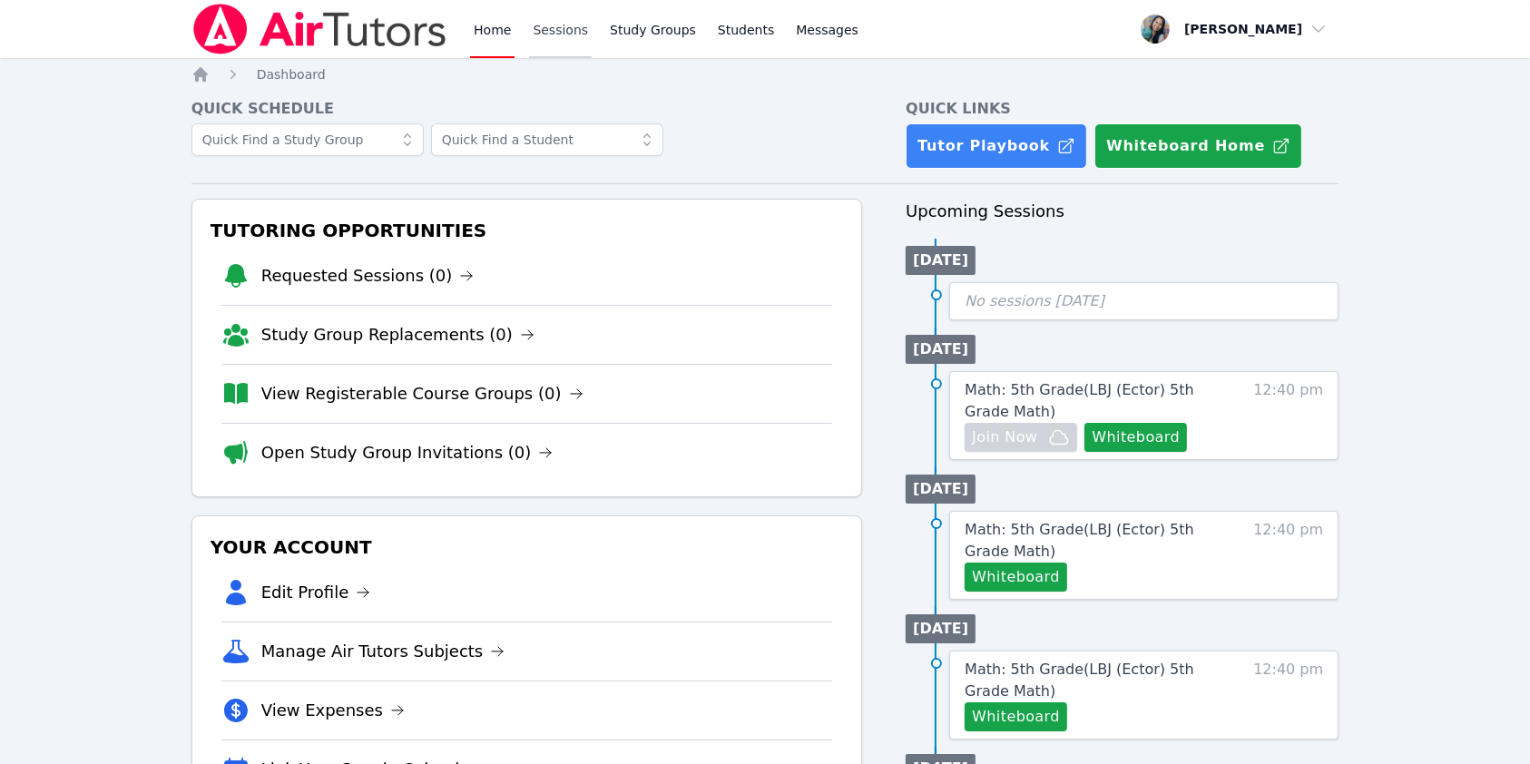
click at [574, 25] on link "Sessions" at bounding box center [560, 29] width 63 height 58
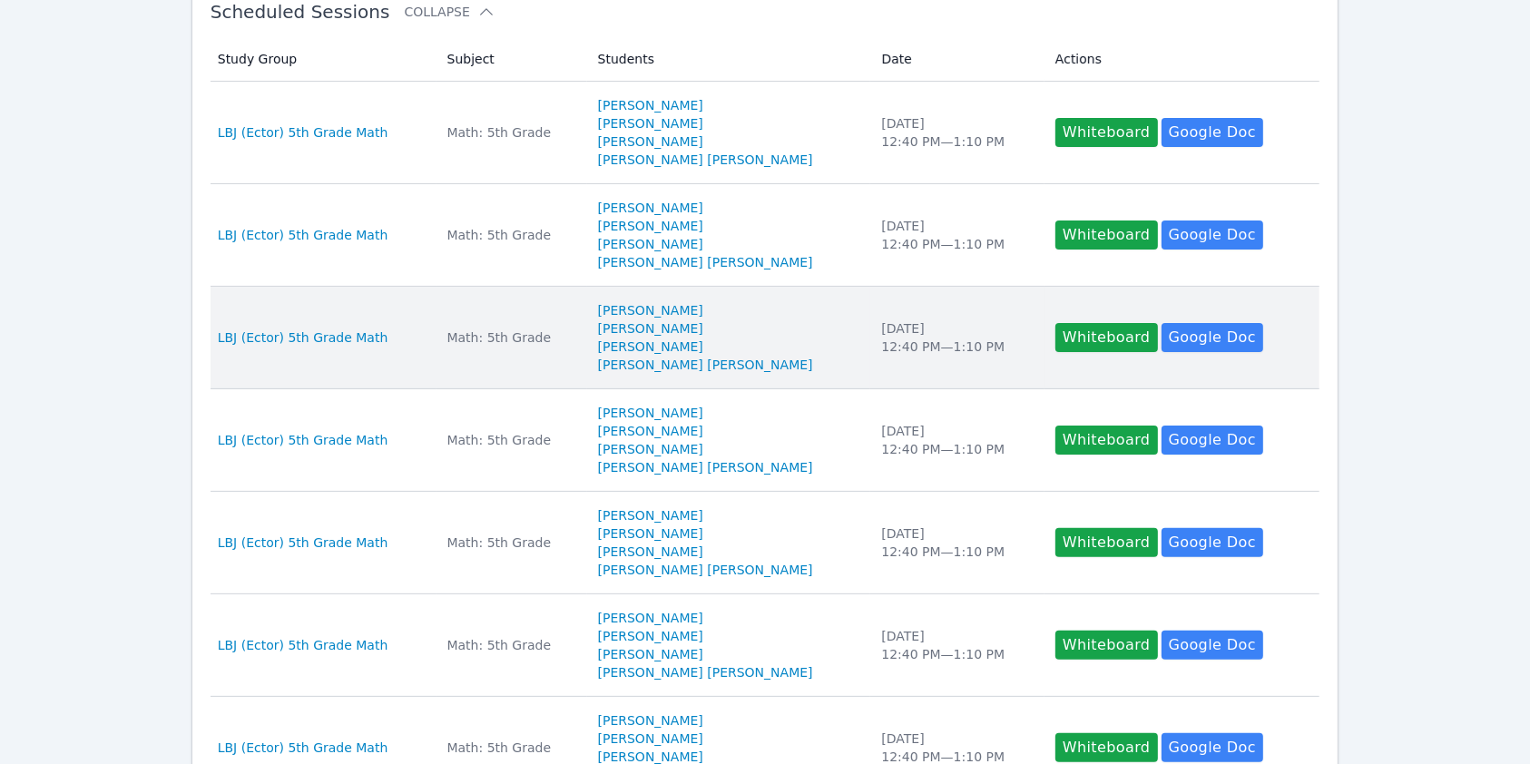
scroll to position [363, 0]
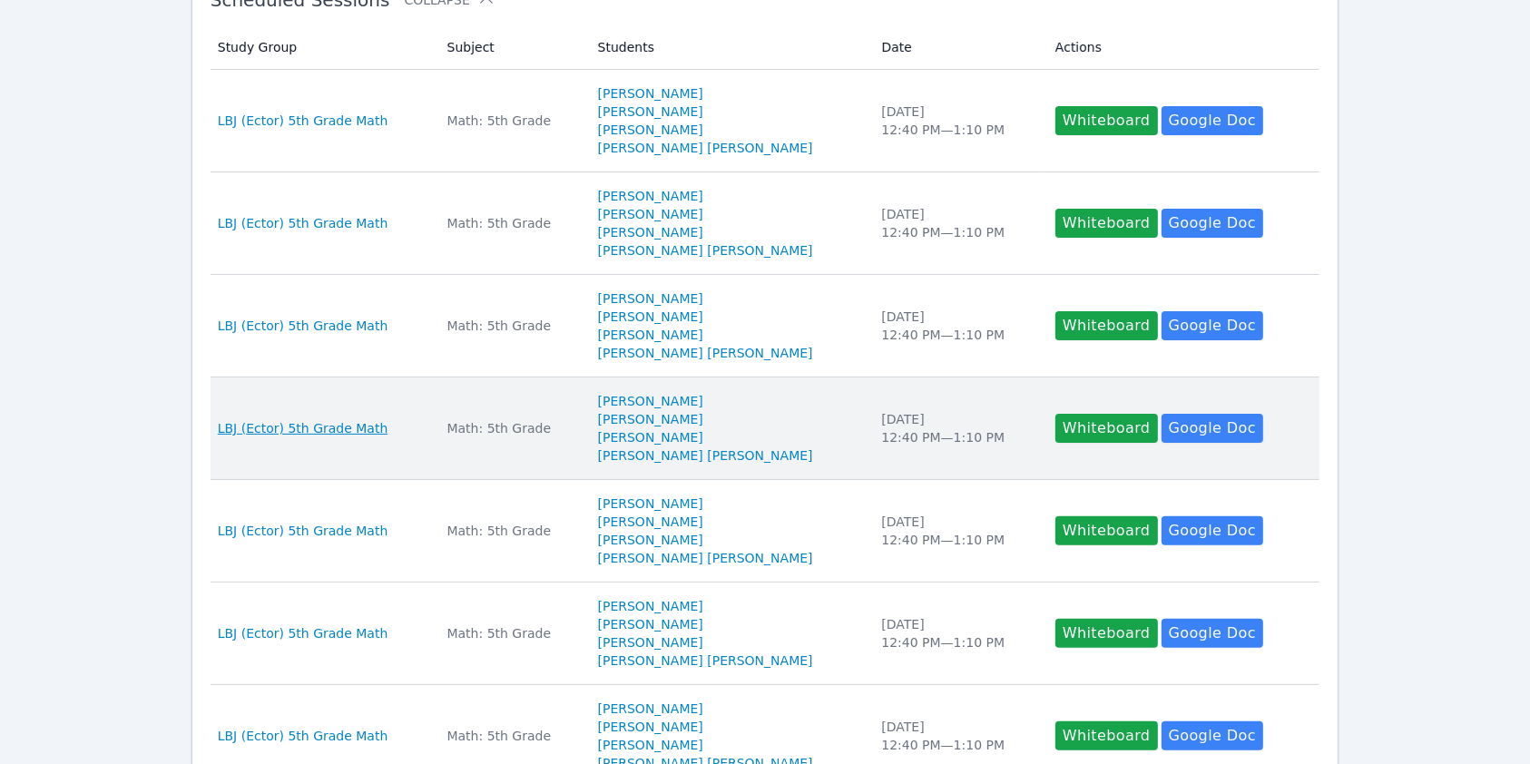
click at [290, 424] on span "LBJ (Ector) 5th Grade Math" at bounding box center [303, 428] width 171 height 18
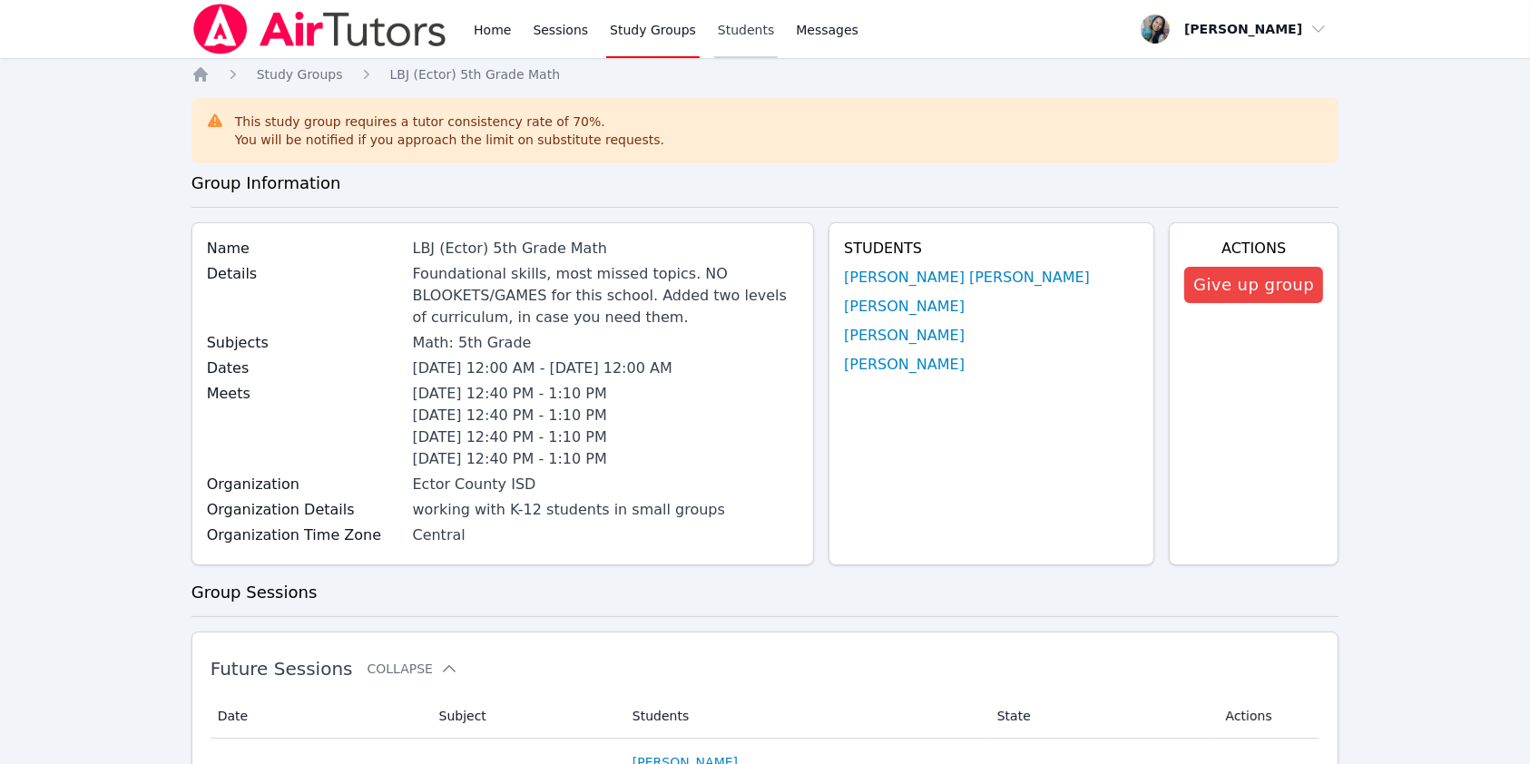
click at [721, 35] on link "Students" at bounding box center [746, 29] width 64 height 58
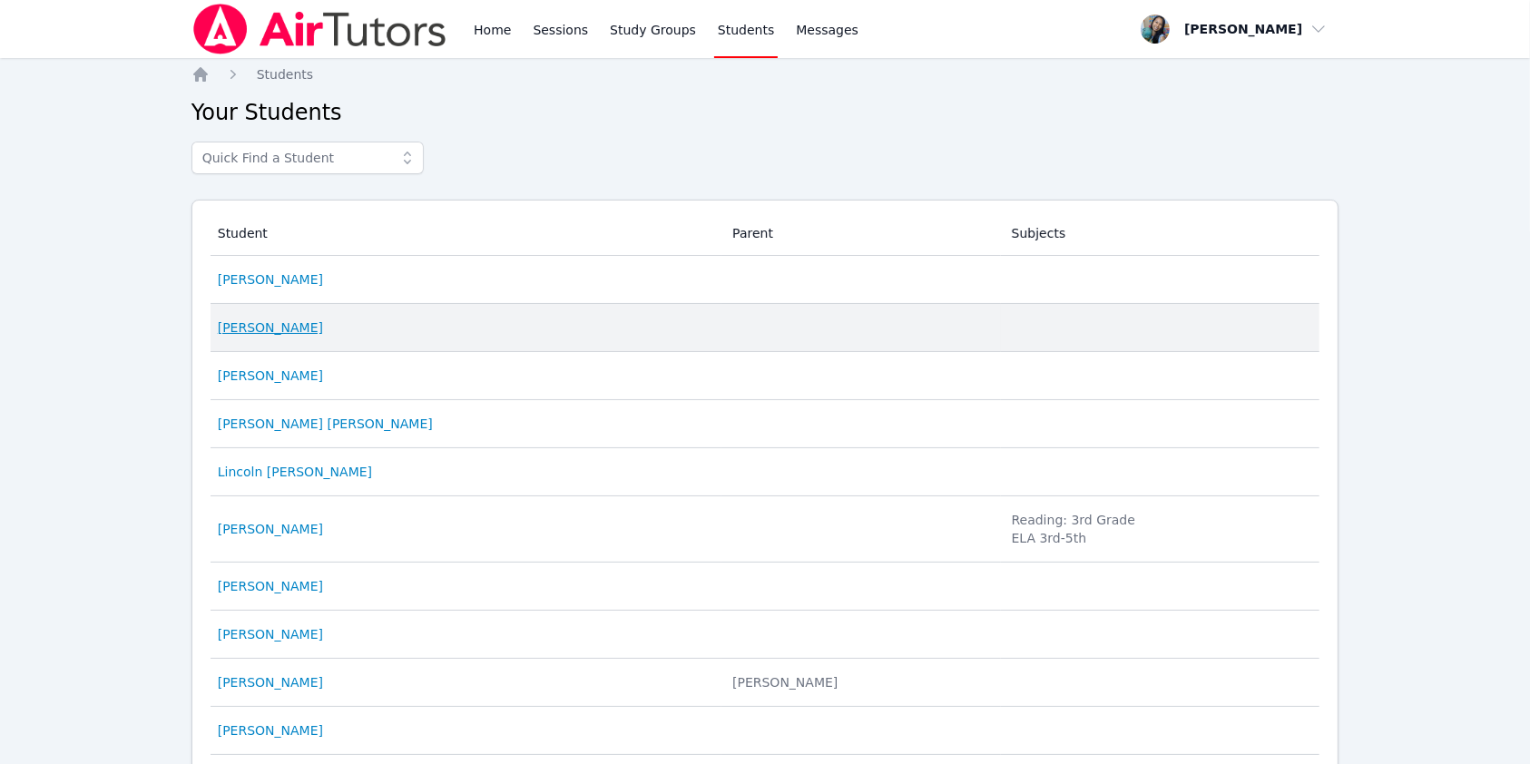
click at [289, 329] on link "[PERSON_NAME]" at bounding box center [270, 328] width 105 height 18
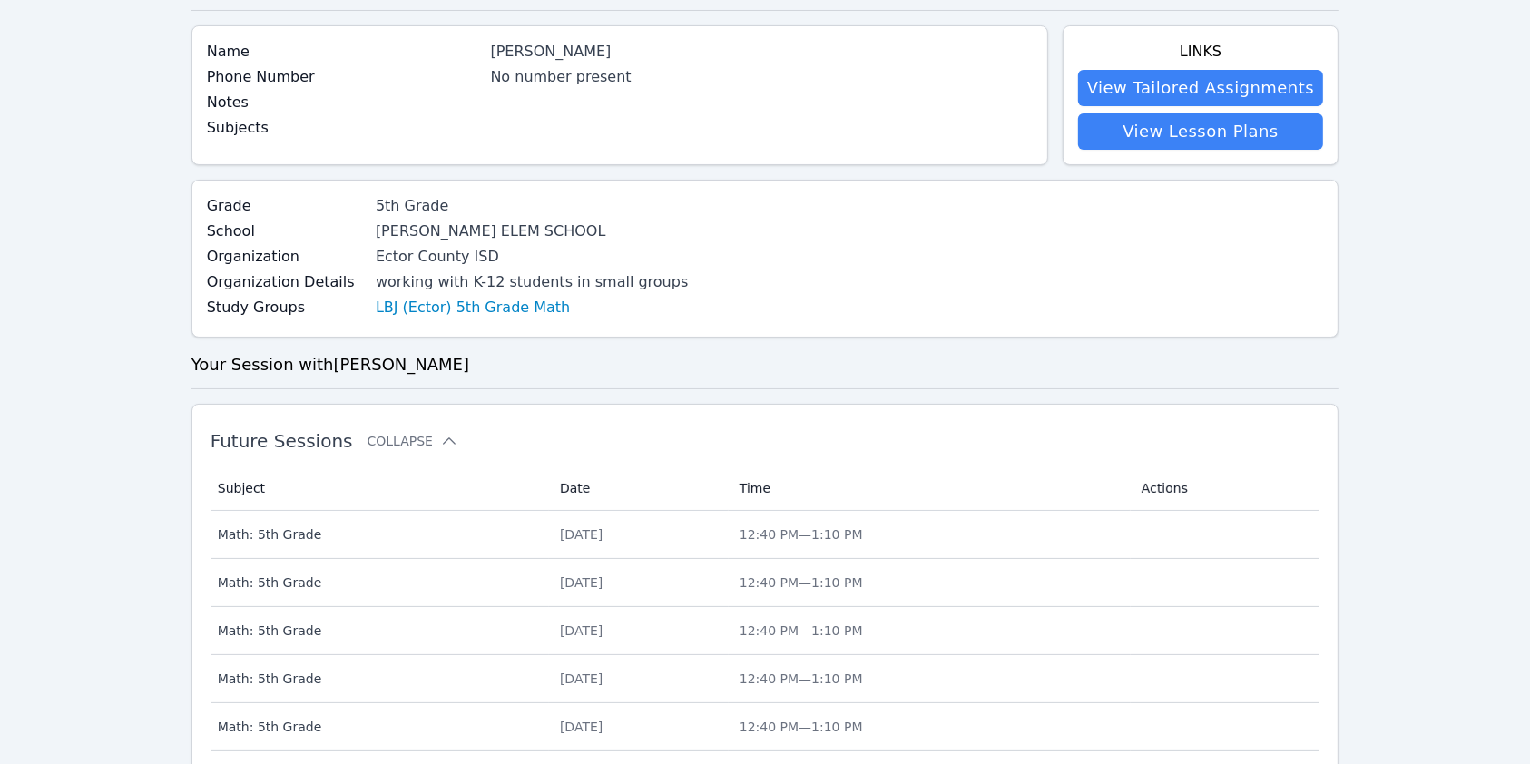
scroll to position [121, 0]
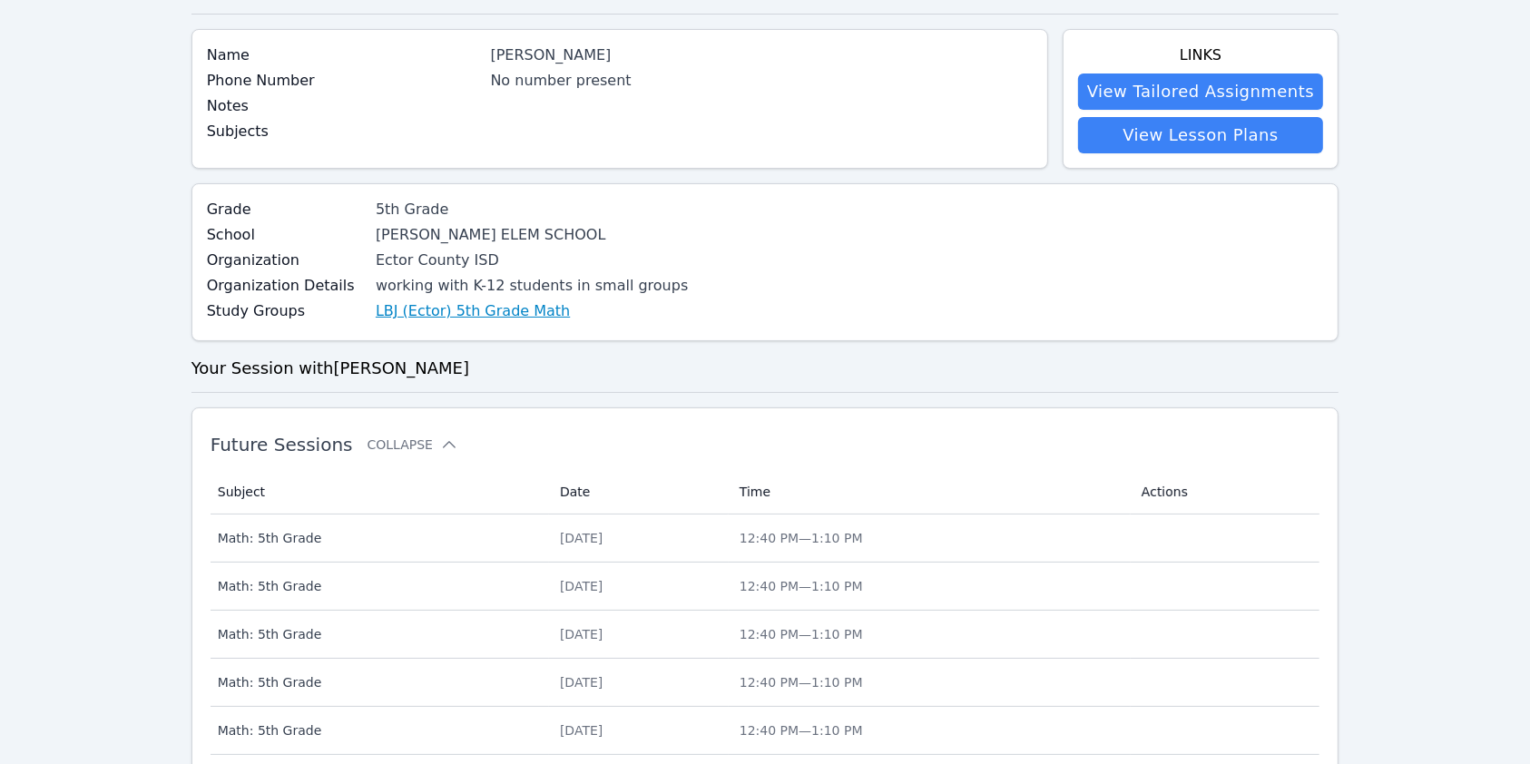
click at [458, 307] on link "LBJ (Ector) 5th Grade Math" at bounding box center [473, 311] width 194 height 22
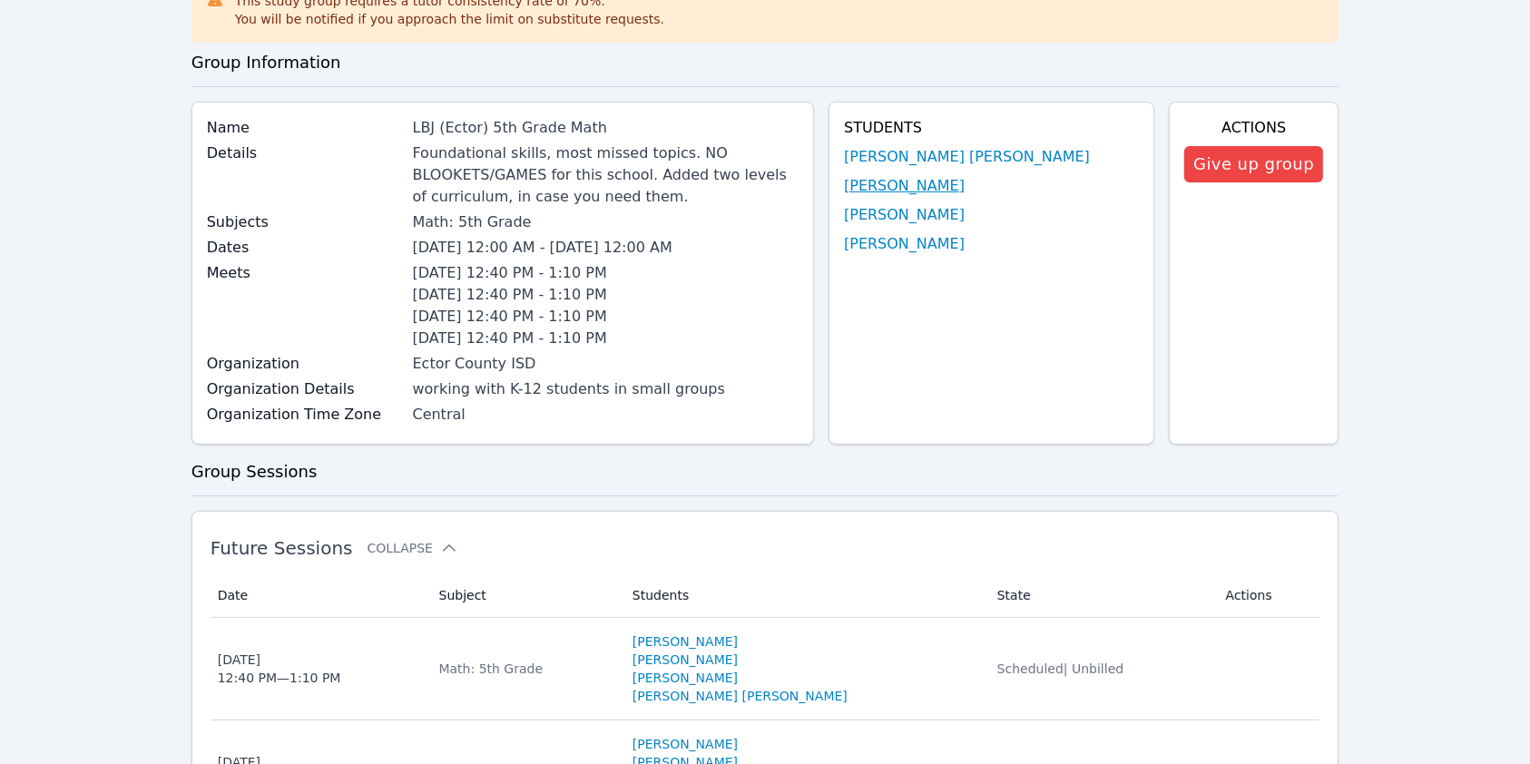
click at [936, 180] on link "[PERSON_NAME]" at bounding box center [904, 186] width 121 height 22
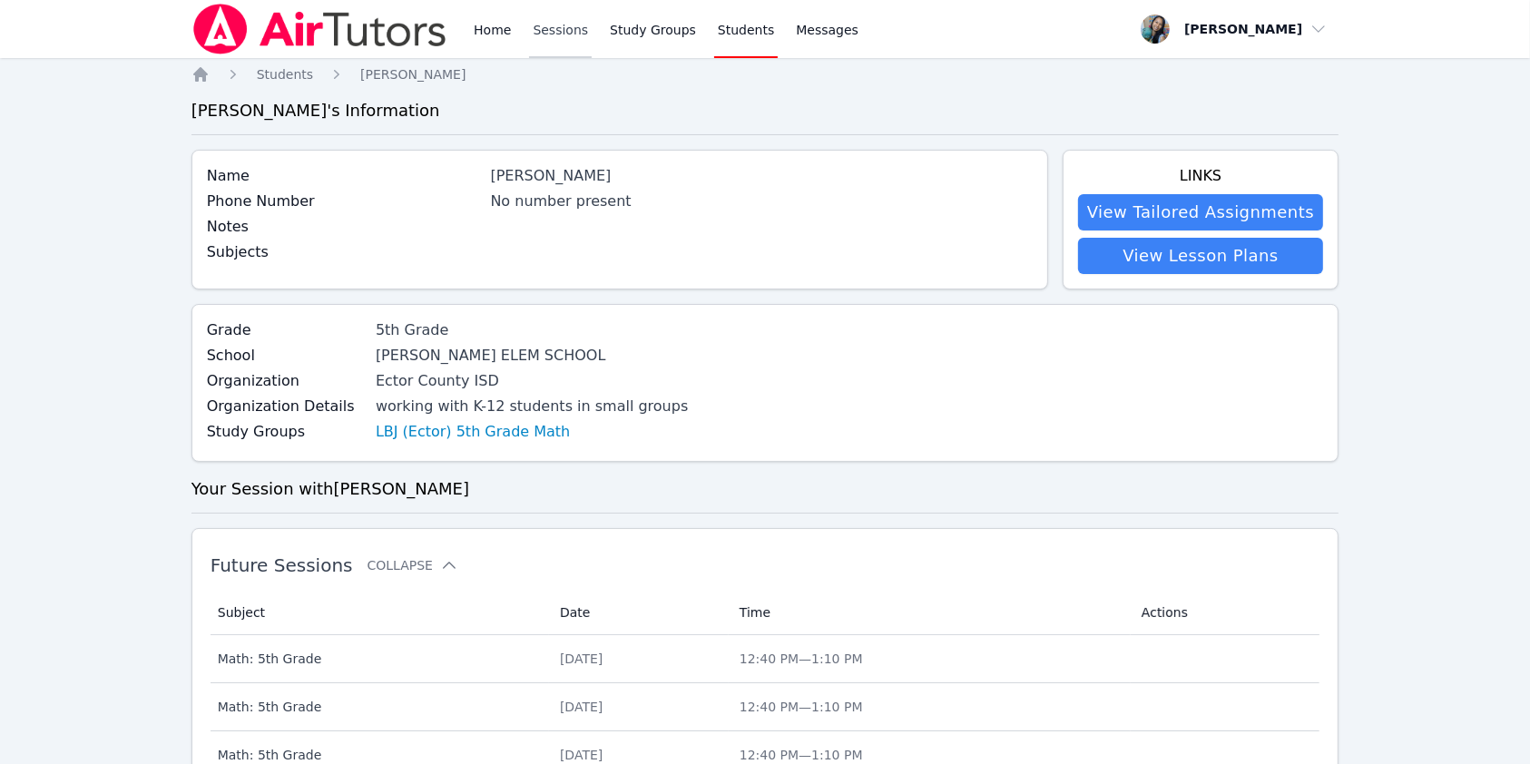
click at [545, 34] on link "Sessions" at bounding box center [560, 29] width 63 height 58
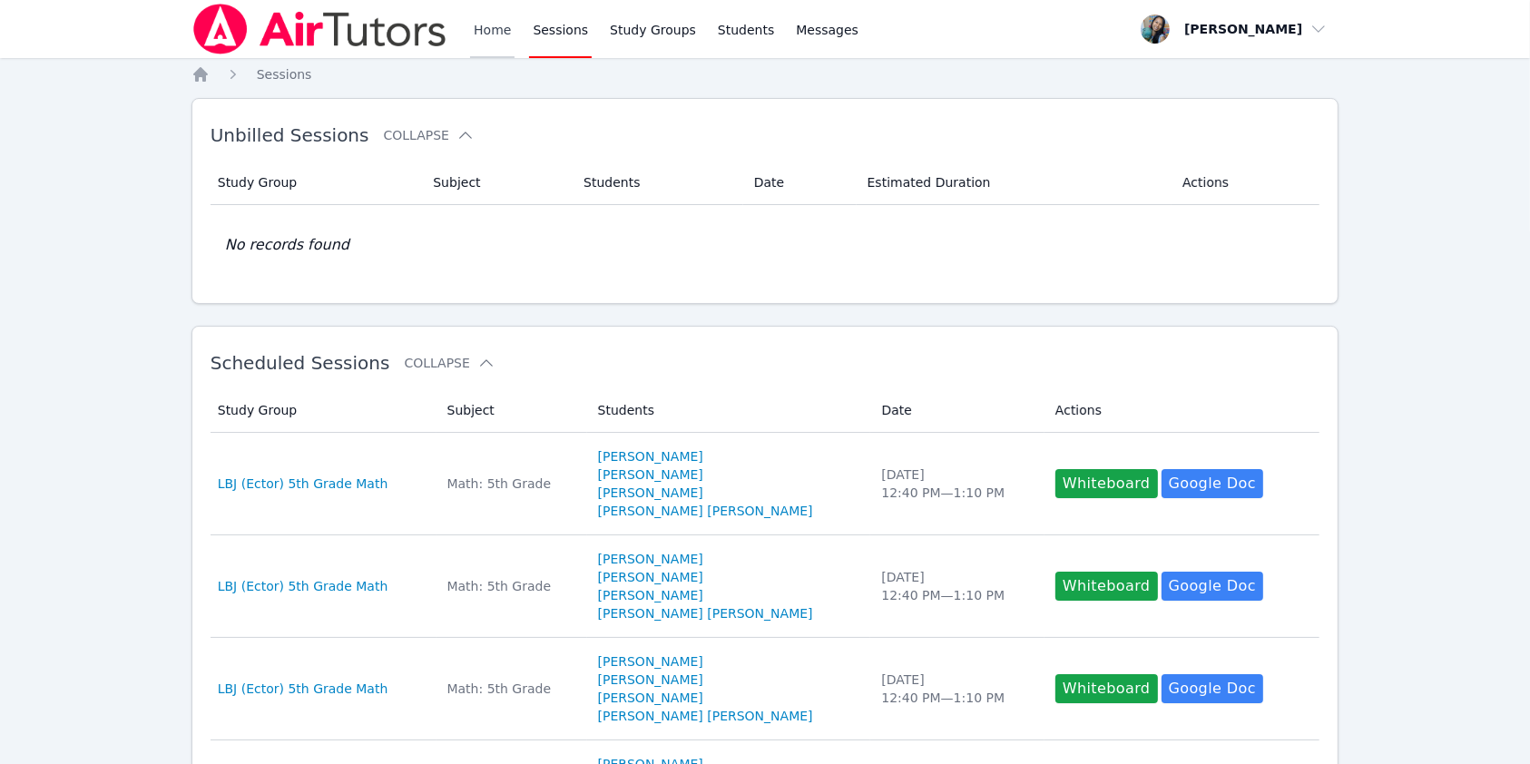
click at [479, 20] on link "Home" at bounding box center [492, 29] width 44 height 58
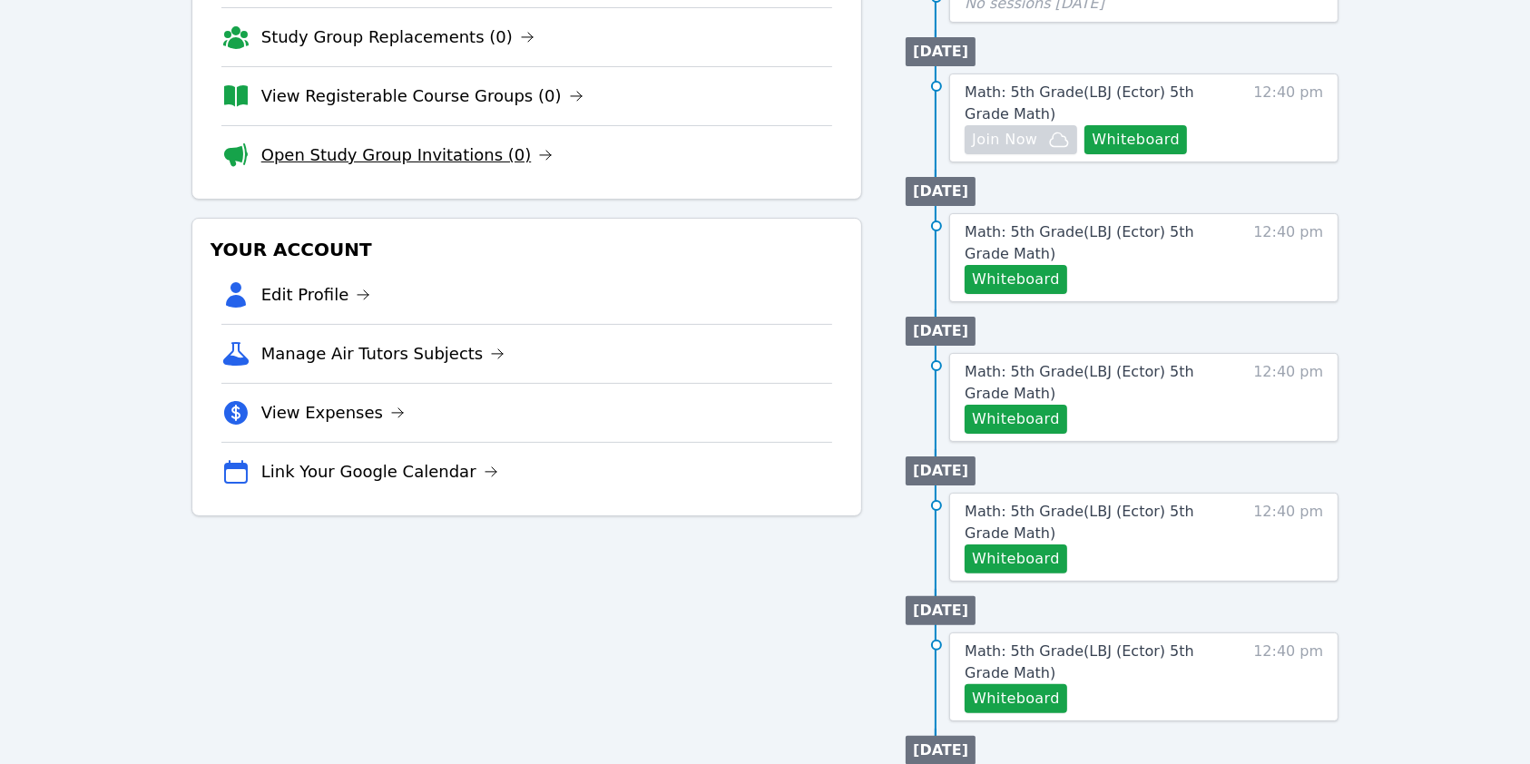
scroll to position [241, 0]
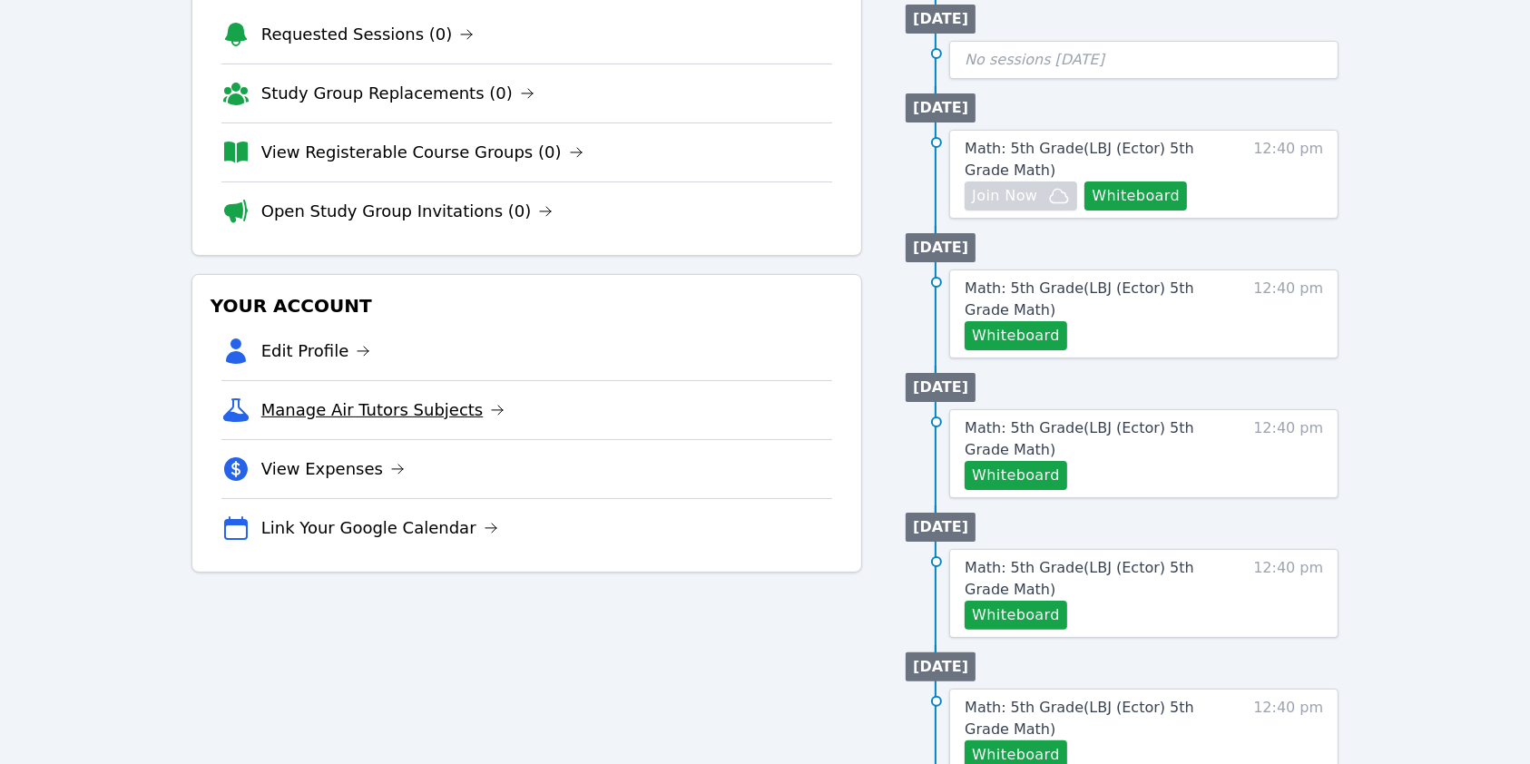
click at [369, 410] on link "Manage Air Tutors Subjects" at bounding box center [383, 409] width 244 height 25
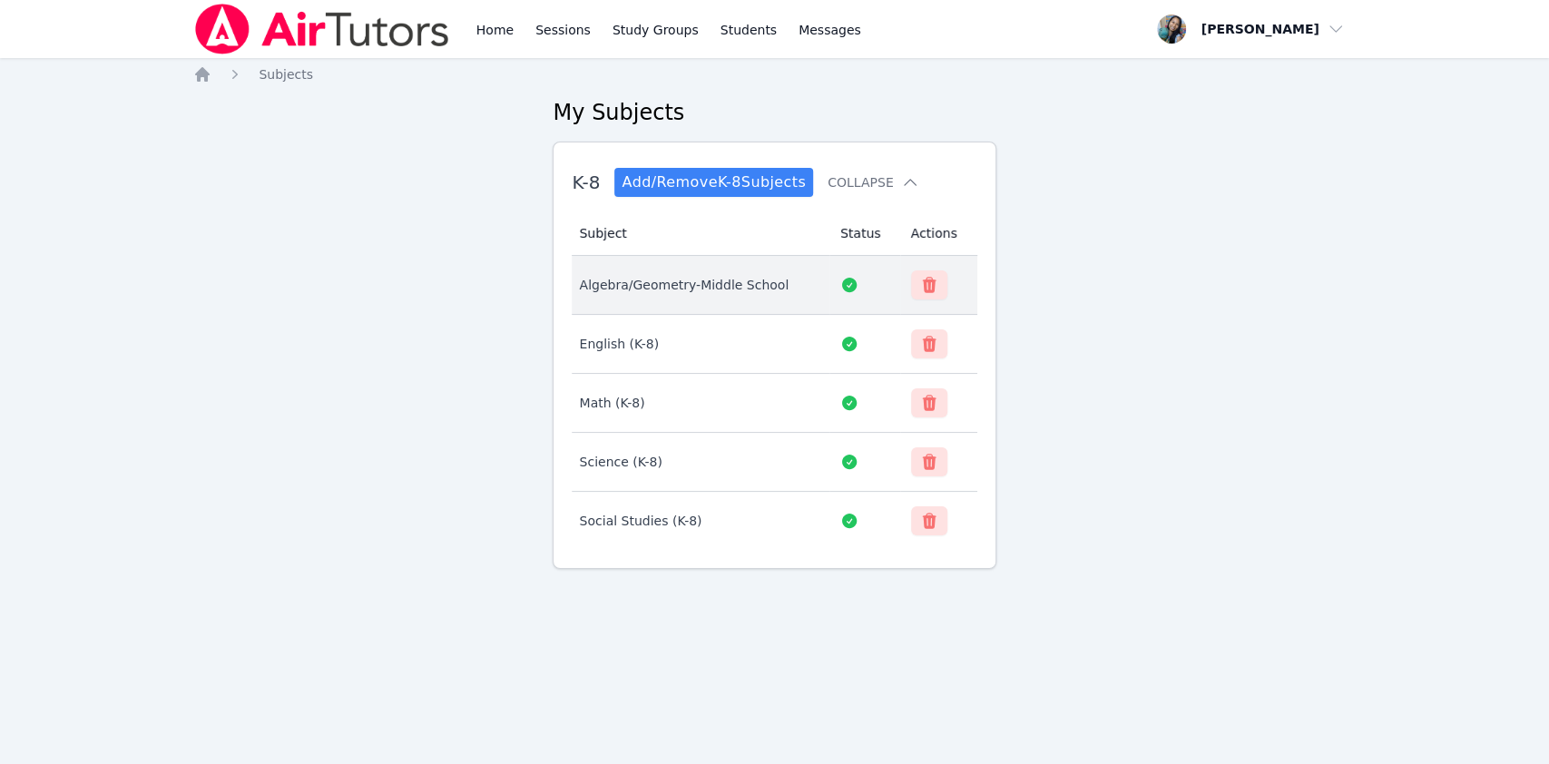
click at [922, 294] on button "button" at bounding box center [929, 284] width 36 height 29
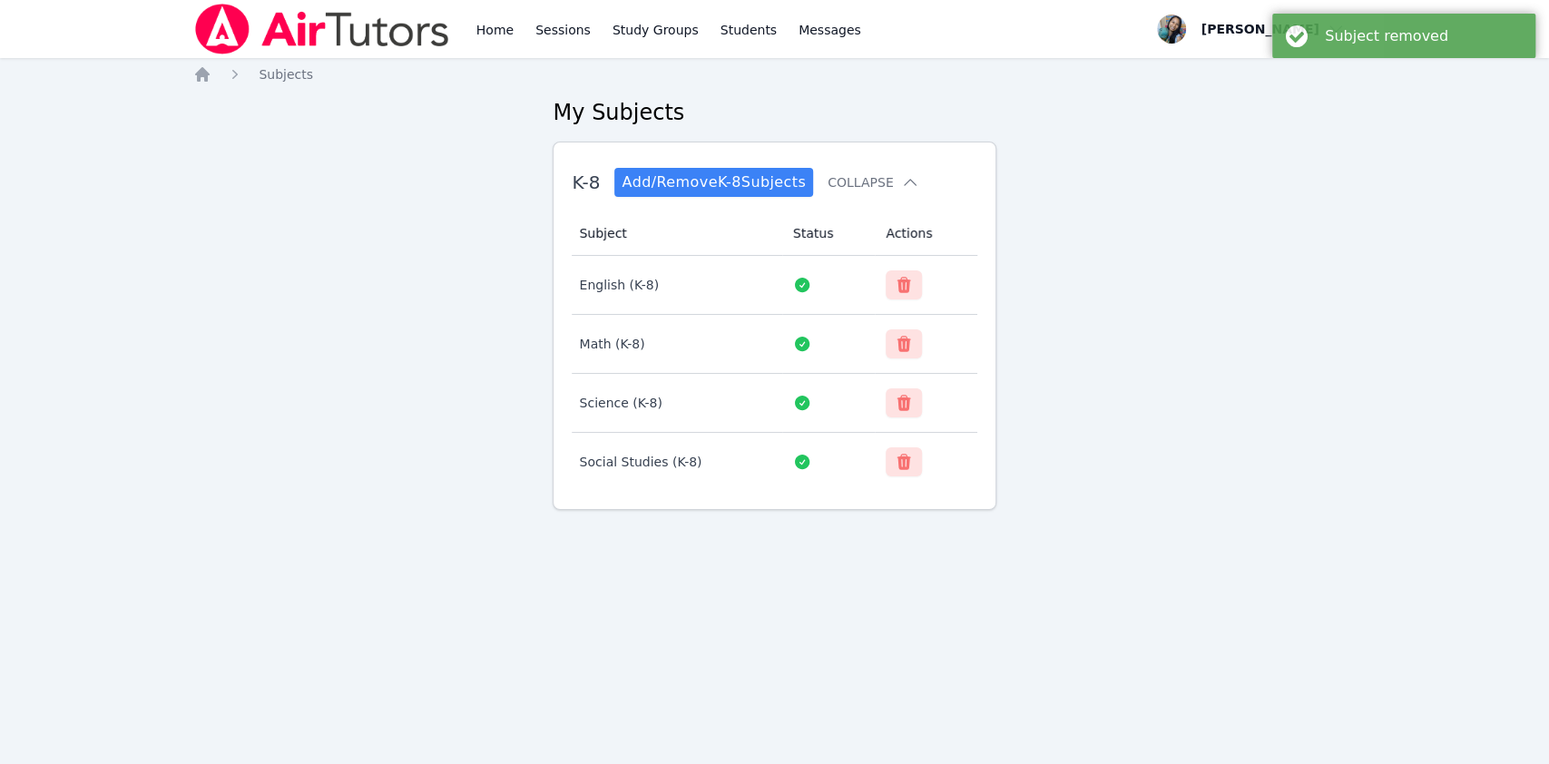
click at [377, 358] on div "Home Subjects My Subjects K-8 Add/Remove K-8 Subjects Collapse Subject Status A…" at bounding box center [774, 316] width 1162 height 503
click at [886, 177] on button "Collapse" at bounding box center [873, 182] width 91 height 18
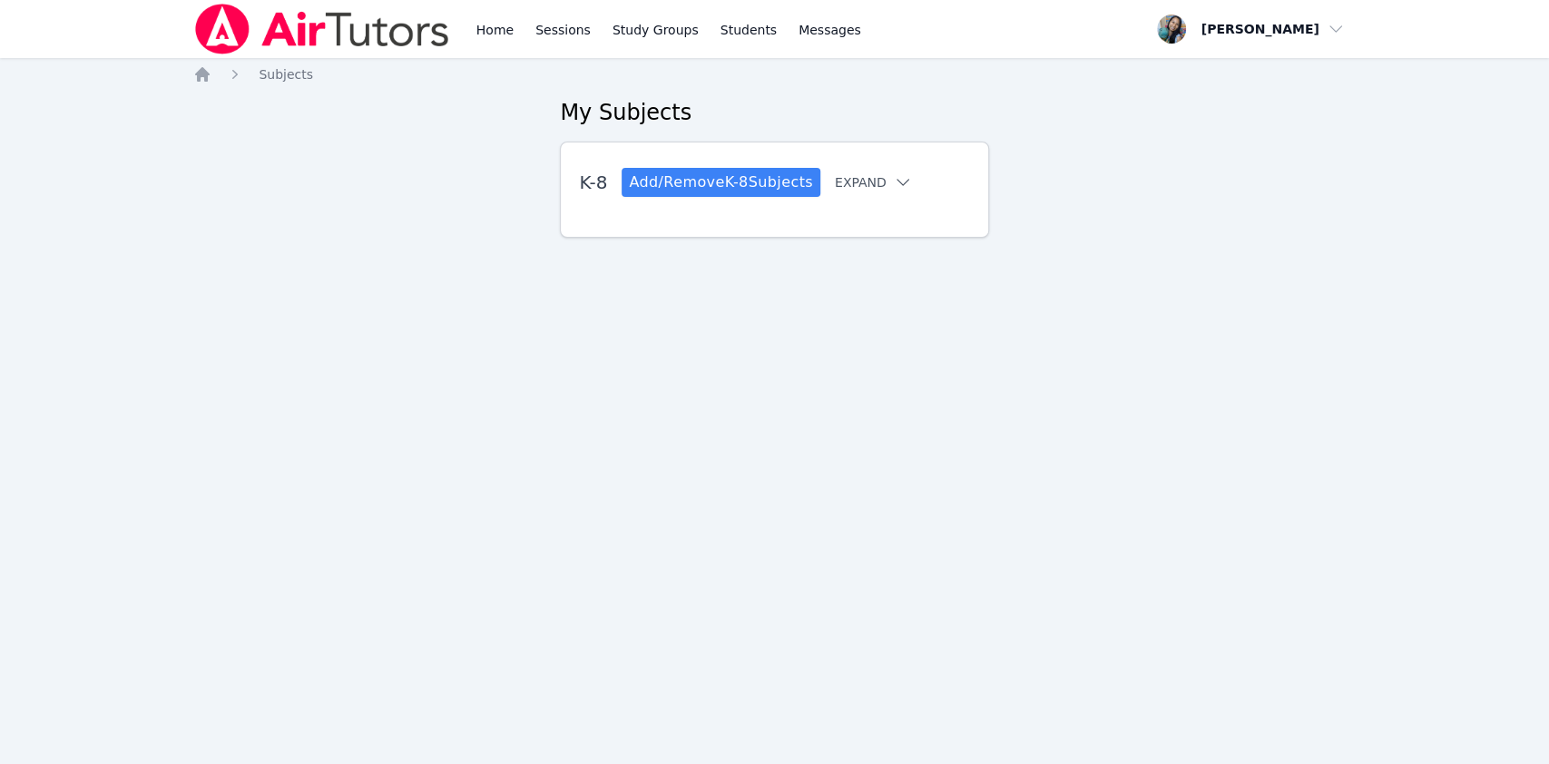
click at [886, 177] on button "Expand" at bounding box center [873, 182] width 77 height 18
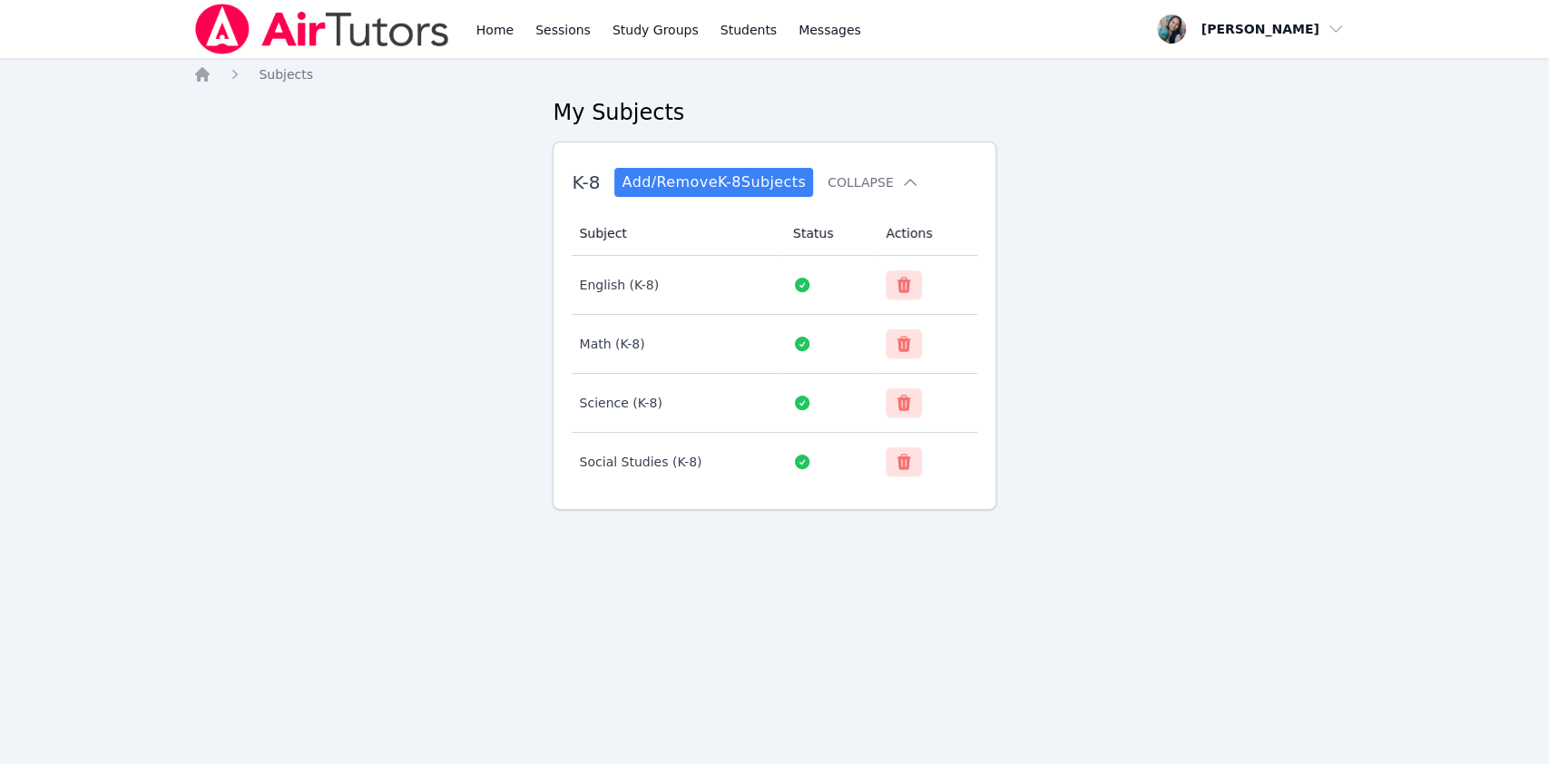
click at [525, 23] on div "Home Sessions Study Groups Students Messages" at bounding box center [669, 29] width 392 height 58
click at [493, 24] on link "Home" at bounding box center [495, 29] width 44 height 58
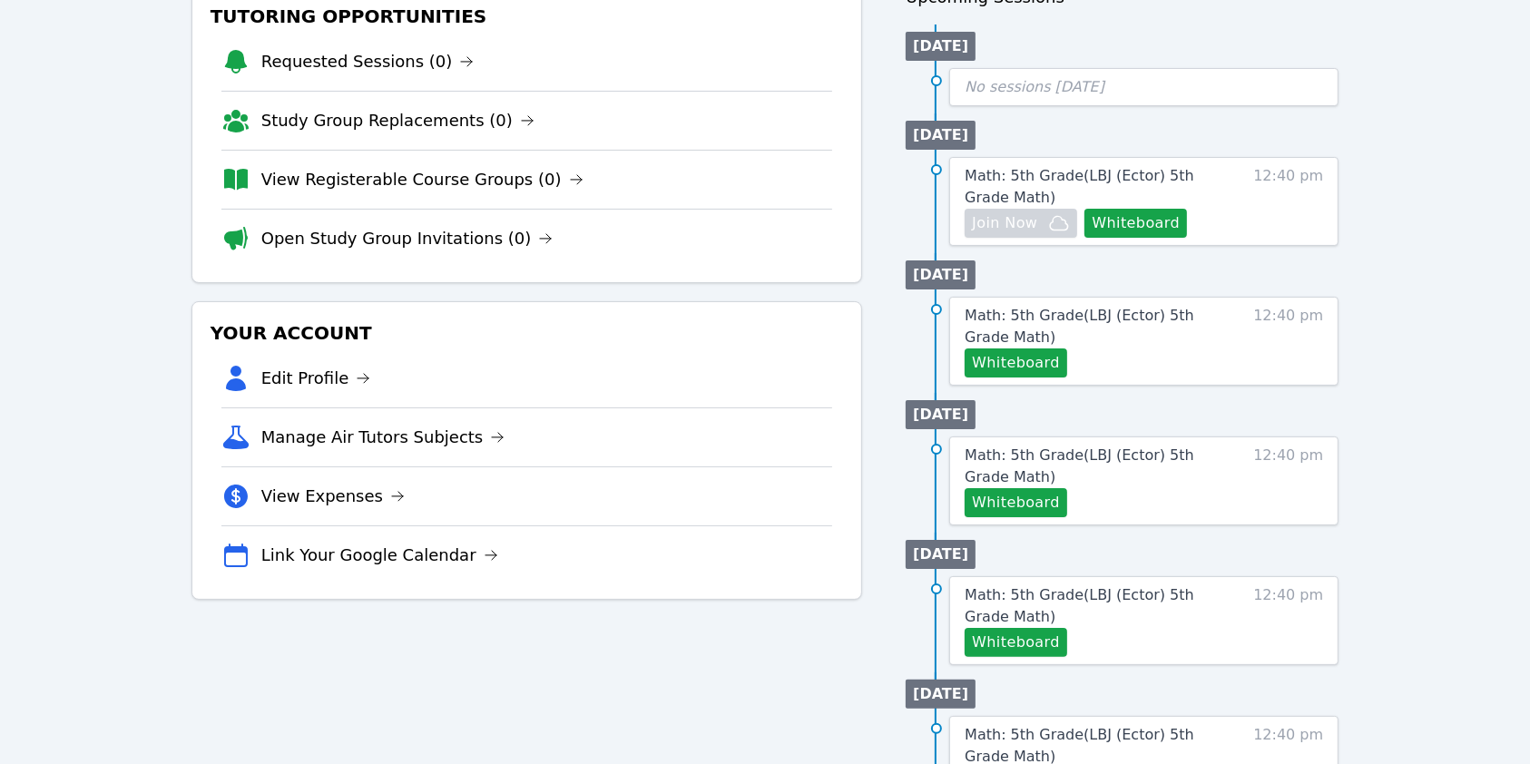
scroll to position [241, 0]
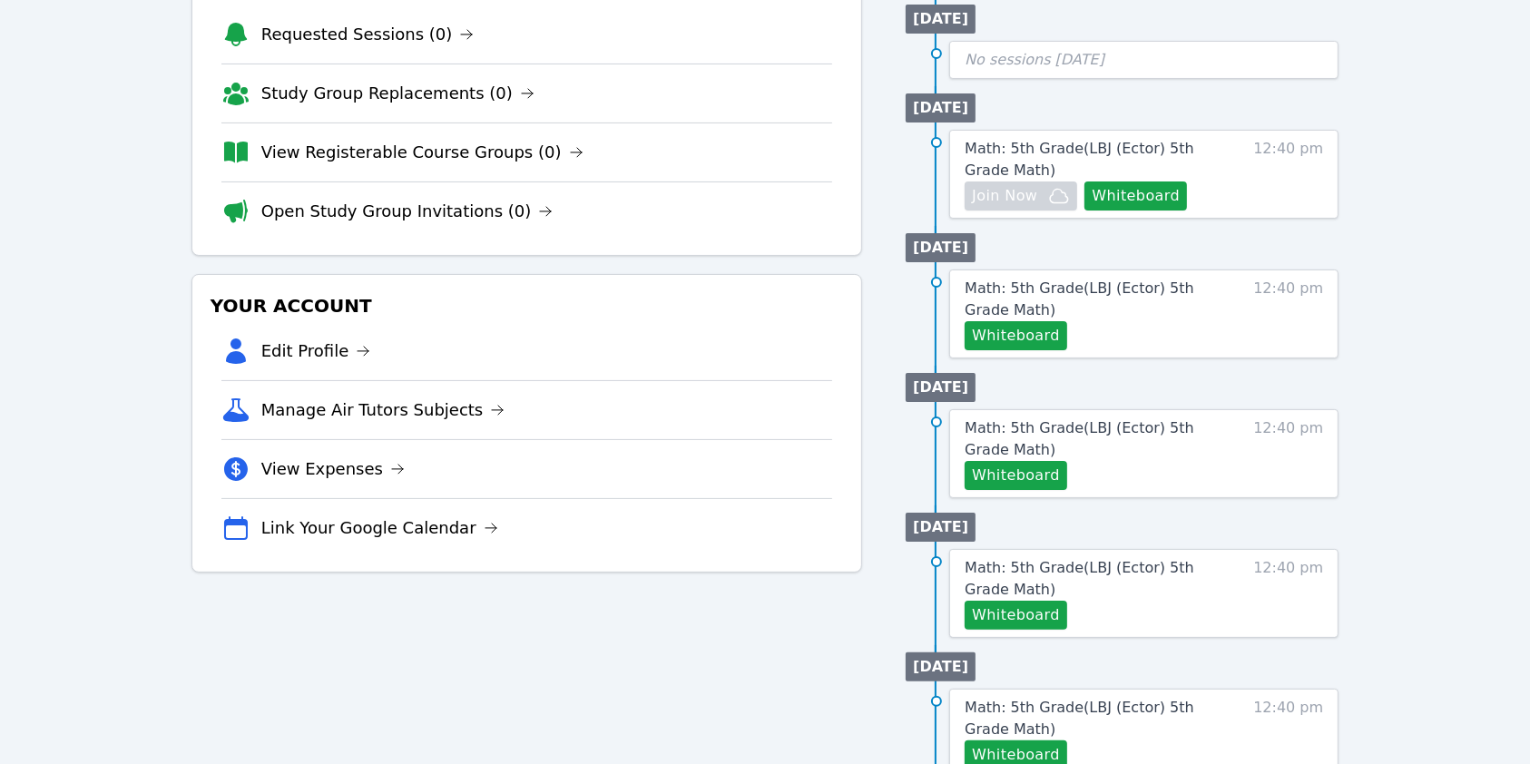
click at [398, 424] on li "Manage Air Tutors Subjects" at bounding box center [527, 409] width 612 height 59
click at [404, 410] on link "Manage Air Tutors Subjects" at bounding box center [383, 409] width 244 height 25
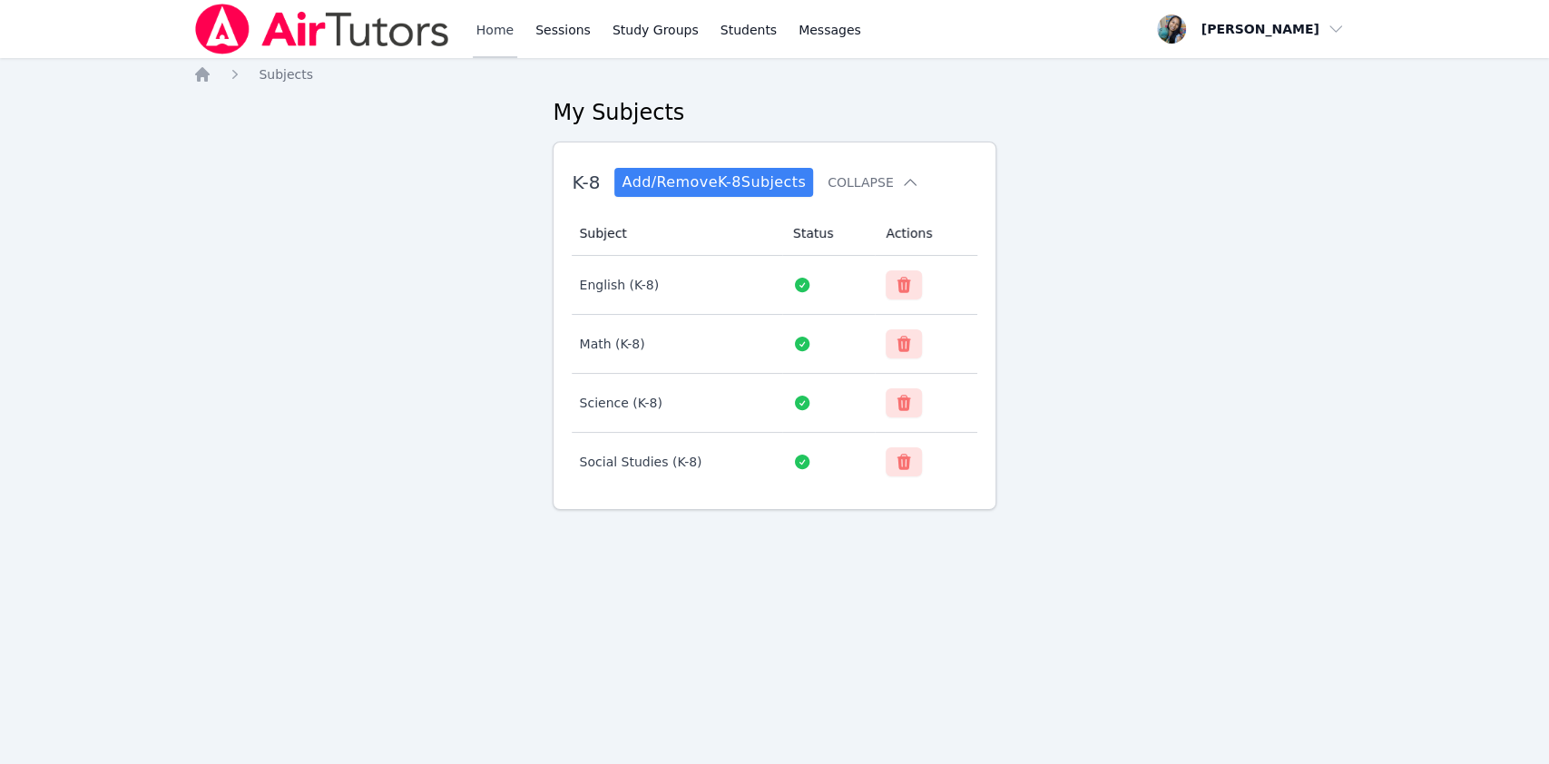
click at [505, 12] on link "Home" at bounding box center [495, 29] width 44 height 58
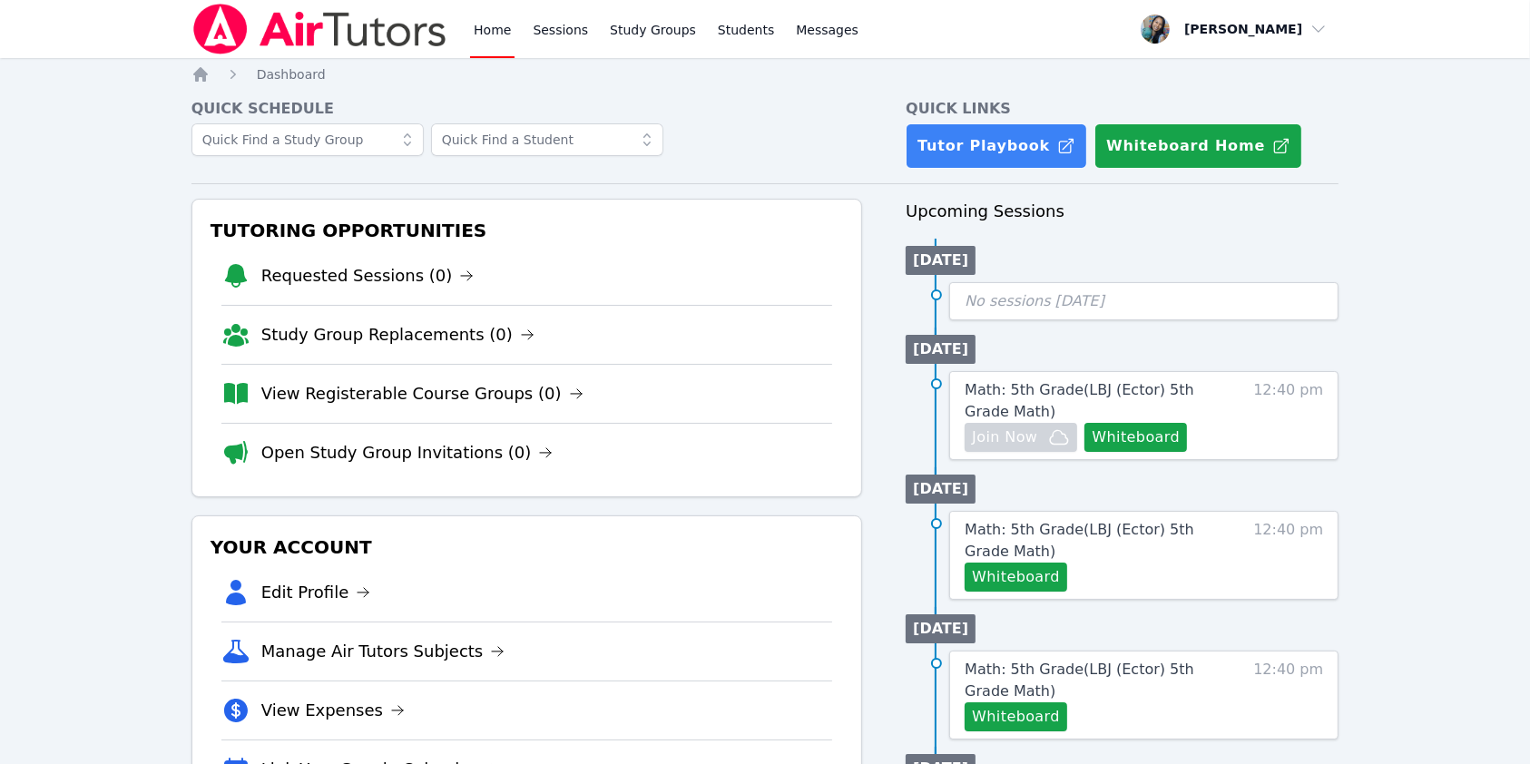
click at [813, 155] on div at bounding box center [527, 145] width 672 height 44
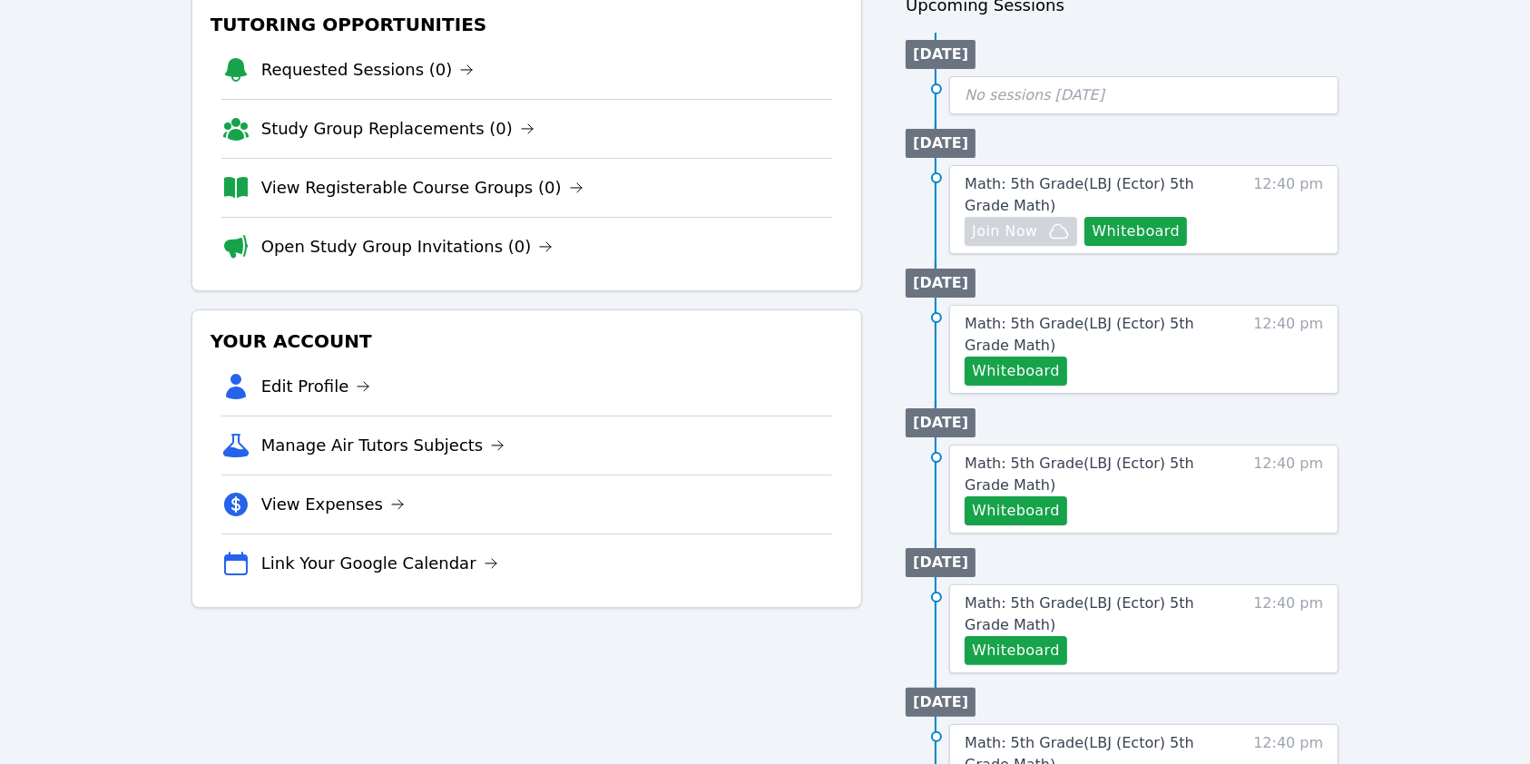
scroll to position [241, 0]
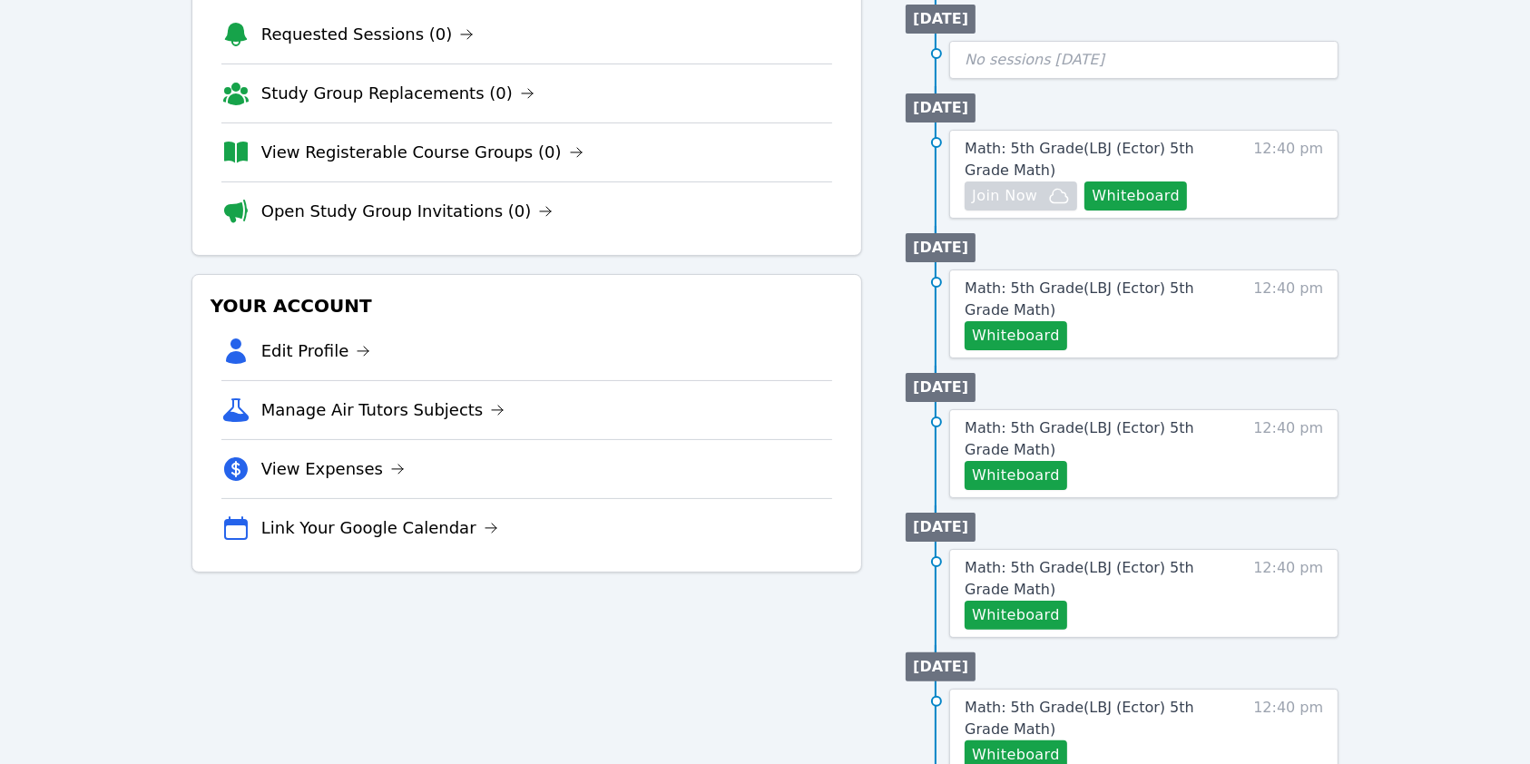
click at [894, 228] on div "Tutoring Opportunities Requested Sessions (0) Study Group Replacements (0) View…" at bounding box center [765, 691] width 1148 height 1468
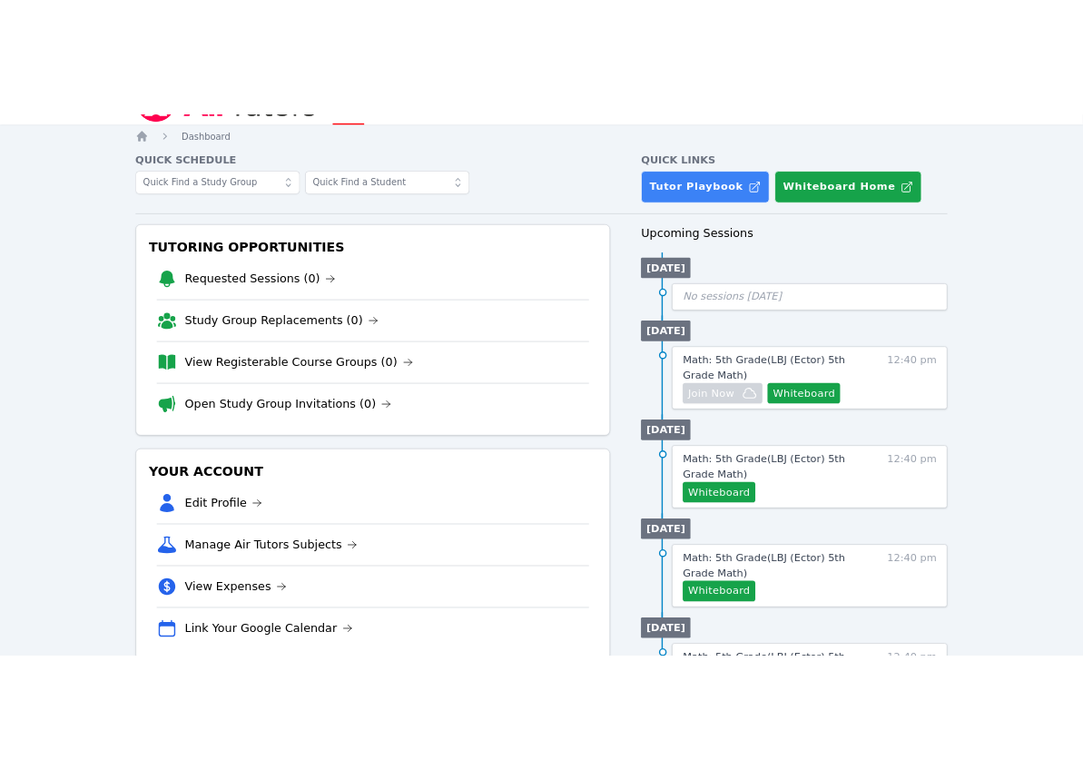
scroll to position [0, 0]
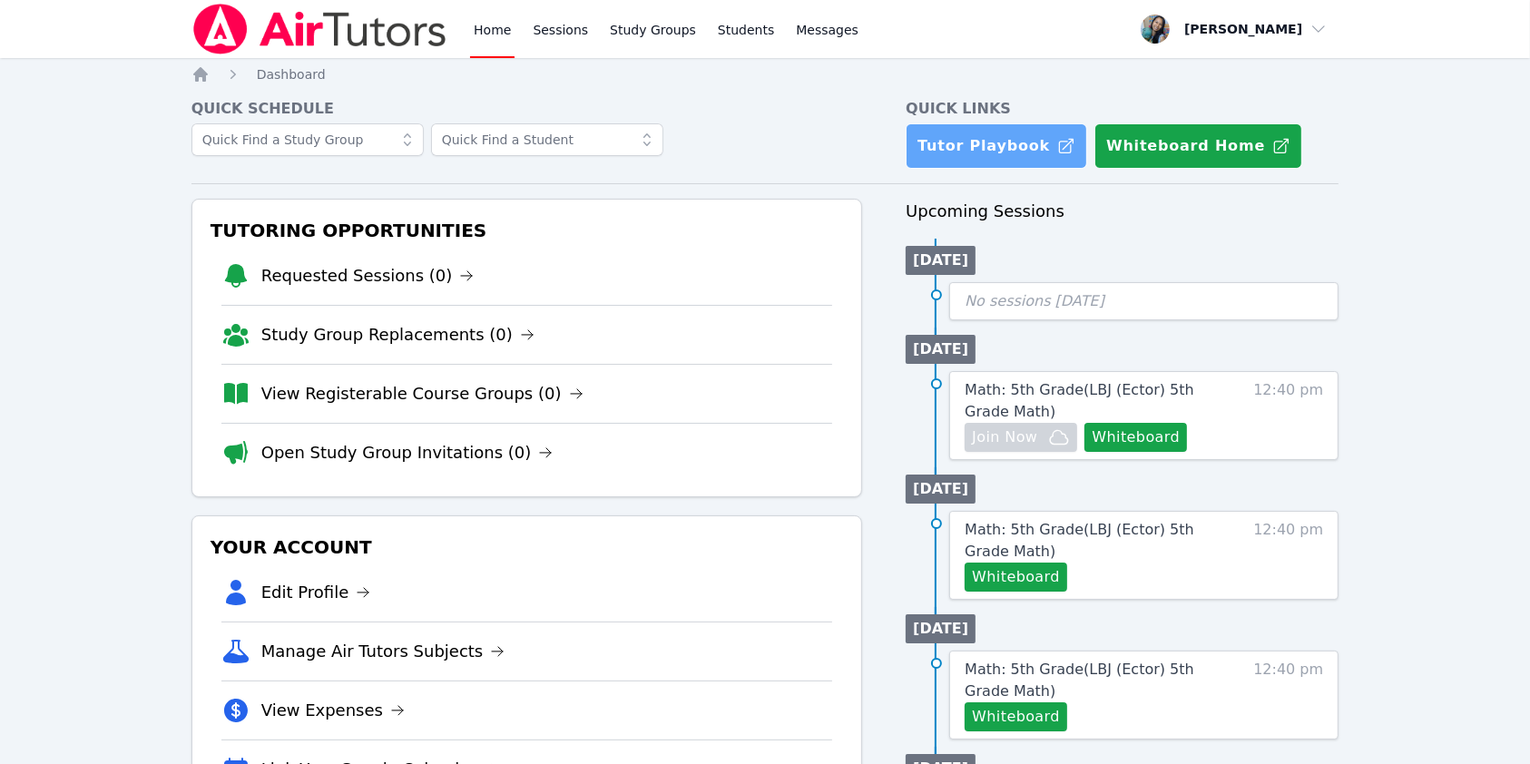
click at [986, 144] on link "Tutor Playbook" at bounding box center [997, 145] width 182 height 45
click at [559, 29] on link "Sessions" at bounding box center [560, 29] width 63 height 58
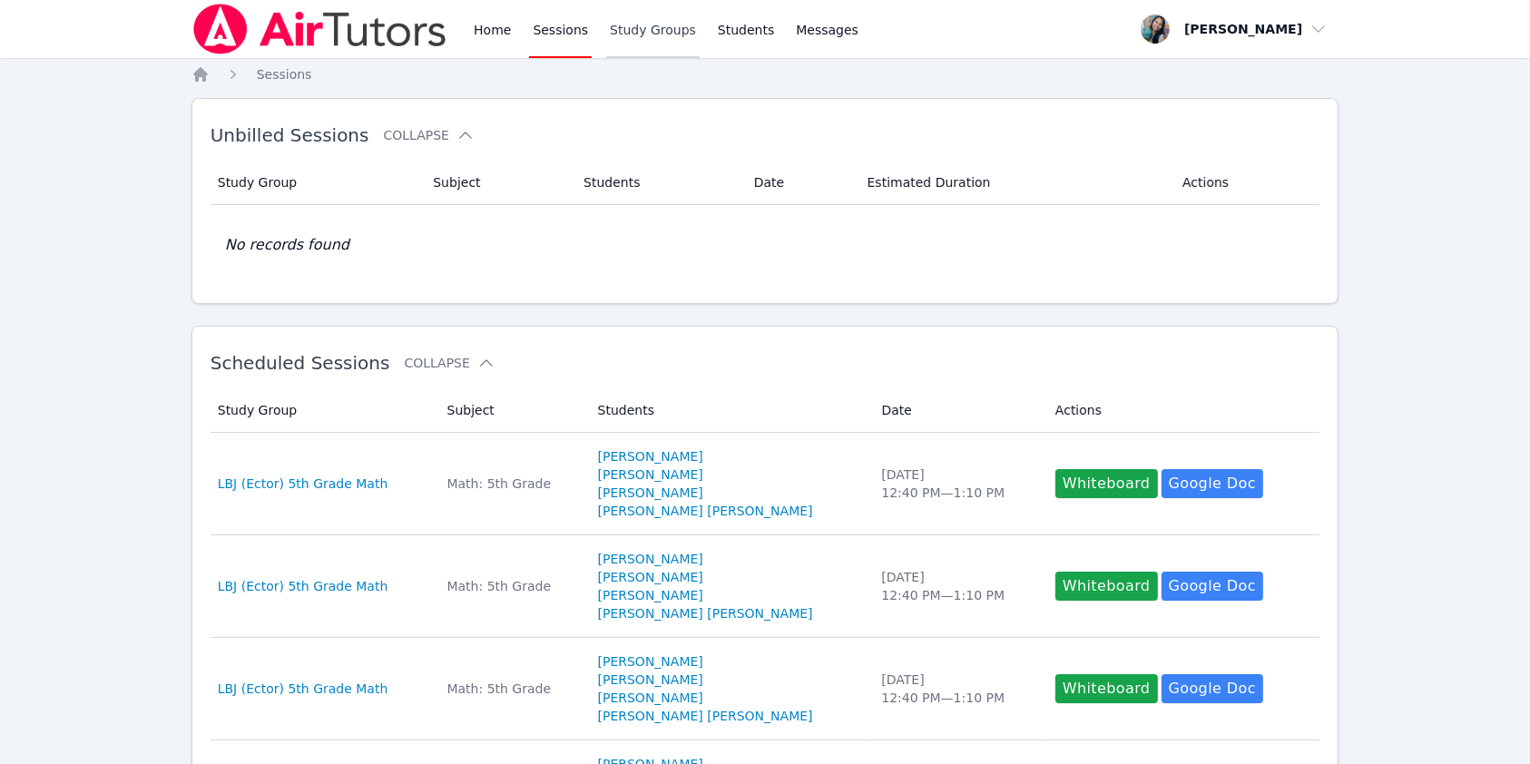
click at [639, 32] on link "Study Groups" at bounding box center [652, 29] width 93 height 58
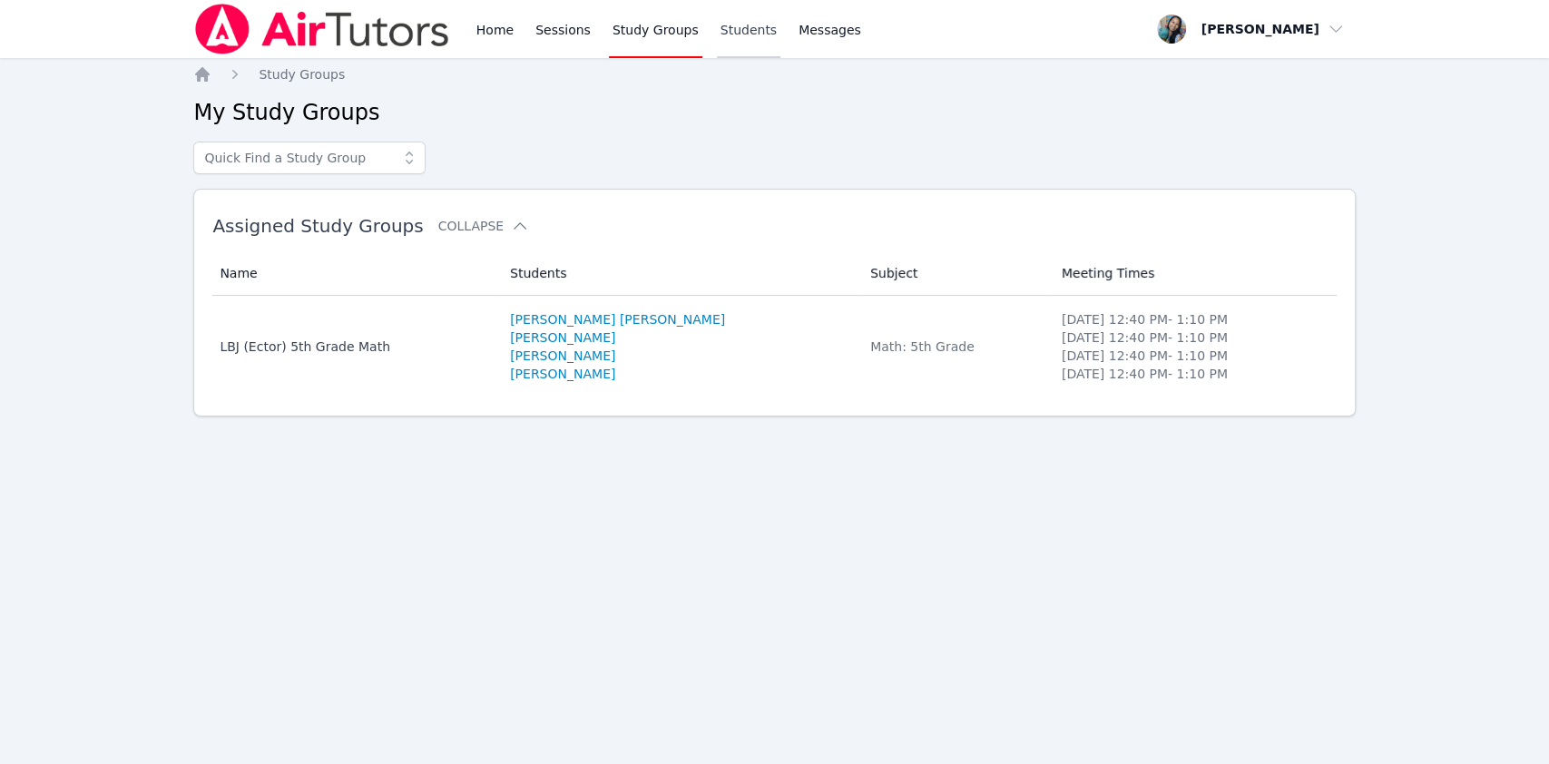
click at [731, 25] on link "Students" at bounding box center [749, 29] width 64 height 58
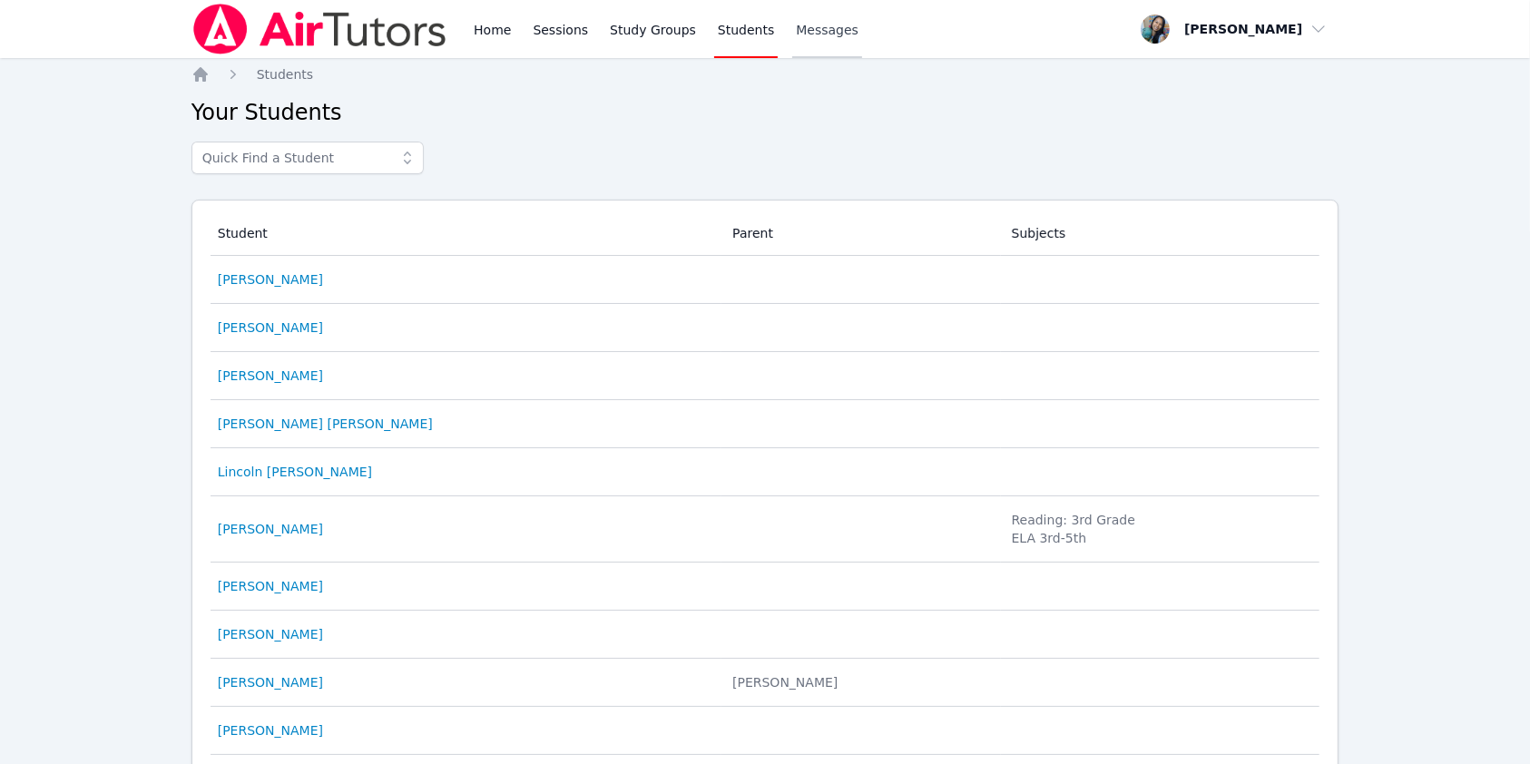
click at [799, 27] on span "Messages" at bounding box center [827, 30] width 63 height 18
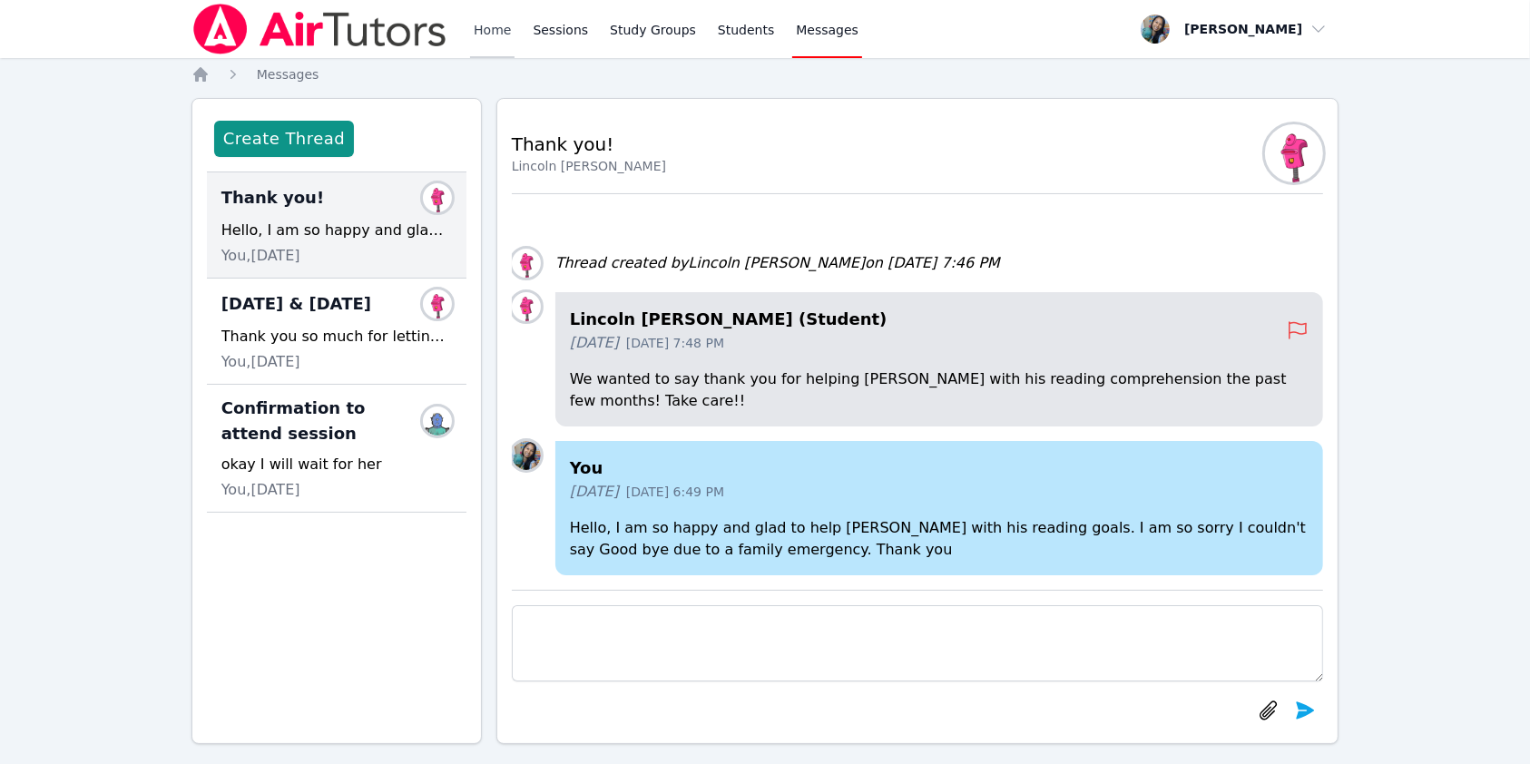
click at [473, 33] on link "Home" at bounding box center [492, 29] width 44 height 58
